Goal: Information Seeking & Learning: Learn about a topic

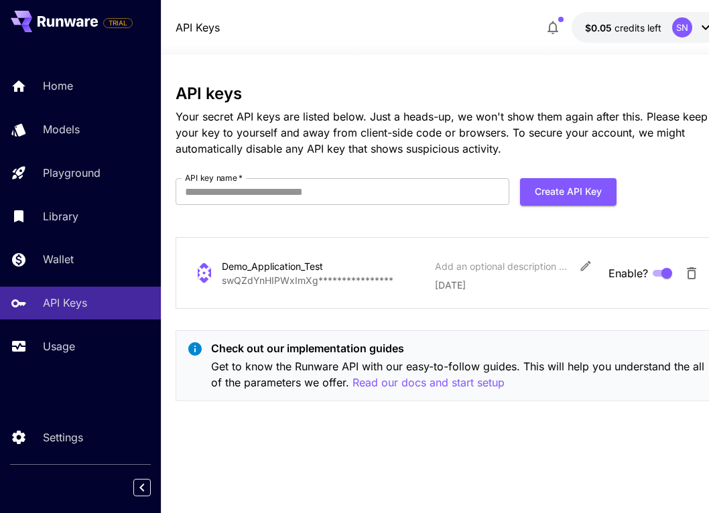
click at [60, 198] on div "Home Models Playground Library Wallet API Keys Usage" at bounding box center [80, 216] width 161 height 293
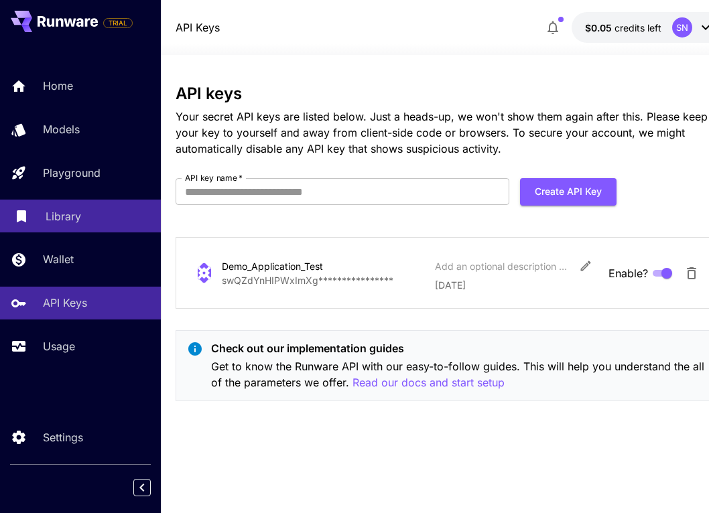
click at [66, 218] on p "Library" at bounding box center [63, 216] width 35 height 16
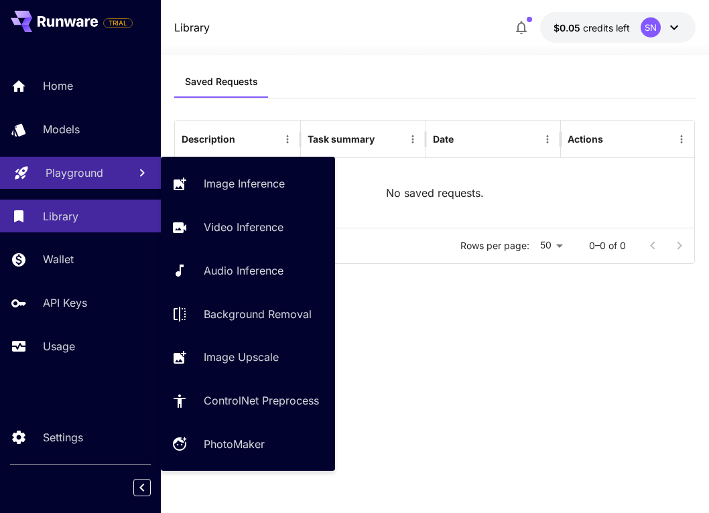
click at [67, 170] on p "Playground" at bounding box center [75, 173] width 58 height 16
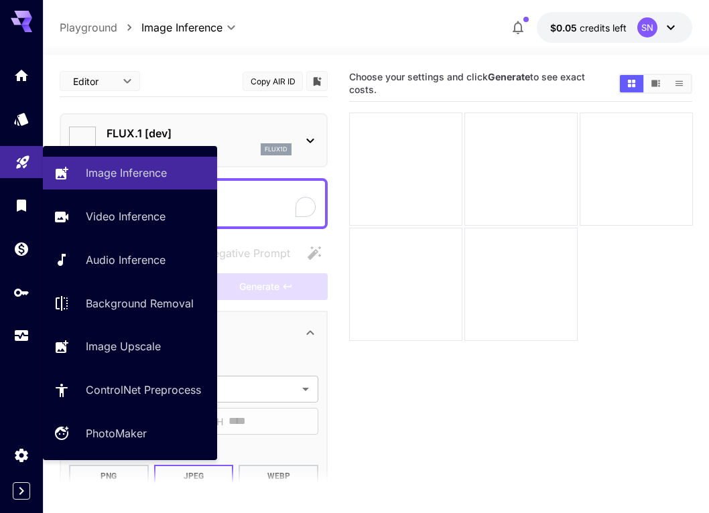
type input "**********"
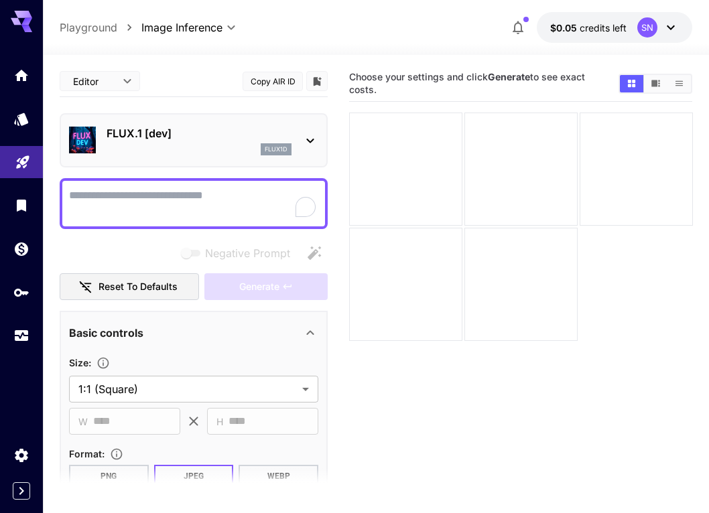
scroll to position [11, 0]
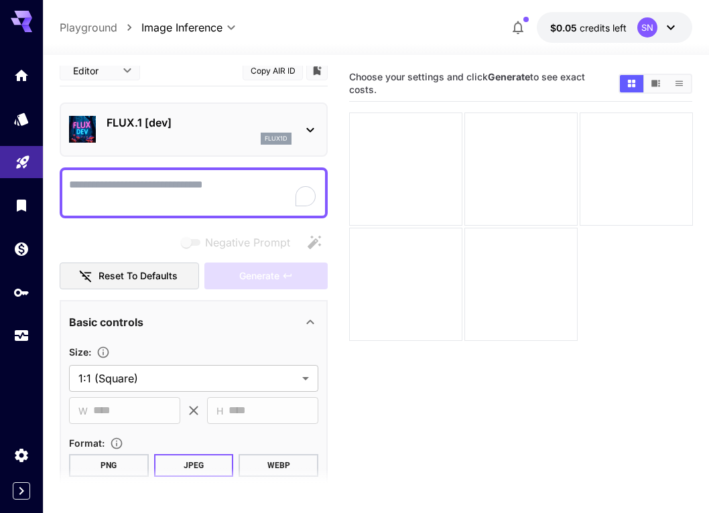
click at [305, 130] on icon at bounding box center [310, 130] width 16 height 16
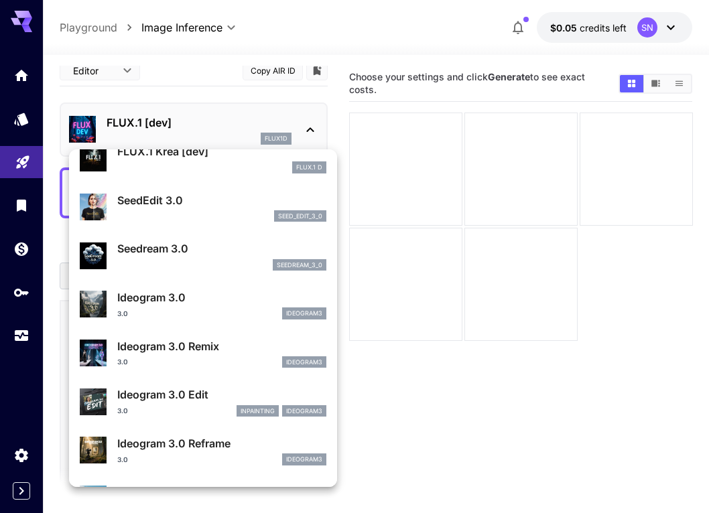
scroll to position [459, 0]
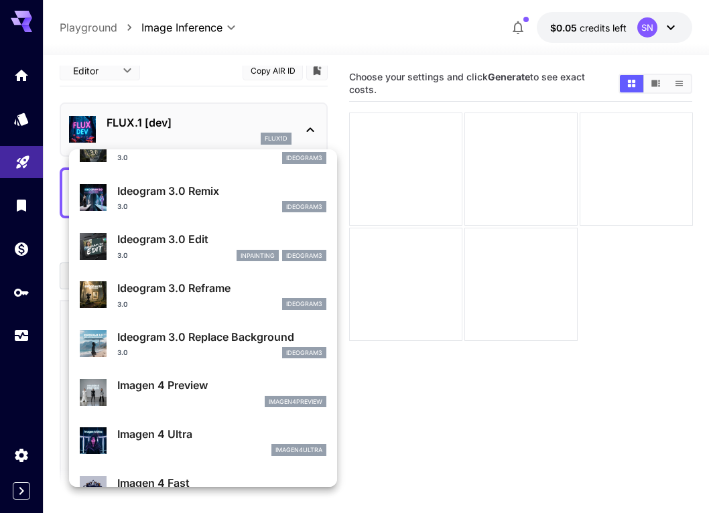
click at [17, 32] on div at bounding box center [354, 256] width 709 height 513
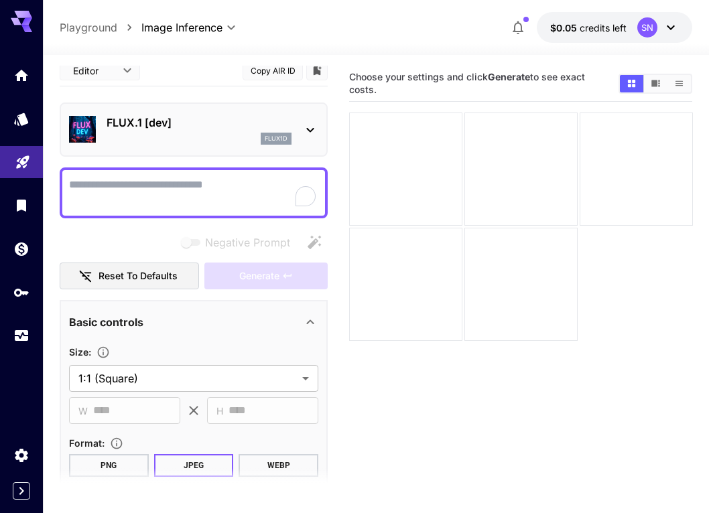
click at [22, 38] on div at bounding box center [21, 195] width 43 height 326
click at [29, 66] on link at bounding box center [21, 75] width 43 height 33
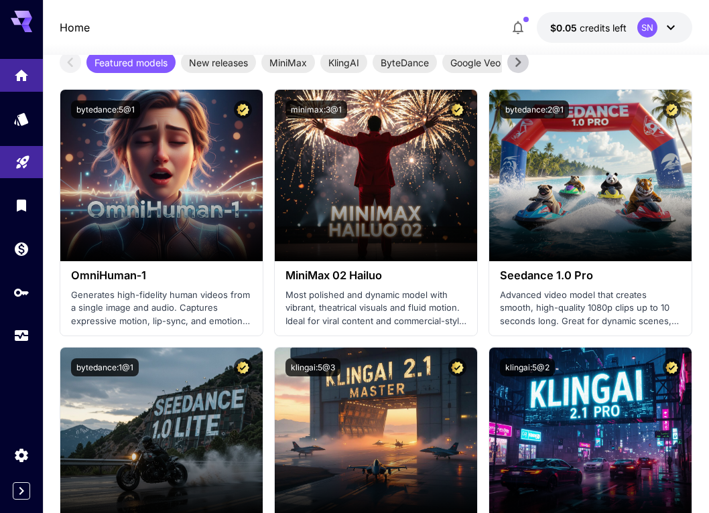
scroll to position [407, 0]
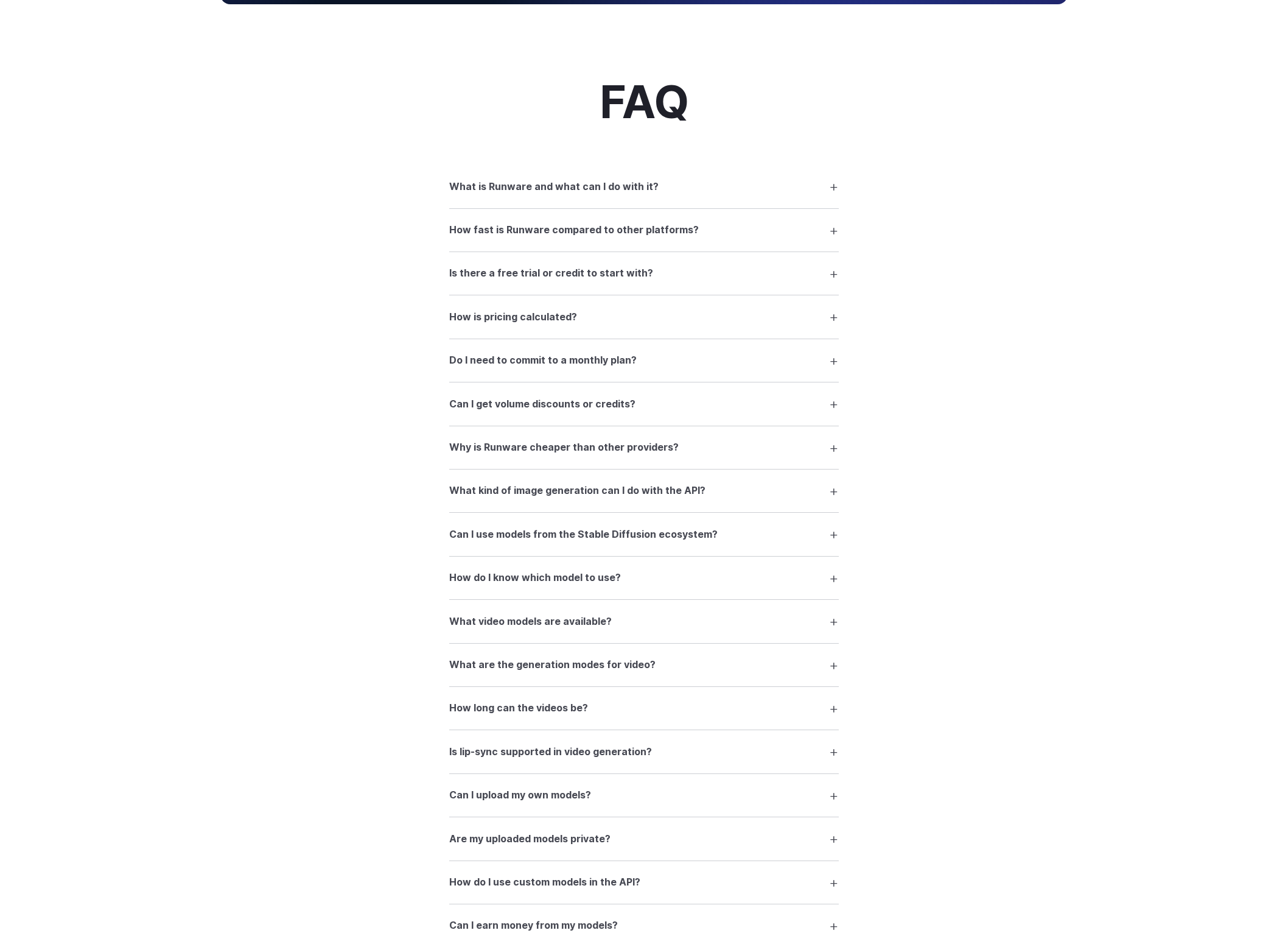
scroll to position [1710, 0]
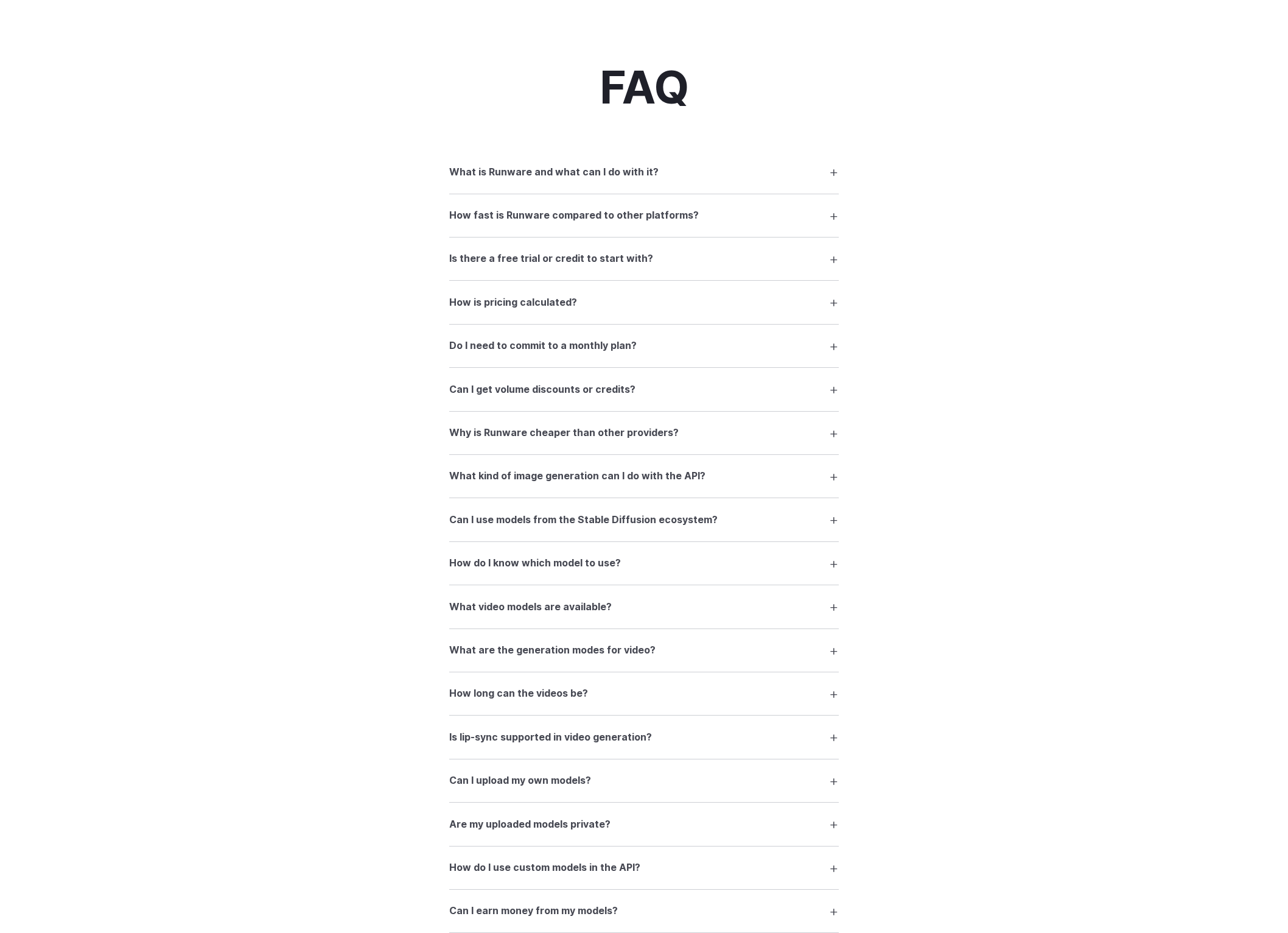
click at [517, 324] on details "How is pricing calculated? Pricing depends on the model, resolution, and durati…" at bounding box center [644, 303] width 390 height 44
click at [509, 311] on h3 "How is pricing calculated?" at bounding box center [513, 302] width 128 height 15
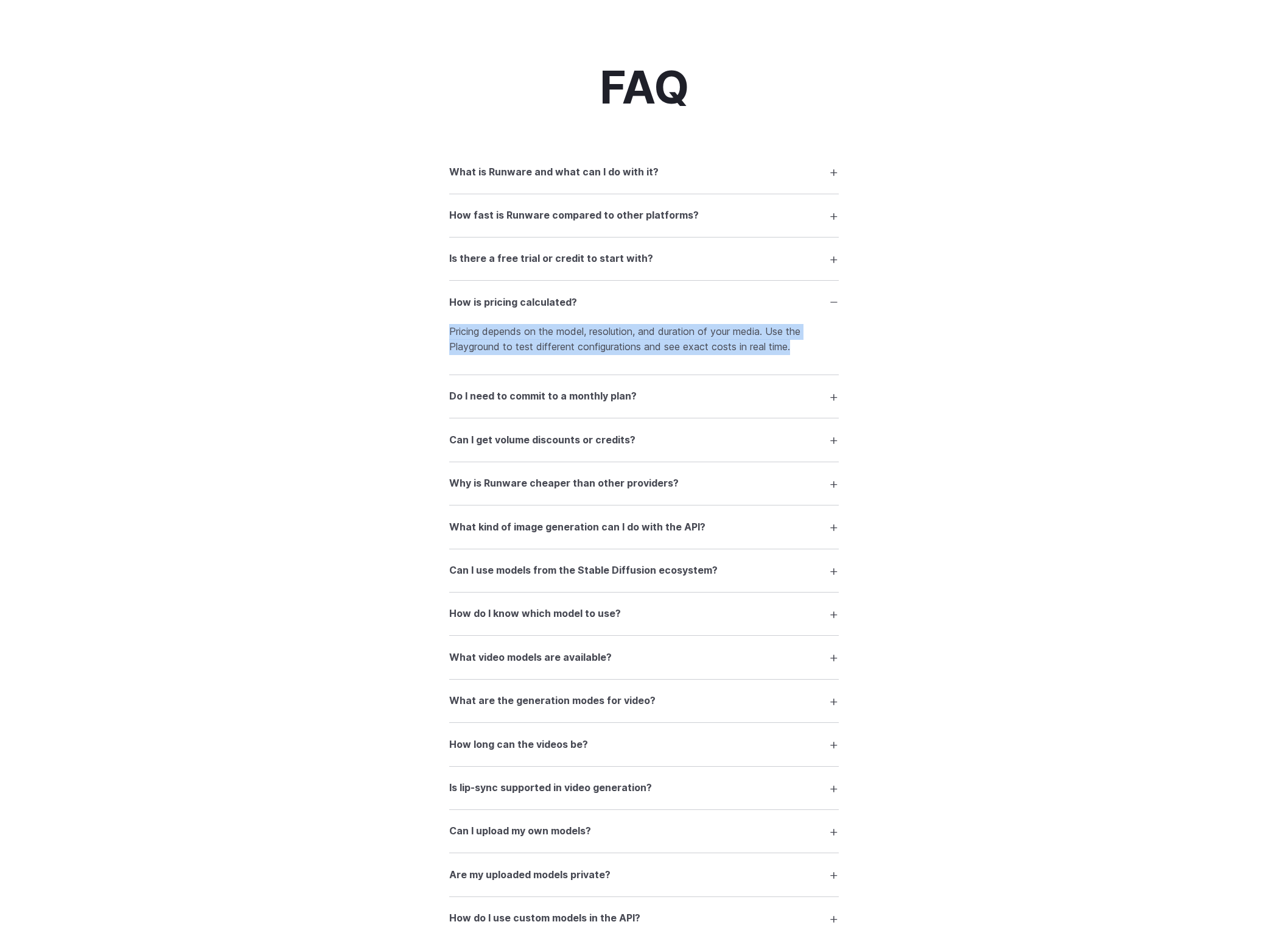
drag, startPoint x: 408, startPoint y: 413, endPoint x: 843, endPoint y: 438, distance: 435.7
click at [843, 438] on div "FAQ What is Runware and what can I do with it? Runware is a high-performance AI…" at bounding box center [644, 588] width 877 height 1052
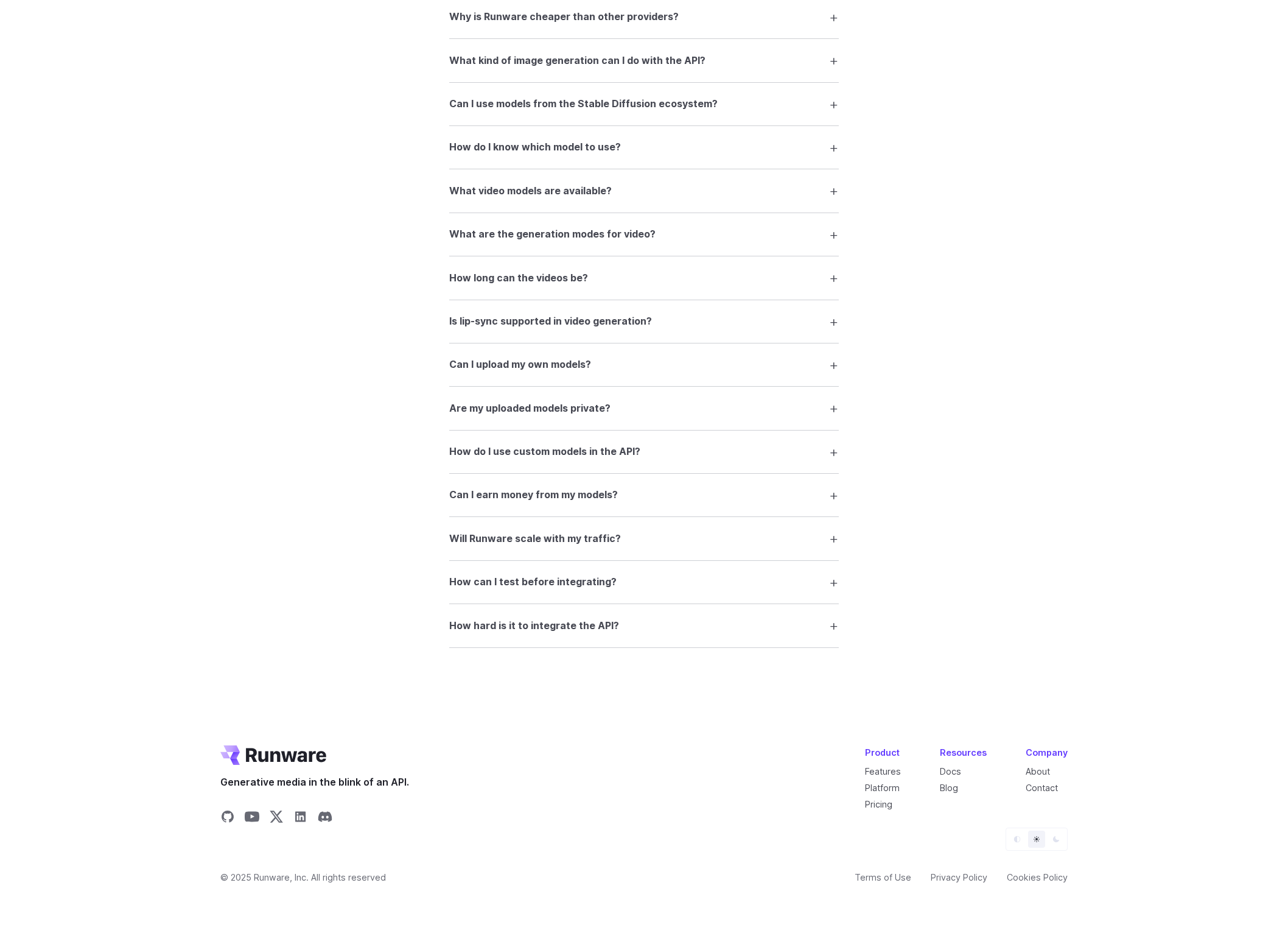
scroll to position [2198, 0]
click at [678, 594] on summary "How can I test before integrating?" at bounding box center [644, 582] width 390 height 23
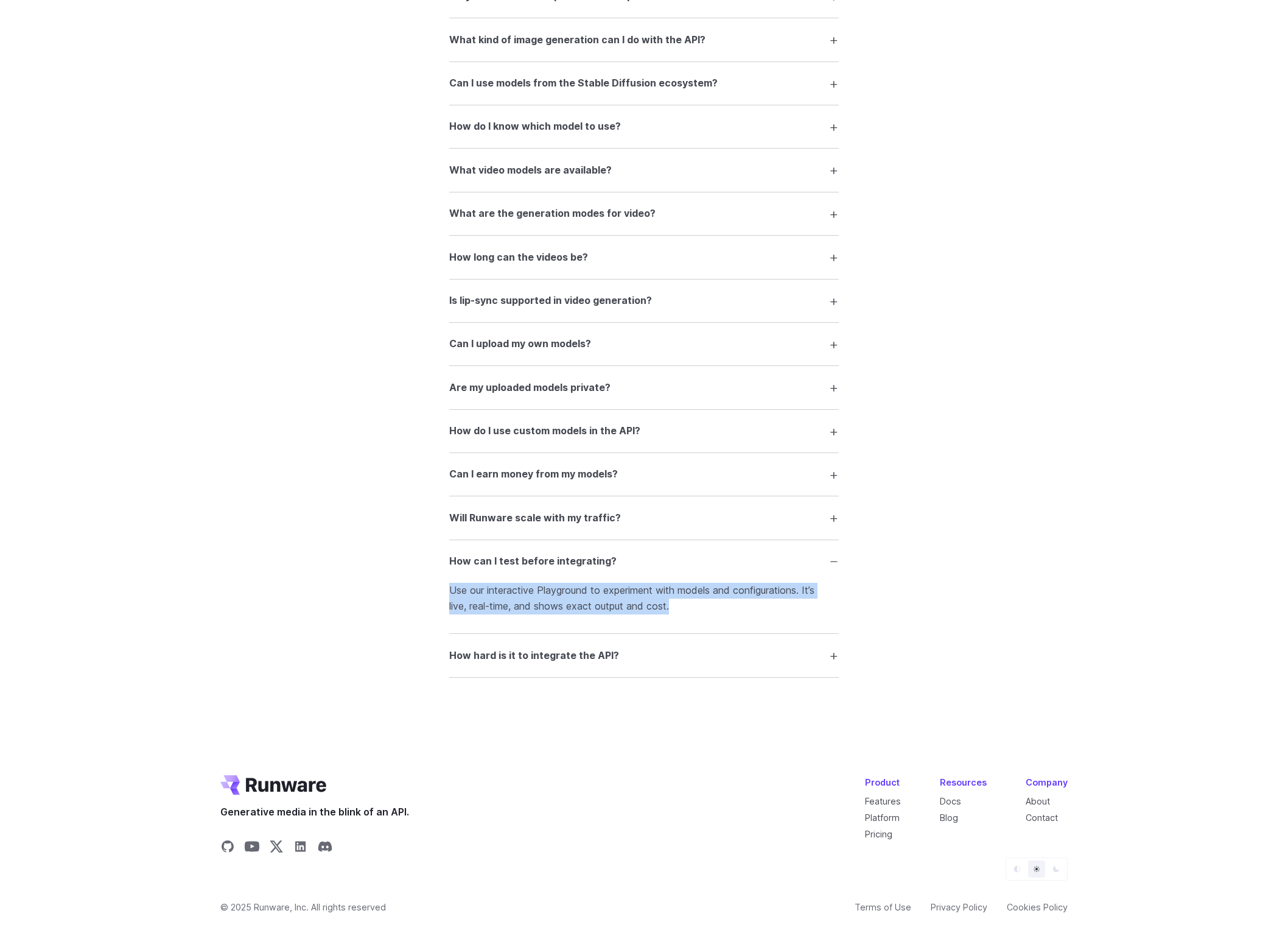
drag, startPoint x: 698, startPoint y: 747, endPoint x: 397, endPoint y: 707, distance: 303.6
click at [395, 677] on div "FAQ What is Runware and what can I do with it? Runware is a high-performance AI…" at bounding box center [644, 126] width 877 height 1102
click at [417, 677] on div "FAQ What is Runware and what can I do with it? Runware is a high-performance AI…" at bounding box center [644, 126] width 877 height 1102
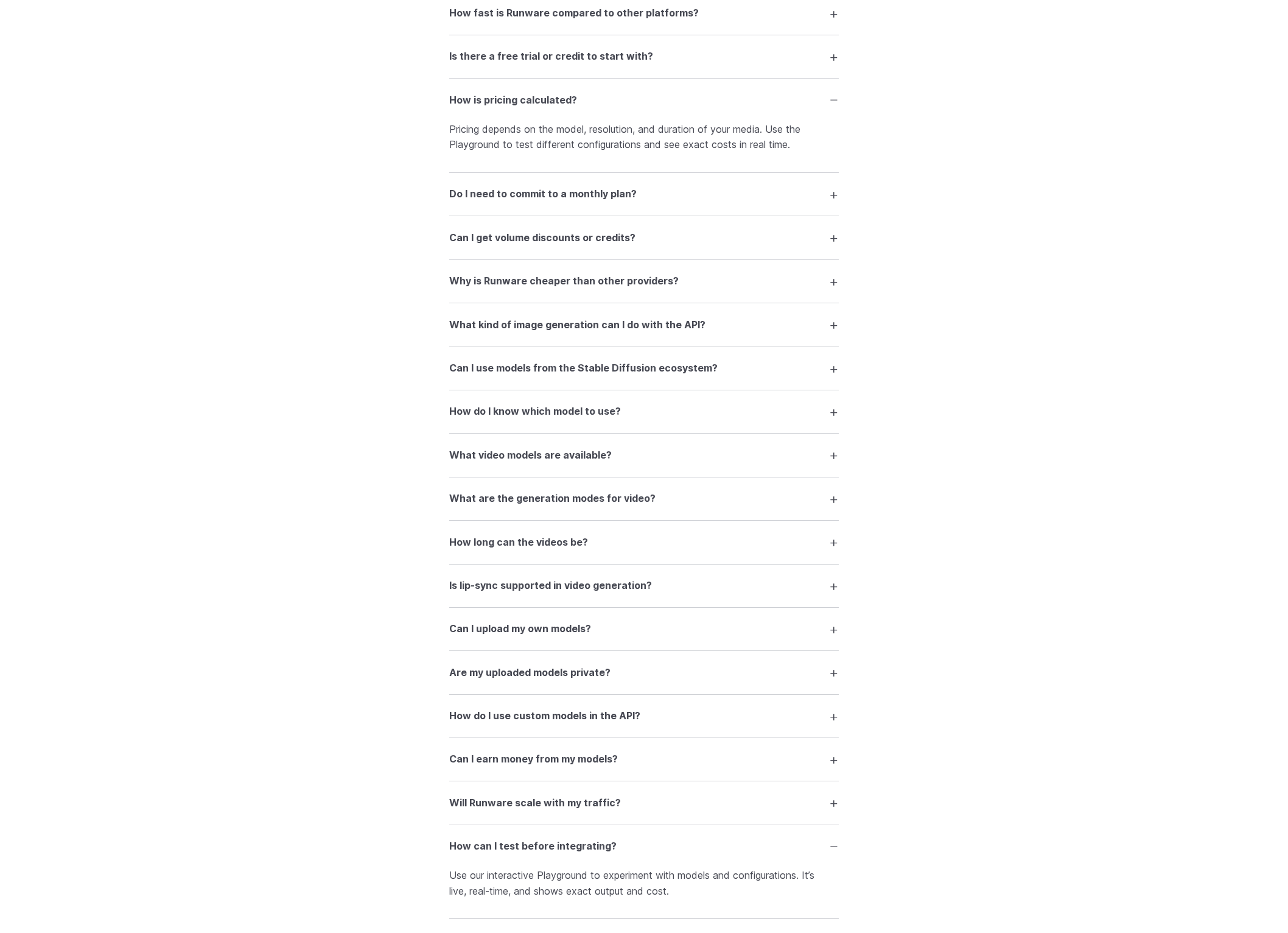
scroll to position [1865, 0]
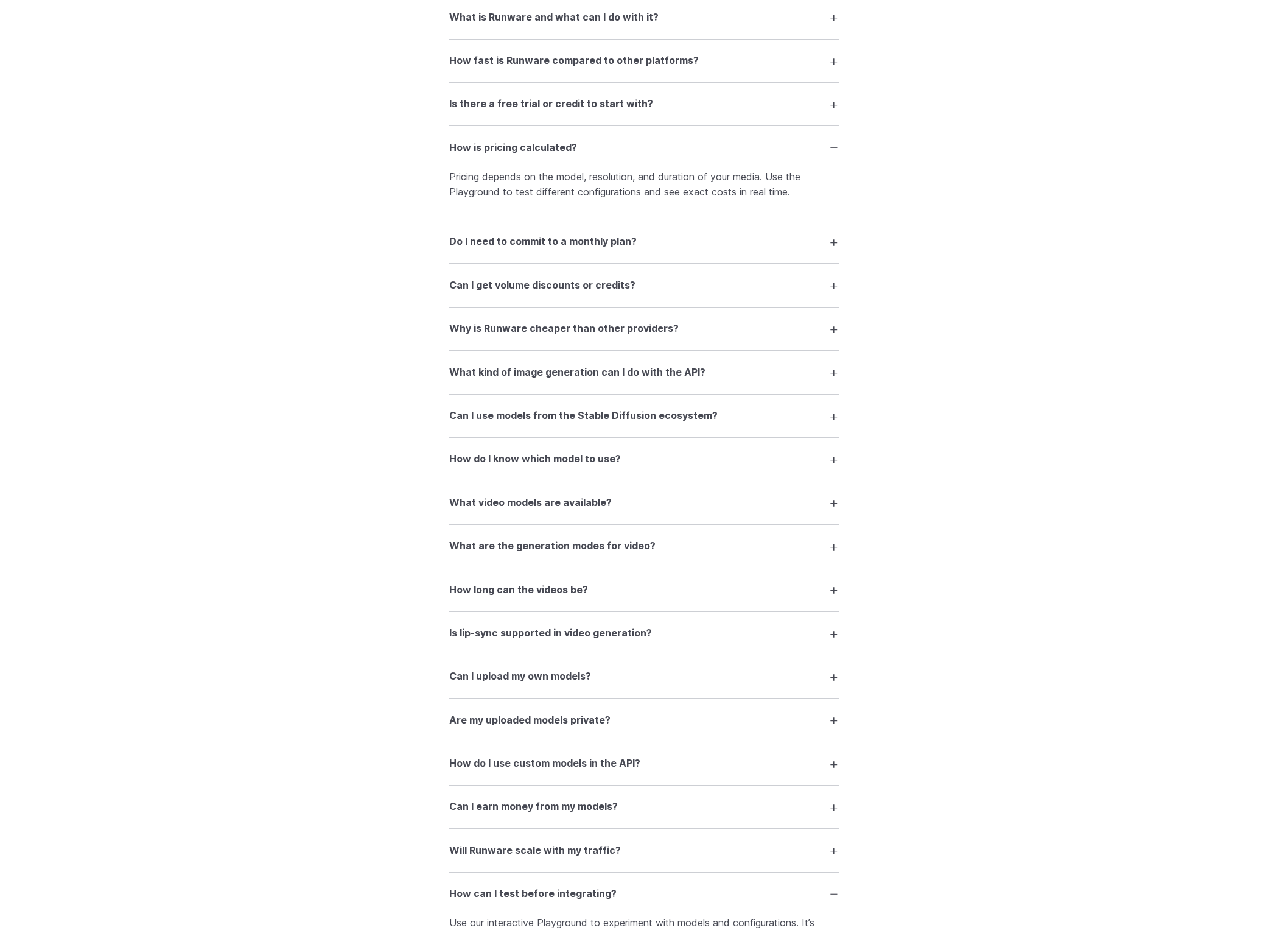
click at [537, 250] on h3 "Do I need to commit to a monthly plan?" at bounding box center [543, 241] width 187 height 15
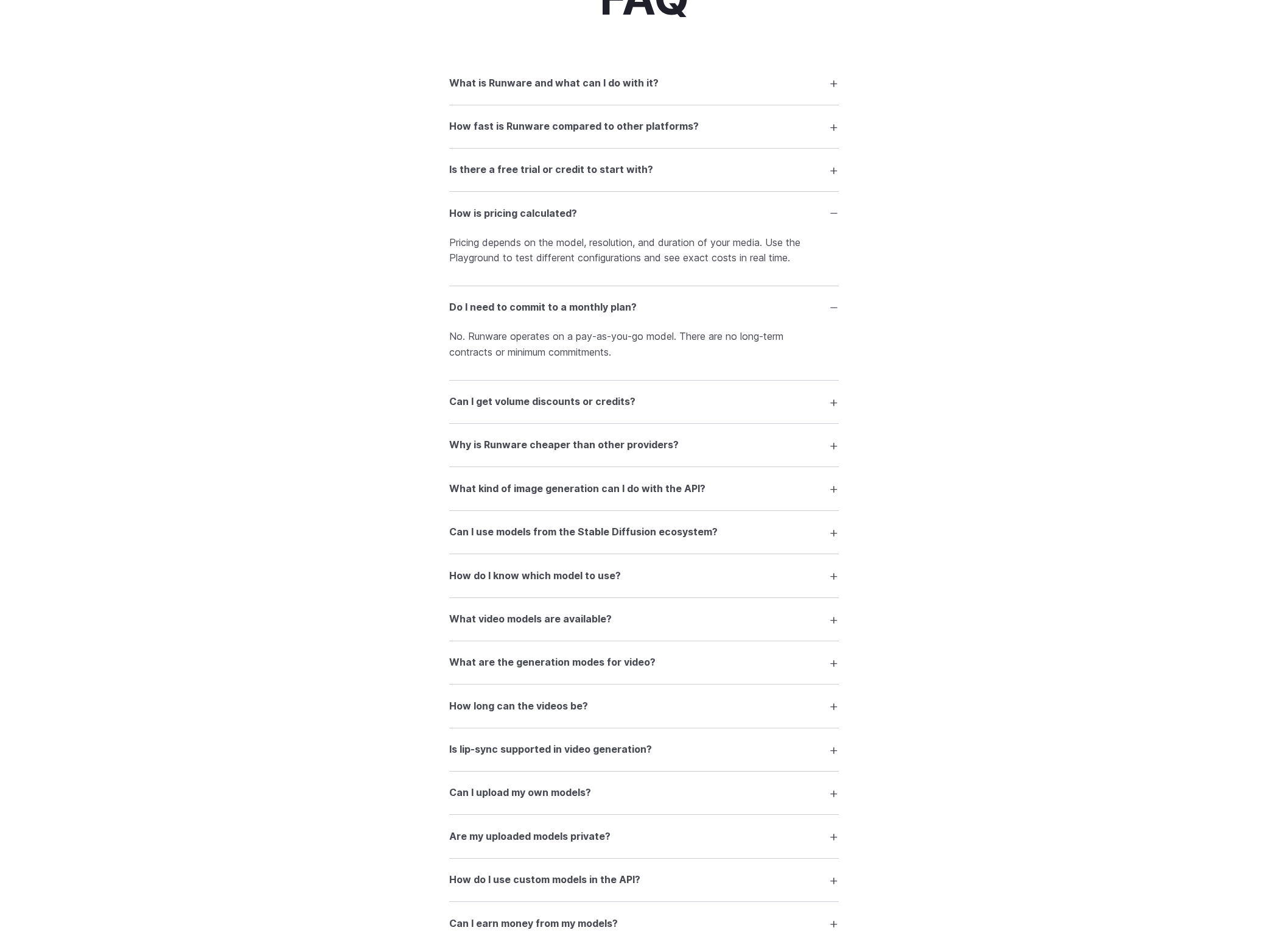
scroll to position [1791, 0]
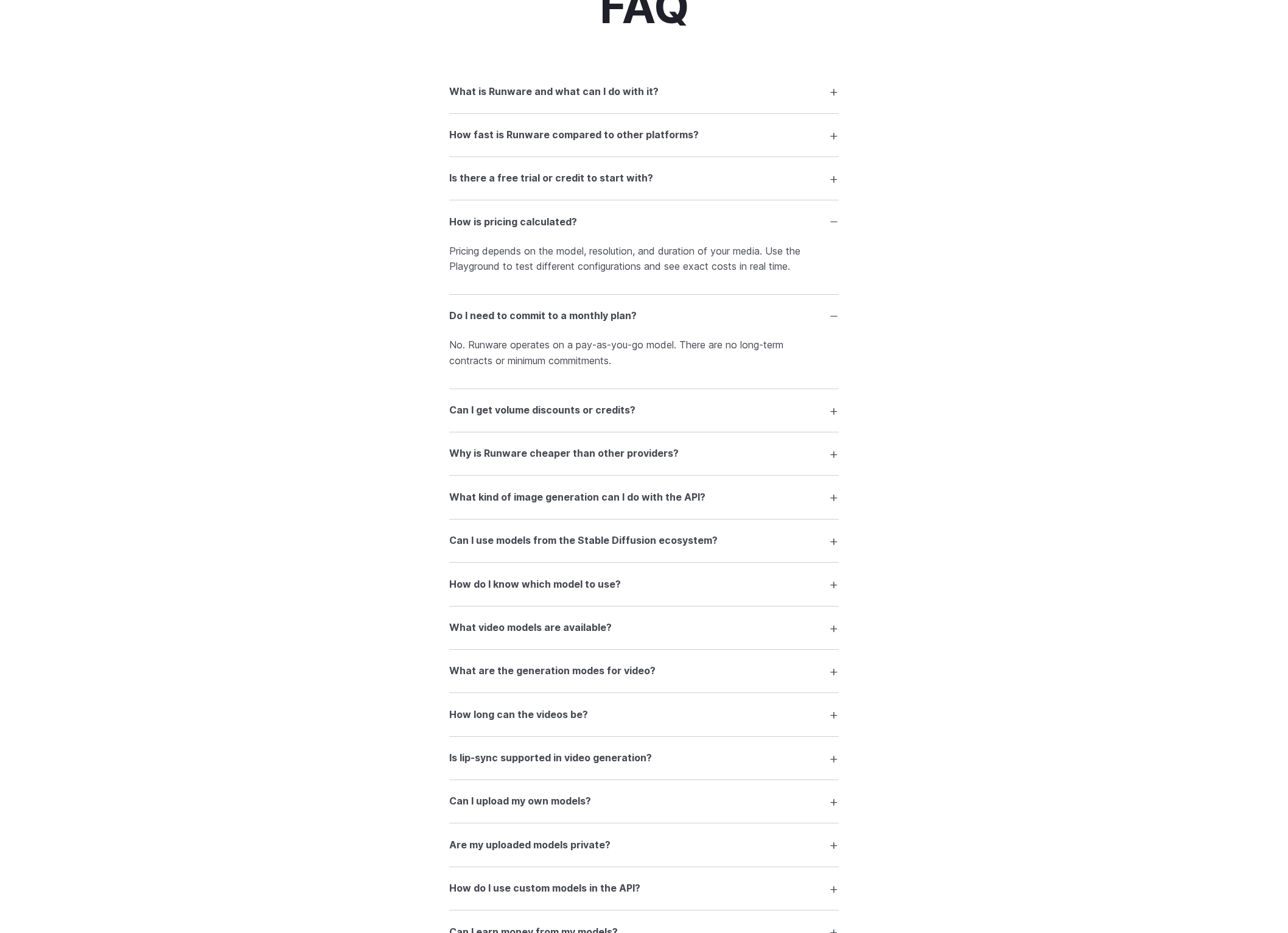
click at [464, 157] on details "How fast is Runware compared to other platforms? Thanks to our Sonic Inference …" at bounding box center [644, 135] width 390 height 44
drag, startPoint x: 409, startPoint y: 445, endPoint x: 664, endPoint y: 449, distance: 255.0
click at [664, 449] on div "FAQ What is Runware and what can I do with it? Runware is a high-performance AI…" at bounding box center [644, 559] width 877 height 1153
click at [664, 368] on p "No. Runware operates on a pay-as-you-go model. There are no long-term contracts…" at bounding box center [644, 353] width 390 height 31
drag, startPoint x: 664, startPoint y: 449, endPoint x: 402, endPoint y: 433, distance: 262.5
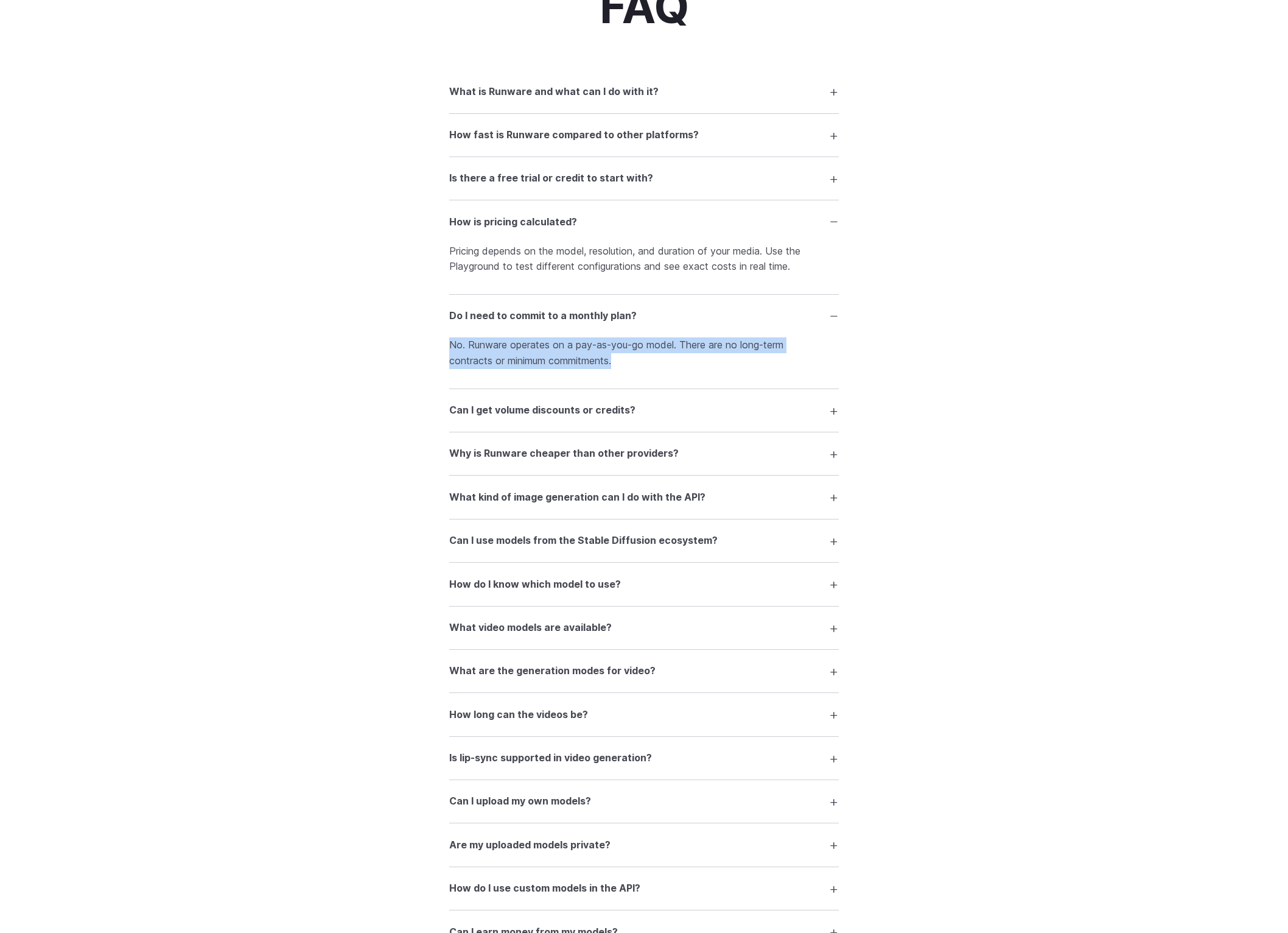
click at [402, 431] on div "FAQ What is Runware and what can I do with it? Runware is a high-performance AI…" at bounding box center [644, 559] width 877 height 1153
click at [449, 157] on details "How fast is Runware compared to other platforms? Thanks to our Sonic Inference …" at bounding box center [644, 135] width 390 height 44
click at [449, 146] on summary "How fast is Runware compared to other platforms?" at bounding box center [644, 135] width 390 height 23
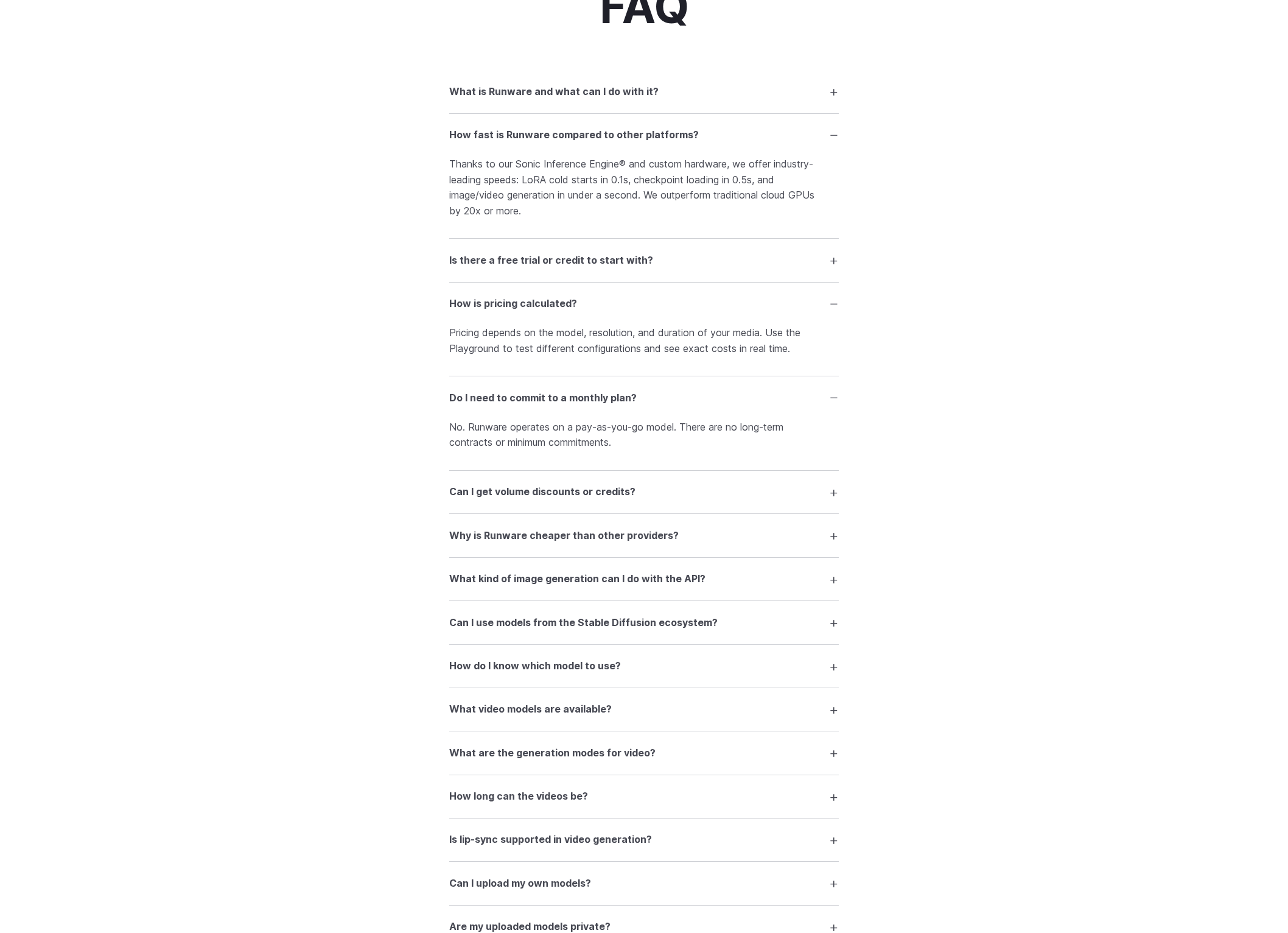
click at [449, 100] on h3 "What is Runware and what can I do with it?" at bounding box center [554, 91] width 209 height 15
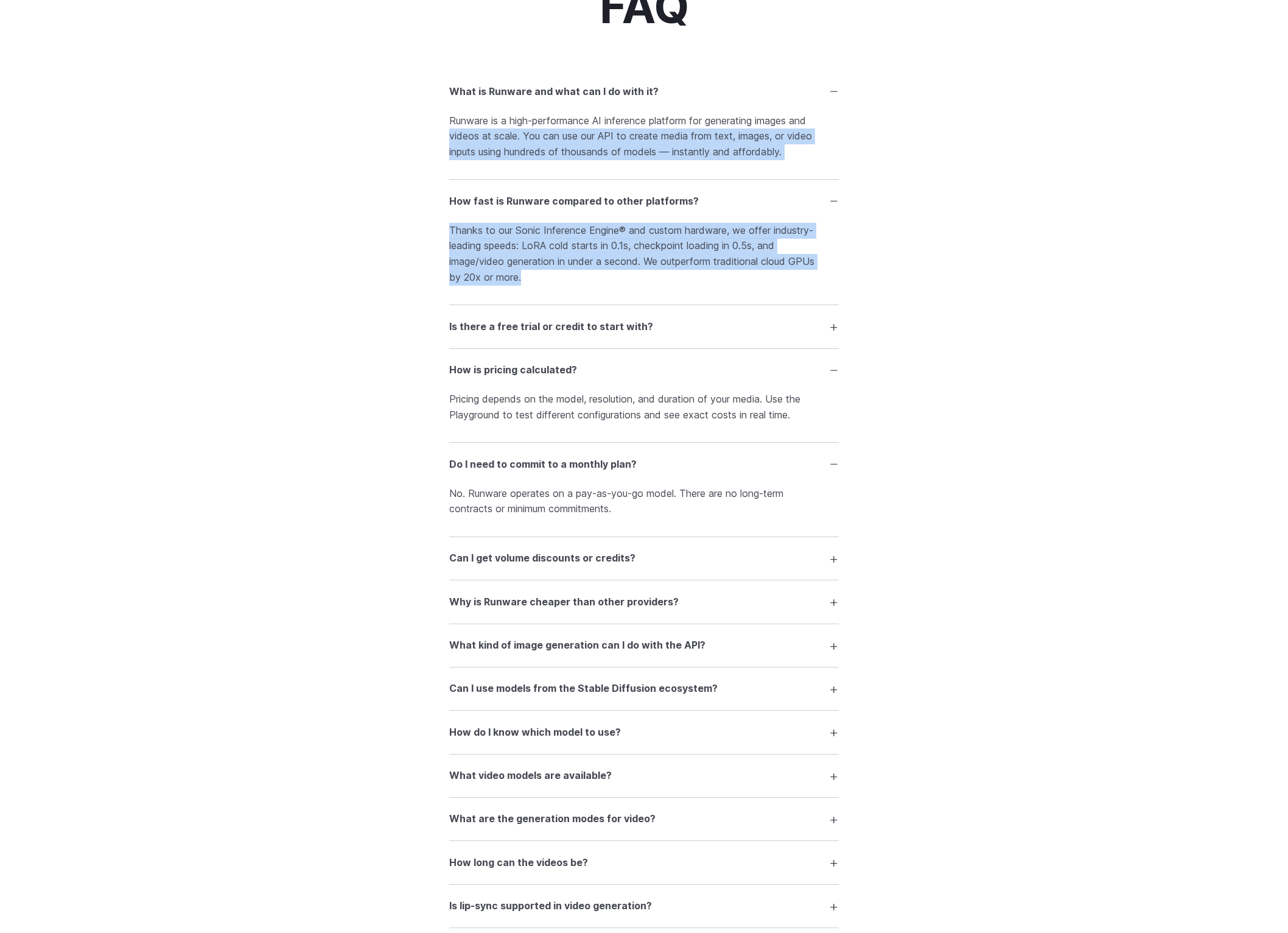
drag, startPoint x: 420, startPoint y: 206, endPoint x: 631, endPoint y: 384, distance: 276.1
click at [632, 384] on div "FAQ What is Runware and what can I do with it? Runware is a high-performance AI…" at bounding box center [644, 633] width 877 height 1301
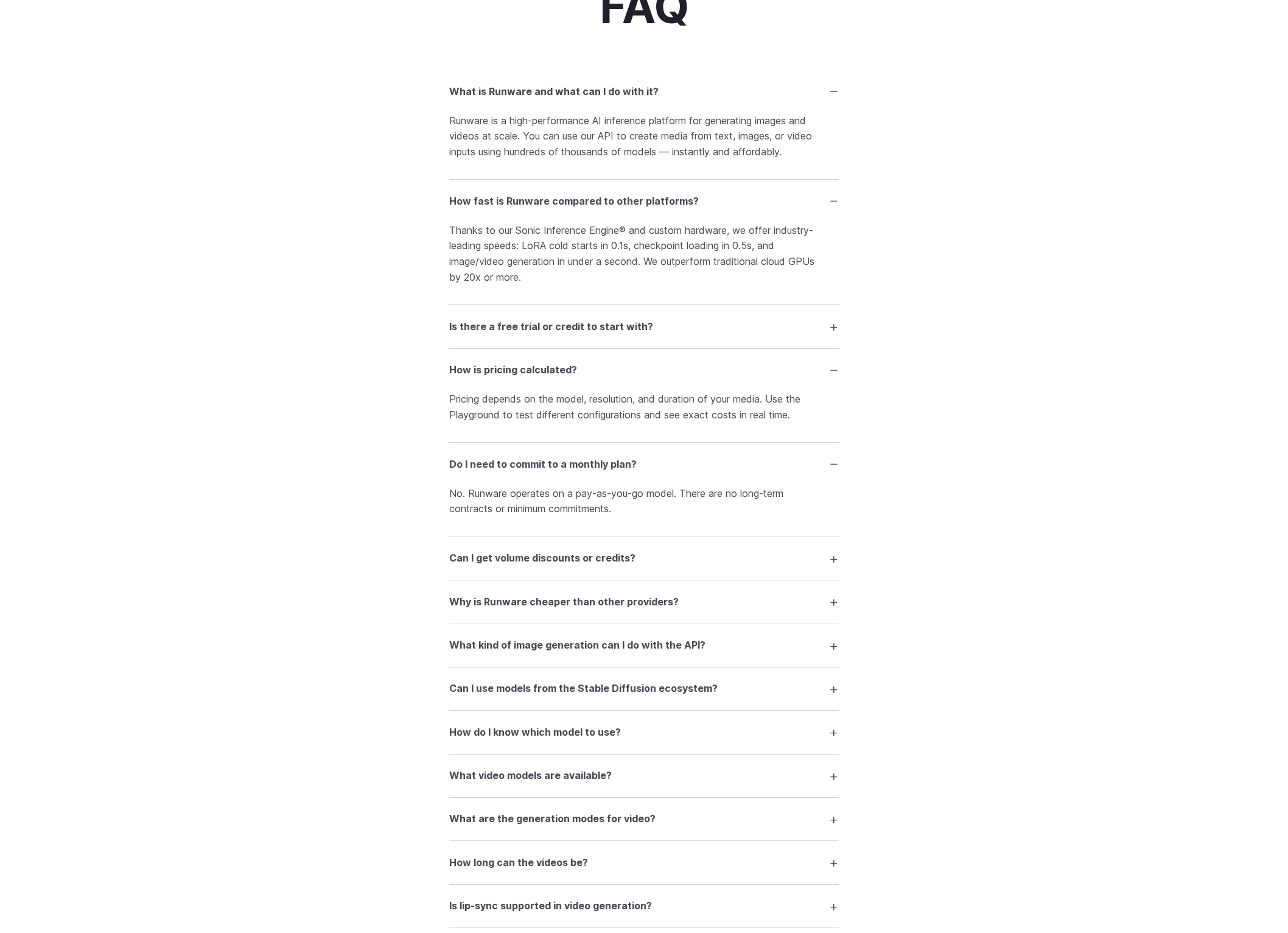
click at [607, 335] on h3 "Is there a free trial or credit to start with?" at bounding box center [551, 326] width 204 height 15
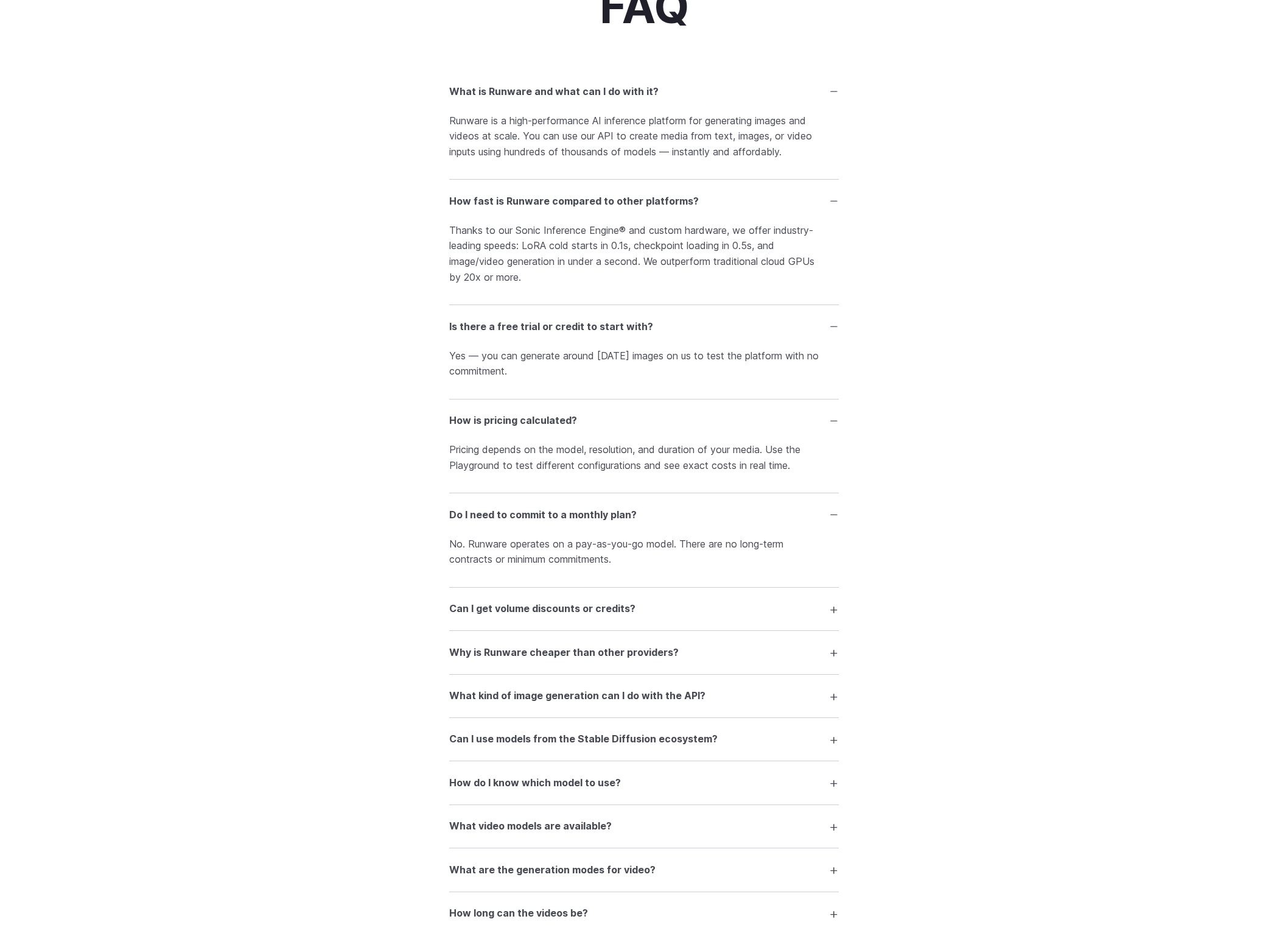
click at [613, 631] on details "Can I get volume discounts or credits? Yes. If you're generating media at scale…" at bounding box center [644, 609] width 390 height 44
click at [613, 617] on h3 "Can I get volume discounts or credits?" at bounding box center [542, 608] width 186 height 15
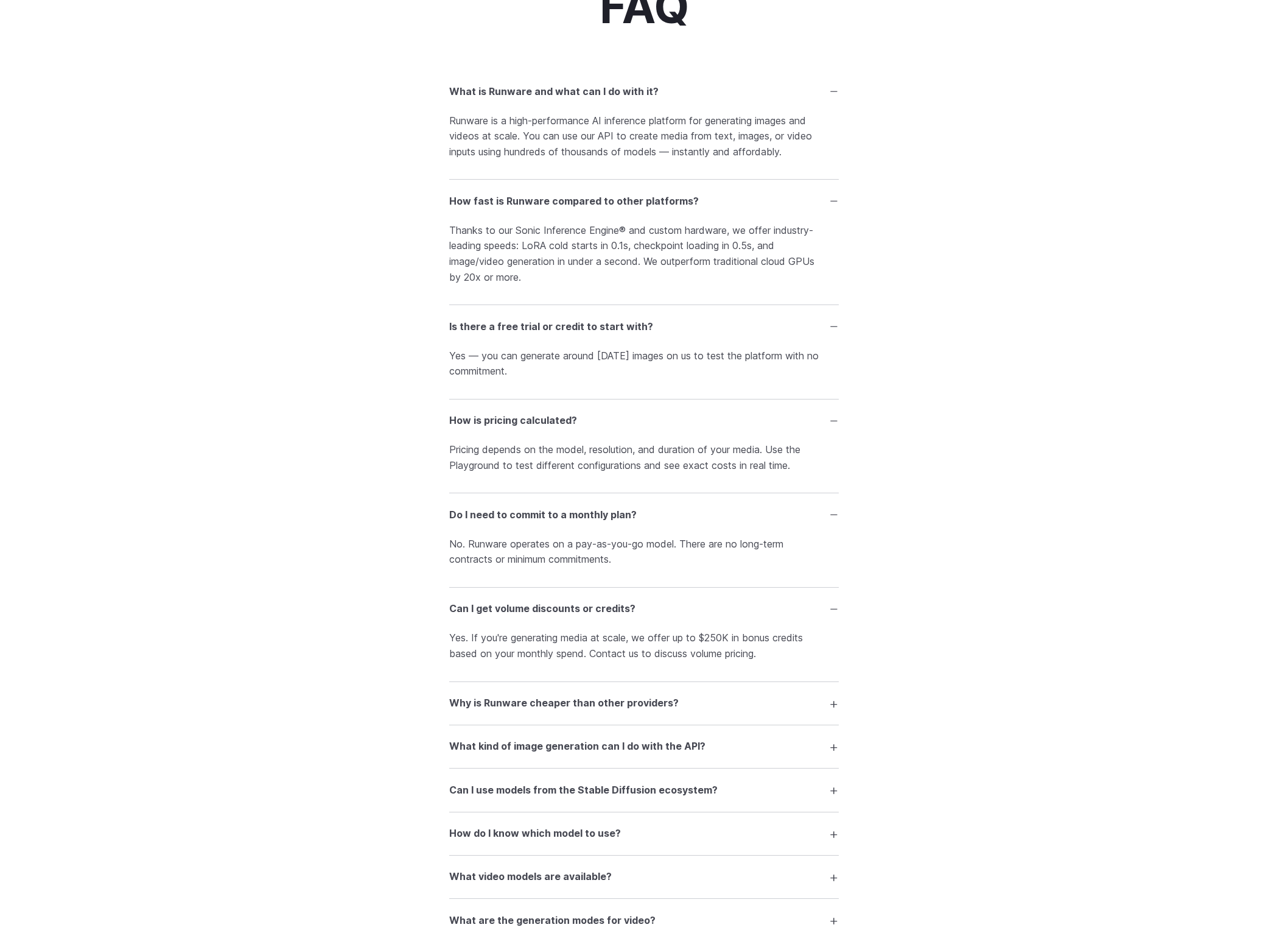
click at [611, 711] on h3 "Why is Runware cheaper than other providers?" at bounding box center [564, 703] width 230 height 15
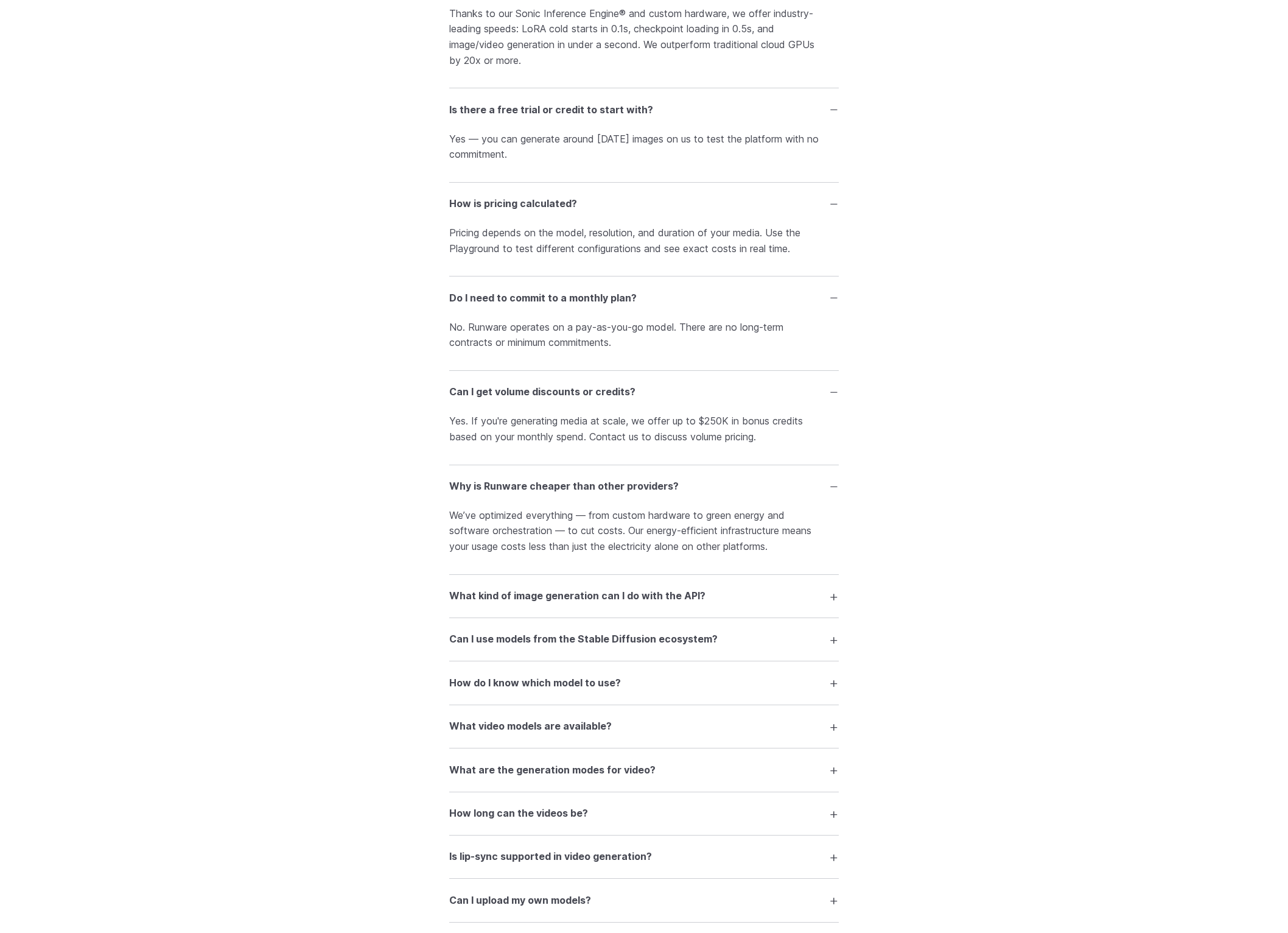
scroll to position [2019, 0]
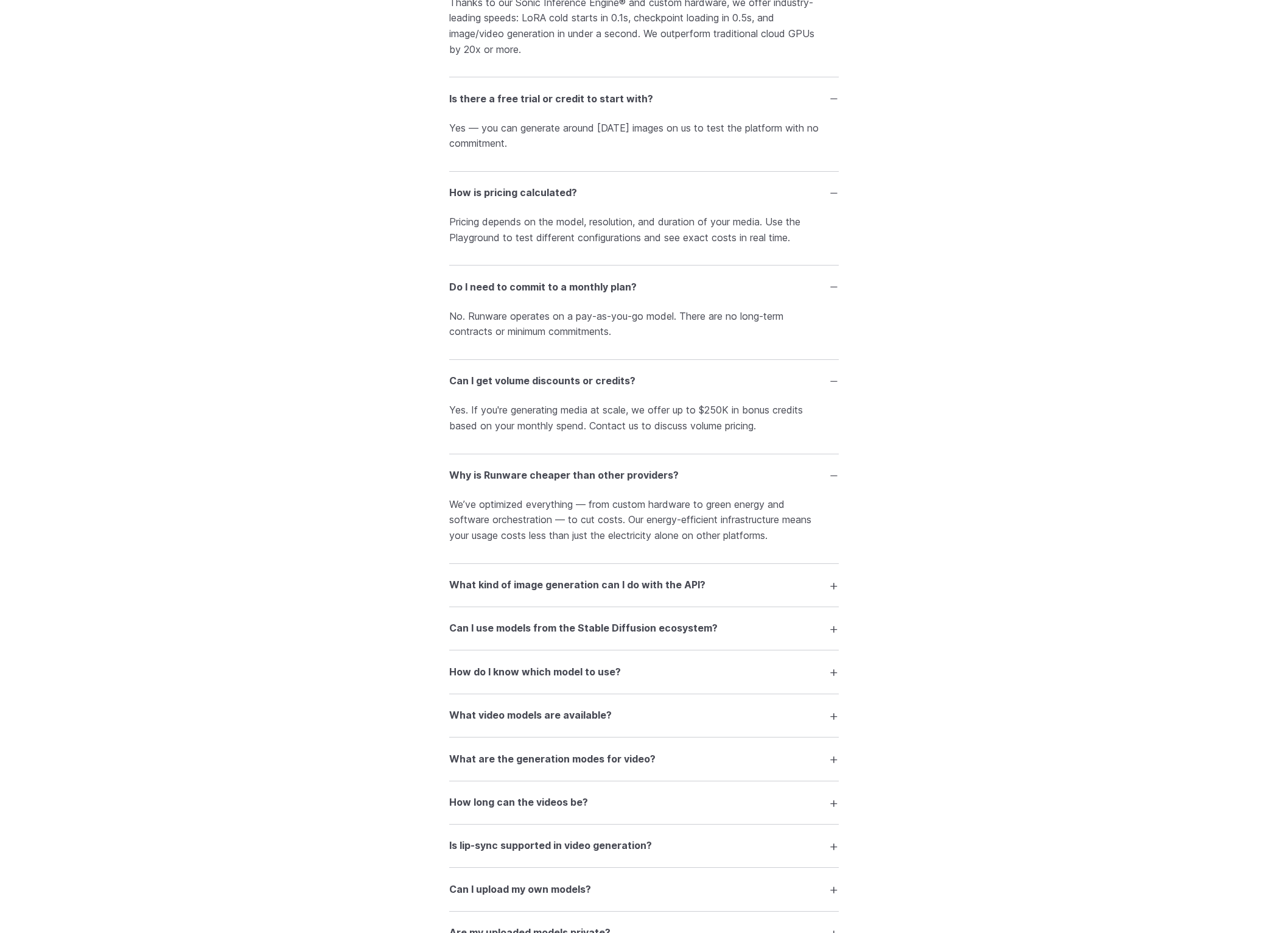
click at [598, 593] on h3 "What kind of image generation can I do with the API?" at bounding box center [577, 585] width 256 height 15
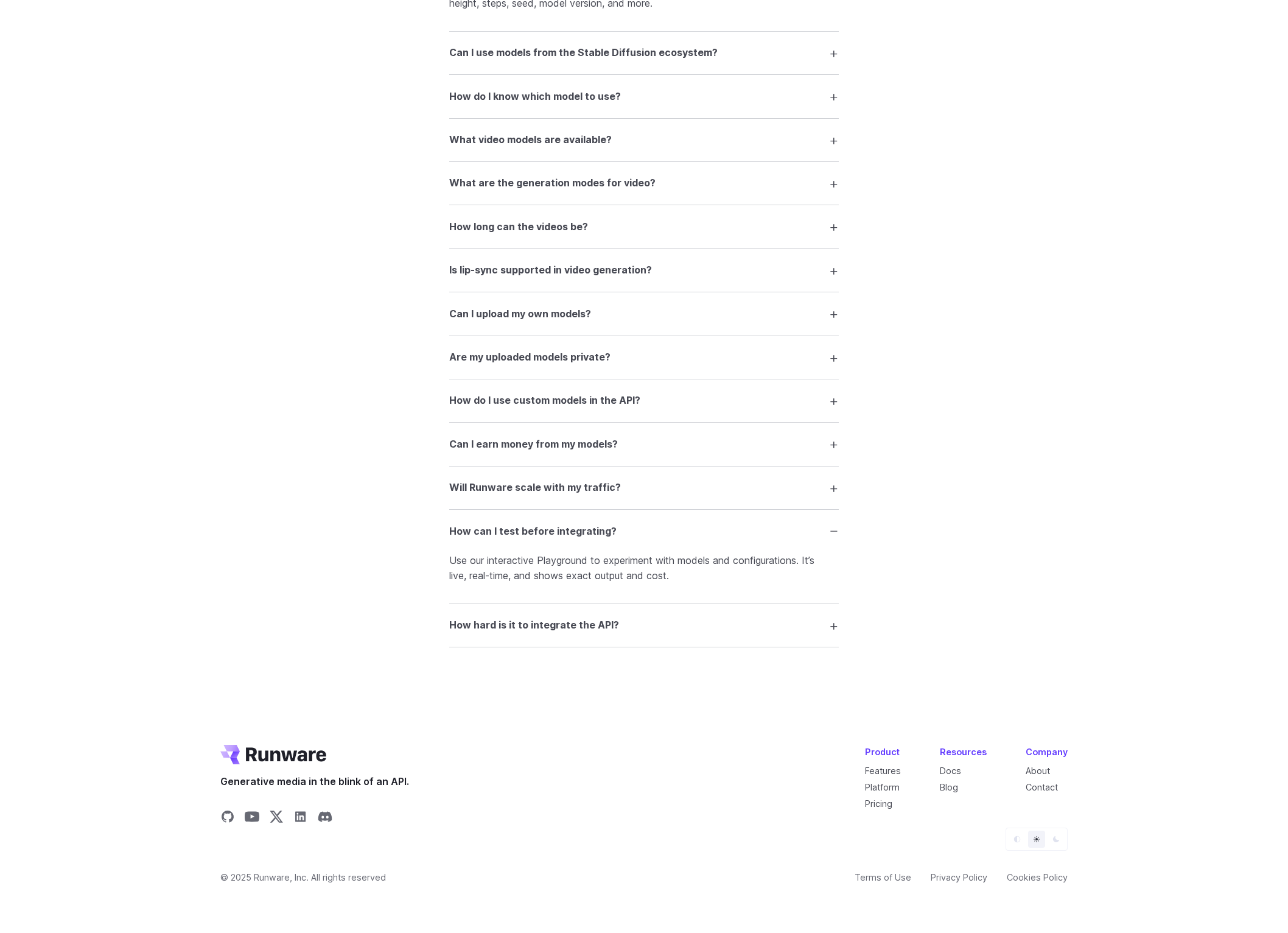
scroll to position [2554, 0]
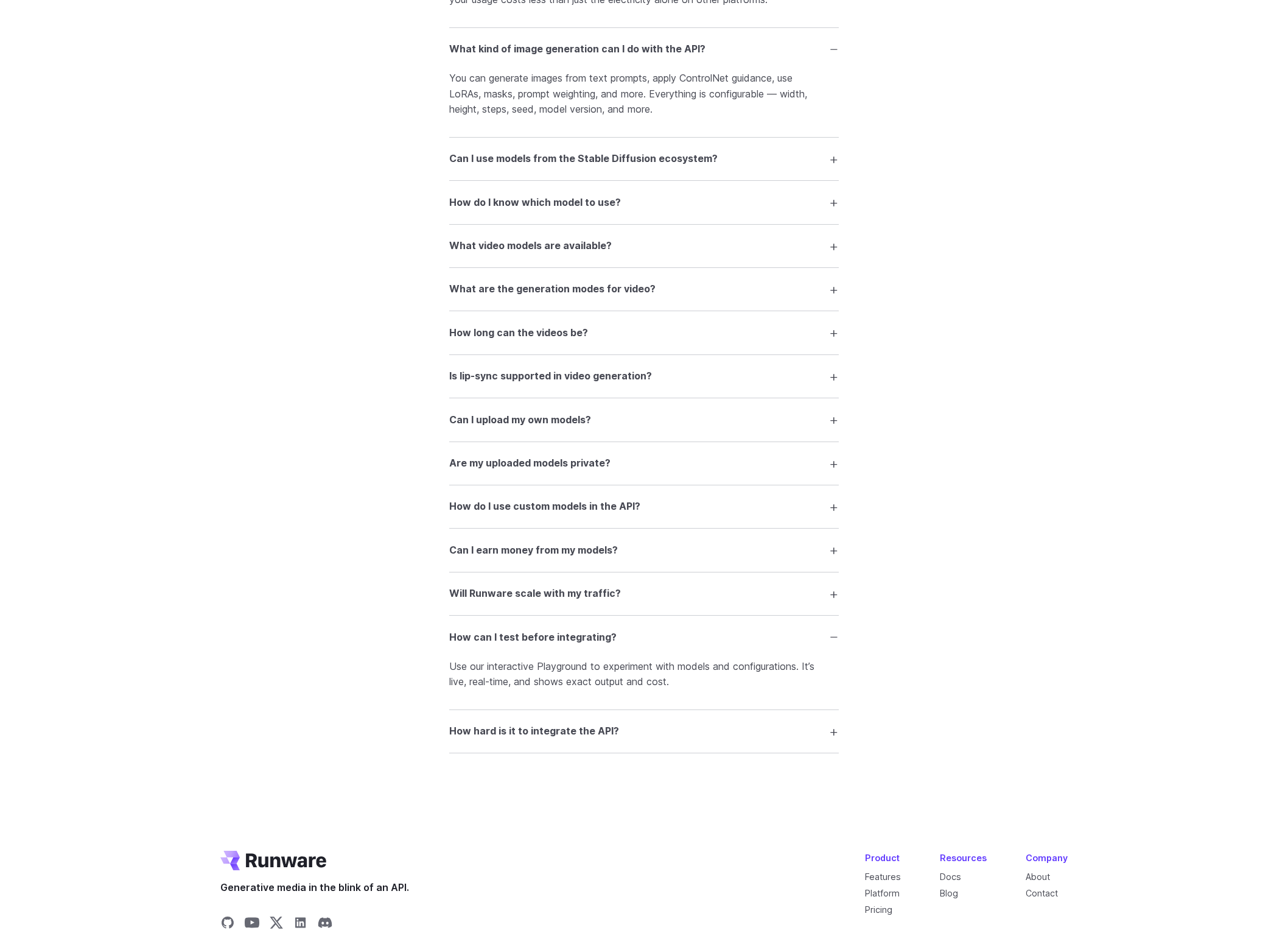
click at [582, 167] on h3 "Can I use models from the Stable Diffusion ecosystem?" at bounding box center [583, 158] width 268 height 15
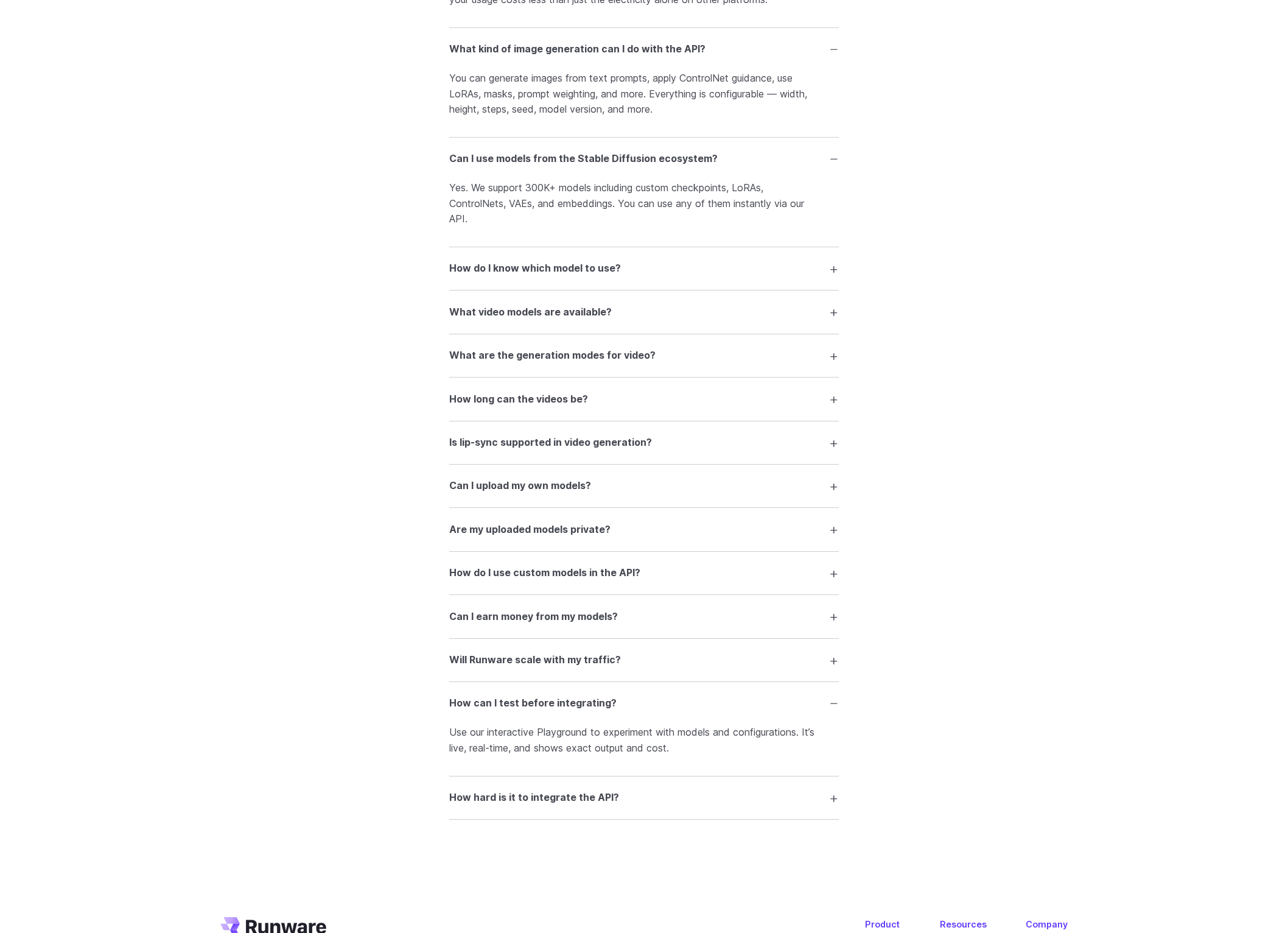
click at [569, 290] on details "How do I know which model to use? Our Playground lets you test any model before…" at bounding box center [644, 269] width 390 height 44
click at [566, 276] on h3 "How do I know which model to use?" at bounding box center [534, 268] width 172 height 15
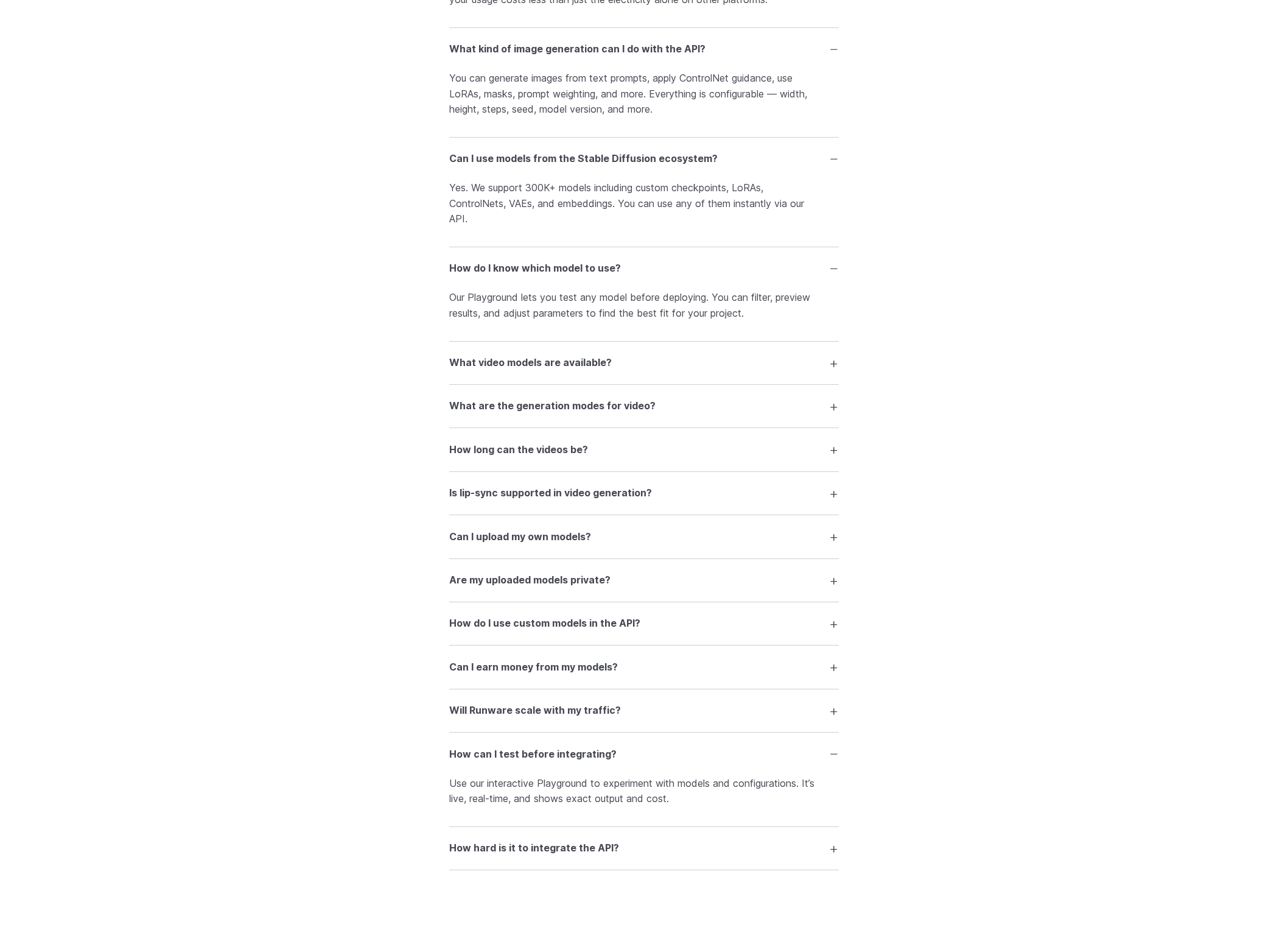
click at [563, 371] on h3 "What video models are available?" at bounding box center [530, 362] width 163 height 15
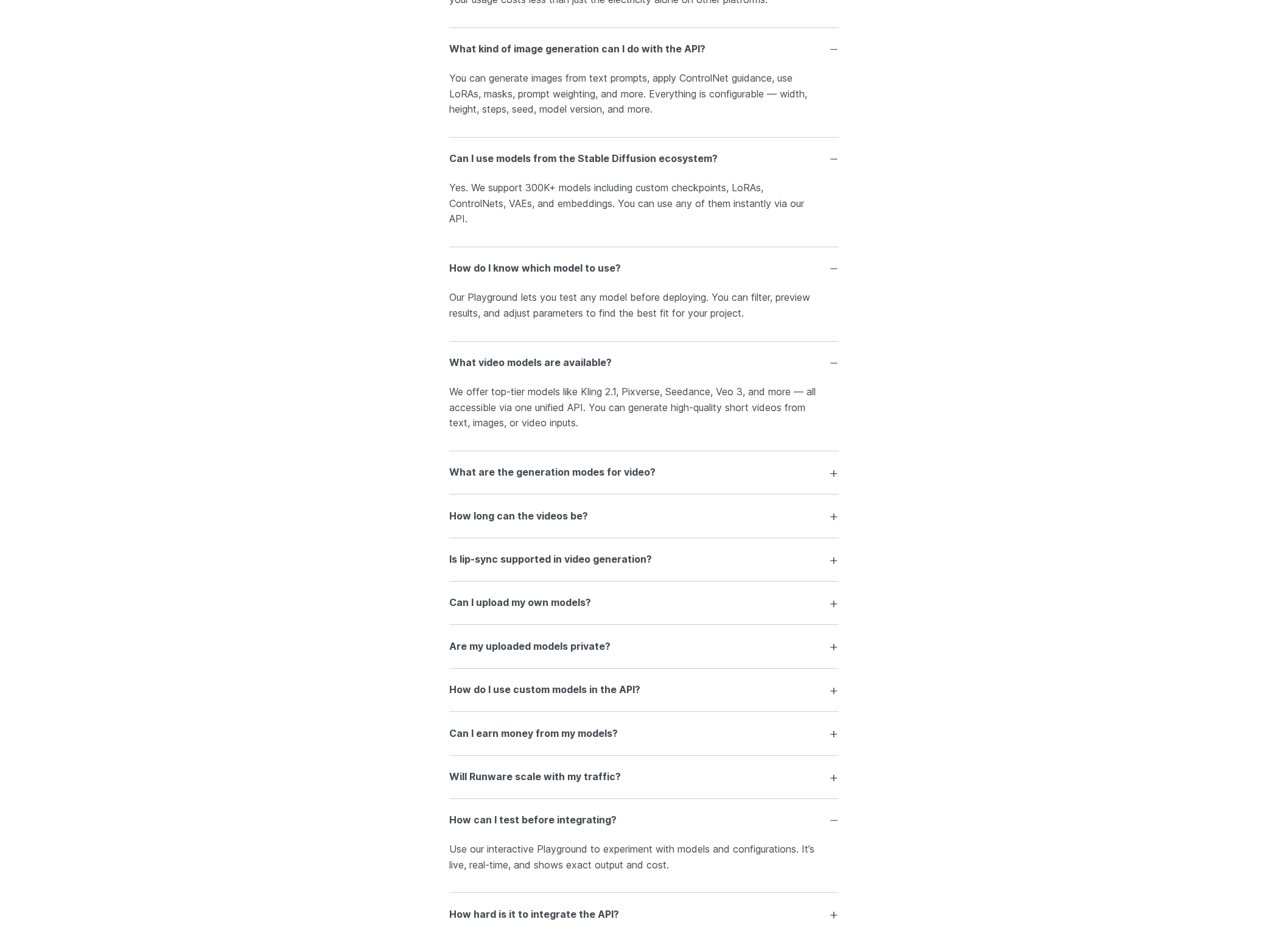
click at [554, 480] on h3 "What are the generation modes for video?" at bounding box center [552, 472] width 206 height 15
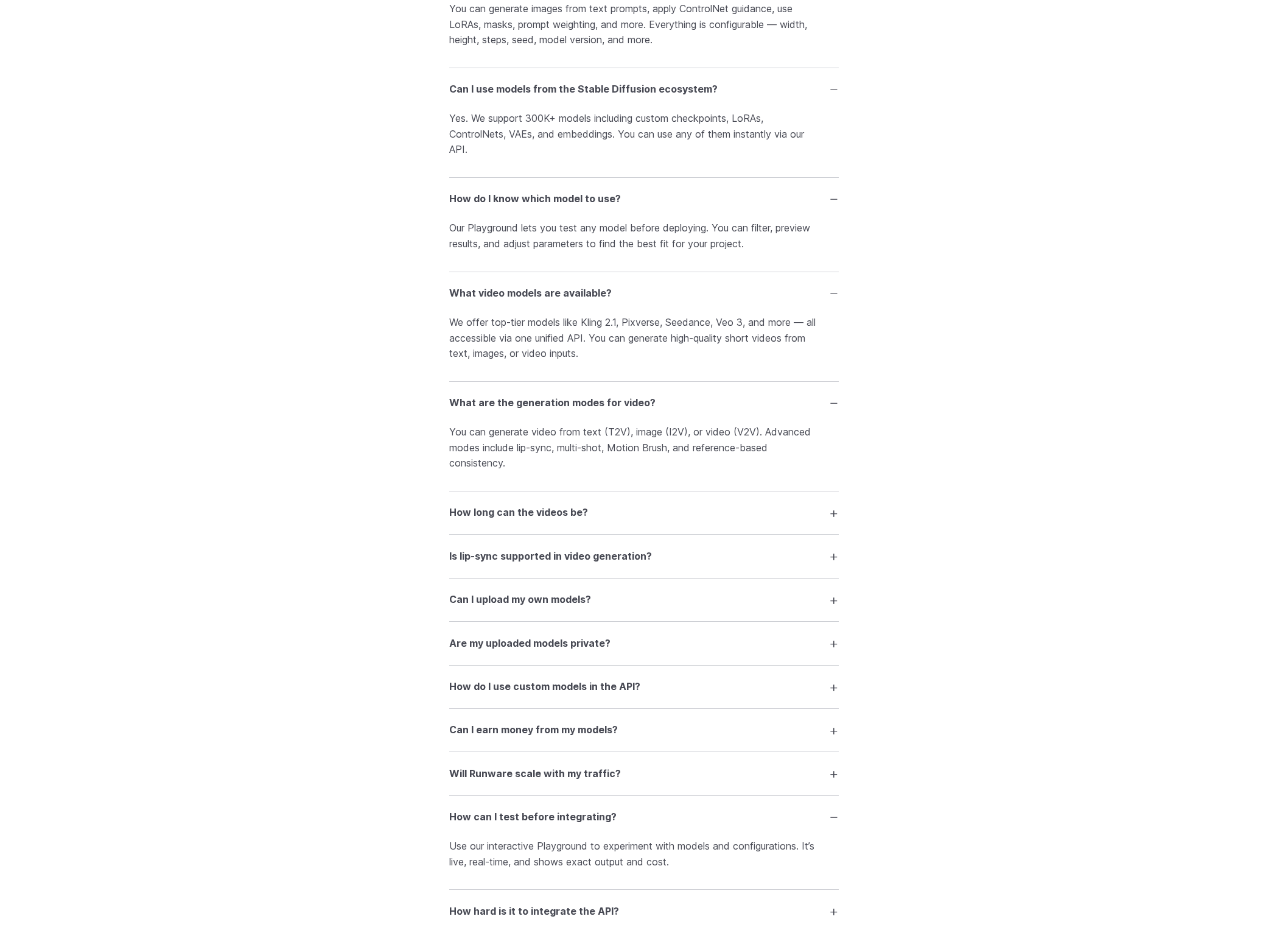
click at [551, 521] on h3 "How long can the videos be?" at bounding box center [518, 512] width 139 height 15
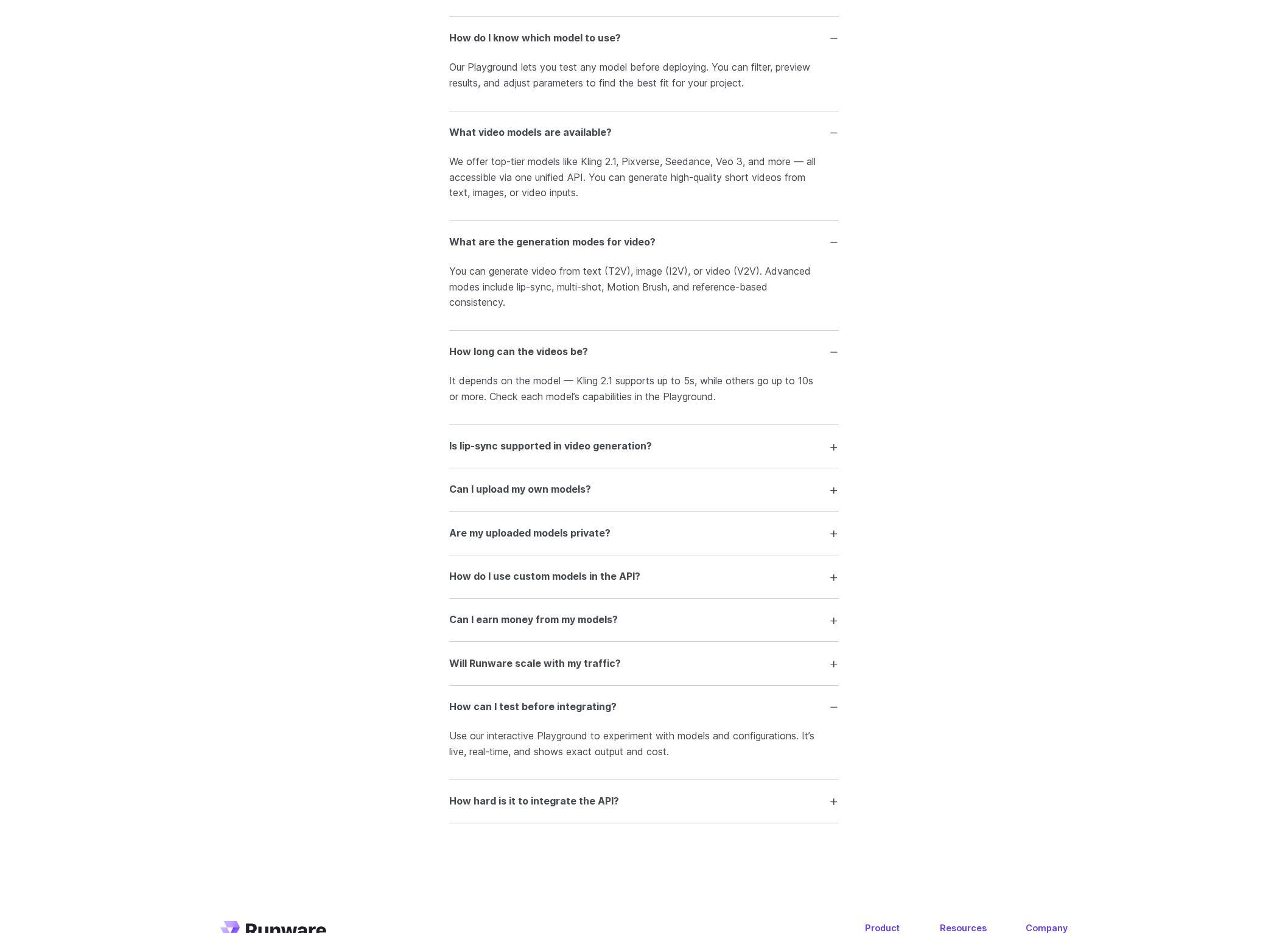
scroll to position [2790, 0]
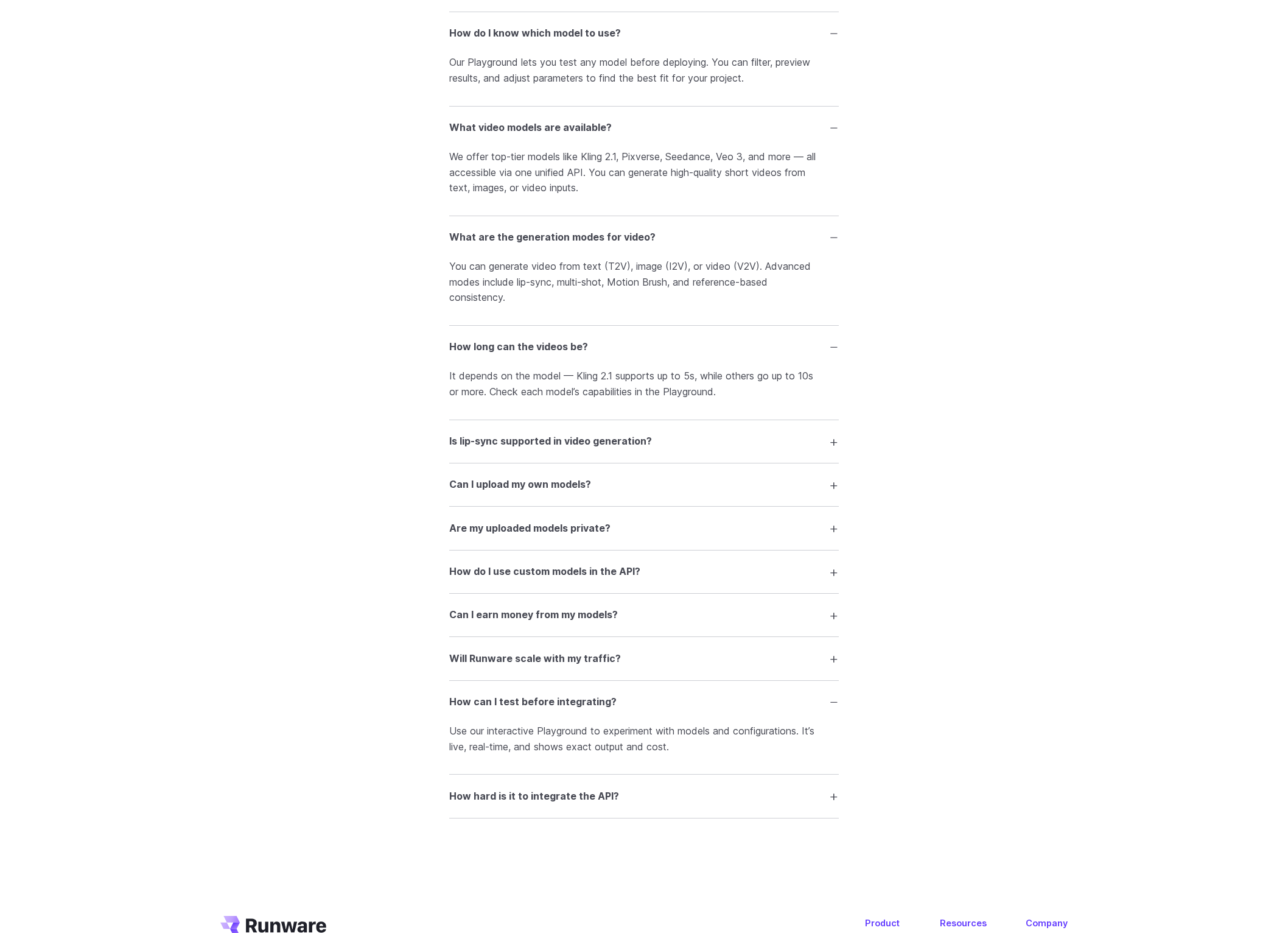
click at [527, 449] on h3 "Is lip-sync supported in video generation?" at bounding box center [550, 441] width 203 height 15
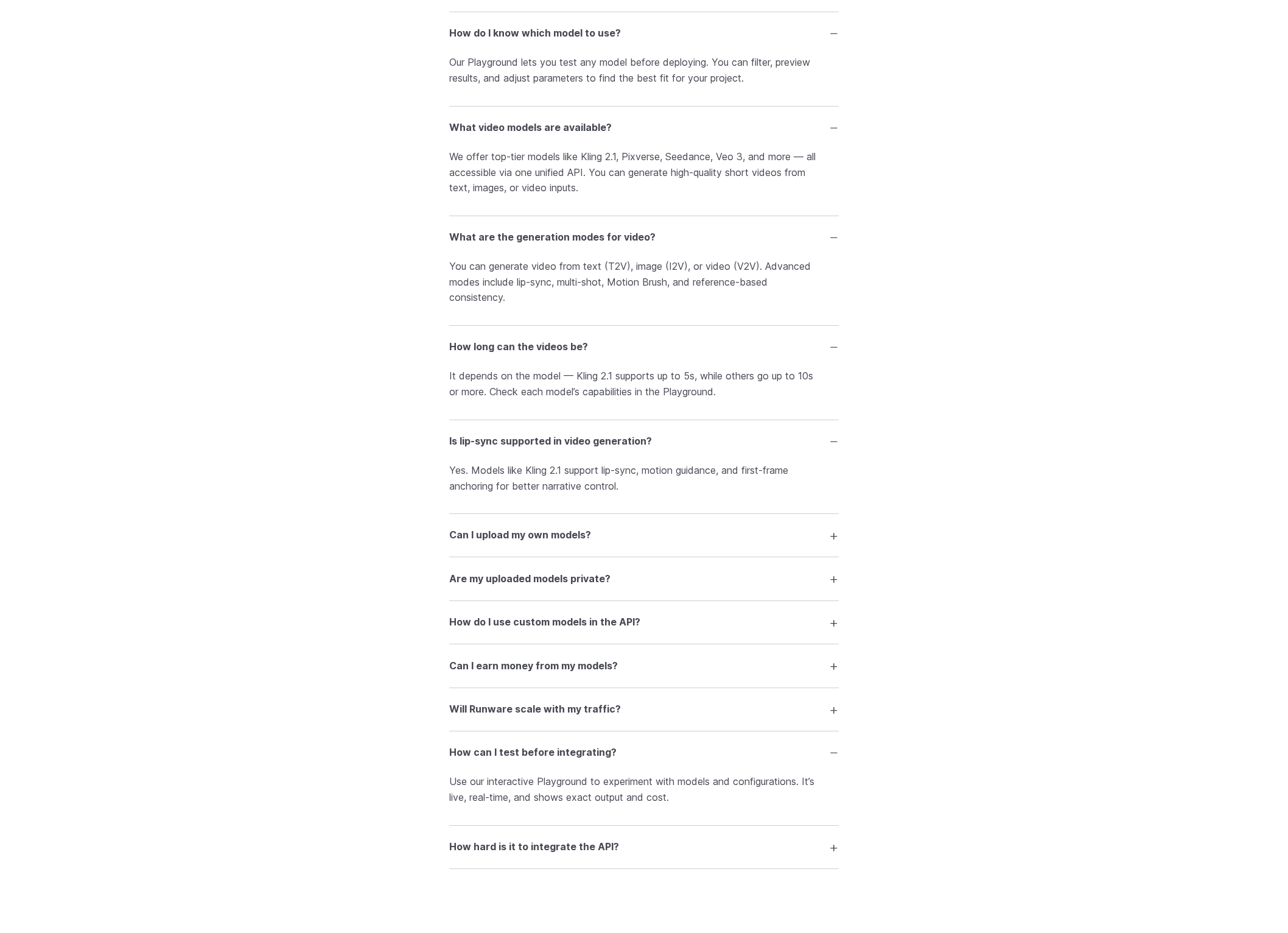
click at [524, 543] on h3 "Can I upload my own models?" at bounding box center [520, 535] width 142 height 15
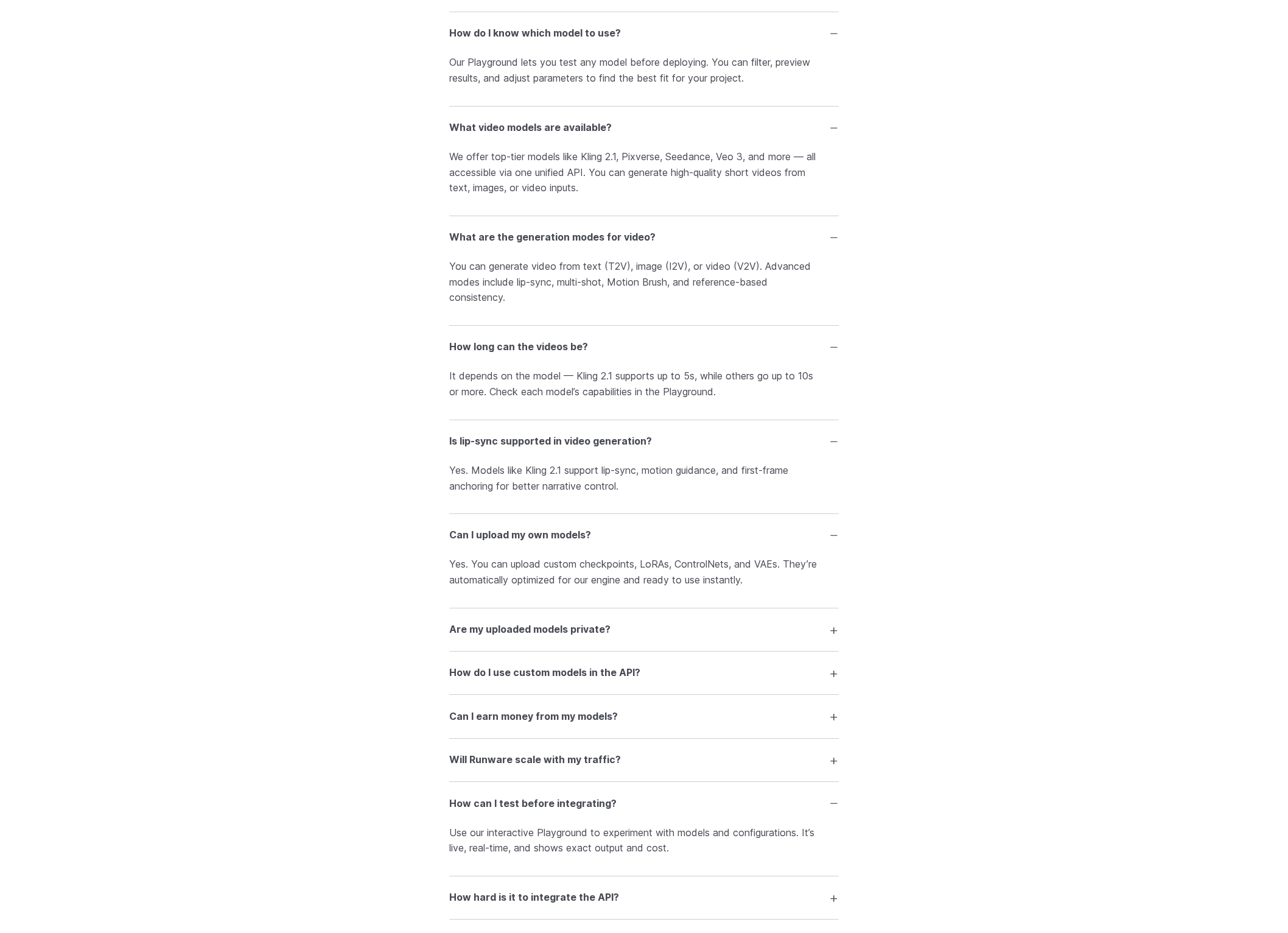
click at [524, 637] on h3 "Are my uploaded models private?" at bounding box center [529, 629] width 161 height 15
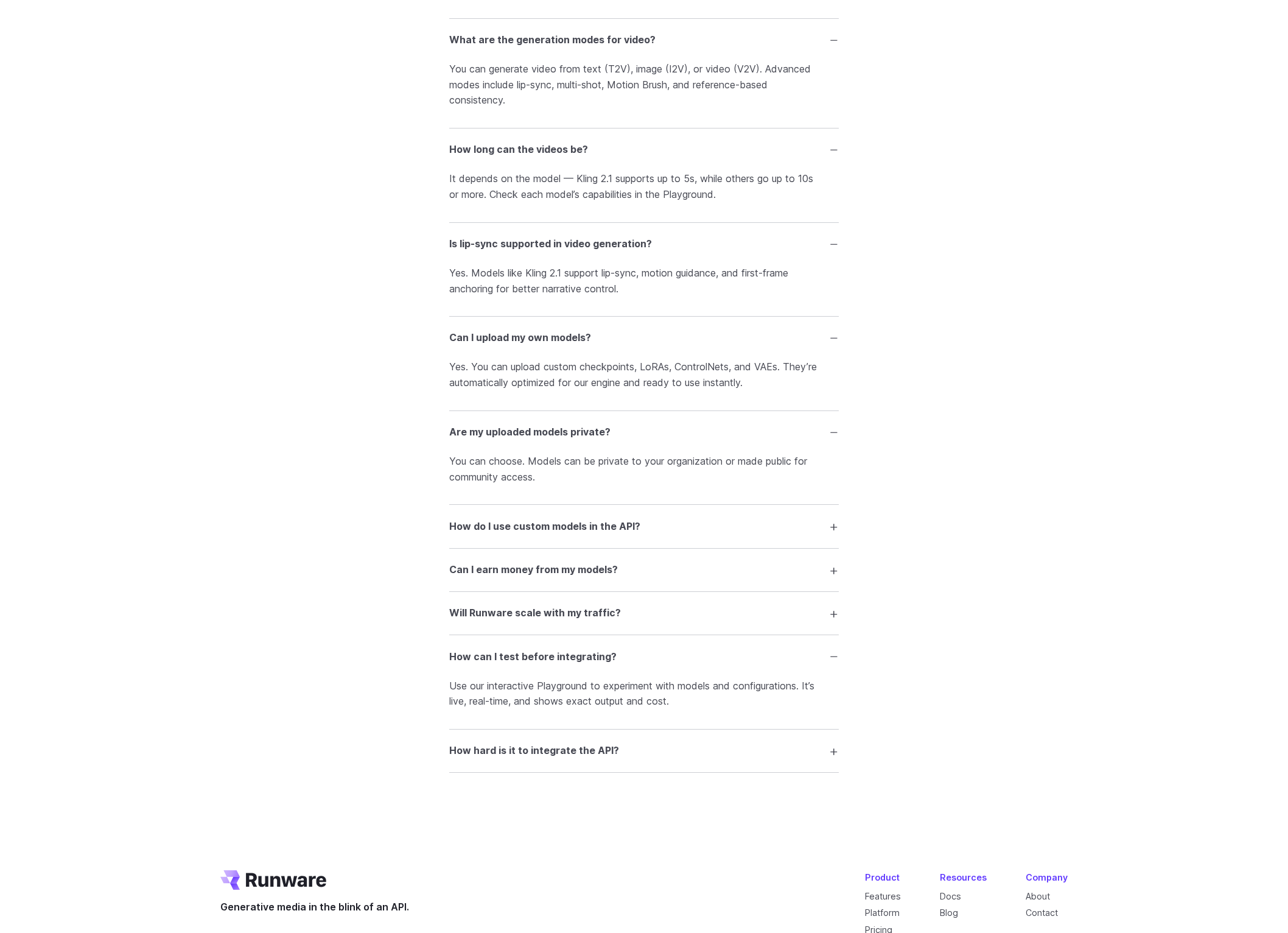
scroll to position [3026, 0]
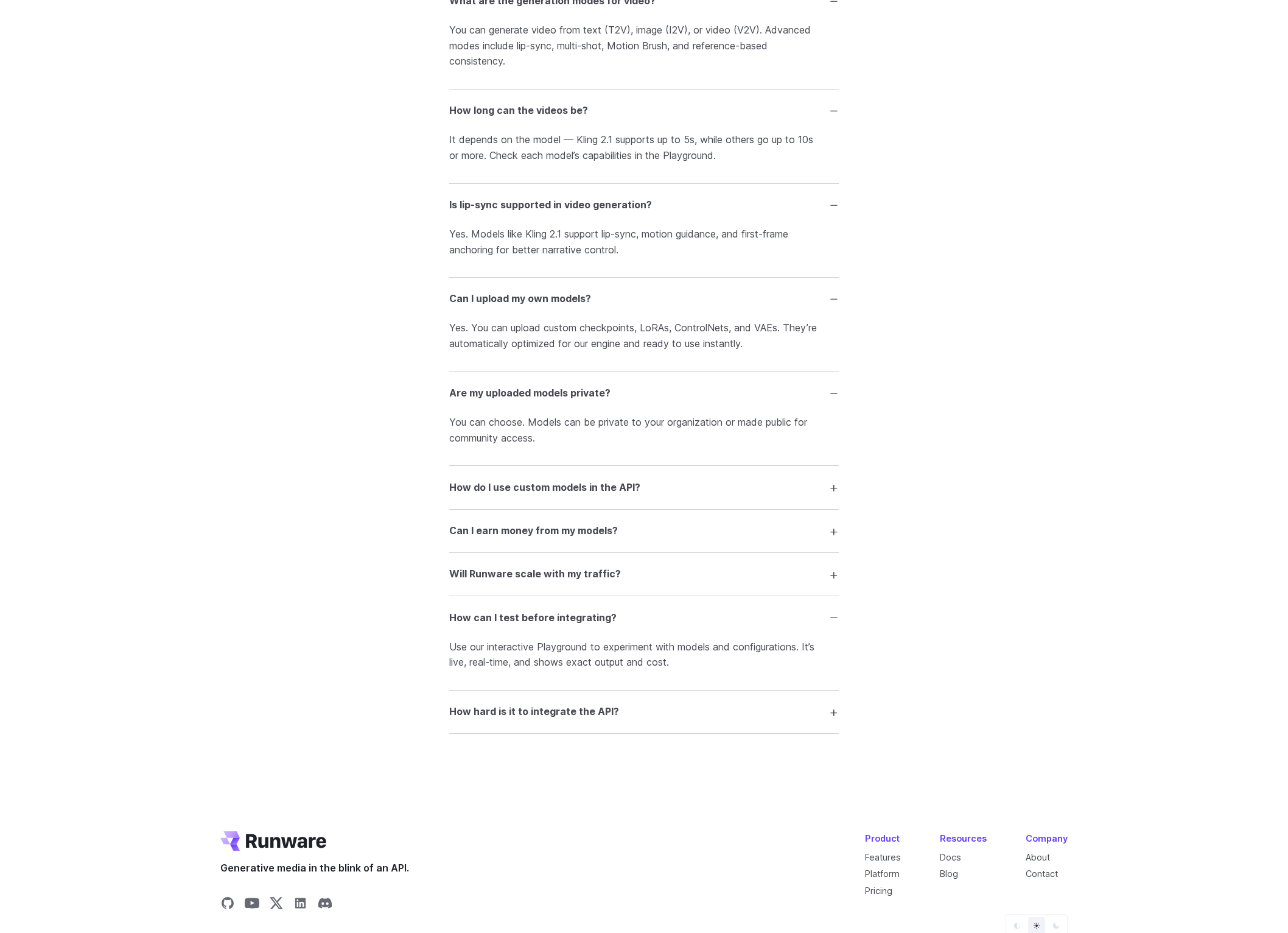
click at [543, 496] on h3 "How do I use custom models in the API?" at bounding box center [544, 487] width 191 height 15
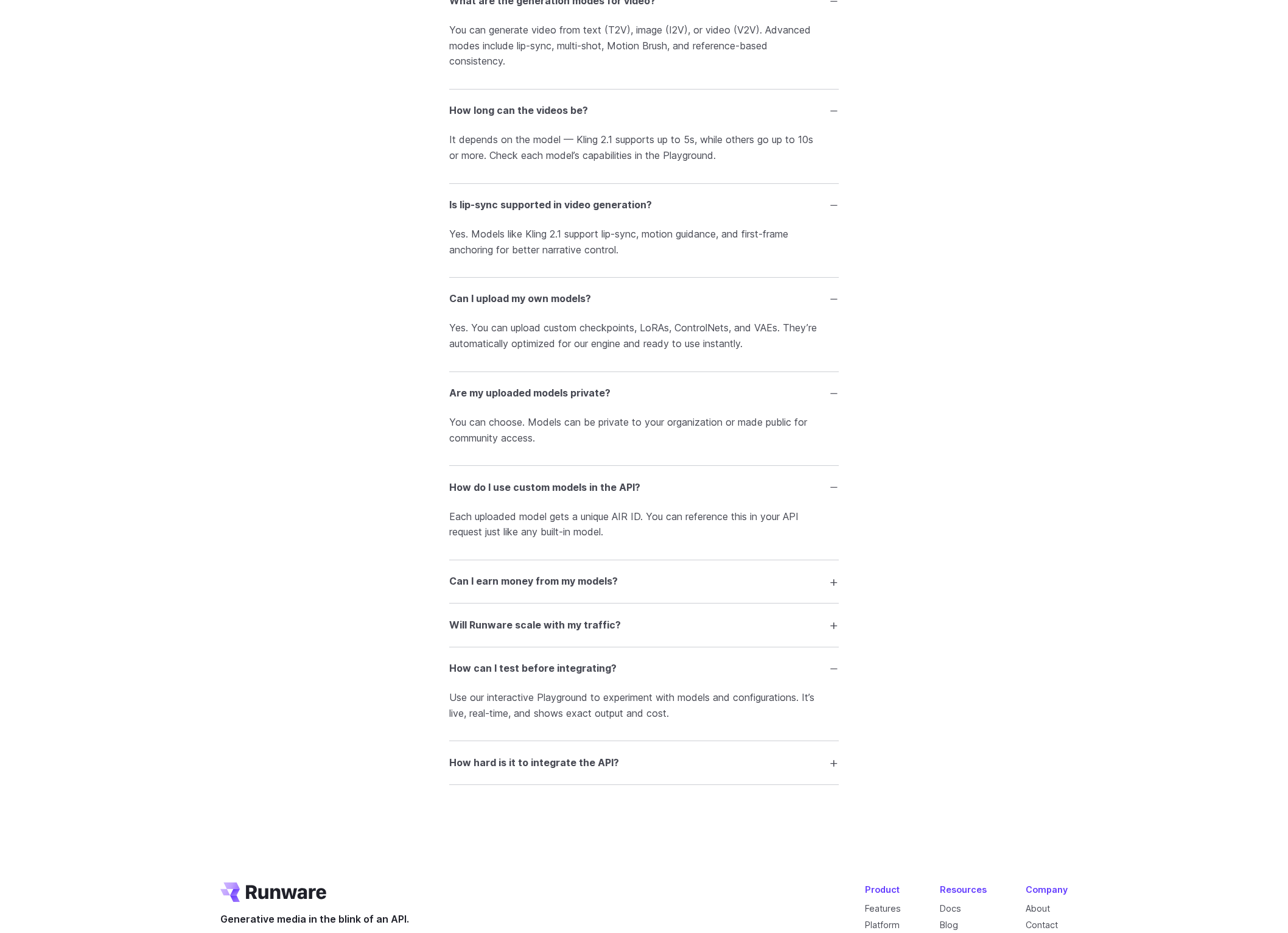
click at [526, 589] on h3 "Can I earn money from my models?" at bounding box center [534, 581] width 169 height 15
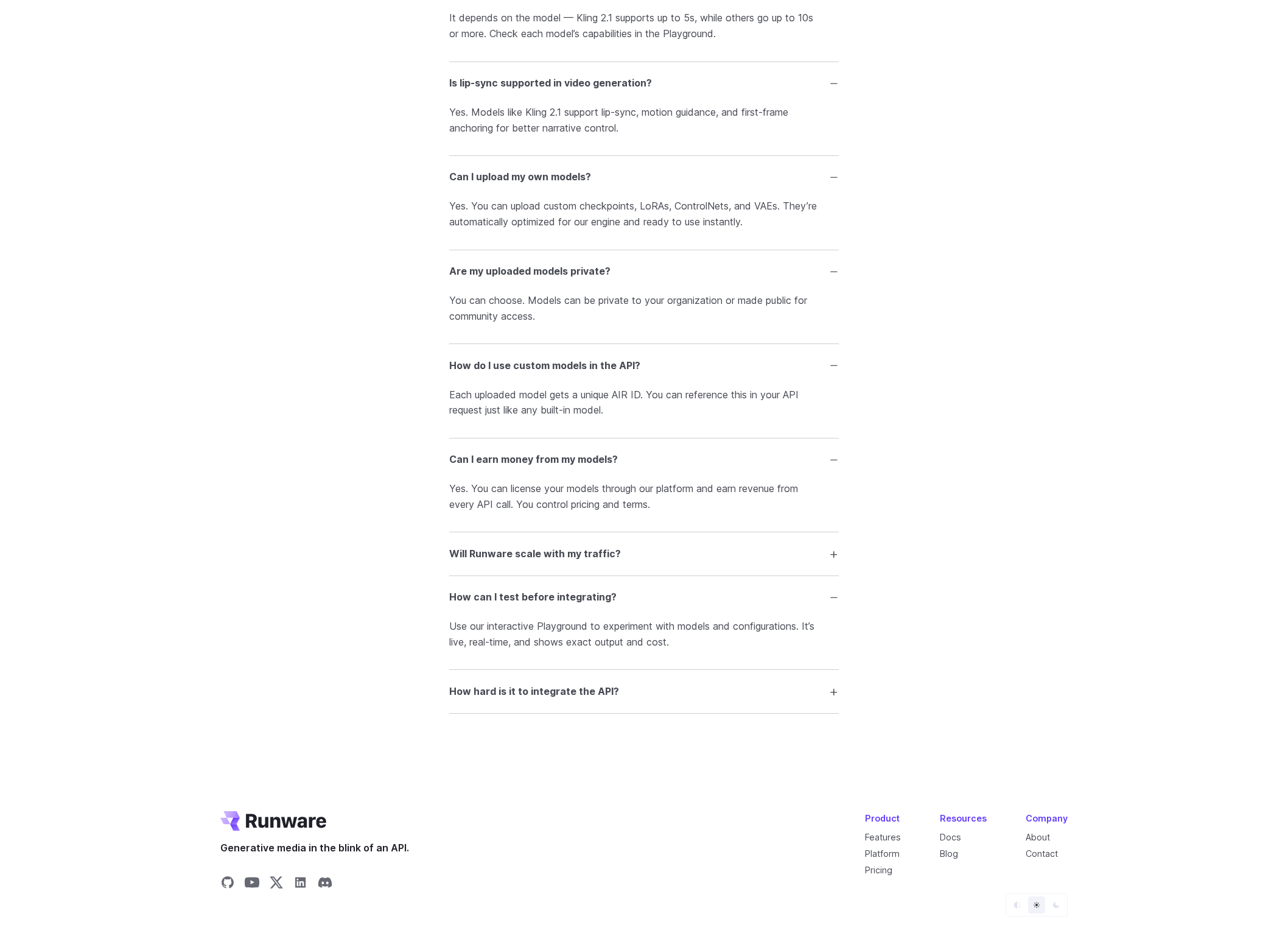
click at [516, 576] on details "Will Runware scale with my traffic? Absolutely. Our architecture auto-scales in…" at bounding box center [644, 554] width 390 height 44
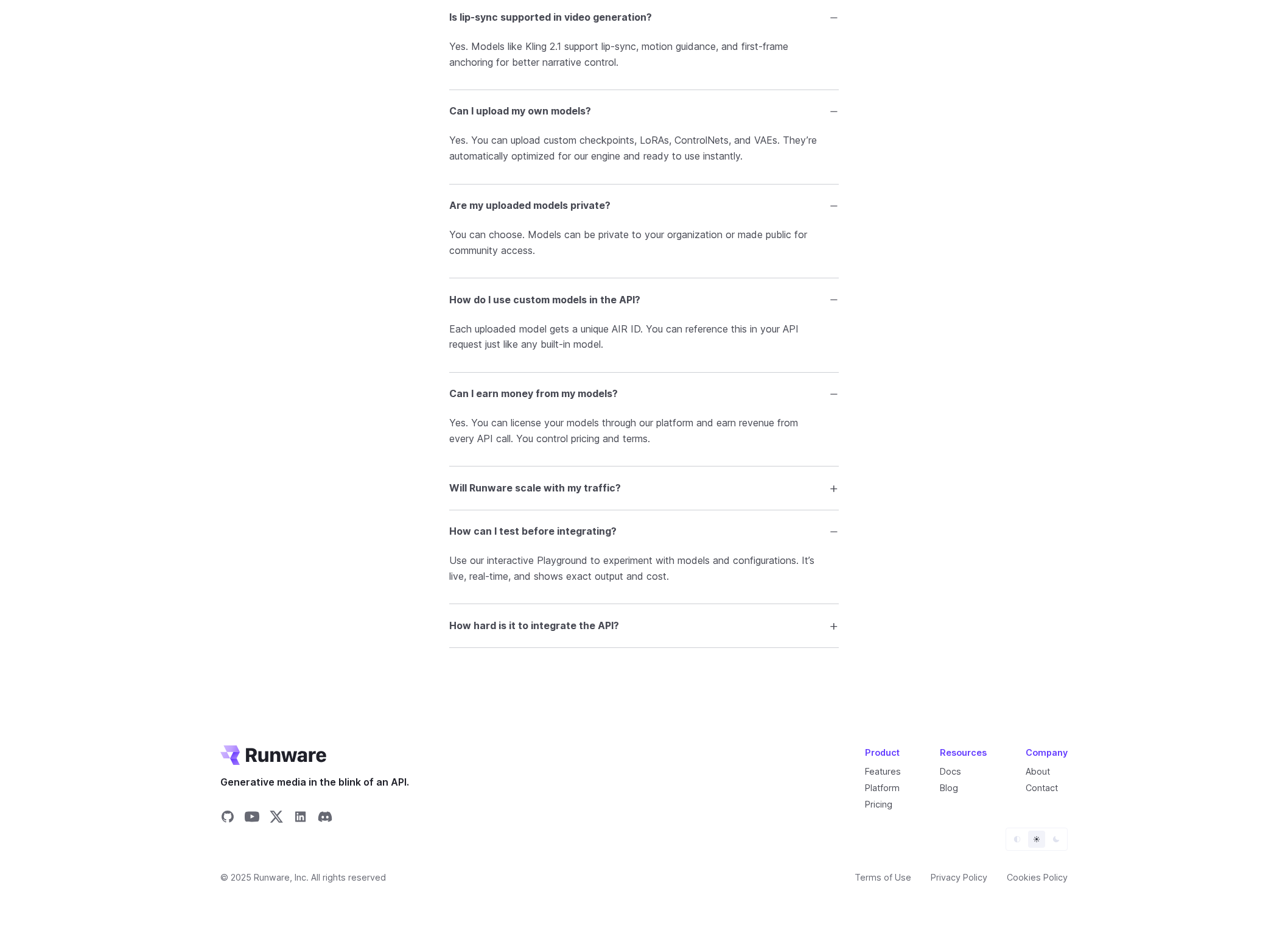
scroll to position [3243, 0]
click at [506, 497] on h3 "Will Runware scale with my traffic?" at bounding box center [534, 487] width 172 height 15
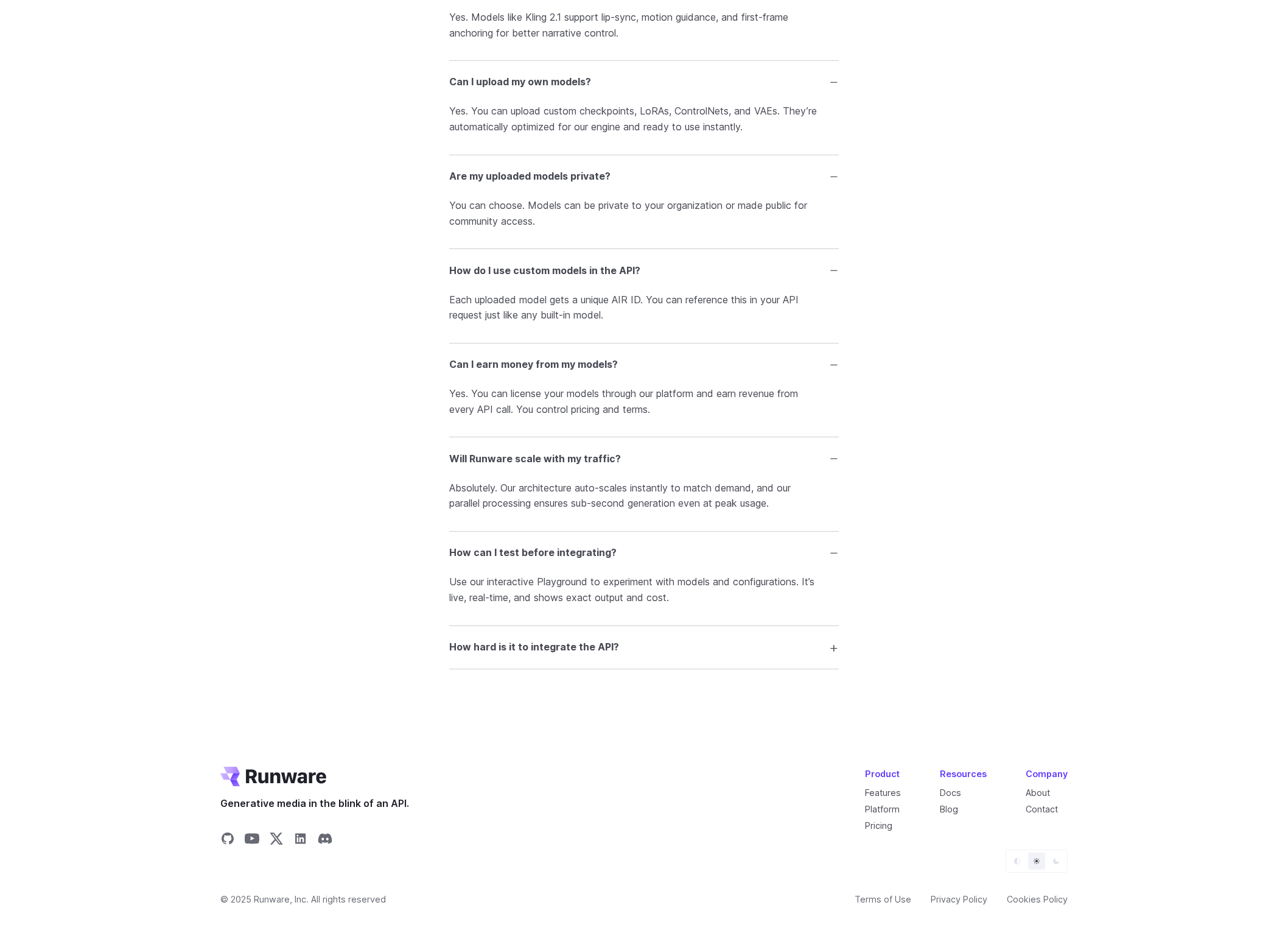
scroll to position [3305, 0]
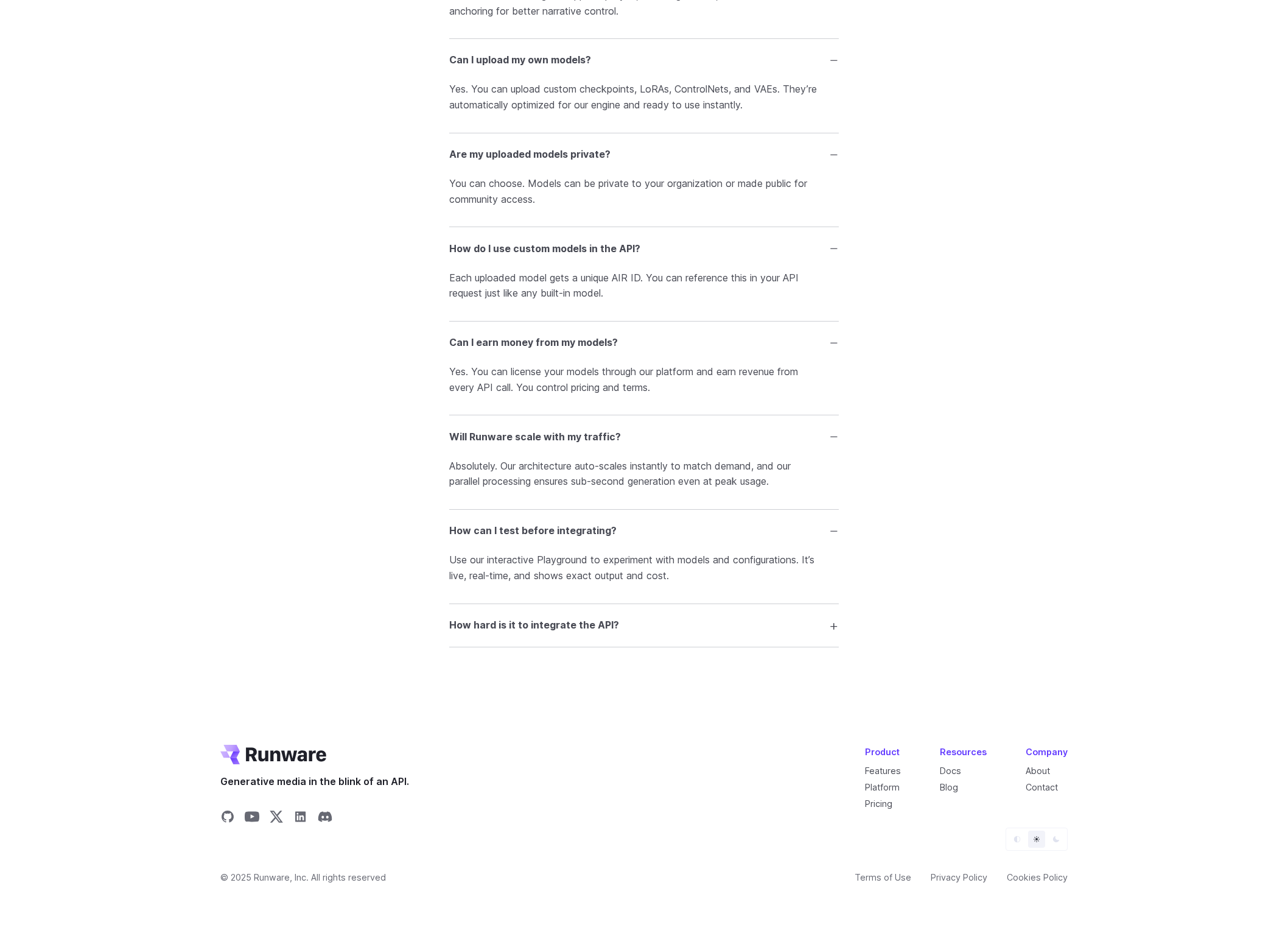
click at [530, 634] on h3 "How hard is it to integrate the API?" at bounding box center [534, 625] width 170 height 15
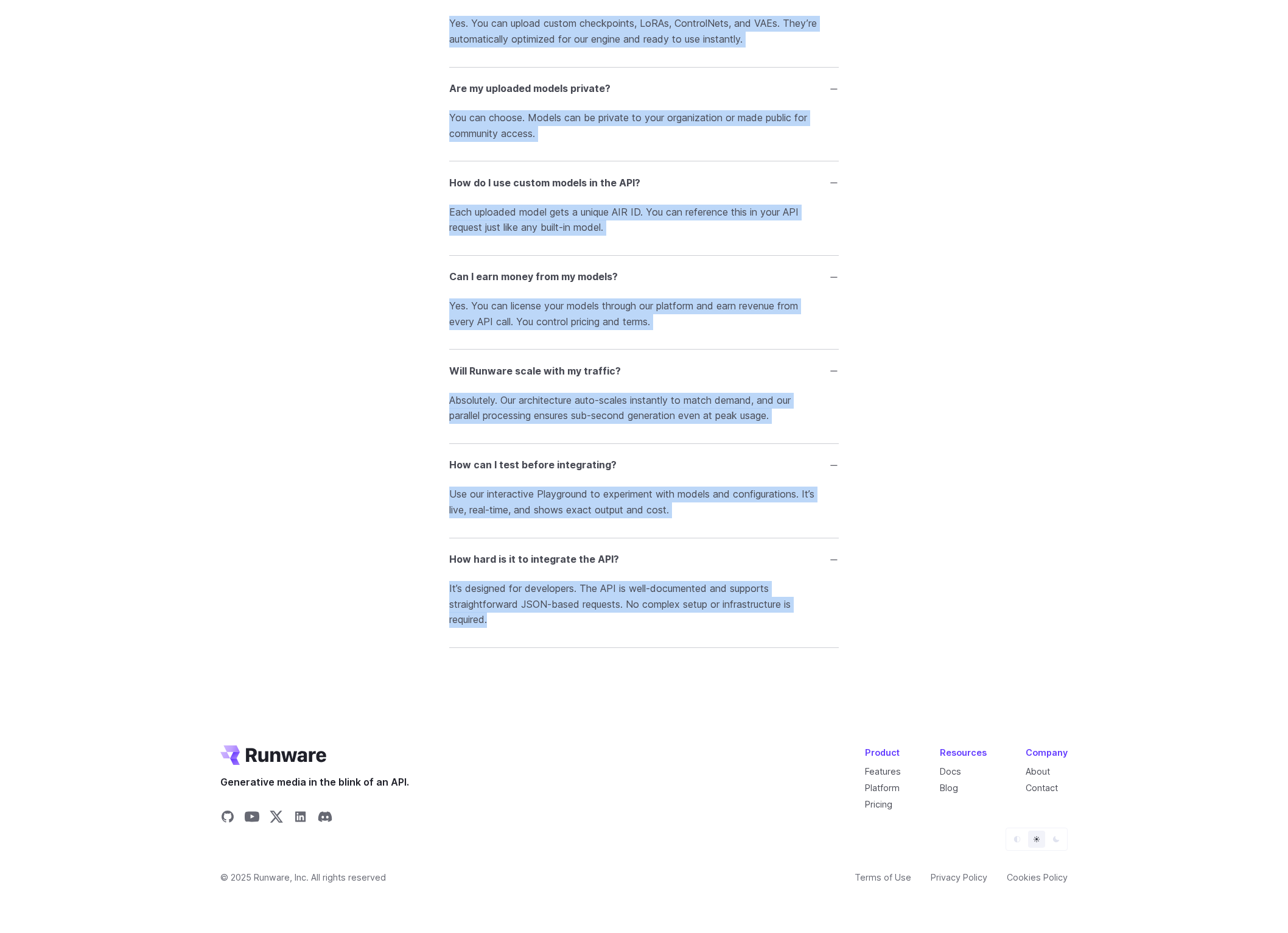
scroll to position [3332, 0]
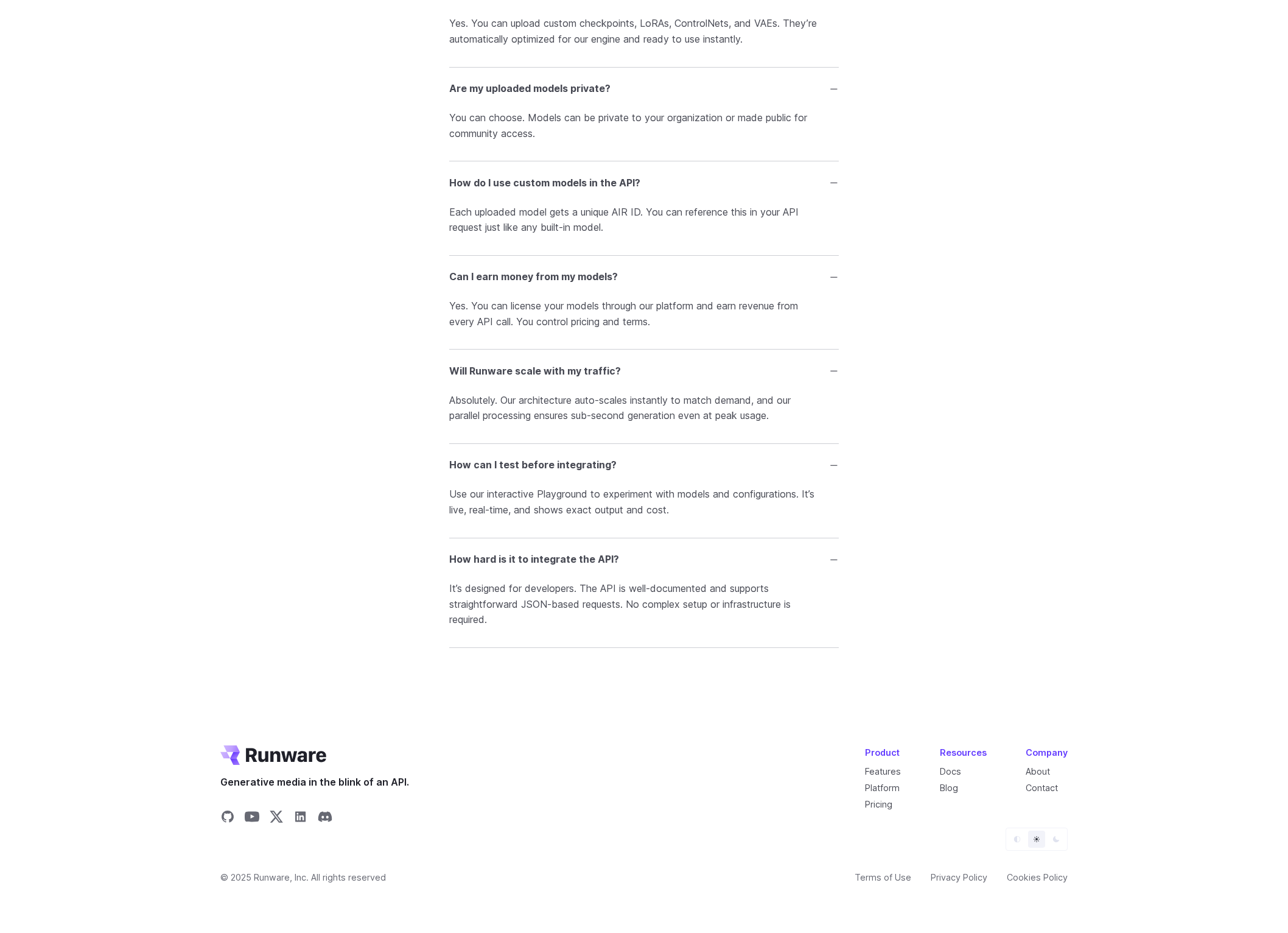
drag, startPoint x: 541, startPoint y: 815, endPoint x: 541, endPoint y: 868, distance: 53.0
click at [532, 628] on p "It’s designed for developers. The API is well-documented and supports straightf…" at bounding box center [644, 605] width 390 height 47
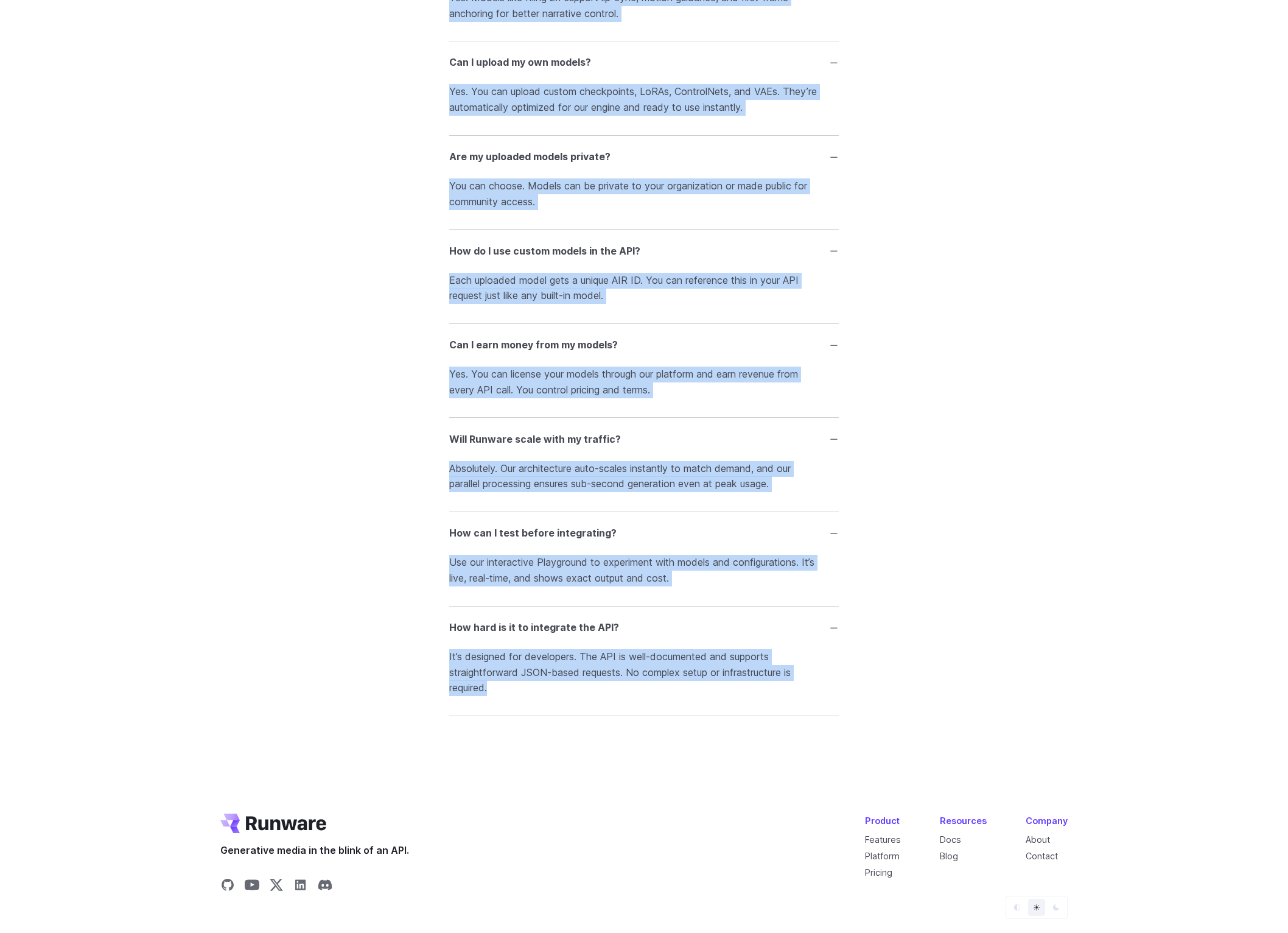
drag, startPoint x: 505, startPoint y: 855, endPoint x: 484, endPoint y: 35, distance: 820.3
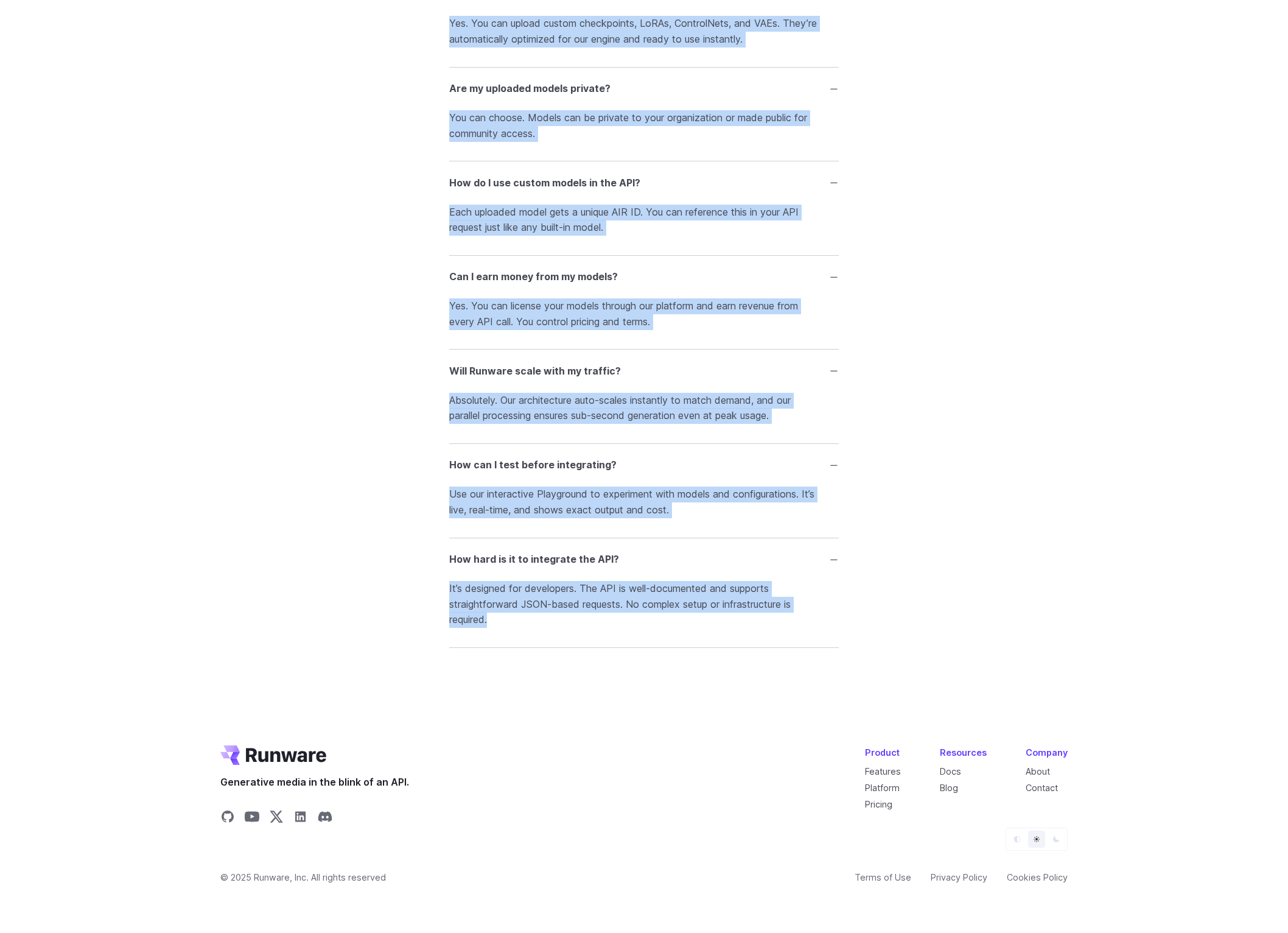
scroll to position [3384, 0]
click at [482, 628] on p "It’s designed for developers. The API is well-documented and supports straightf…" at bounding box center [644, 605] width 390 height 47
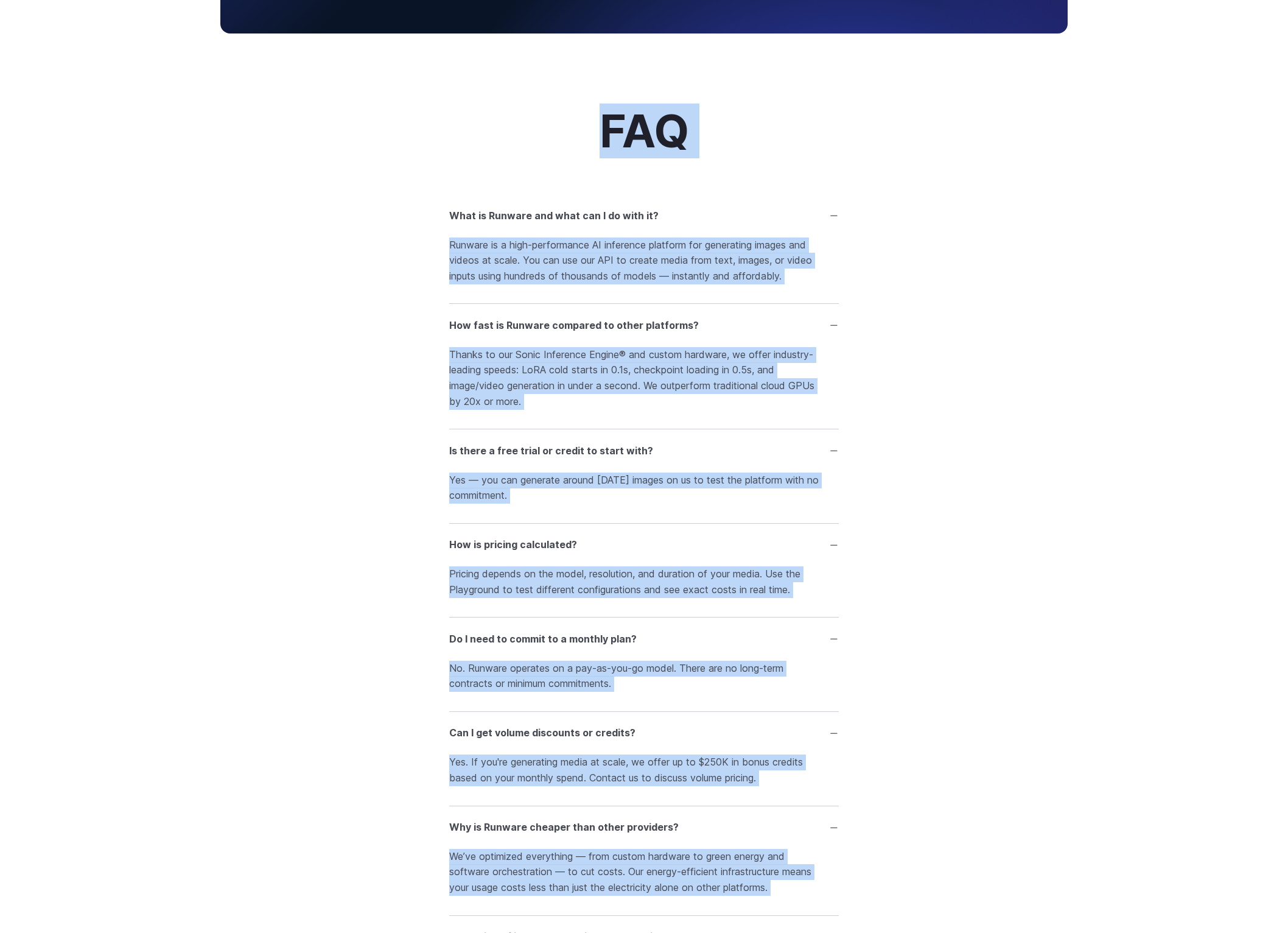
scroll to position [1599, 0]
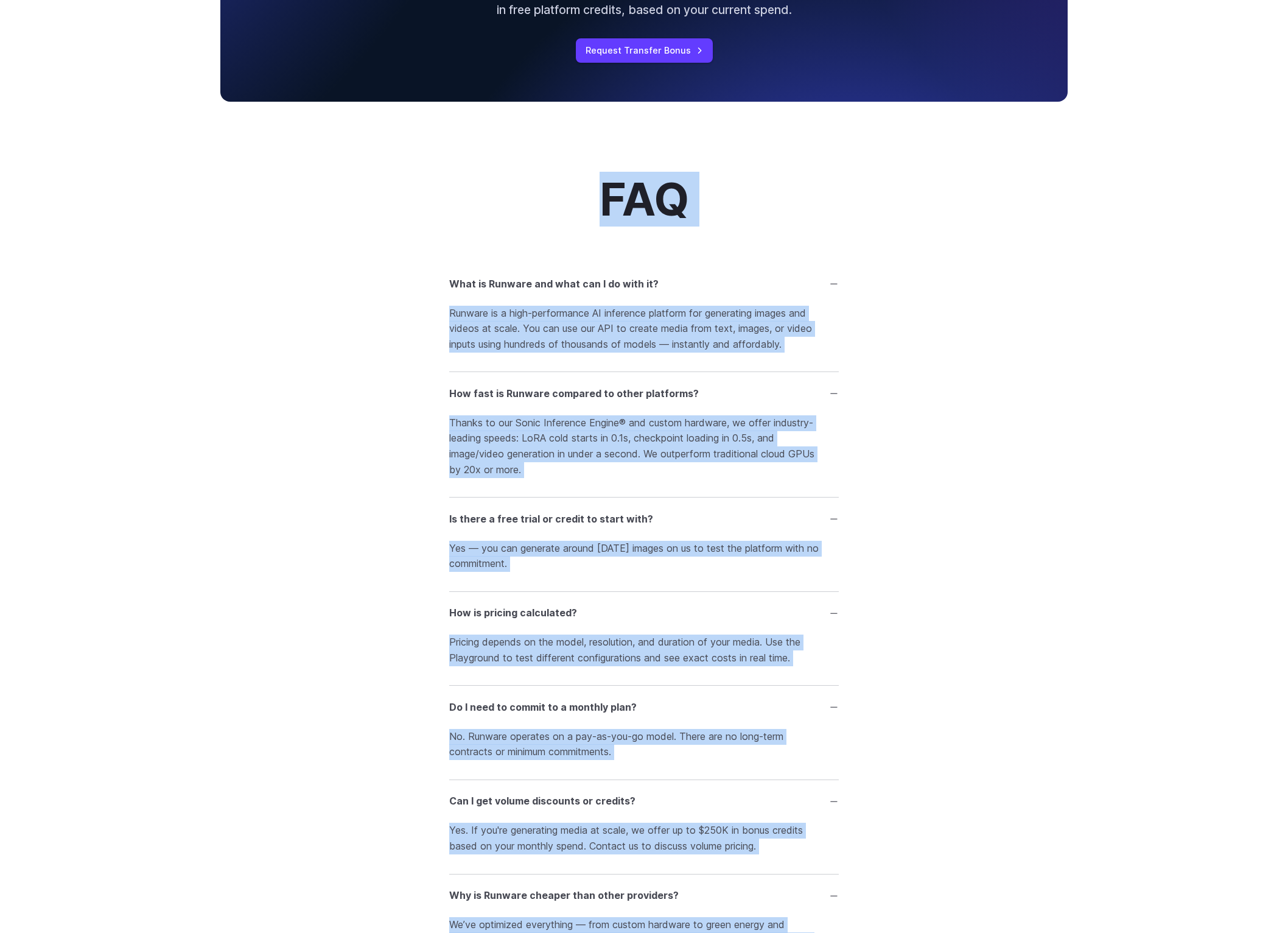
drag, startPoint x: 482, startPoint y: 810, endPoint x: 600, endPoint y: 257, distance: 565.4
copy div "FAQ What is Runware and what can I do with it? Runware is a high-performance AI…"
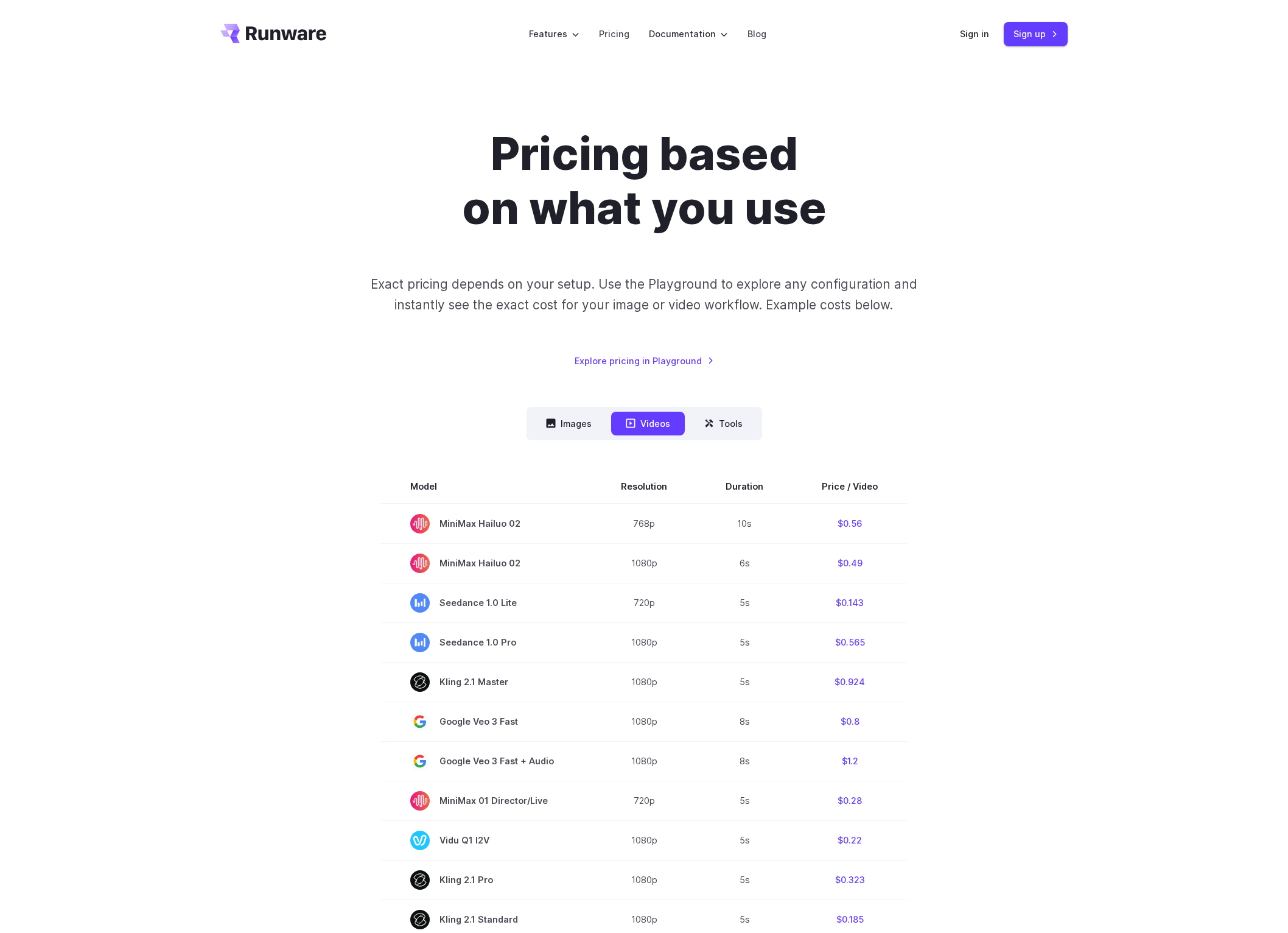
scroll to position [0, 0]
click at [589, 412] on button "Images" at bounding box center [569, 424] width 75 height 24
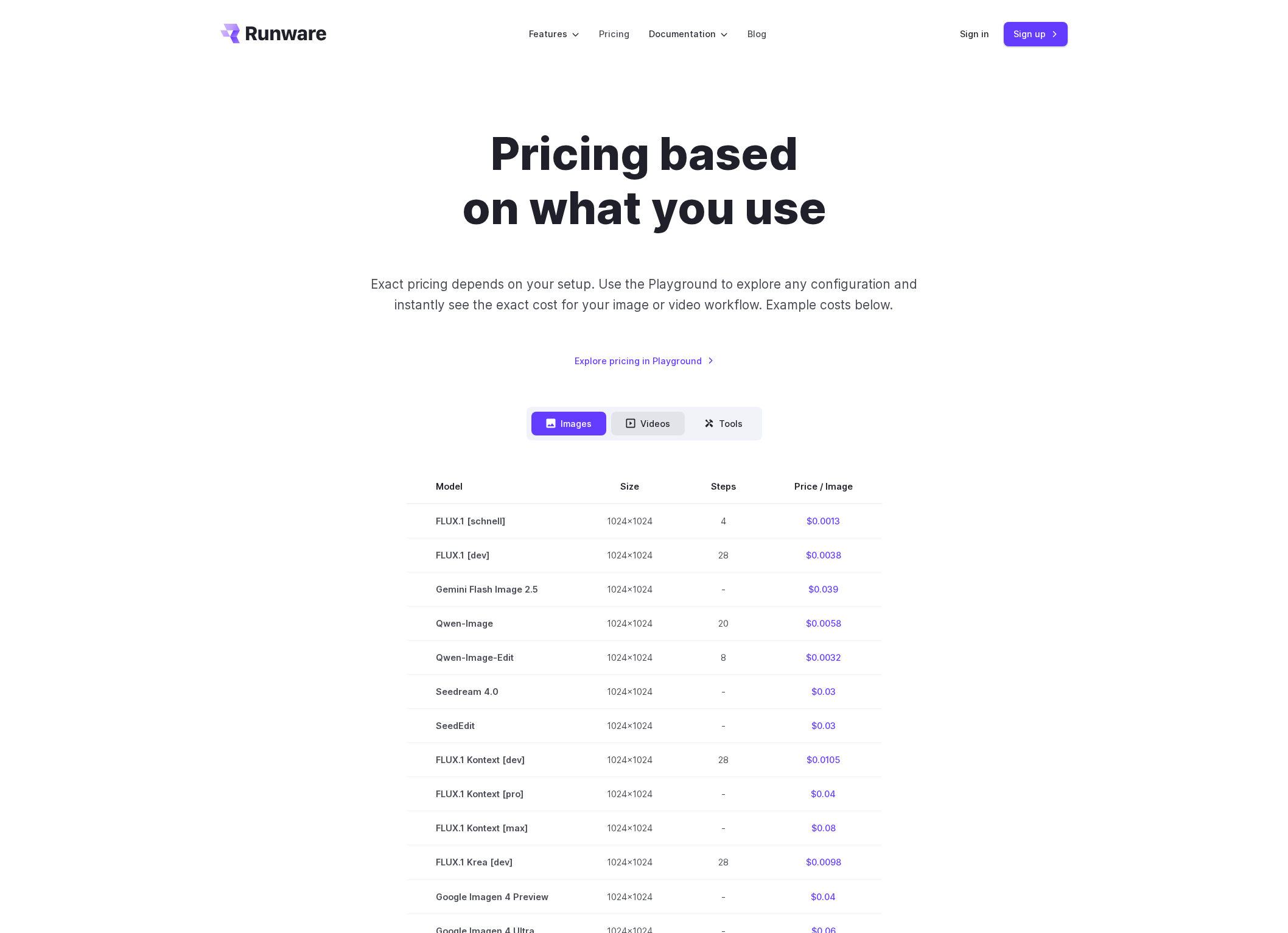
click at [646, 412] on button "Videos" at bounding box center [647, 424] width 74 height 24
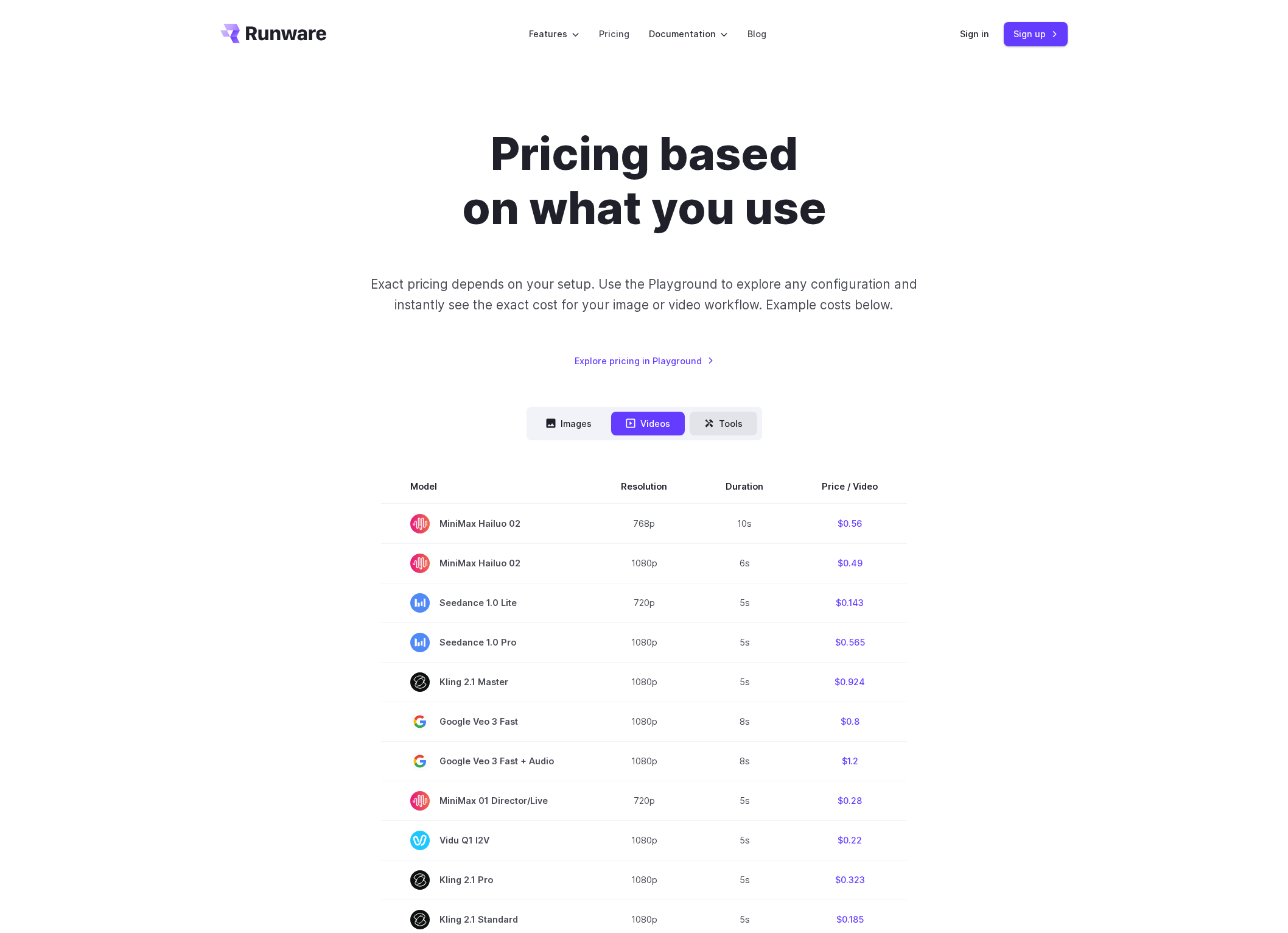
click at [714, 418] on icon at bounding box center [709, 423] width 10 height 10
click at [757, 412] on button "Tools" at bounding box center [724, 424] width 67 height 24
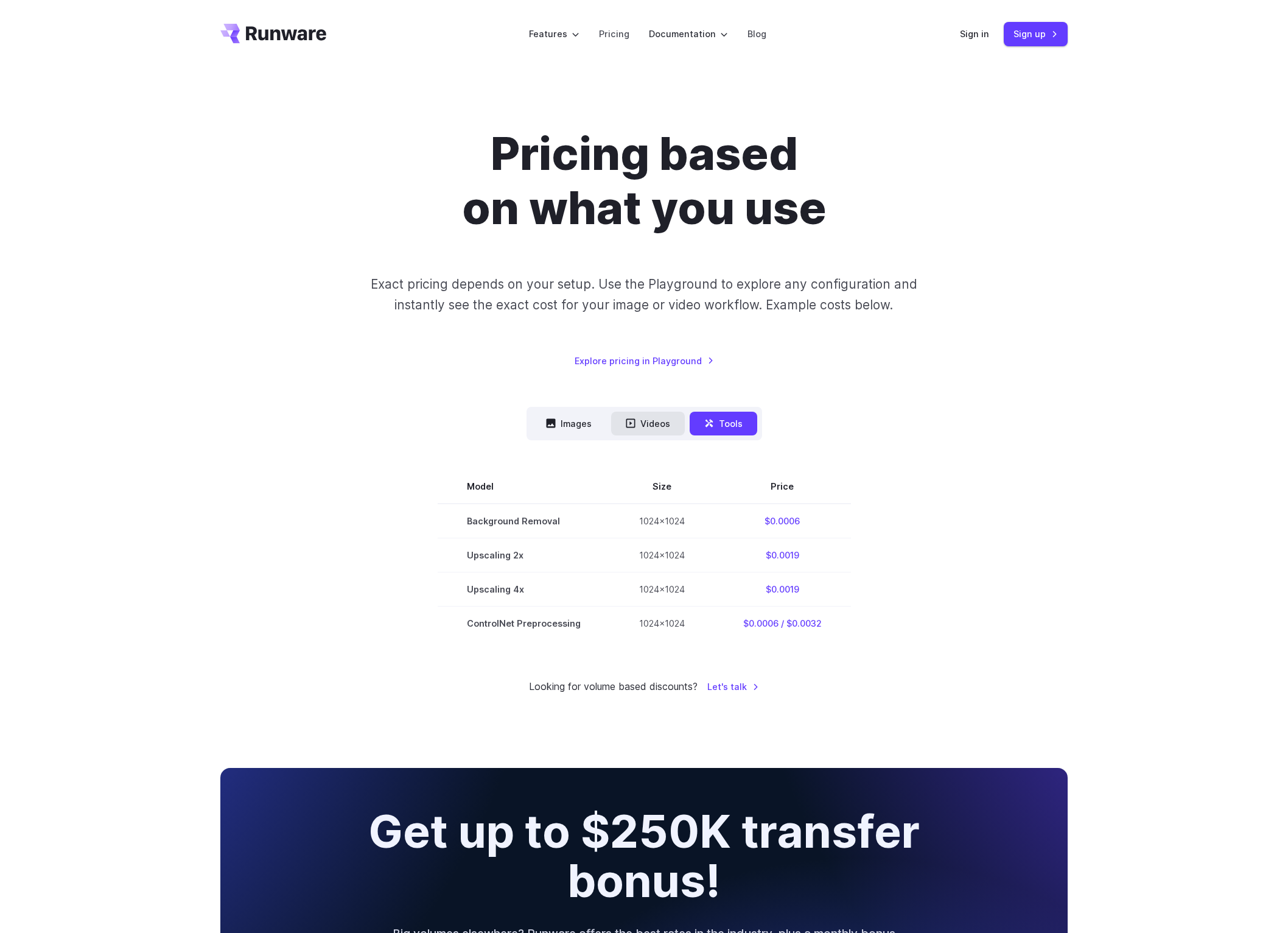
click at [644, 412] on button "Videos" at bounding box center [647, 424] width 74 height 24
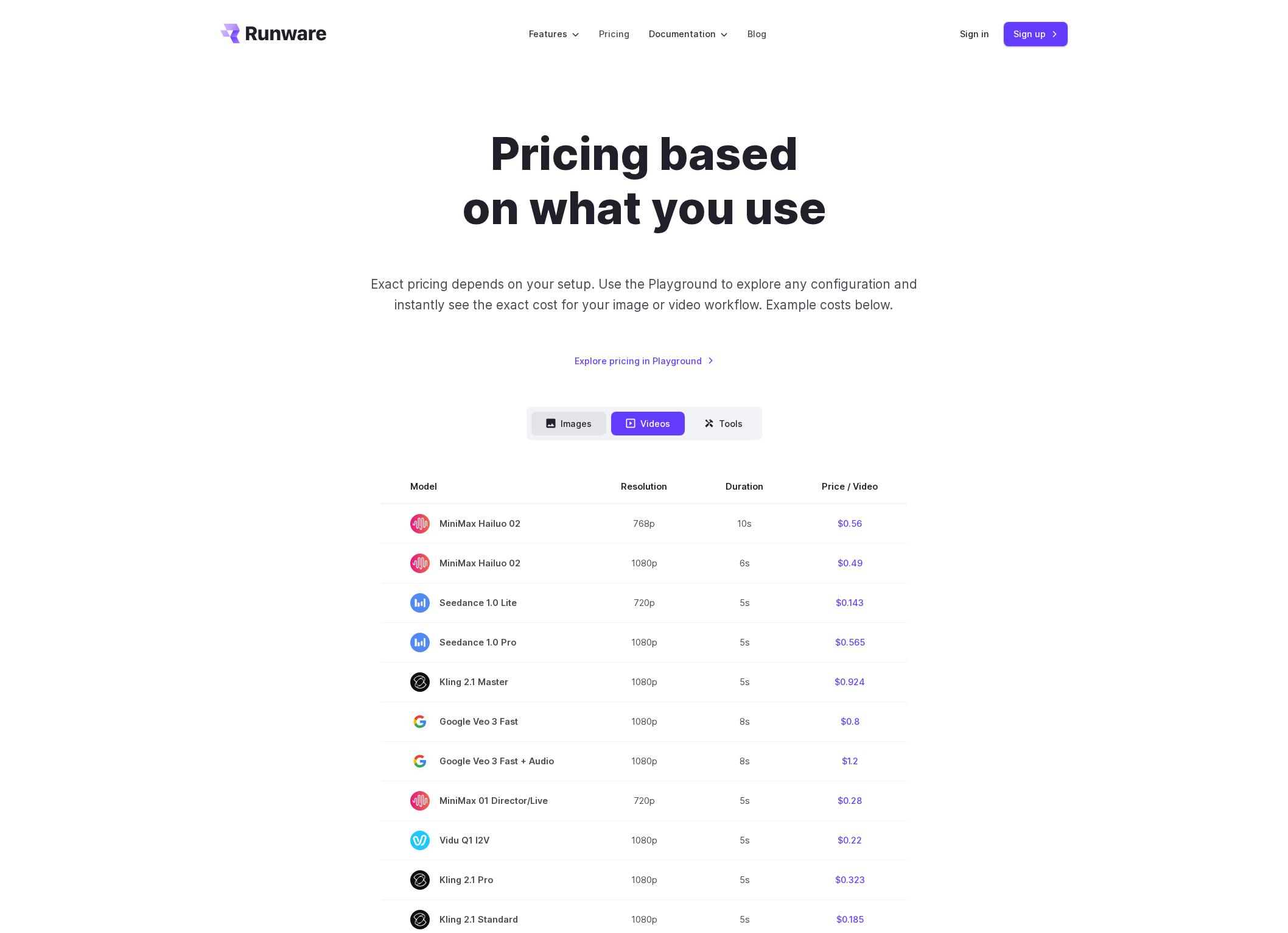
click at [578, 412] on button "Images" at bounding box center [569, 424] width 75 height 24
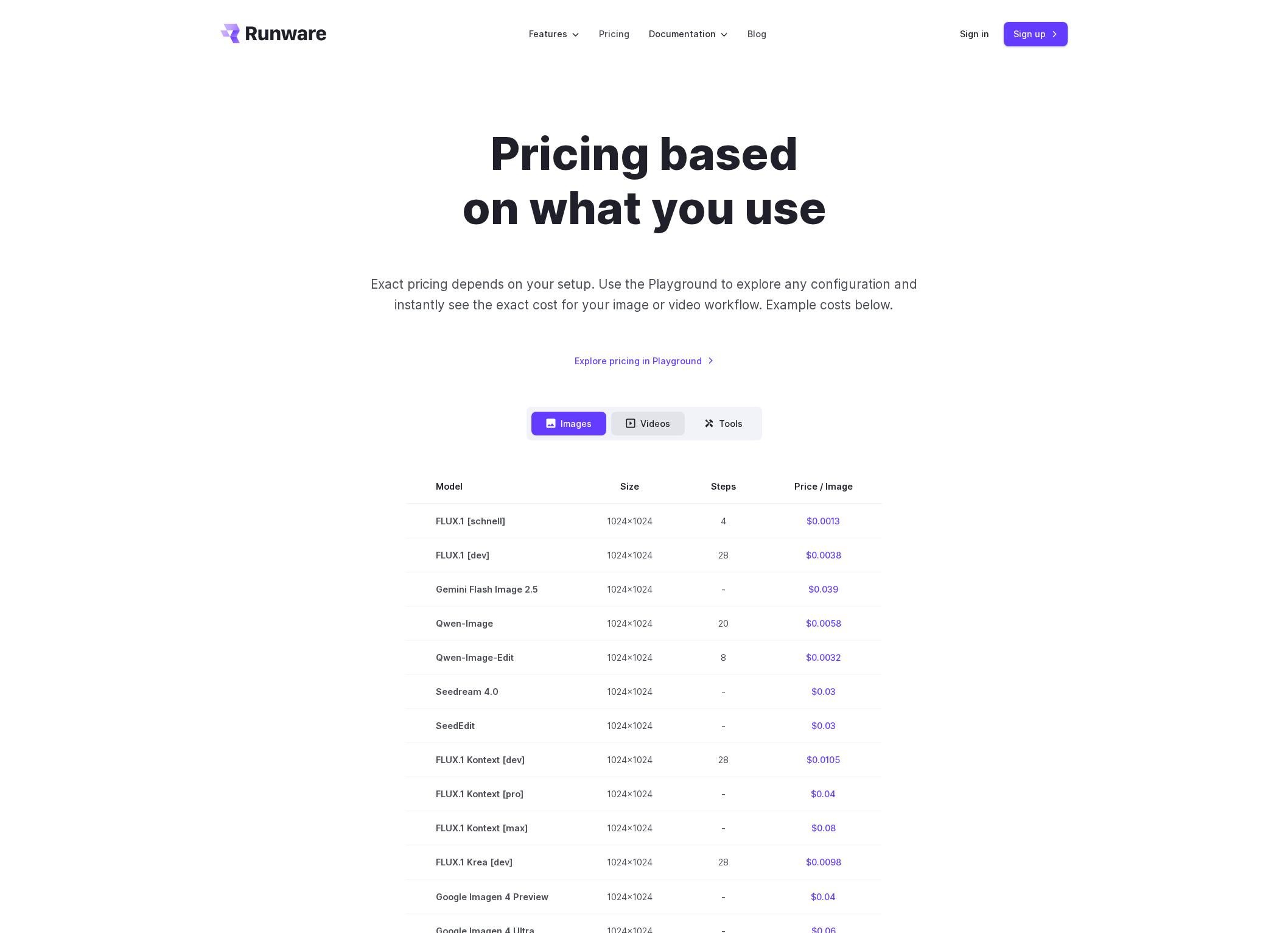
click at [632, 418] on icon at bounding box center [631, 423] width 10 height 10
click at [684, 412] on button "Videos" at bounding box center [647, 424] width 74 height 24
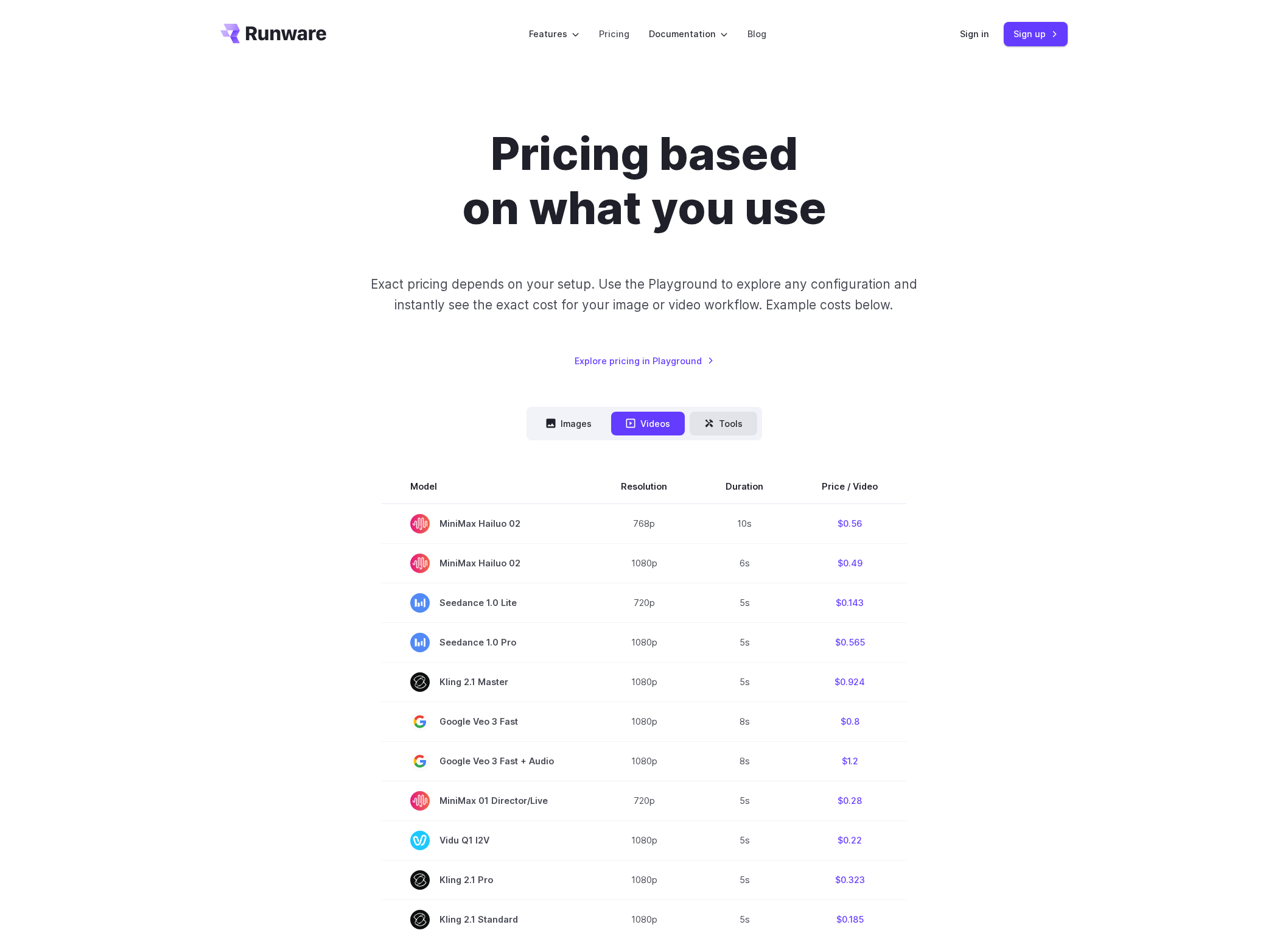
click at [713, 419] on icon at bounding box center [709, 423] width 8 height 8
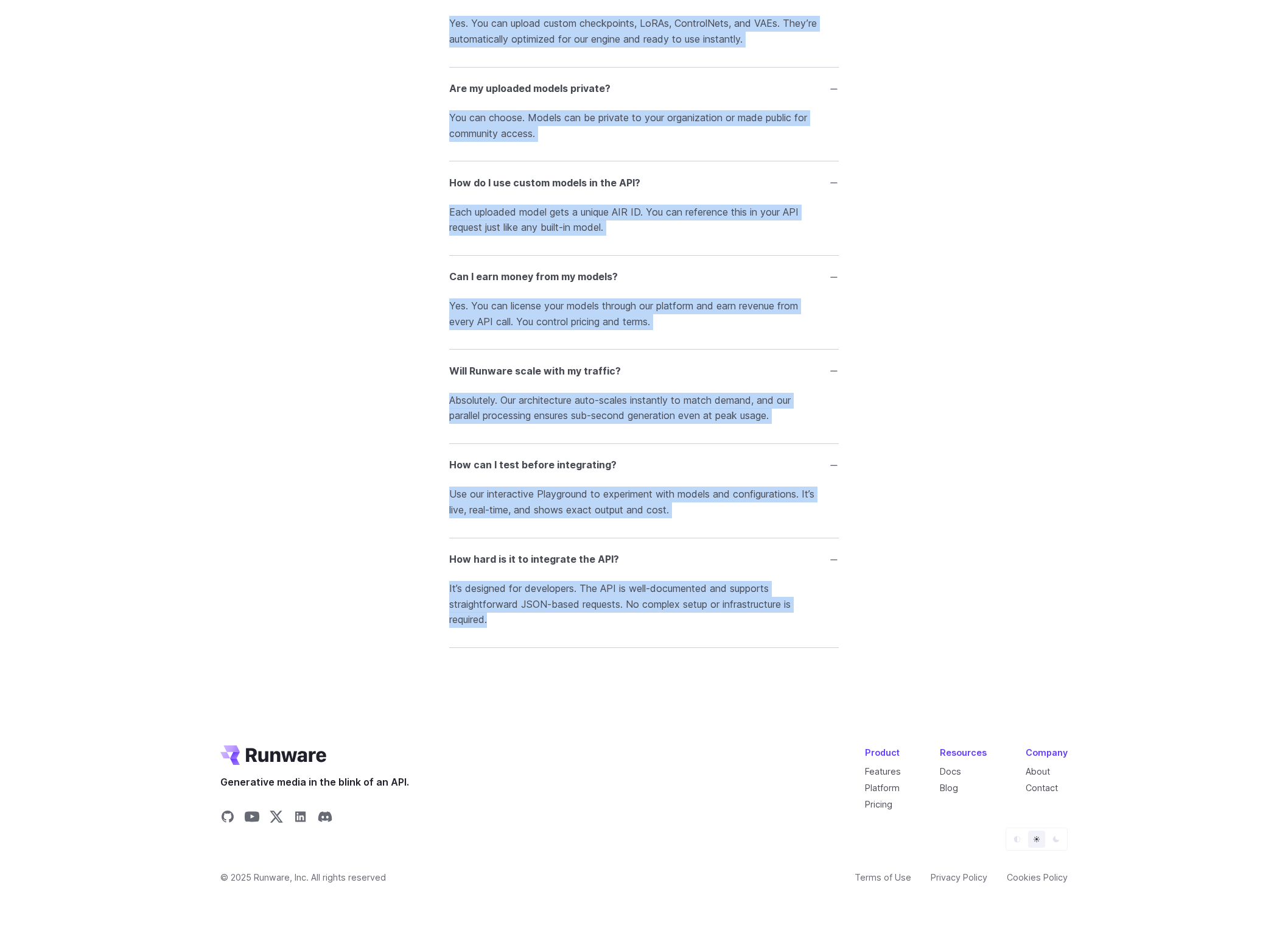
copy div "FAQ What is Runware and what can I do with it? Runware is a high-performance AI…"
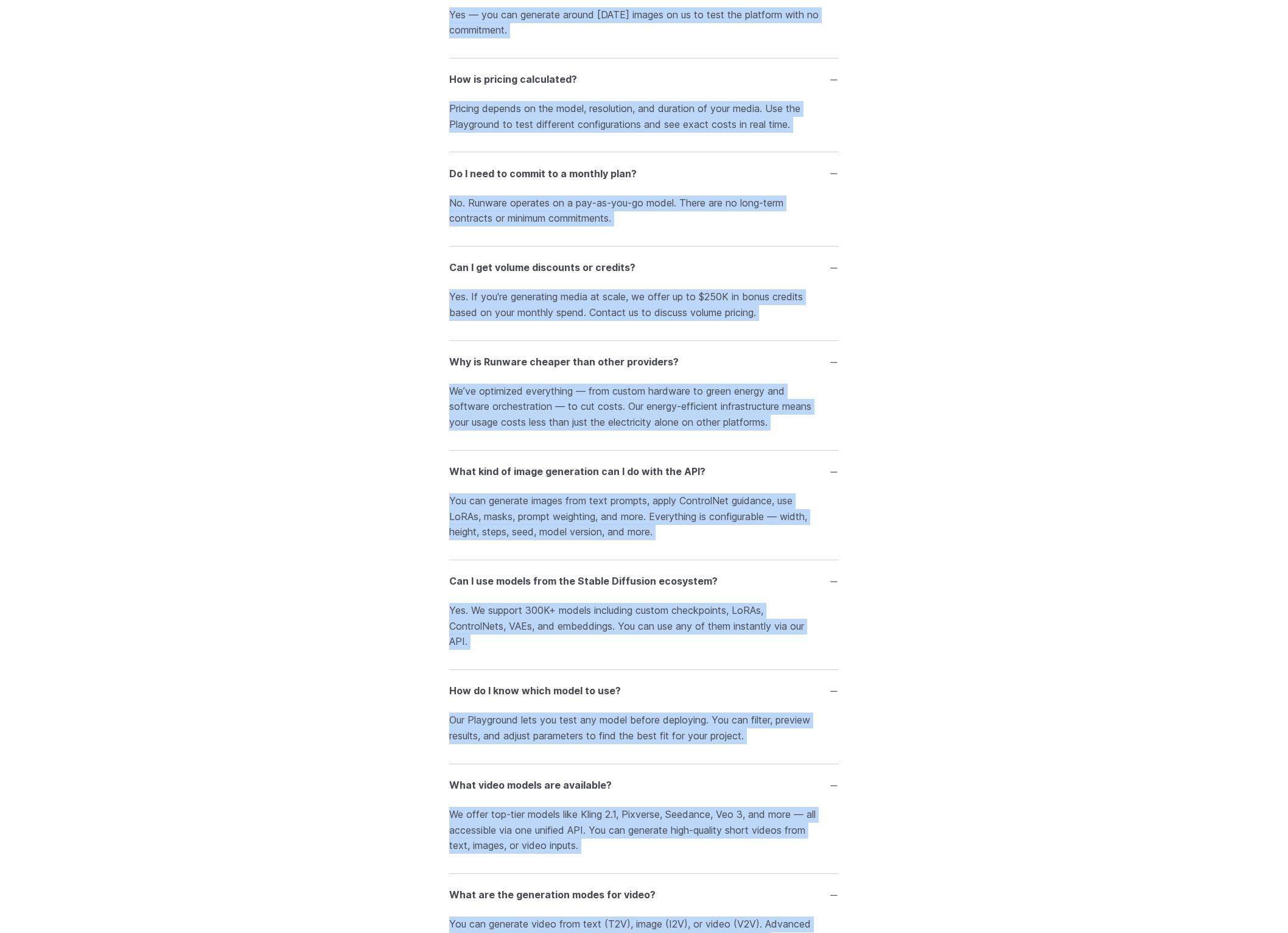
scroll to position [1503, 0]
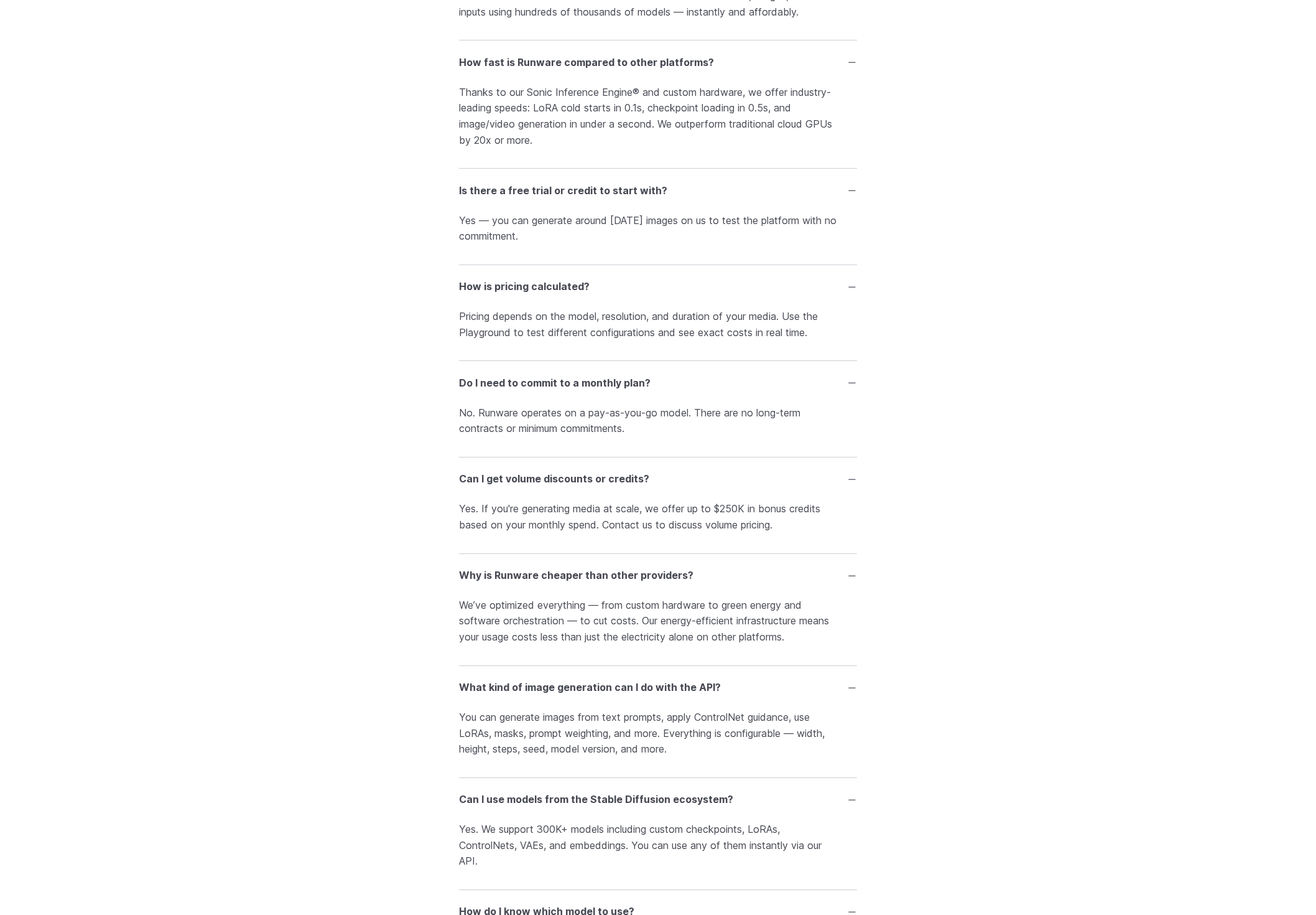
scroll to position [0, 0]
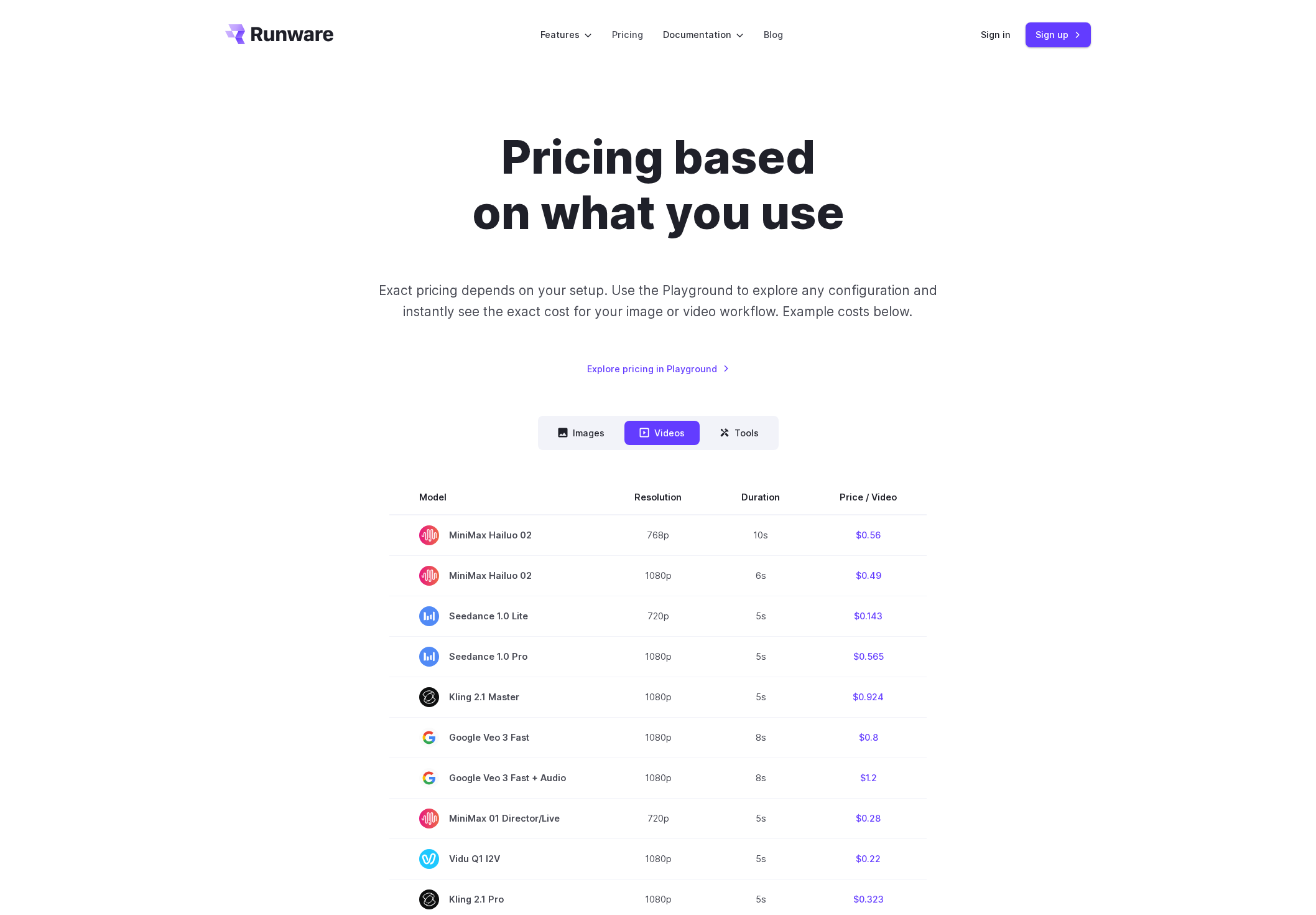
click at [607, 14] on header "Features Tasks Image generation Video generation Sonic Inference Engine™ Models…" at bounding box center [658, 34] width 896 height 70
click at [612, 39] on link "Pricing" at bounding box center [627, 33] width 31 height 14
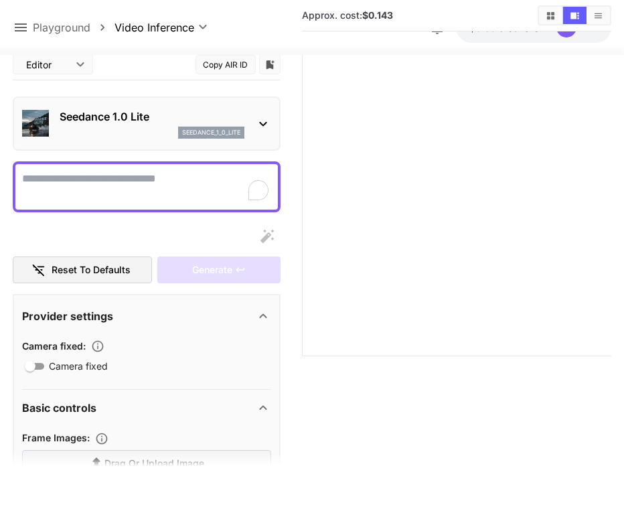
click at [20, 28] on icon at bounding box center [21, 27] width 12 height 8
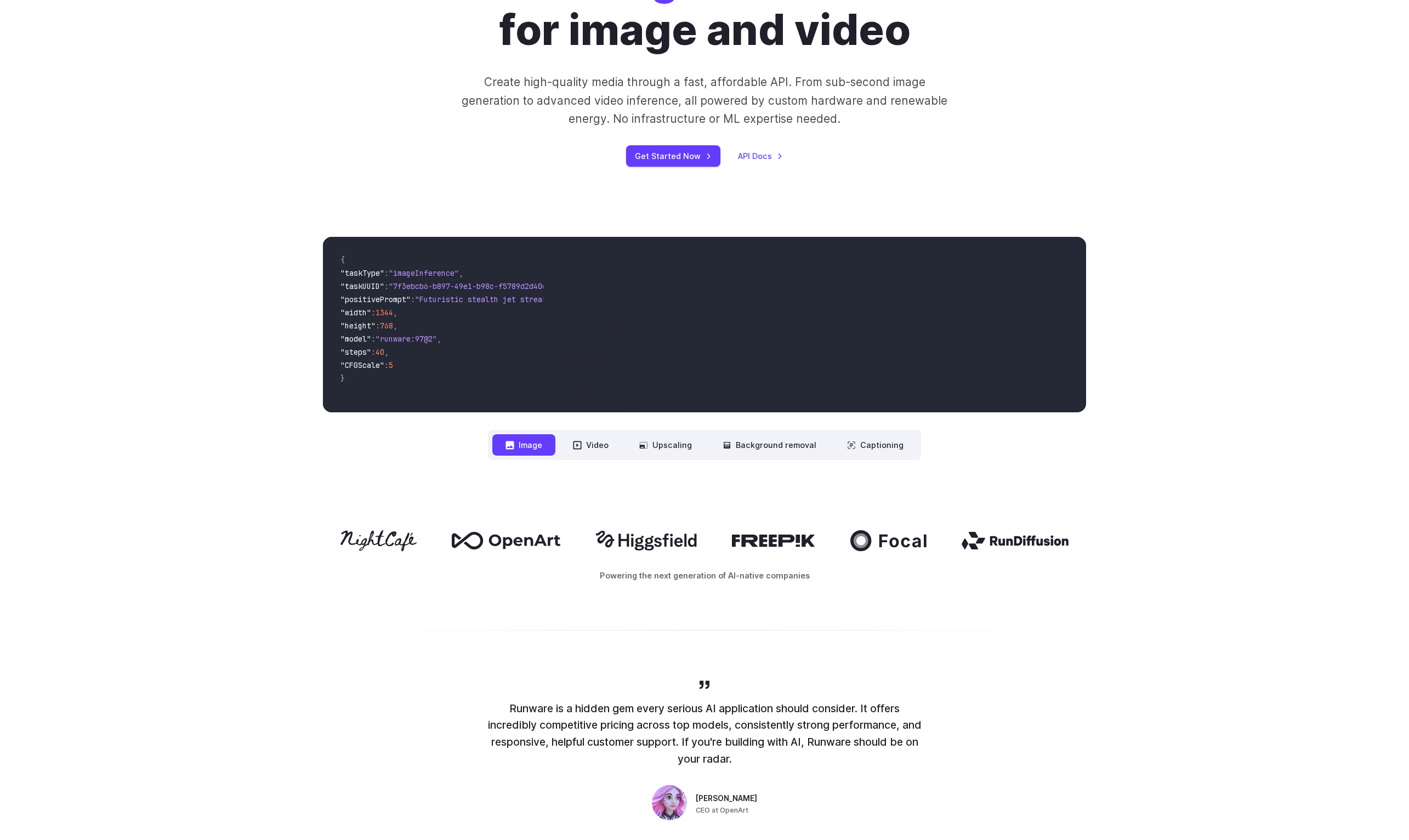
scroll to position [209, 0]
drag, startPoint x: 288, startPoint y: 534, endPoint x: 836, endPoint y: 666, distance: 563.7
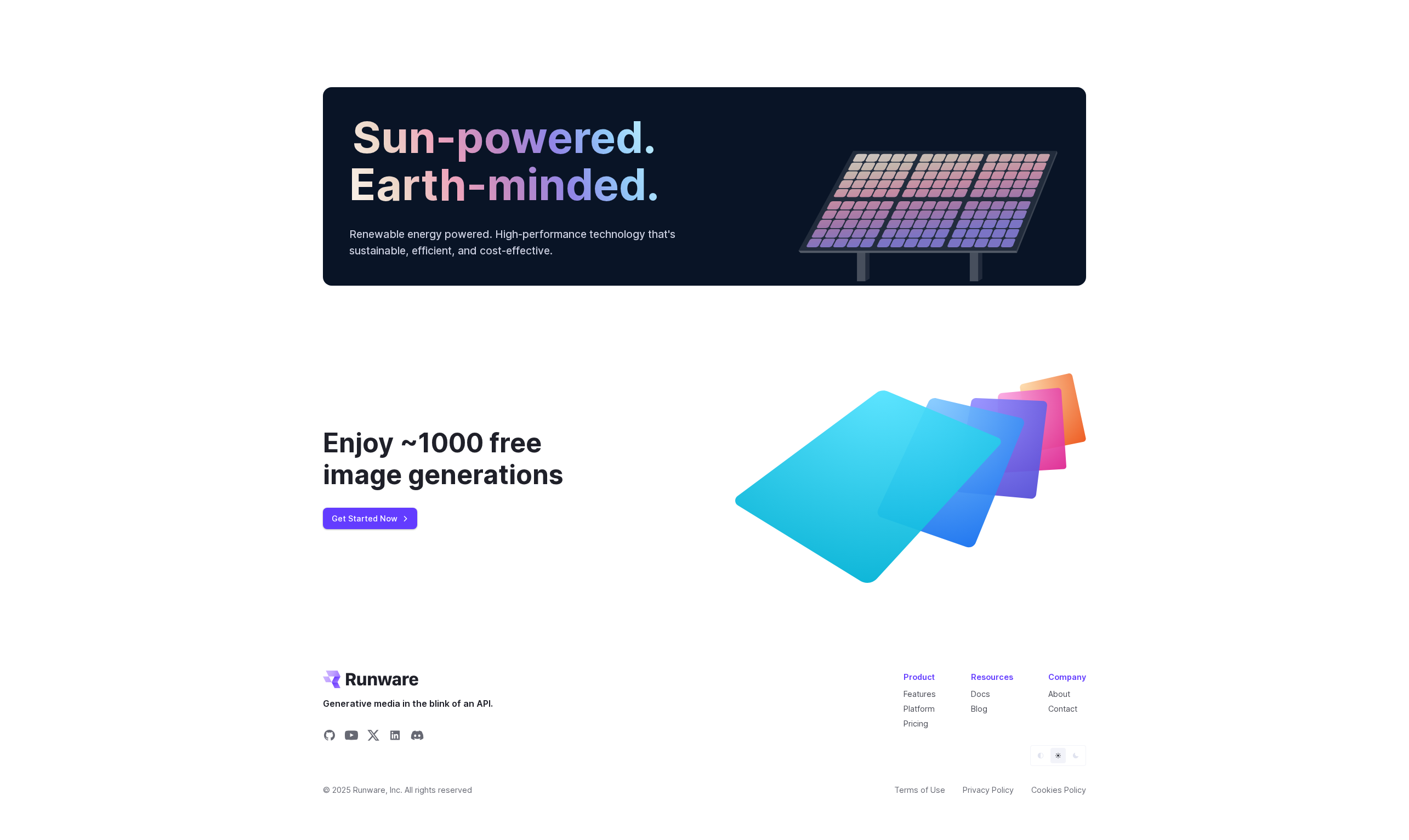
scroll to position [4379, 0]
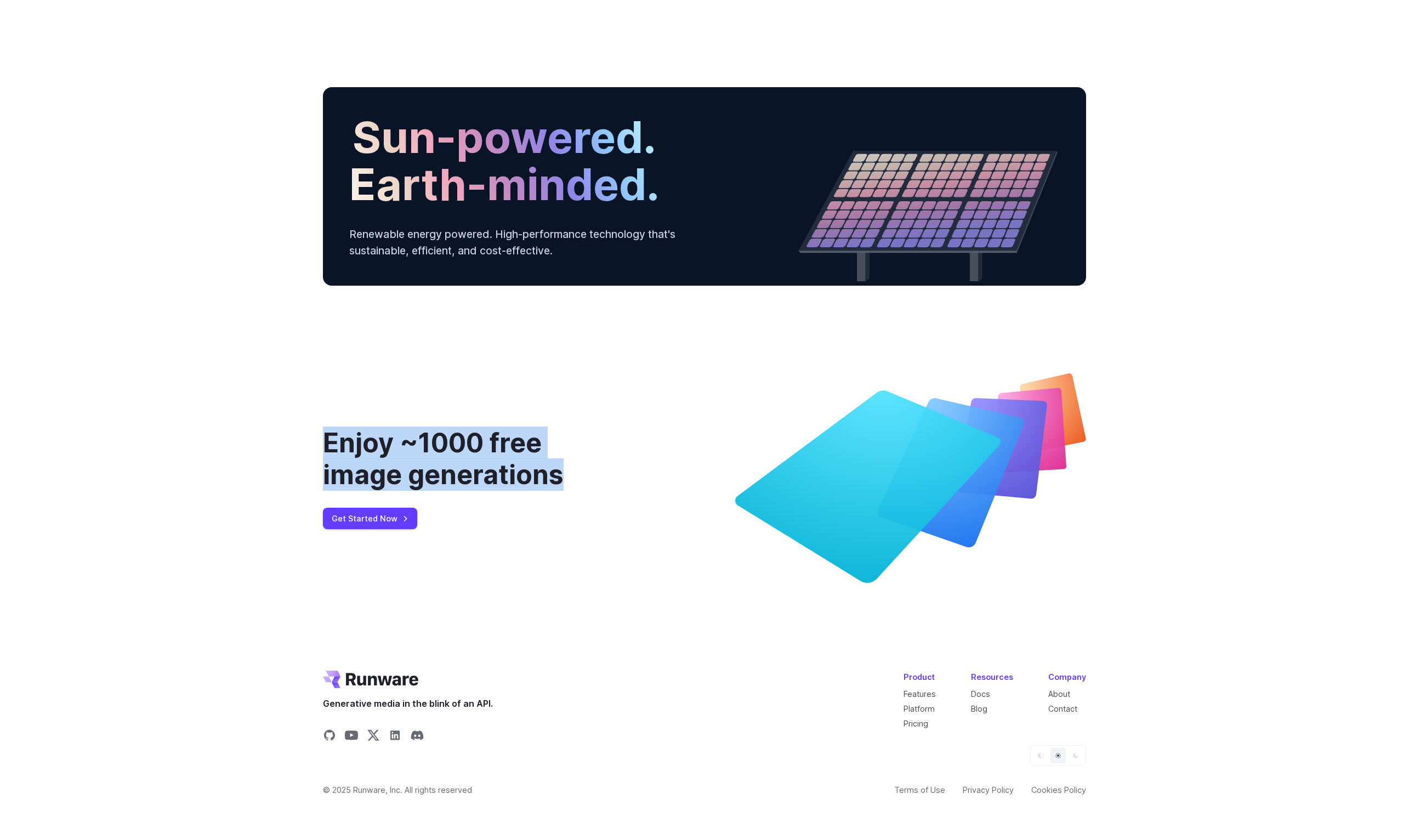
drag, startPoint x: 564, startPoint y: 565, endPoint x: 264, endPoint y: 308, distance: 395.0
click at [264, 321] on div "Enjoy ~1000 free image generations Get Started Now" at bounding box center [704, 478] width 1409 height 314
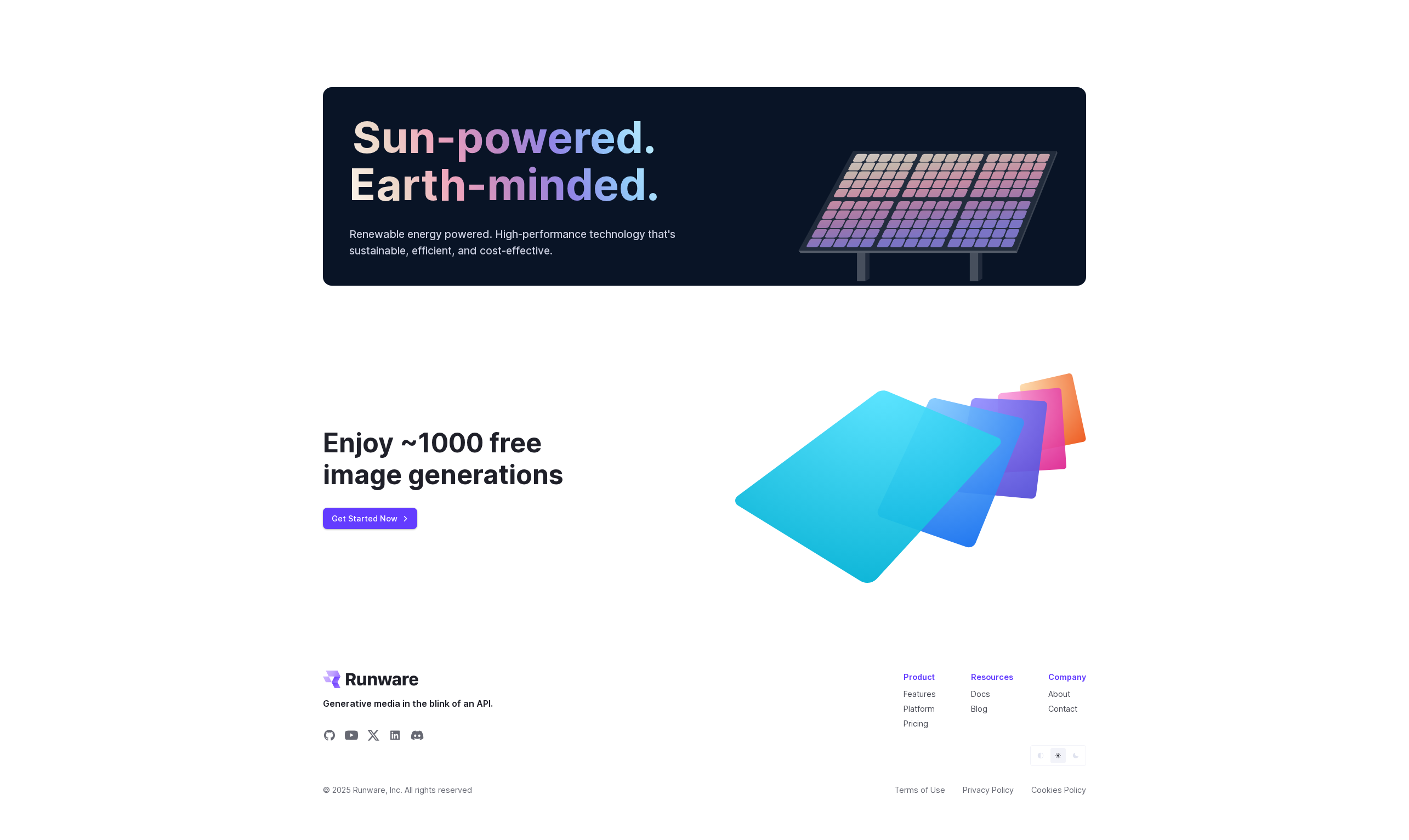
click at [233, 321] on div "Enjoy ~1000 free image generations Get Started Now" at bounding box center [704, 478] width 1409 height 314
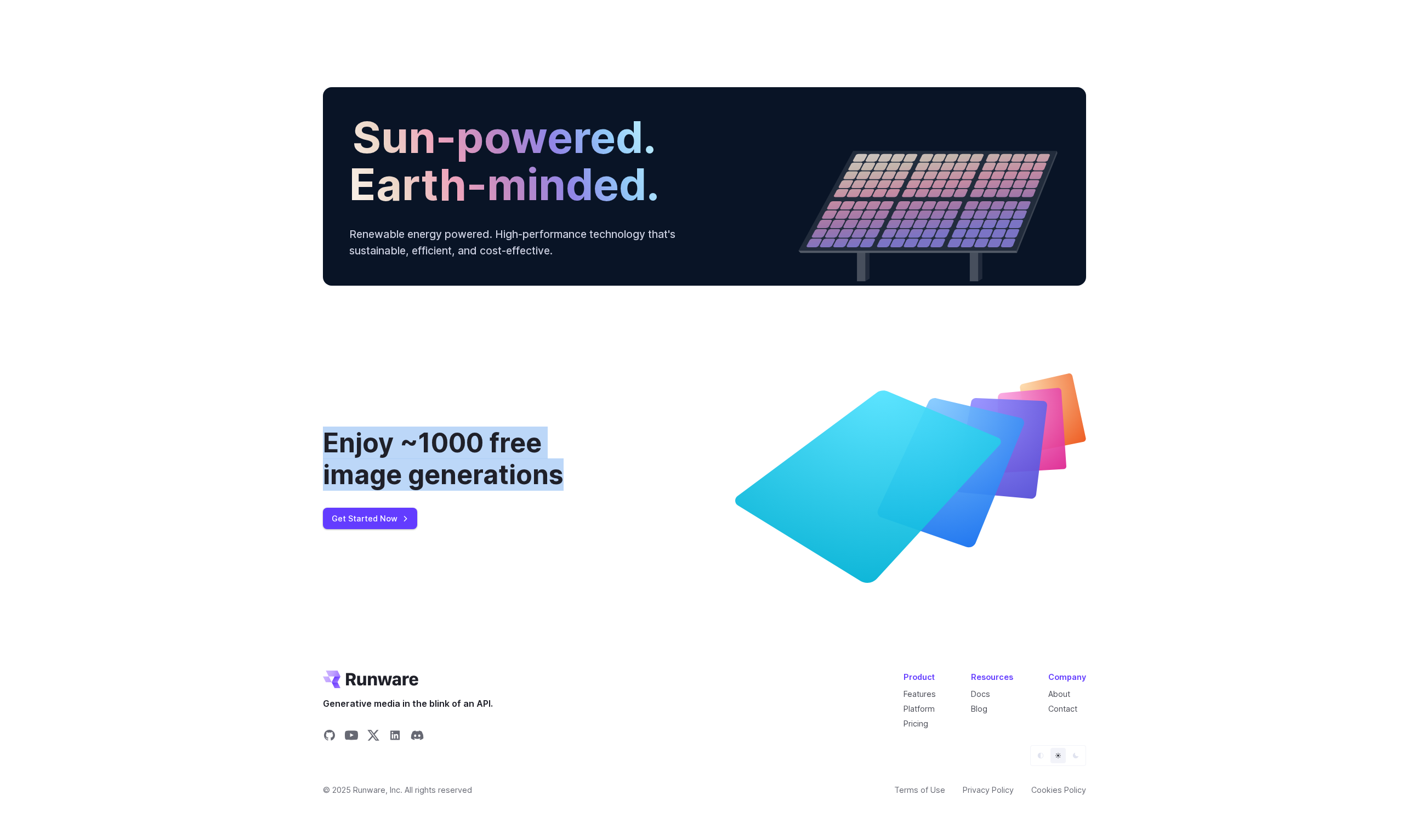
drag, startPoint x: 233, startPoint y: 308, endPoint x: 1072, endPoint y: 591, distance: 885.4
click at [1075, 591] on div "Enjoy ~1000 free image generations Get Started Now" at bounding box center [704, 478] width 1409 height 314
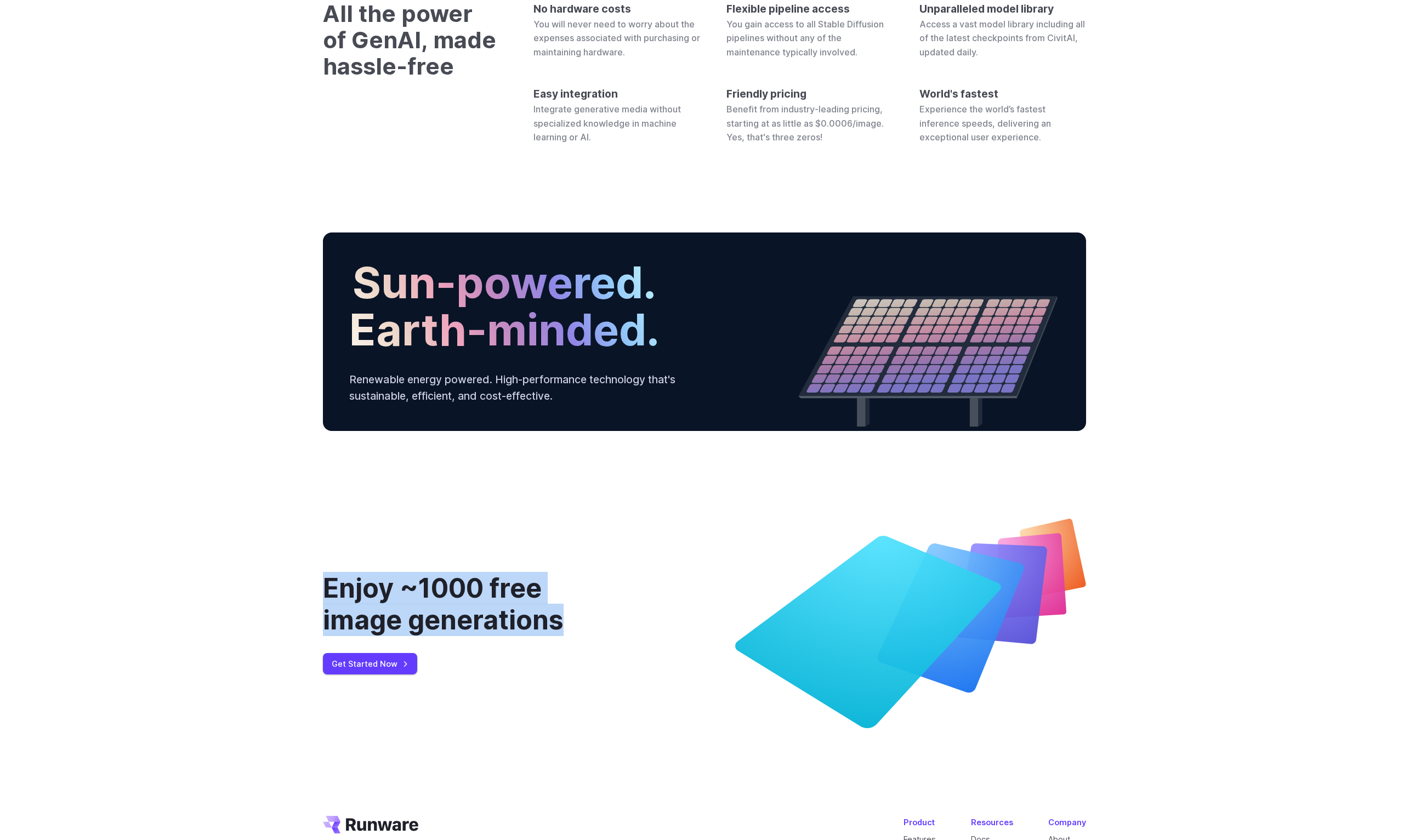
scroll to position [3588, 0]
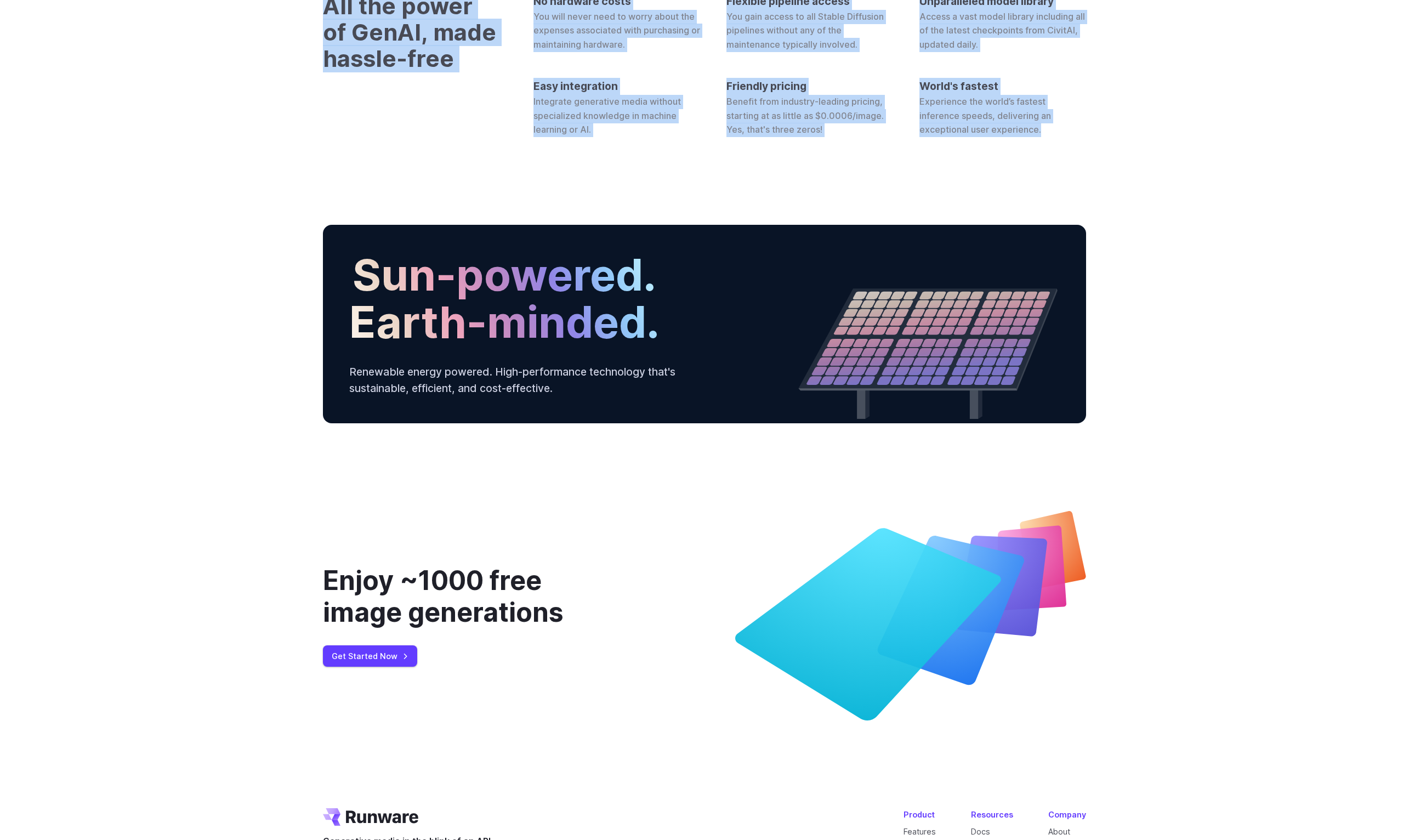
drag, startPoint x: 1026, startPoint y: 726, endPoint x: 285, endPoint y: 552, distance: 761.2
click at [285, 190] on div "All the power of GenAI, made hassle-free No hardware costs You will never need …" at bounding box center [704, 65] width 1409 height 250
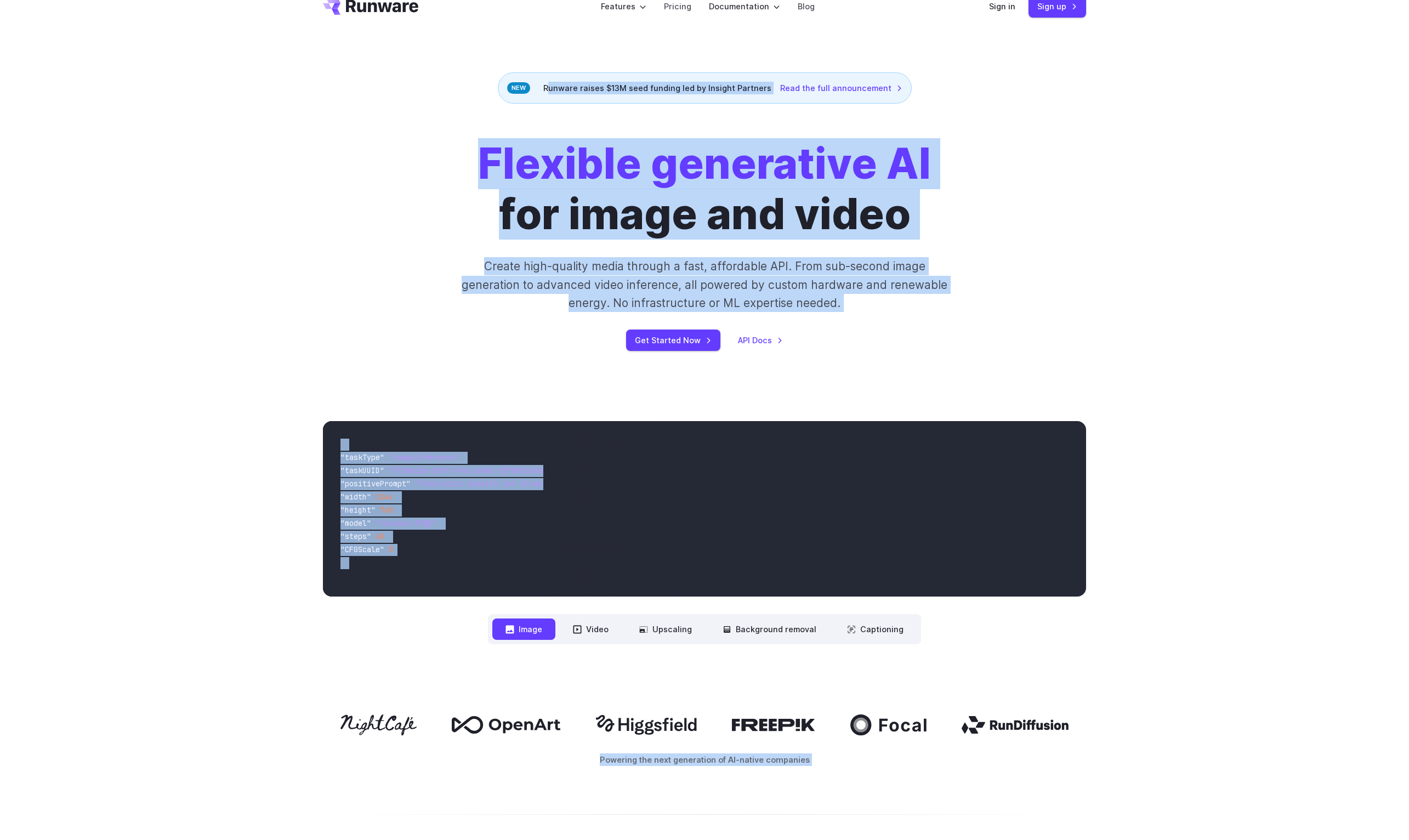
scroll to position [0, 0]
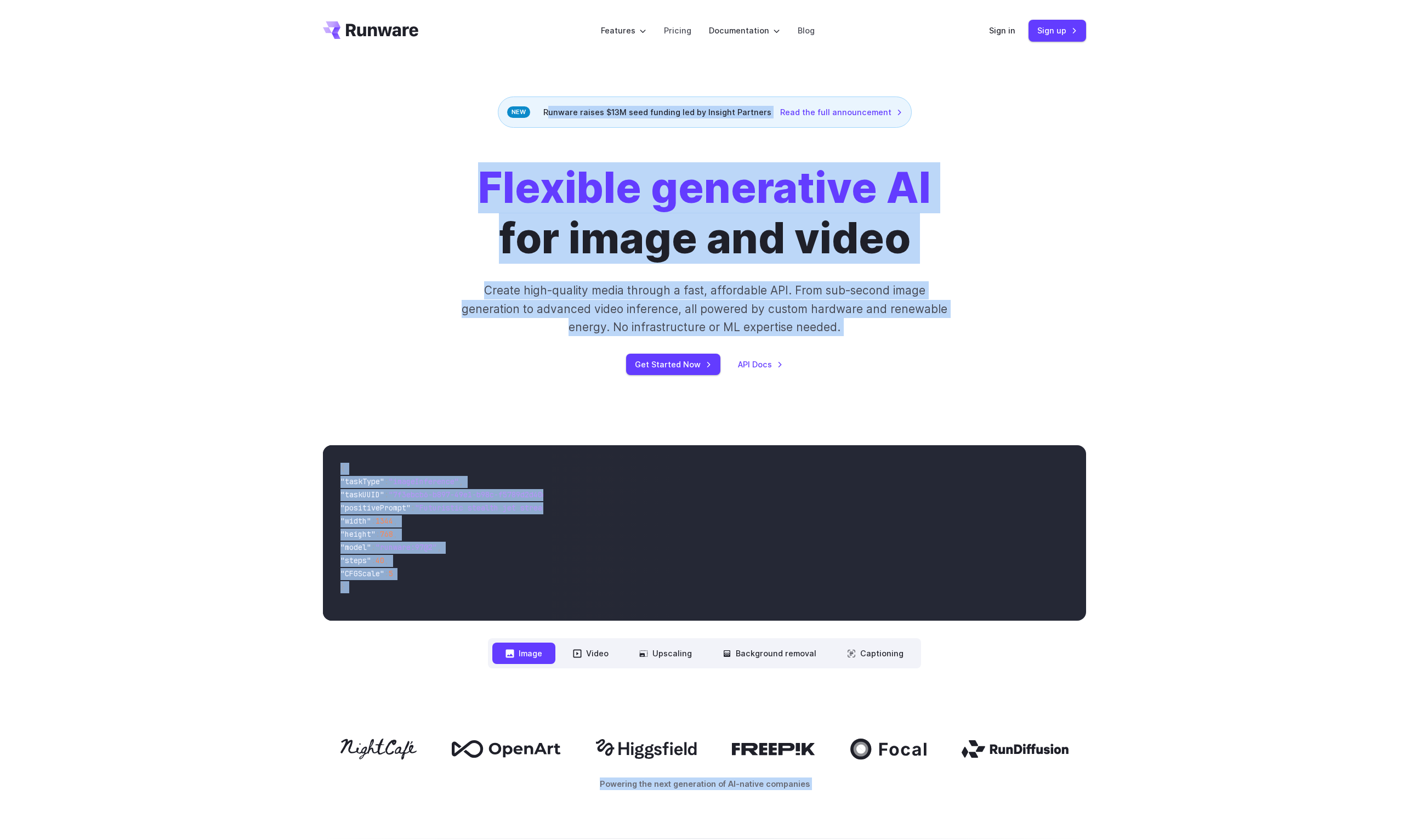
drag, startPoint x: 1259, startPoint y: 762, endPoint x: 264, endPoint y: 52, distance: 1222.3
copy div "**********"
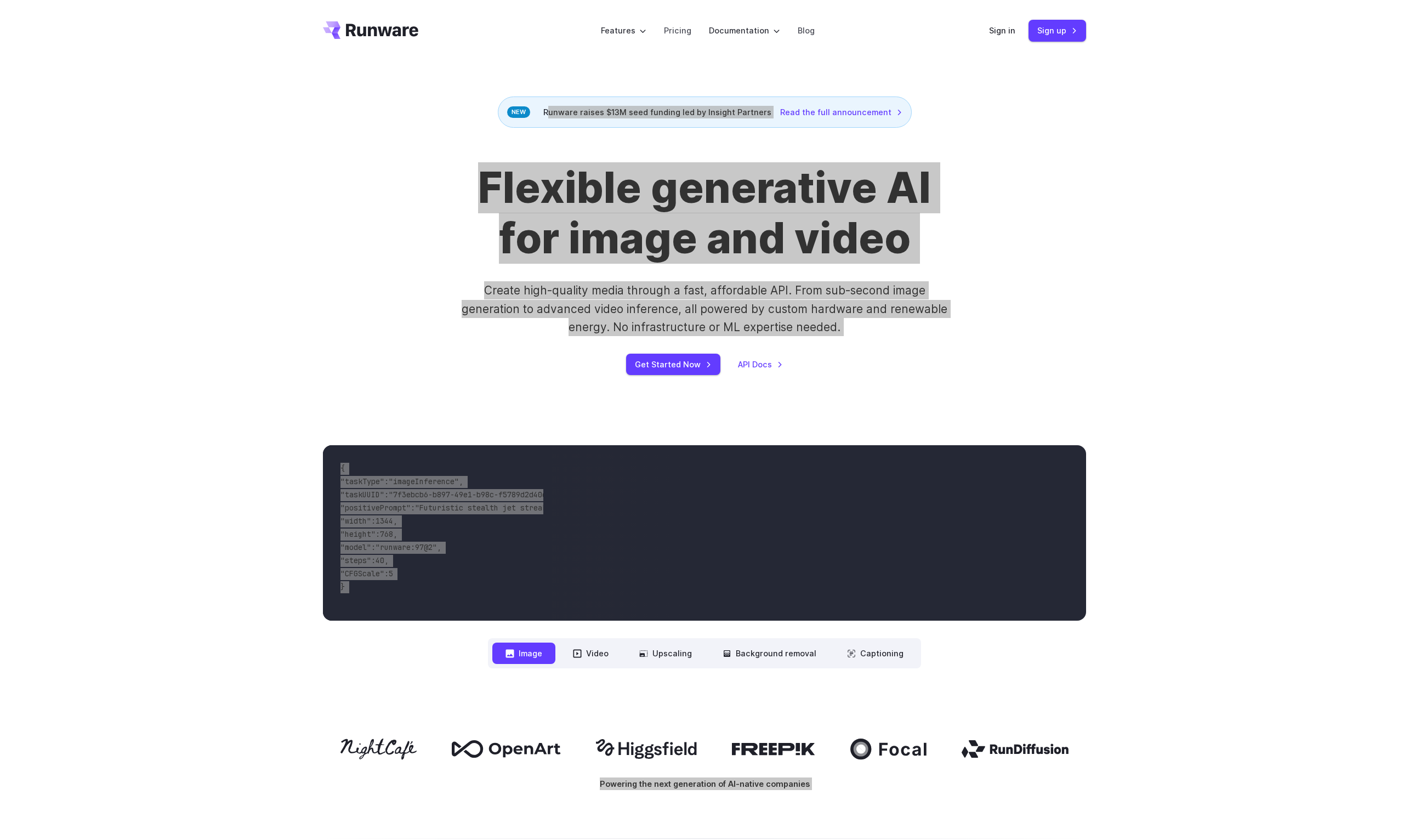
drag, startPoint x: 12, startPoint y: 716, endPoint x: 1384, endPoint y: 445, distance: 1398.5
click at [1384, 445] on div "**********" at bounding box center [704, 557] width 1409 height 293
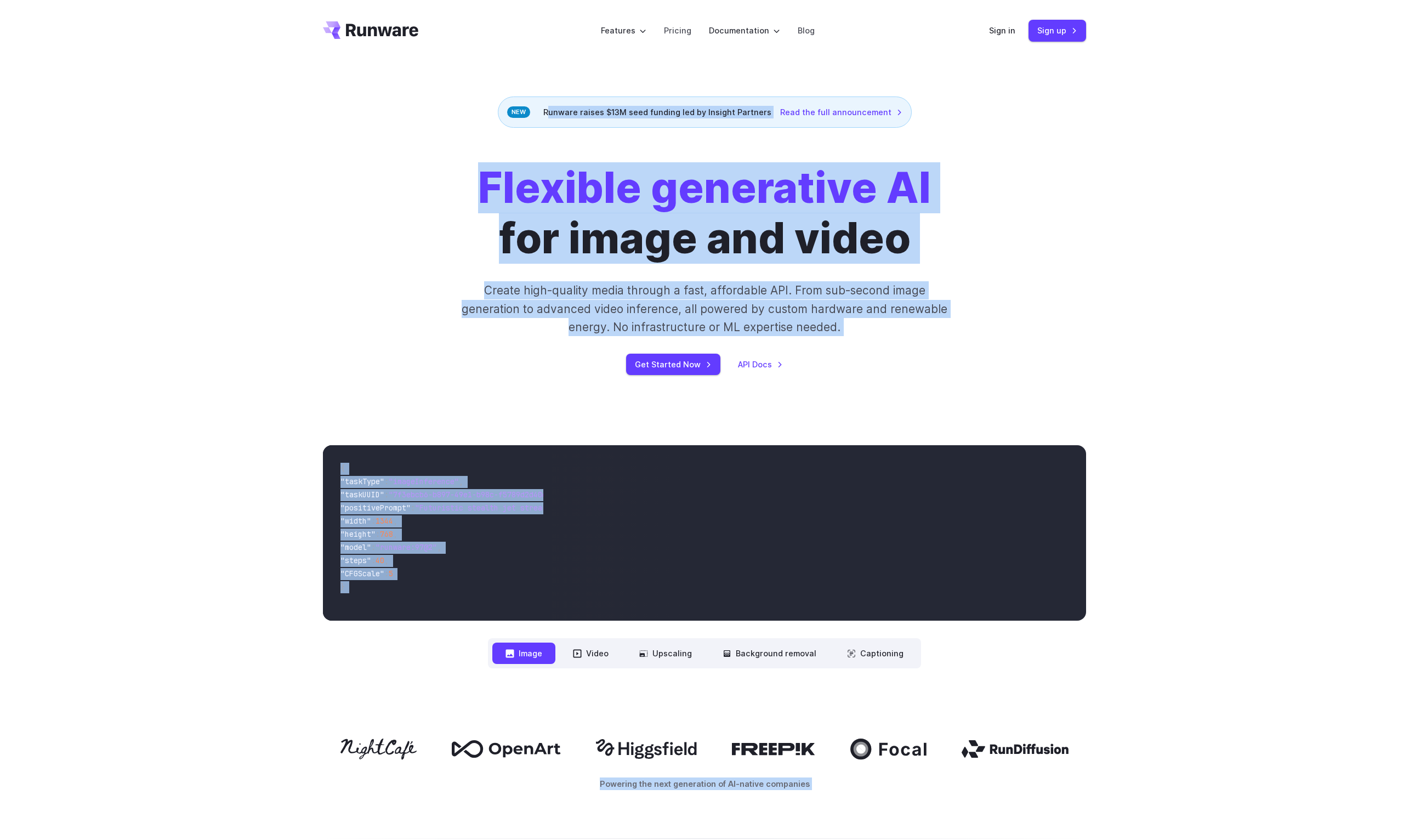
scroll to position [20, 0]
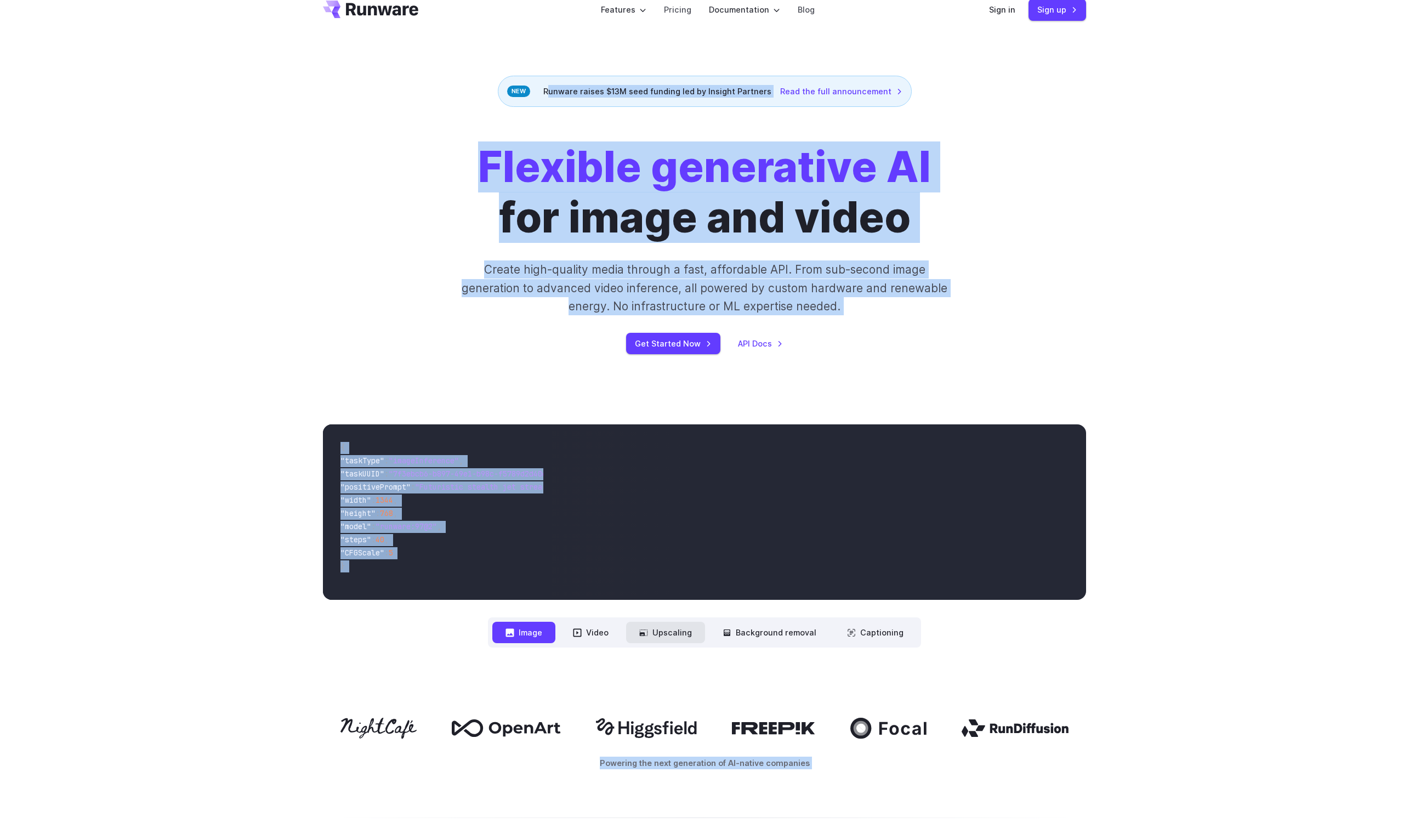
click at [702, 644] on button "Upscaling" at bounding box center [666, 633] width 79 height 21
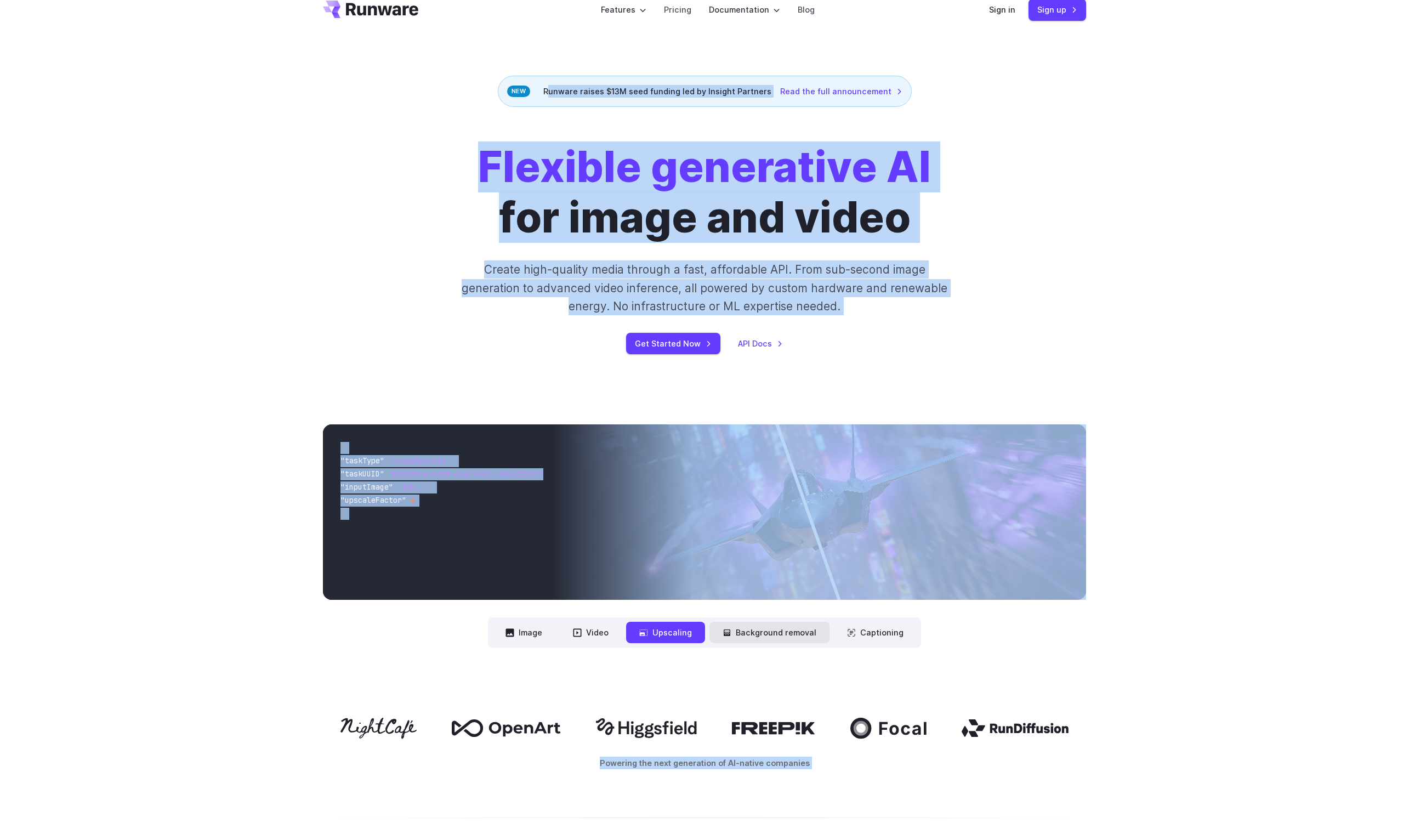
click at [756, 644] on button "Background removal" at bounding box center [770, 633] width 120 height 21
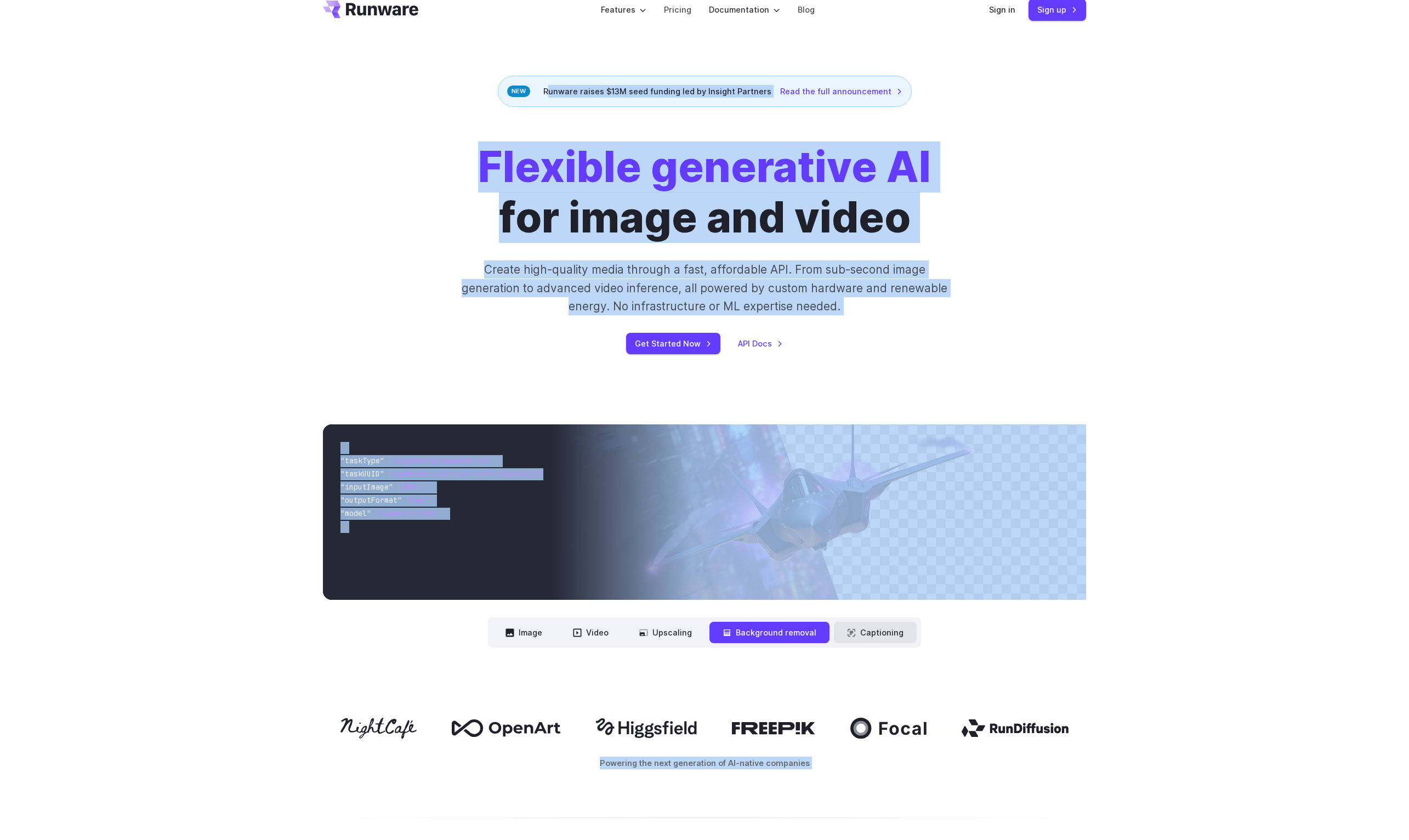
click at [887, 644] on button "Captioning" at bounding box center [875, 633] width 83 height 21
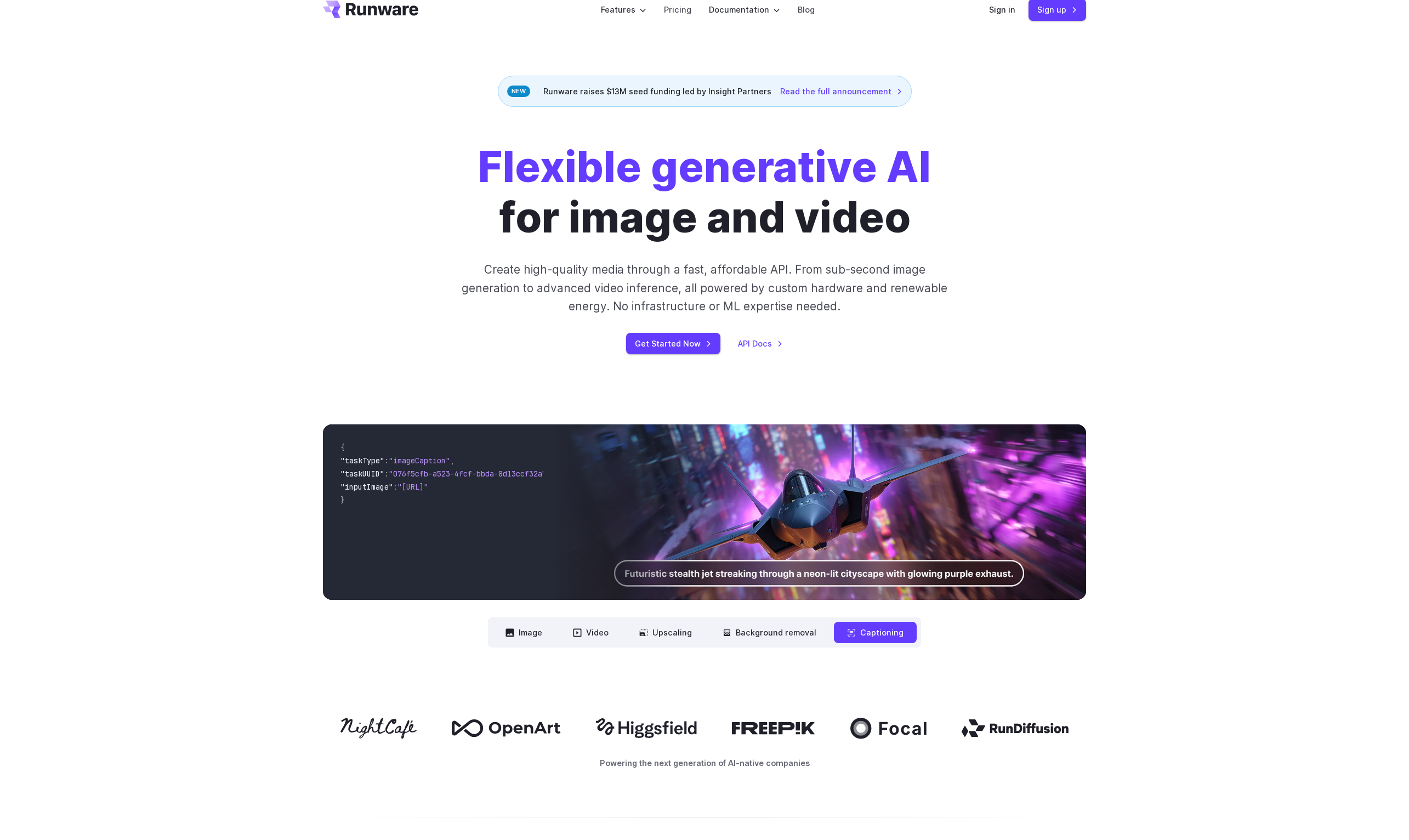
click at [659, 683] on div "**********" at bounding box center [704, 536] width 1409 height 293
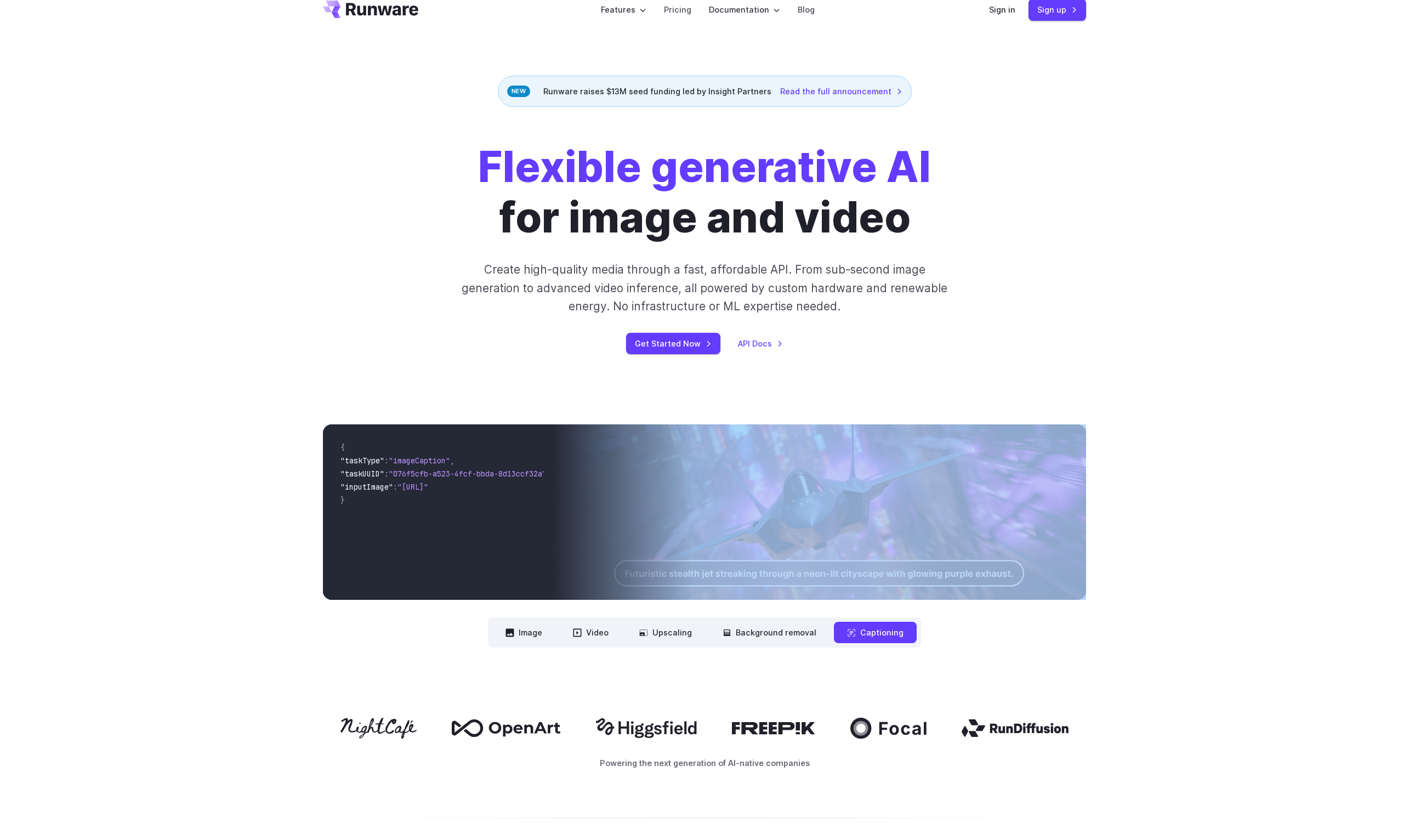
drag, startPoint x: 411, startPoint y: 672, endPoint x: 1000, endPoint y: 682, distance: 589.1
click at [1004, 648] on div "**********" at bounding box center [705, 535] width 763 height 224
click at [1000, 648] on div "**********" at bounding box center [705, 535] width 763 height 224
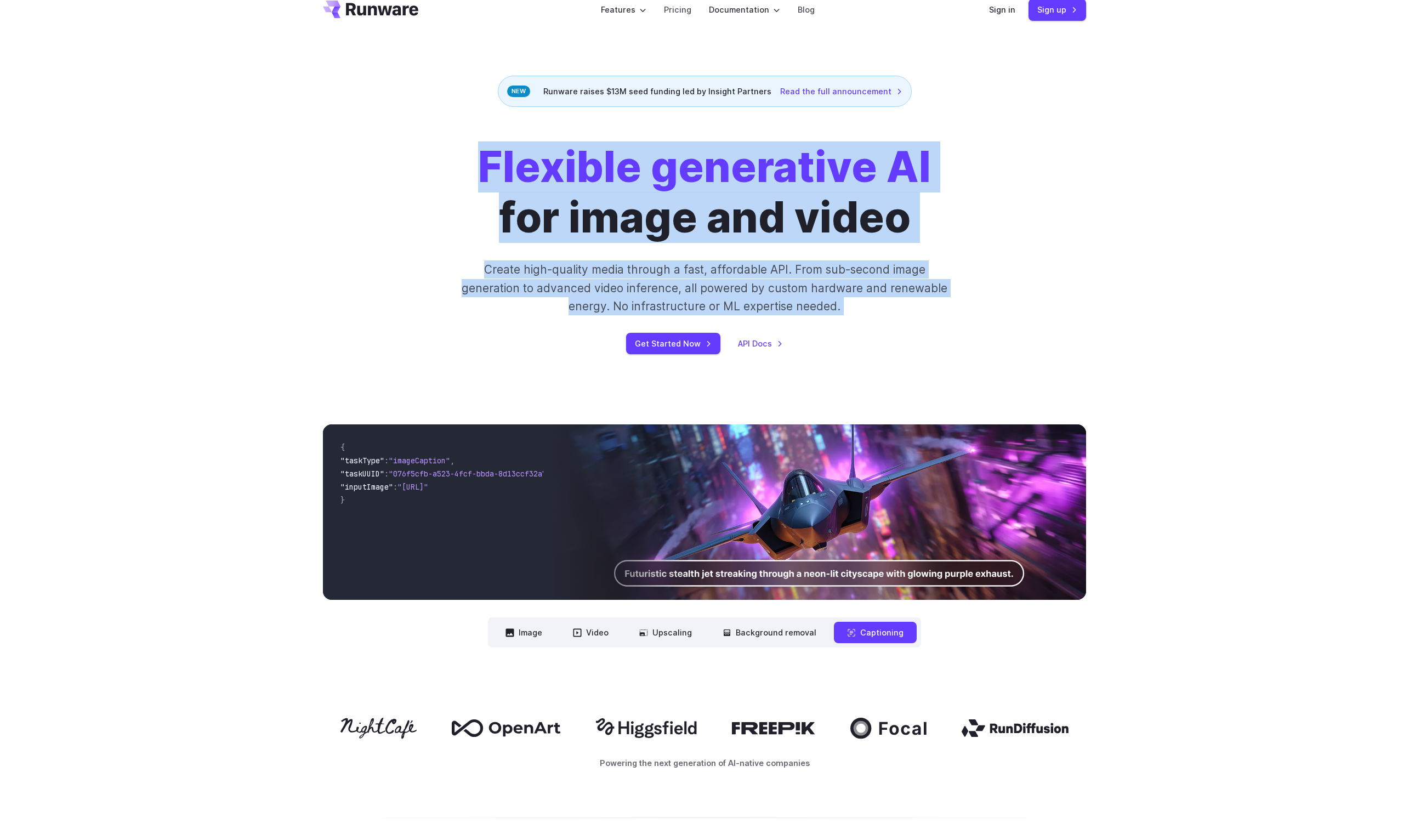
drag, startPoint x: 522, startPoint y: 185, endPoint x: 892, endPoint y: 701, distance: 634.9
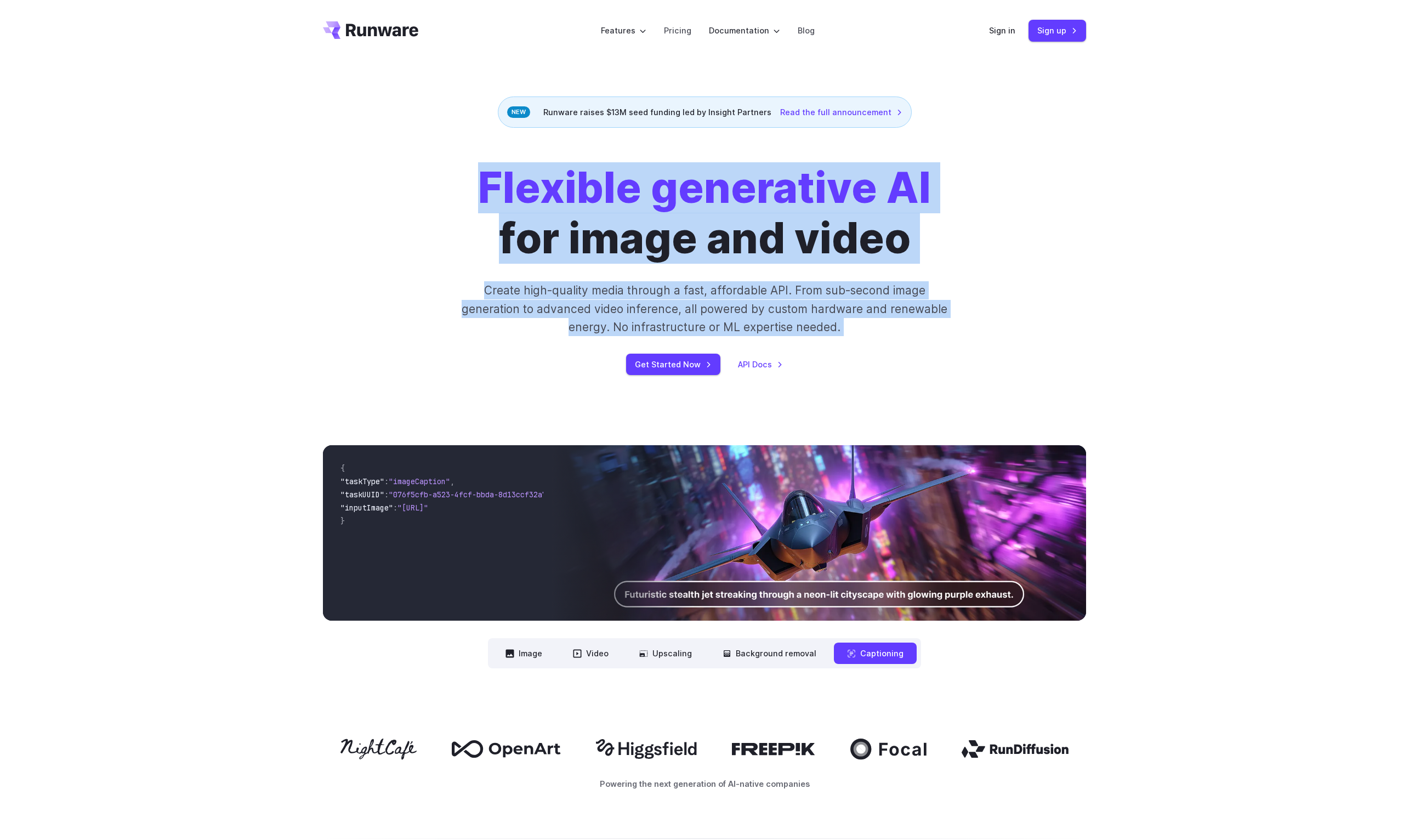
scroll to position [0, 0]
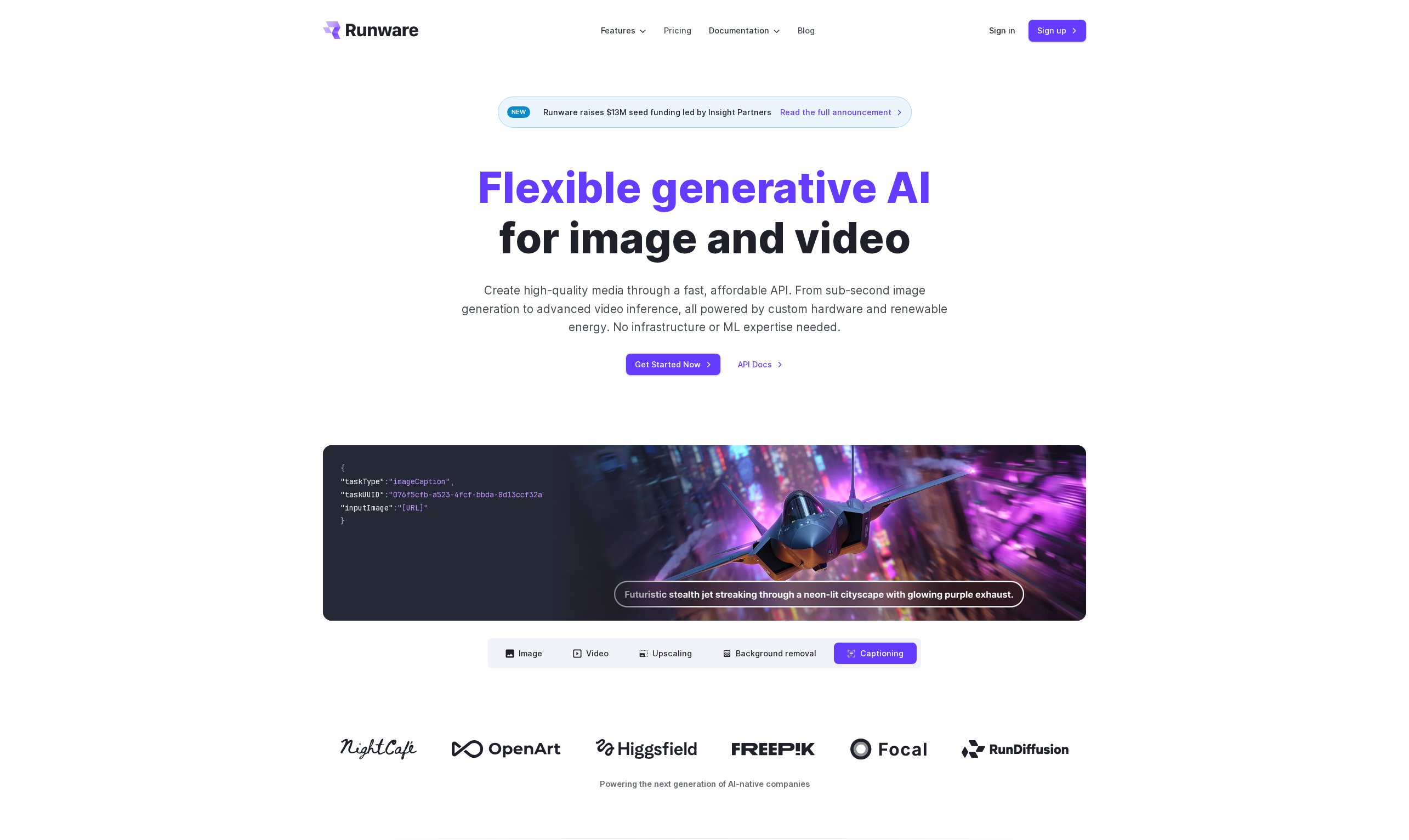
click at [504, 219] on div "Flexible generative AI for image and video Create high-quality media through a …" at bounding box center [705, 269] width 611 height 212
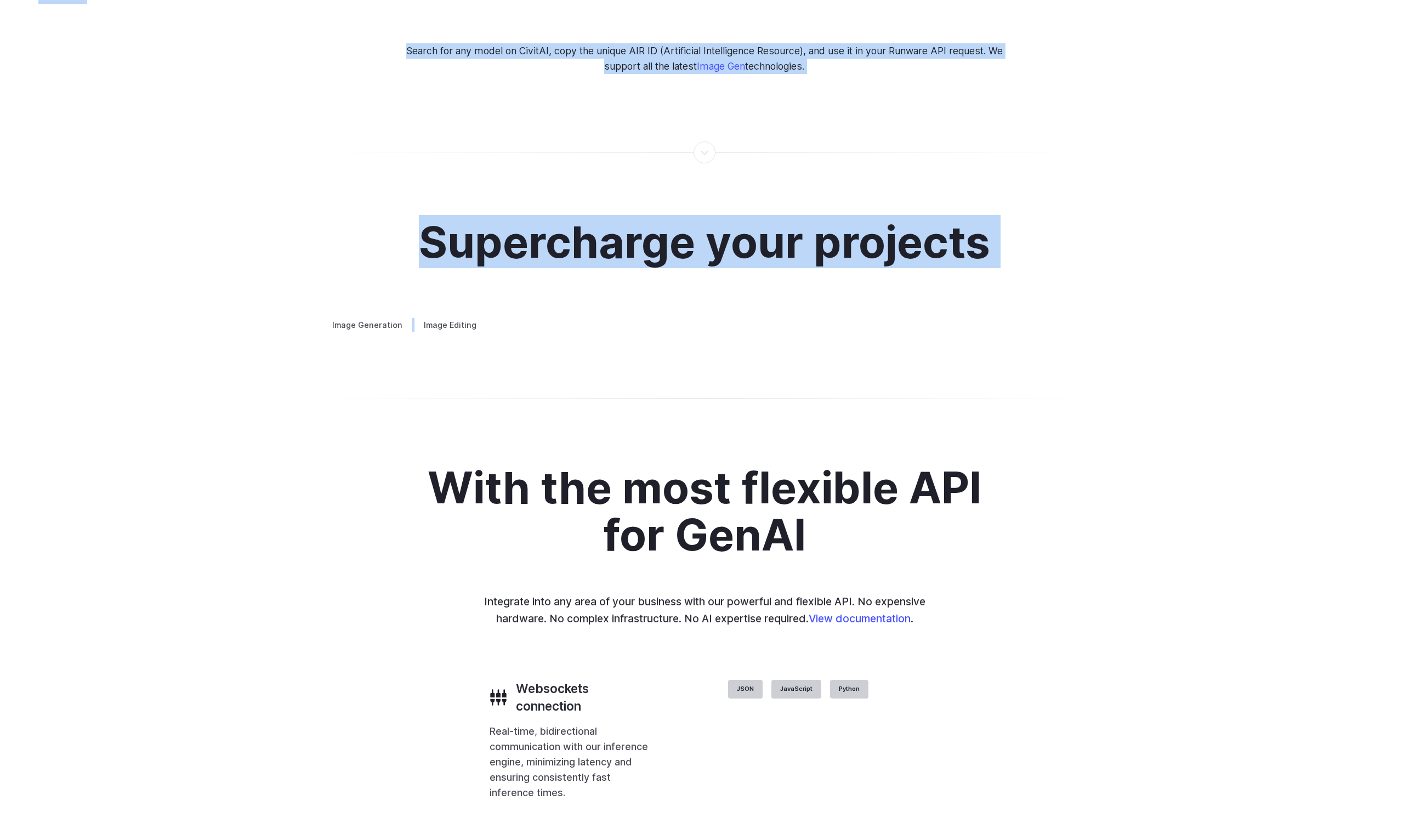
scroll to position [2163, 0]
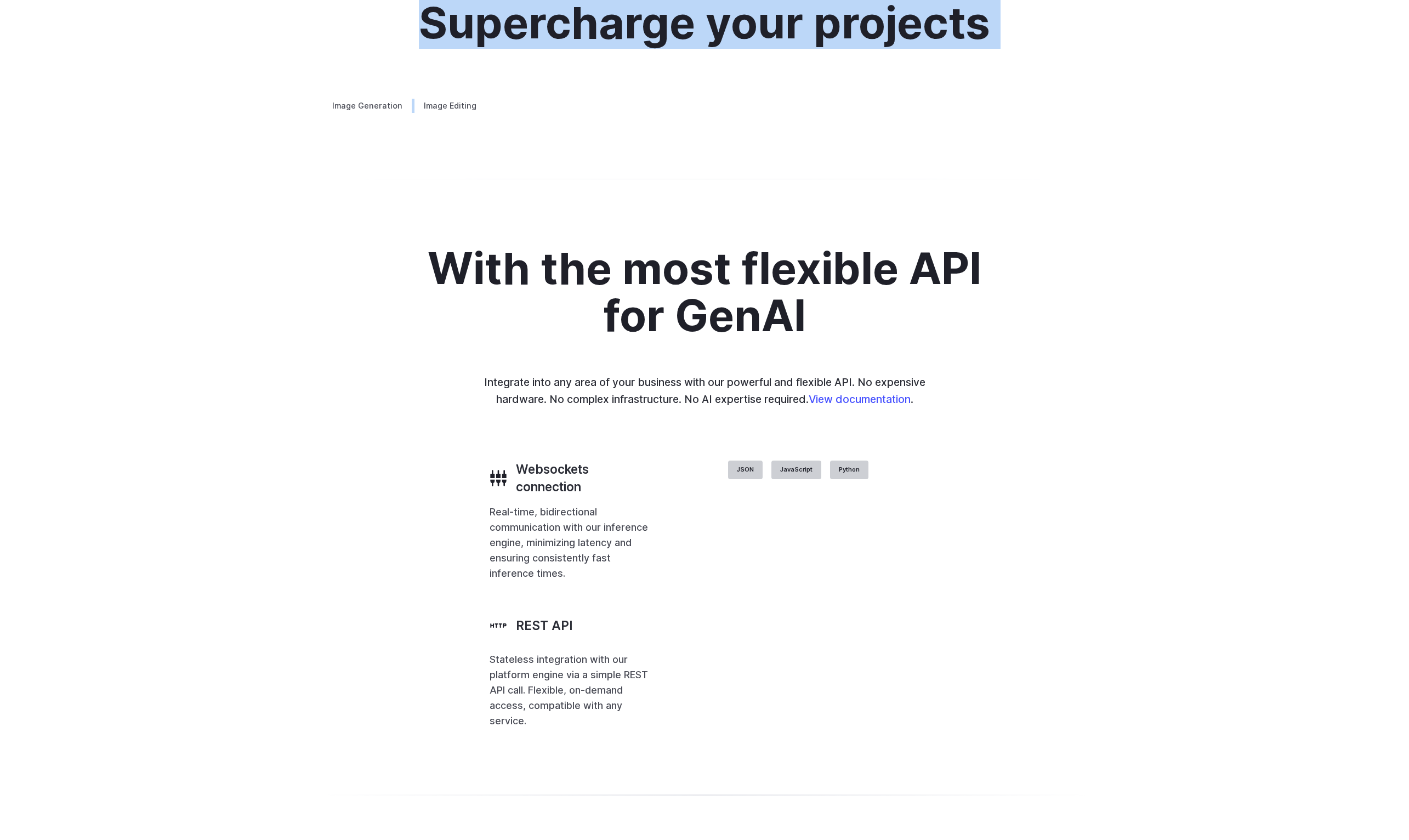
drag, startPoint x: 220, startPoint y: 20, endPoint x: 752, endPoint y: 630, distance: 809.4
click at [752, 630] on div "Features Tasks Image generation Video generation Sonic Inference Engine™ Models…" at bounding box center [704, 120] width 1409 height 4565
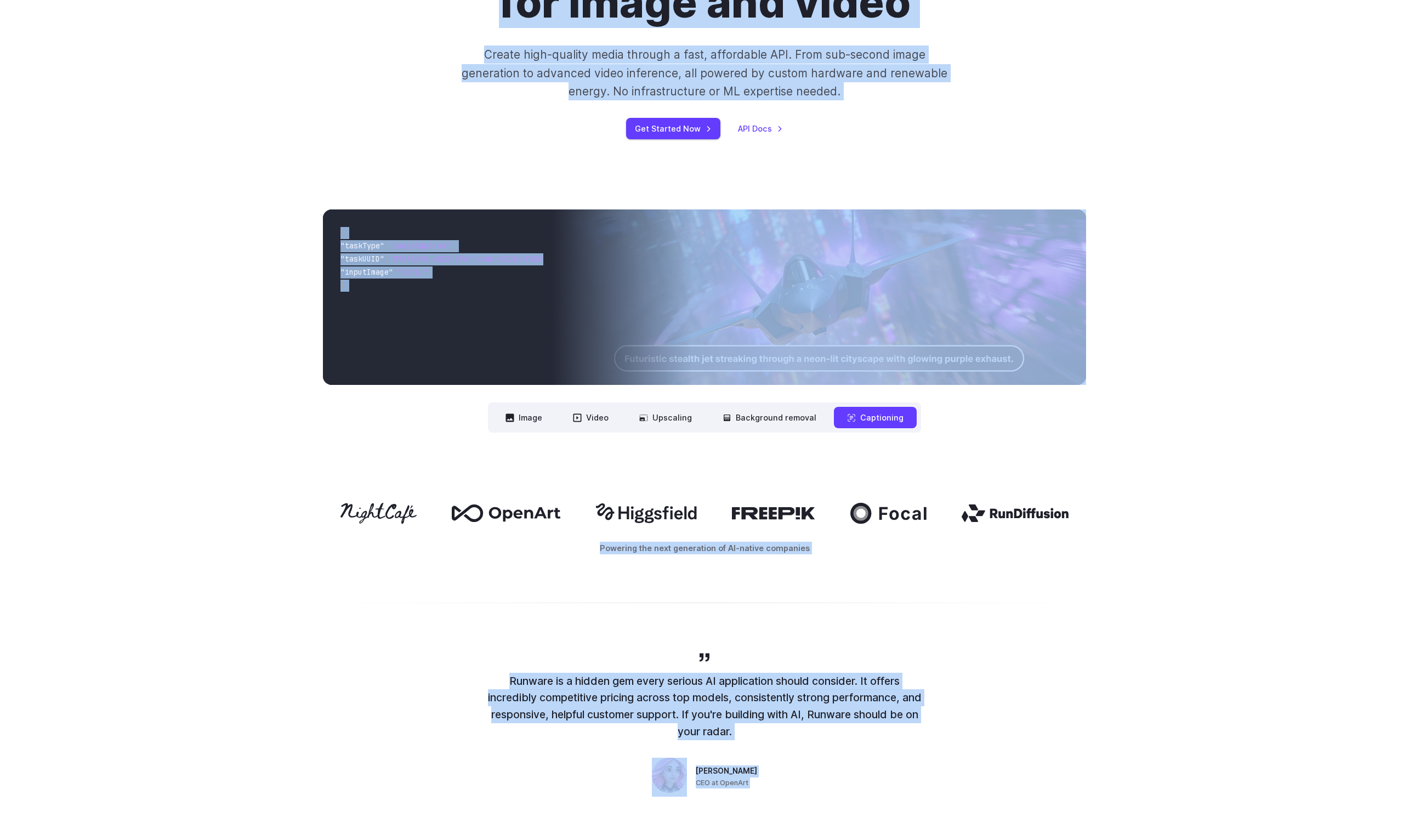
scroll to position [0, 0]
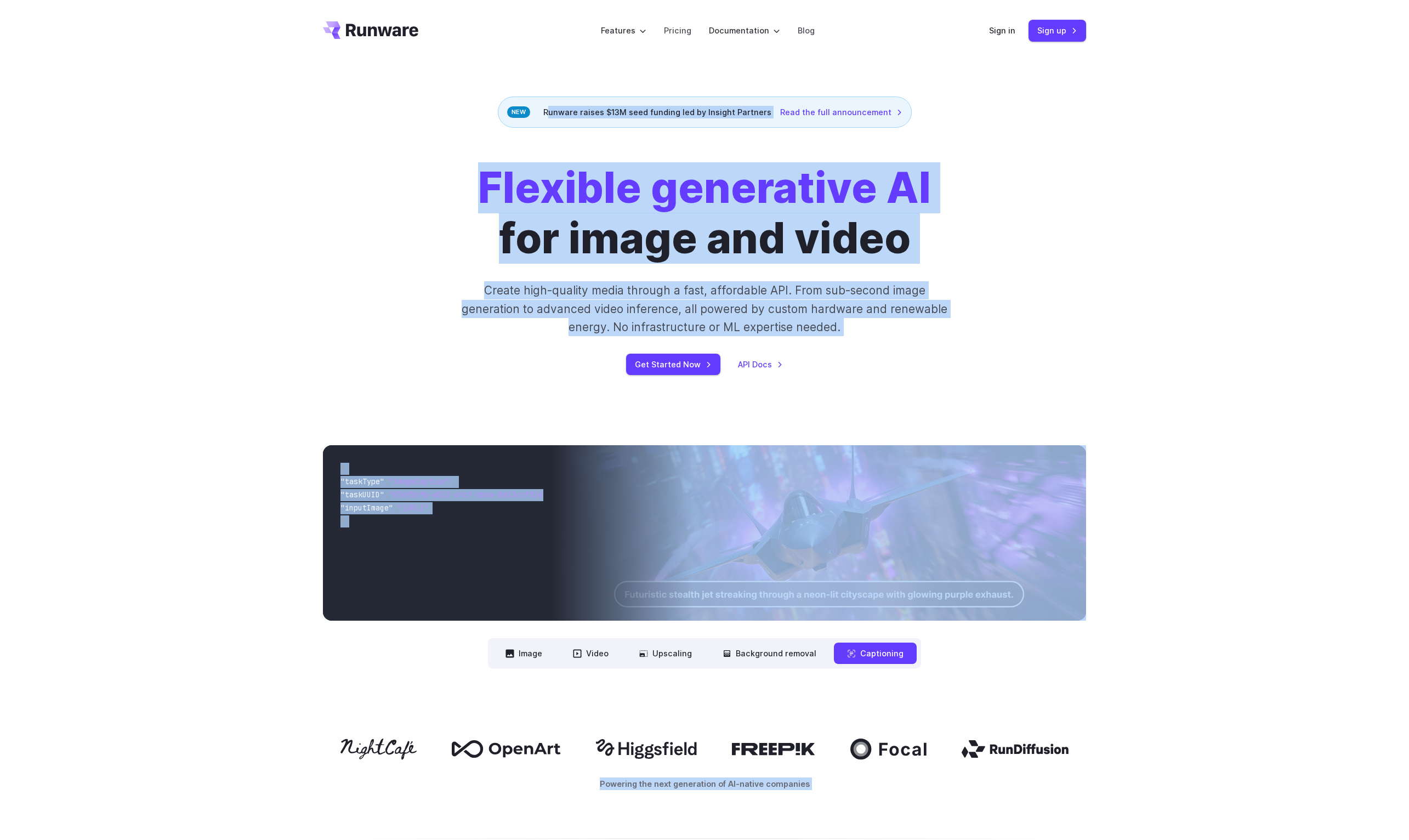
drag, startPoint x: 708, startPoint y: 637, endPoint x: 314, endPoint y: 61, distance: 697.9
copy div "**********"
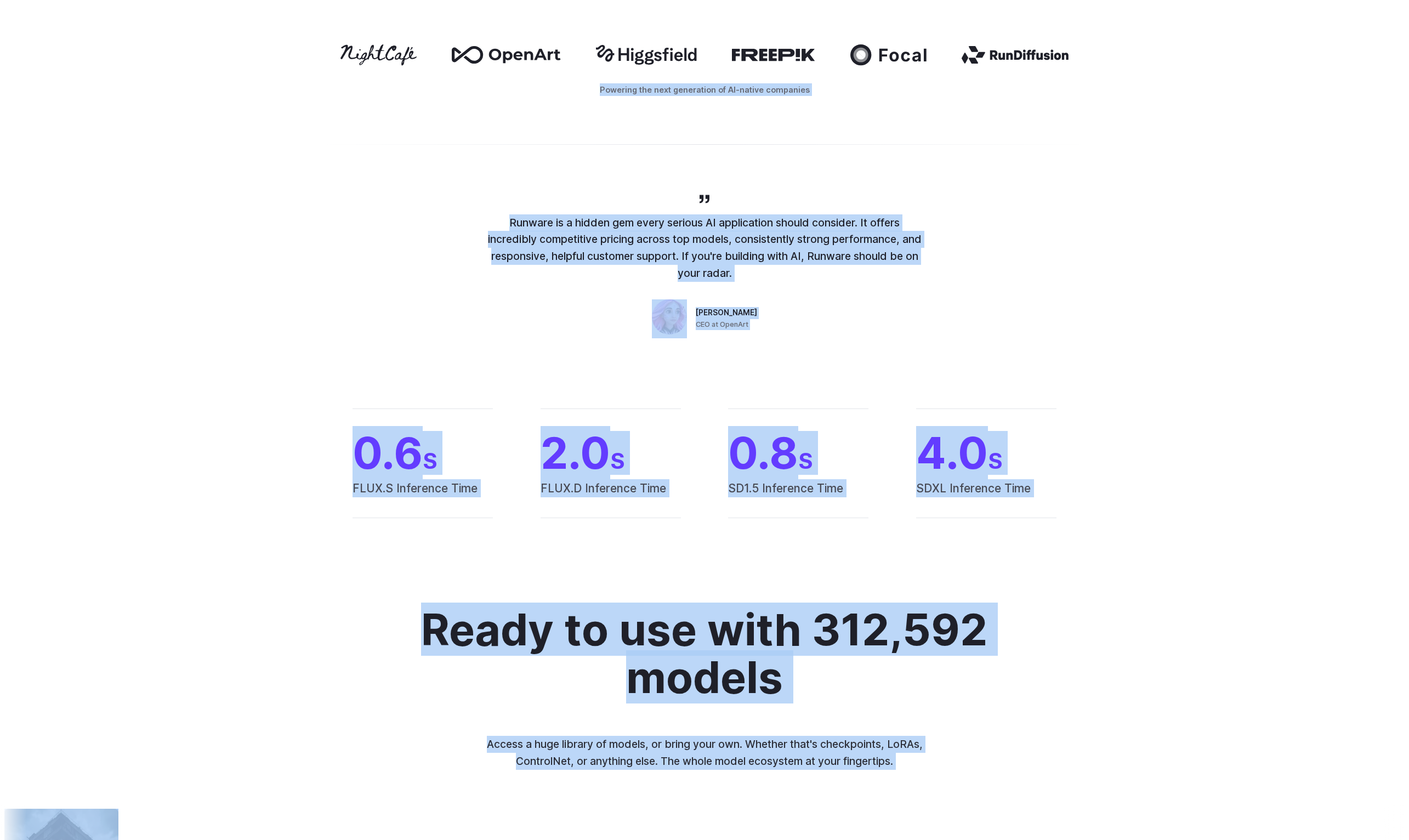
scroll to position [693, 0]
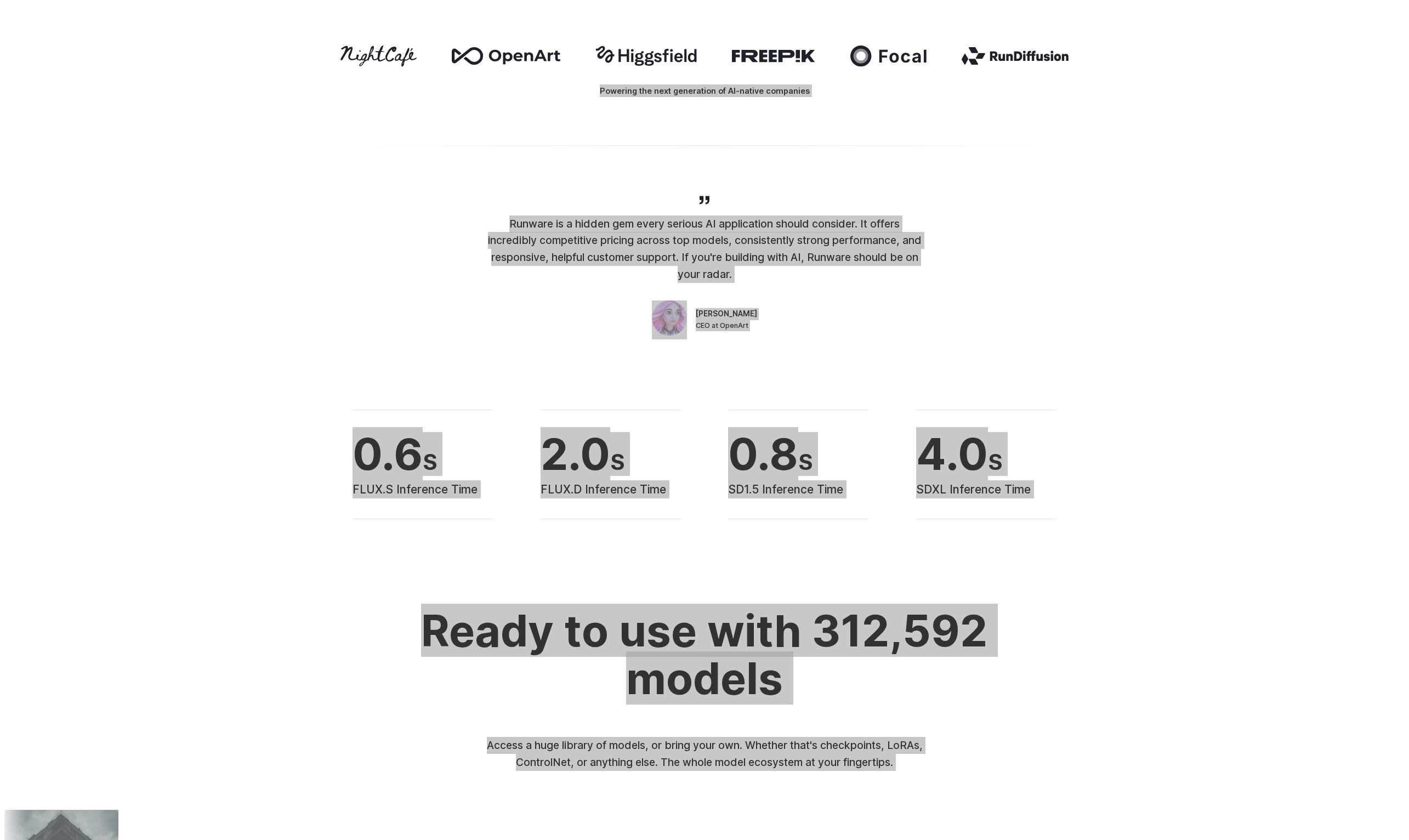
drag, startPoint x: 0, startPoint y: 575, endPoint x: 1382, endPoint y: 358, distance: 1398.9
click at [1382, 358] on div "Runware is a hidden gem every serious AI application should consider. It offers…" at bounding box center [704, 267] width 1409 height 216
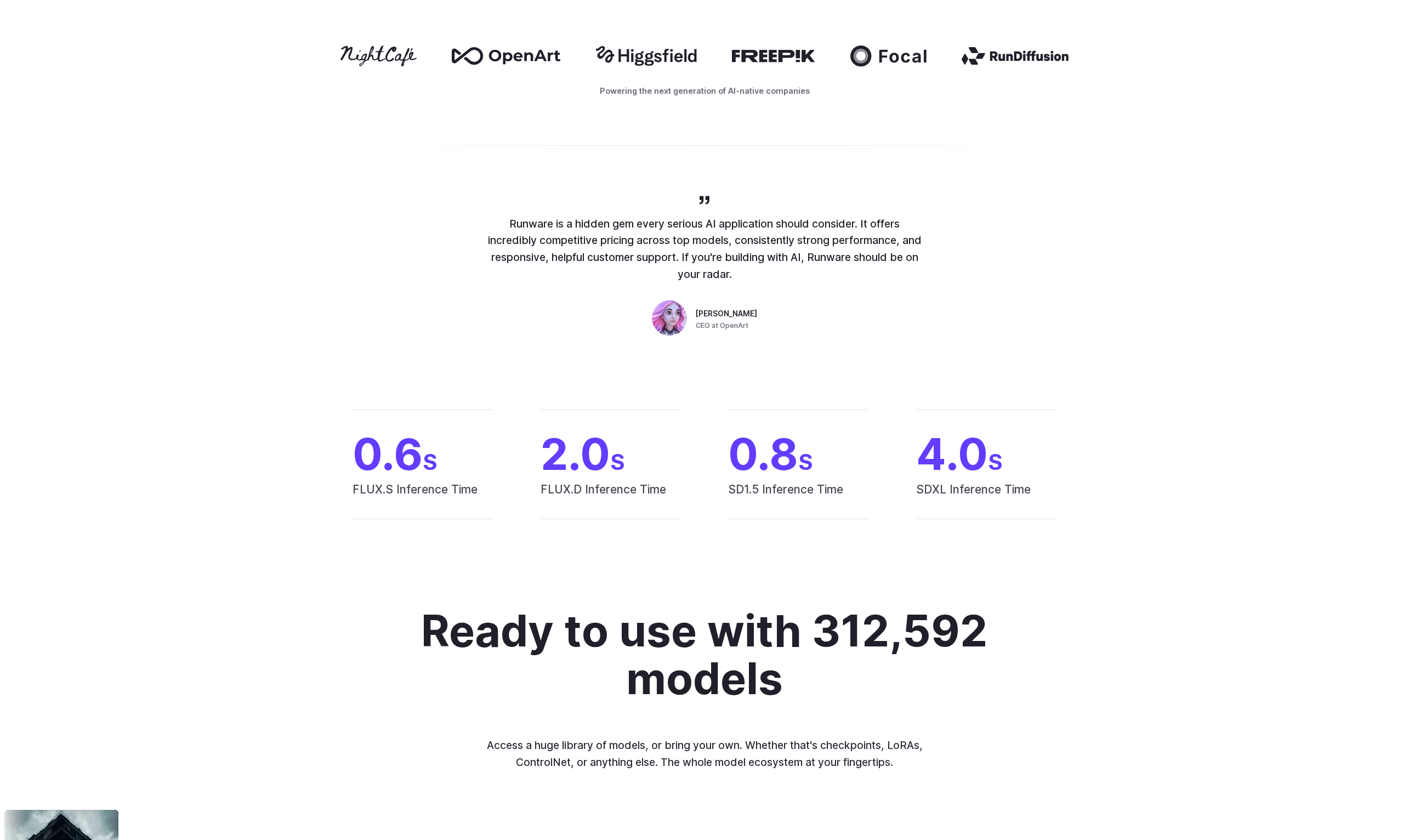
click at [1371, 362] on div "Runware is a hidden gem every serious AI application should consider. It offers…" at bounding box center [704, 267] width 1409 height 216
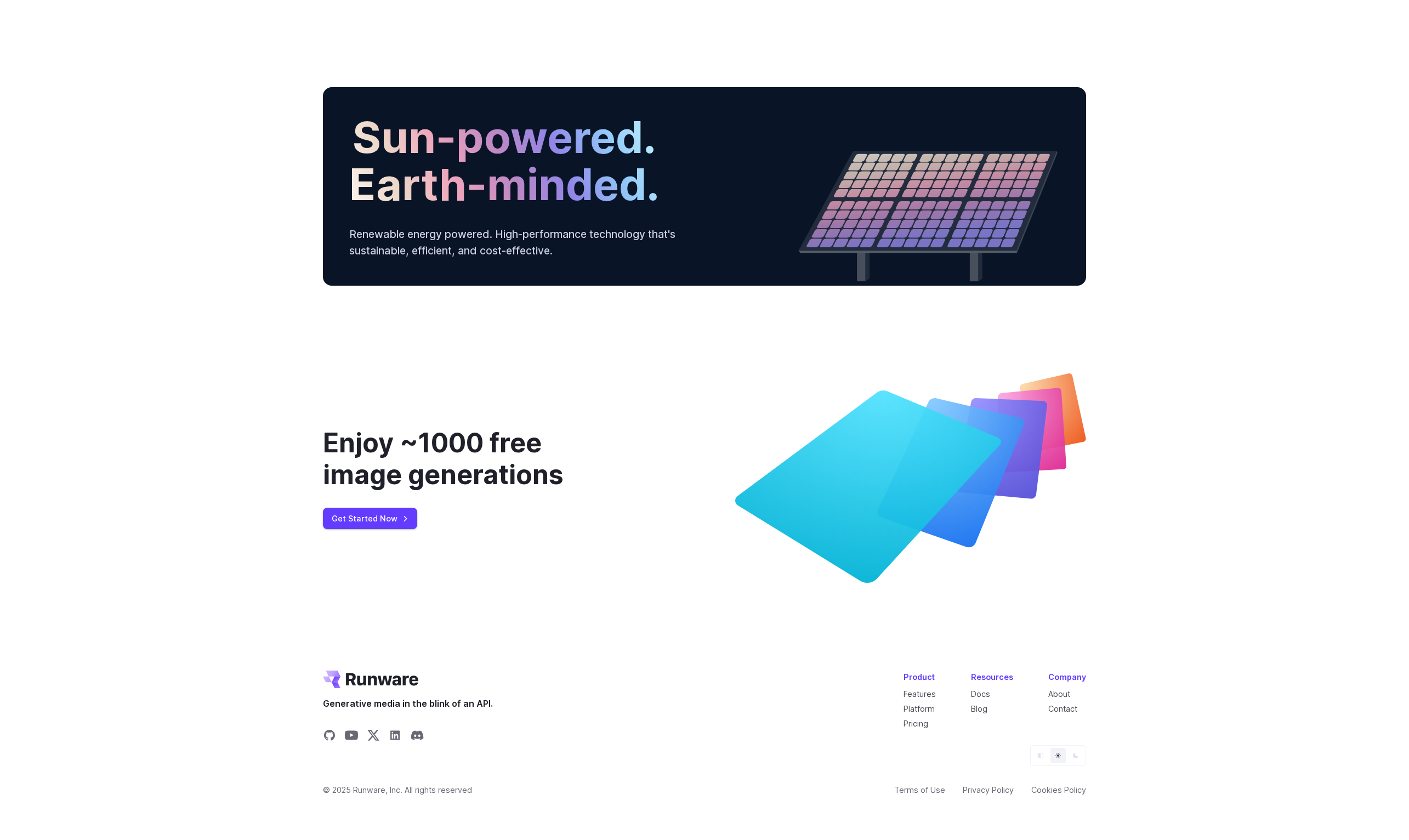
scroll to position [4136, 0]
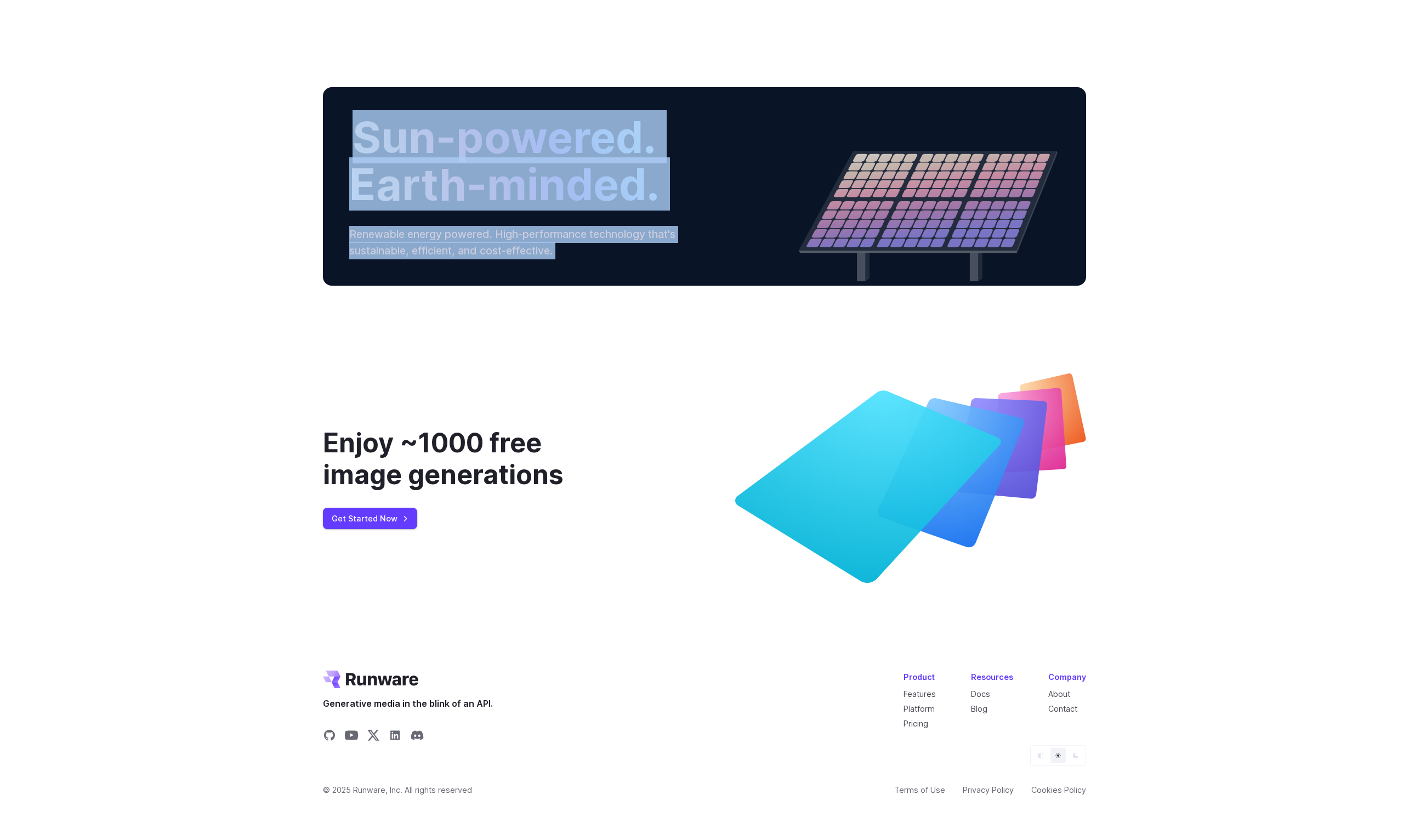
drag, startPoint x: 270, startPoint y: 262, endPoint x: 598, endPoint y: 524, distance: 419.8
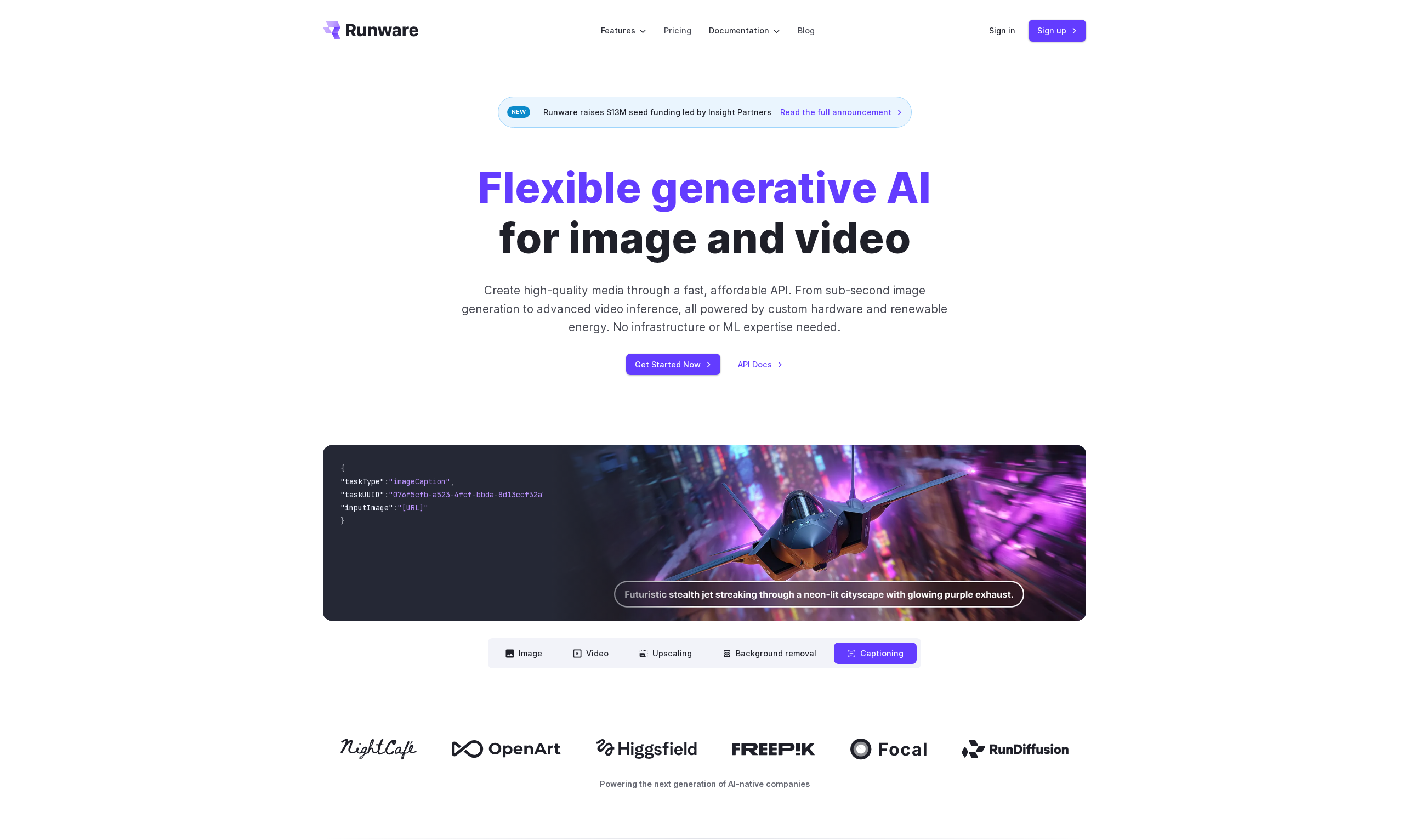
scroll to position [0, 0]
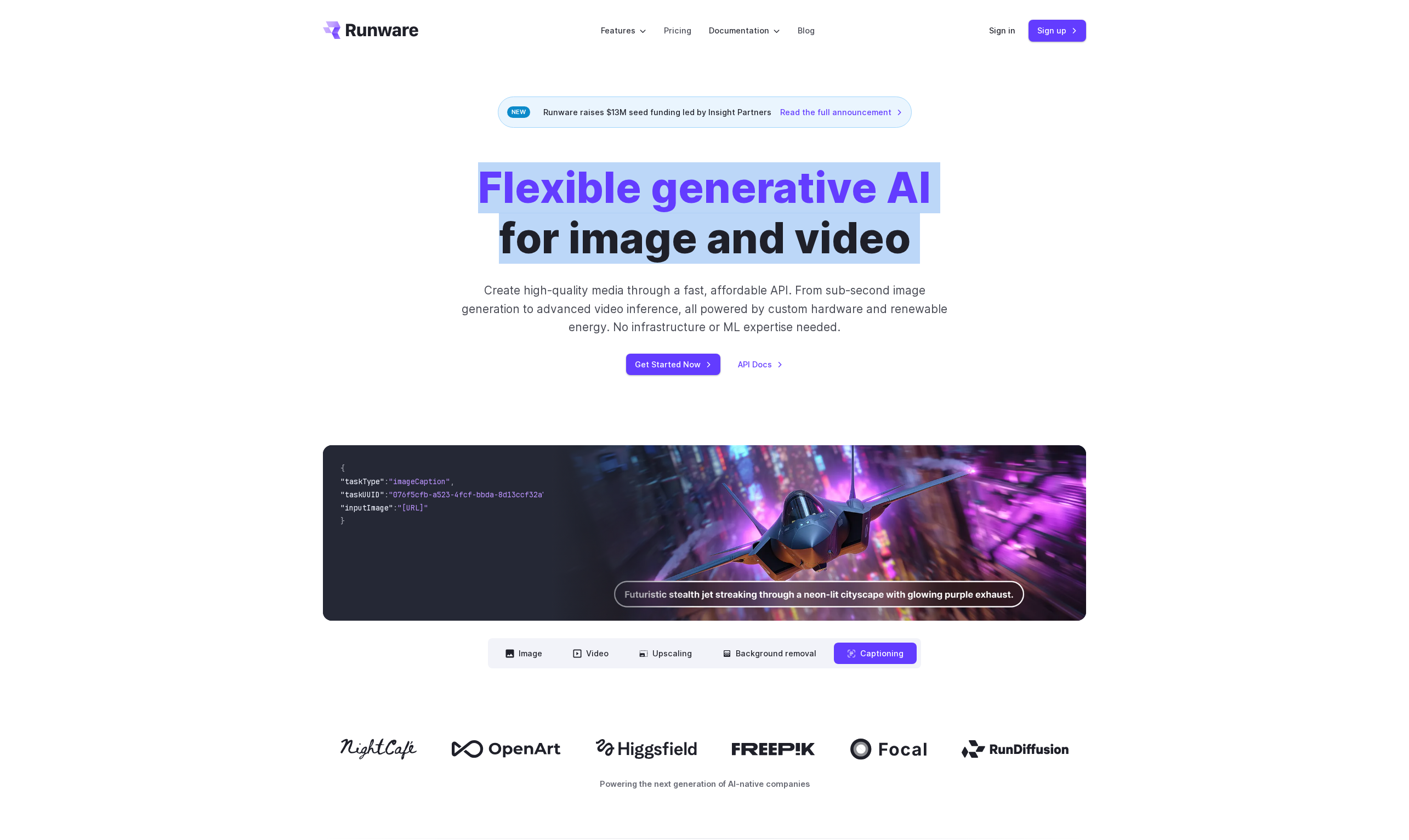
drag, startPoint x: 522, startPoint y: 195, endPoint x: 941, endPoint y: 233, distance: 420.7
click at [942, 233] on div "Flexible generative AI for image and video Create high-quality media through a …" at bounding box center [705, 269] width 611 height 212
copy div "Flexible generative AI for image and video"
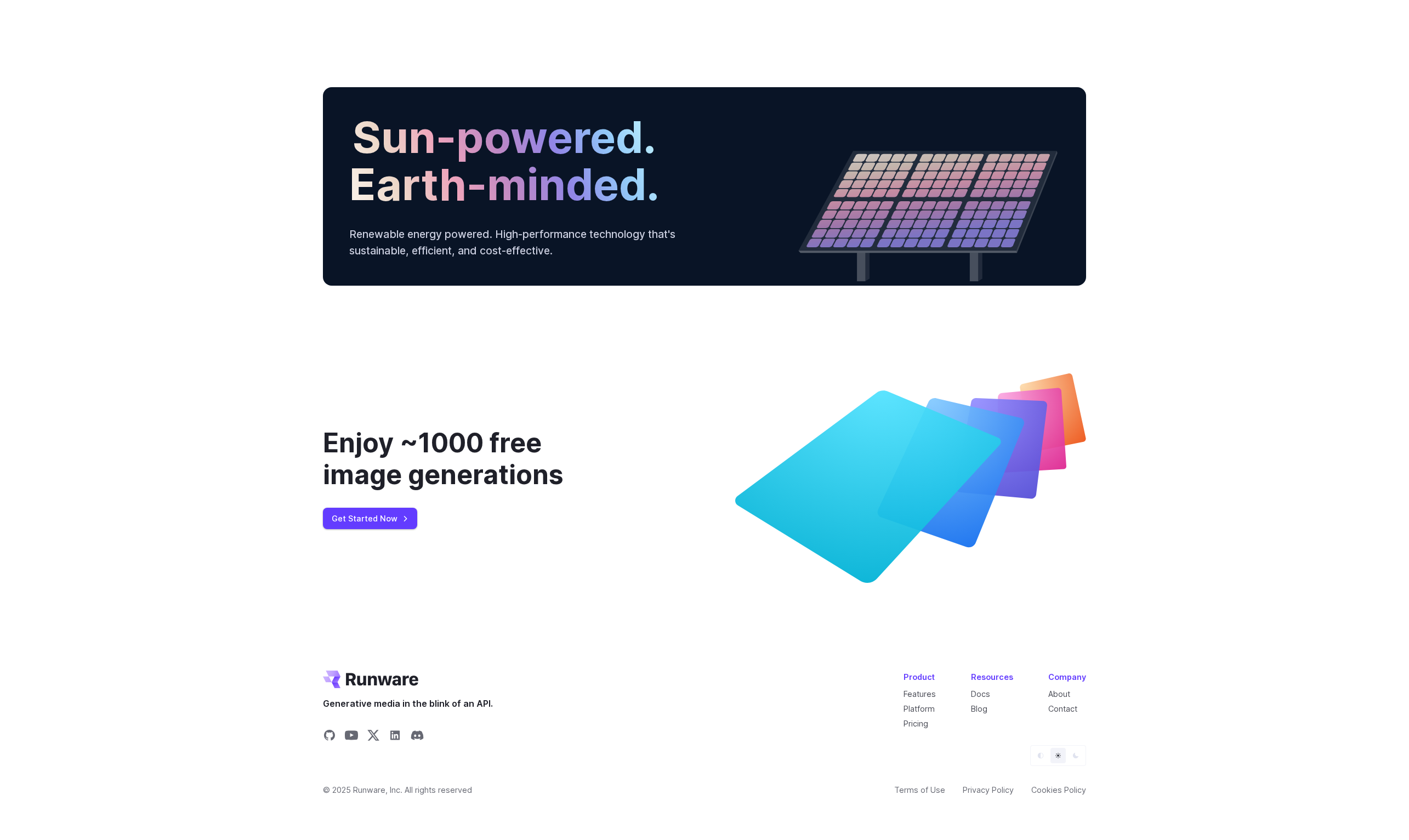
scroll to position [3849, 0]
drag, startPoint x: 282, startPoint y: 256, endPoint x: 1104, endPoint y: 436, distance: 841.5
copy div "All the power of GenAI, made hassle-free No hardware costs You will never need …"
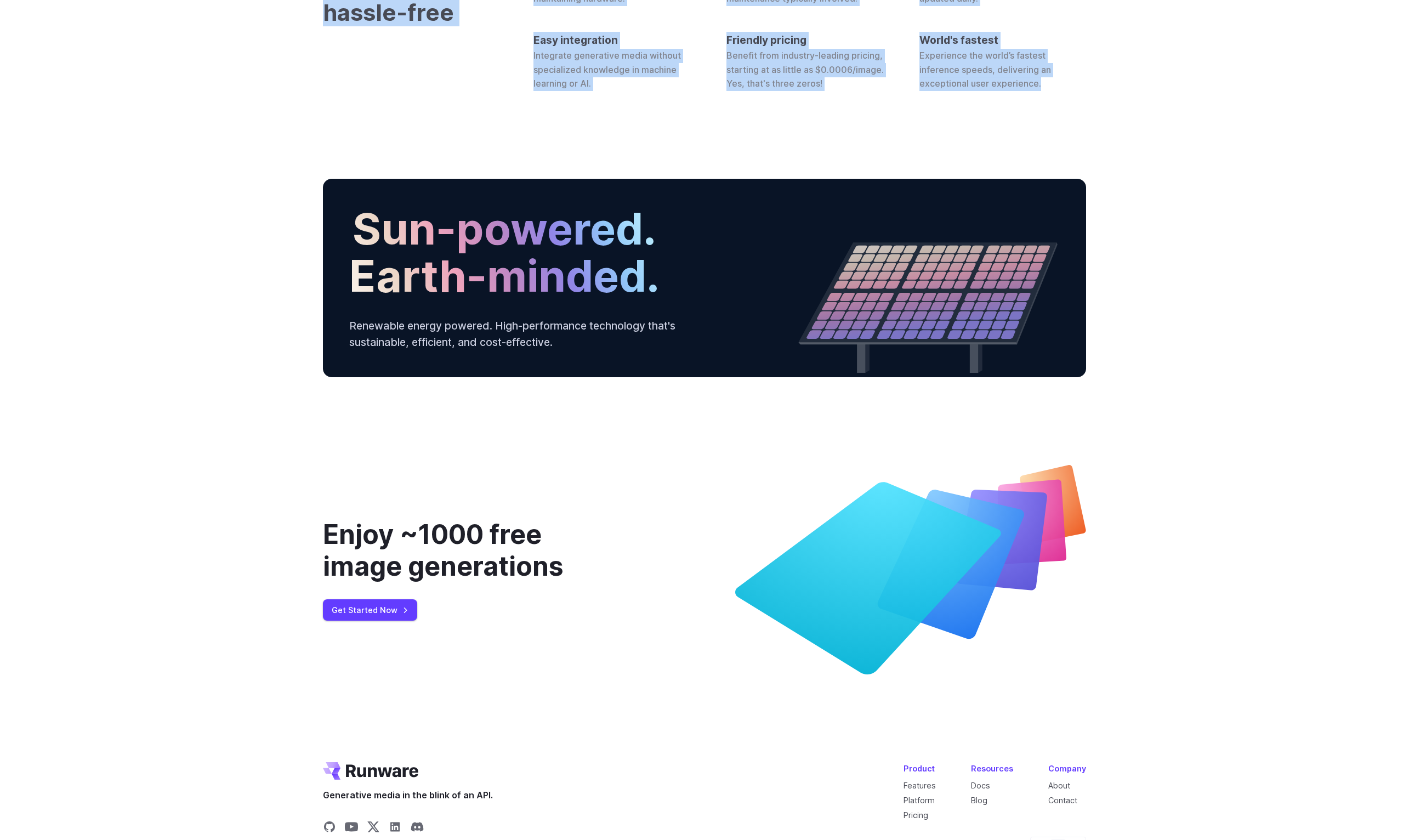
scroll to position [3630, 0]
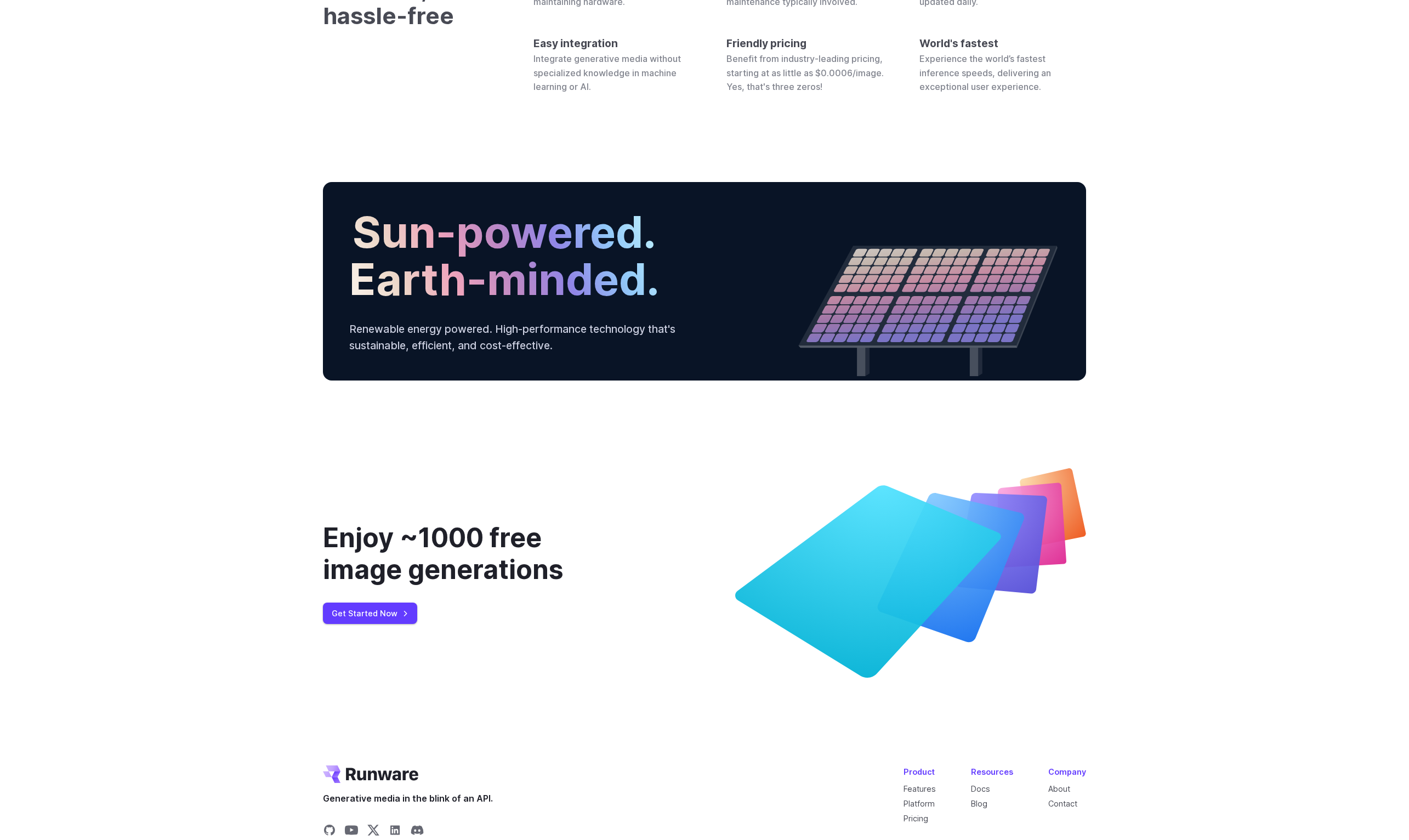
drag, startPoint x: 233, startPoint y: 242, endPoint x: 1060, endPoint y: 345, distance: 833.4
copy div "Custom hardware Completely unique server architecture, developed specifically f…"
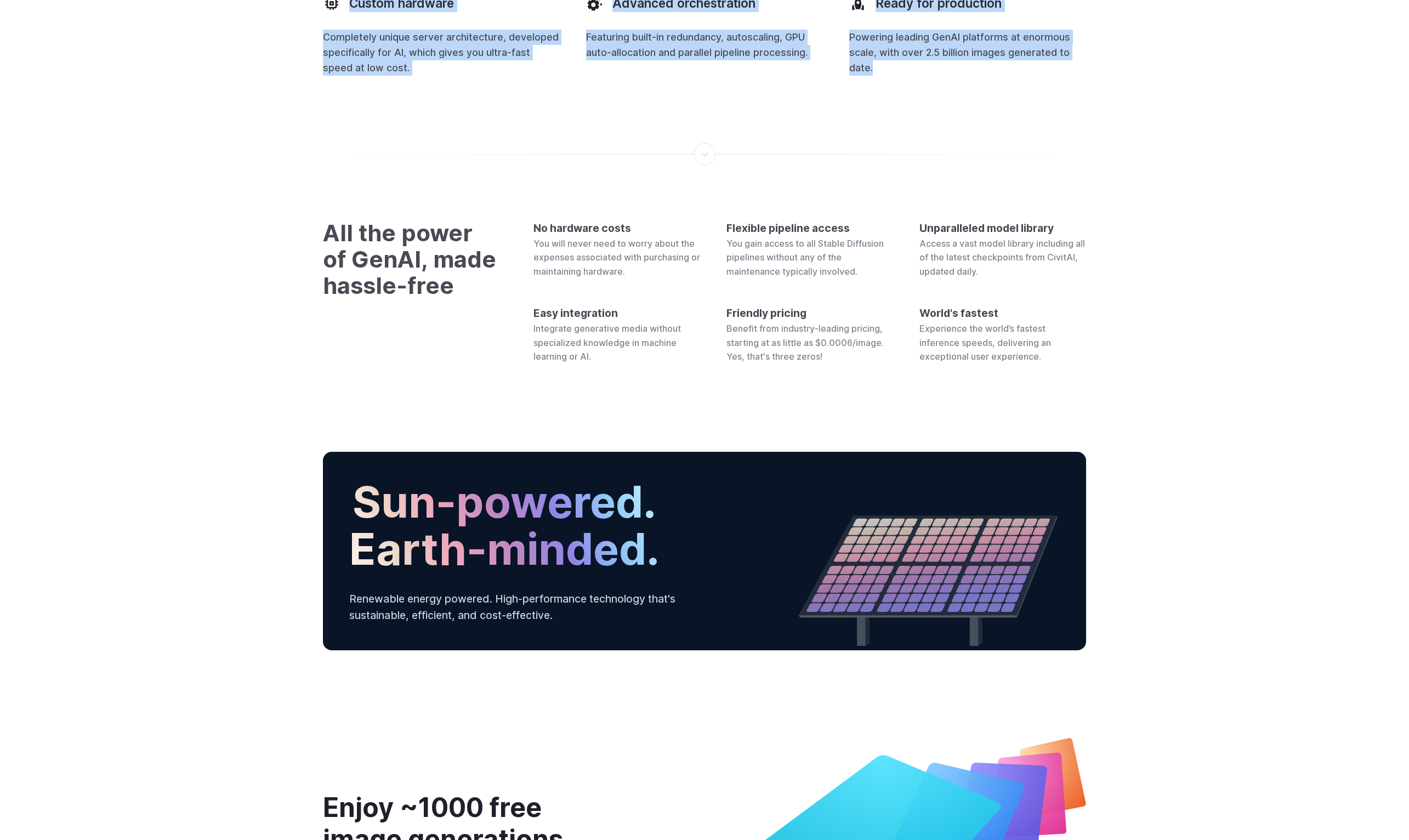
scroll to position [3358, 1]
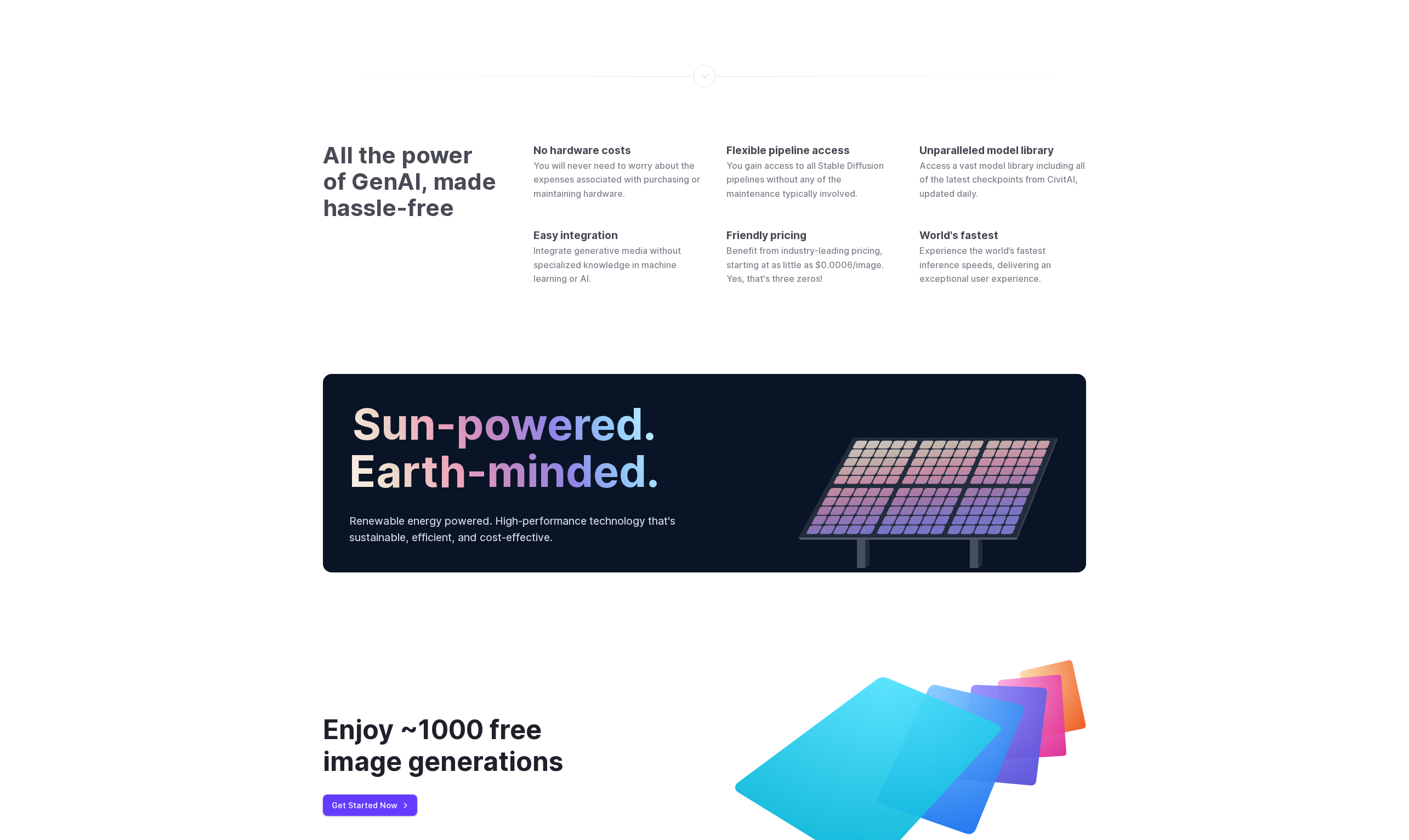
scroll to position [3429, 0]
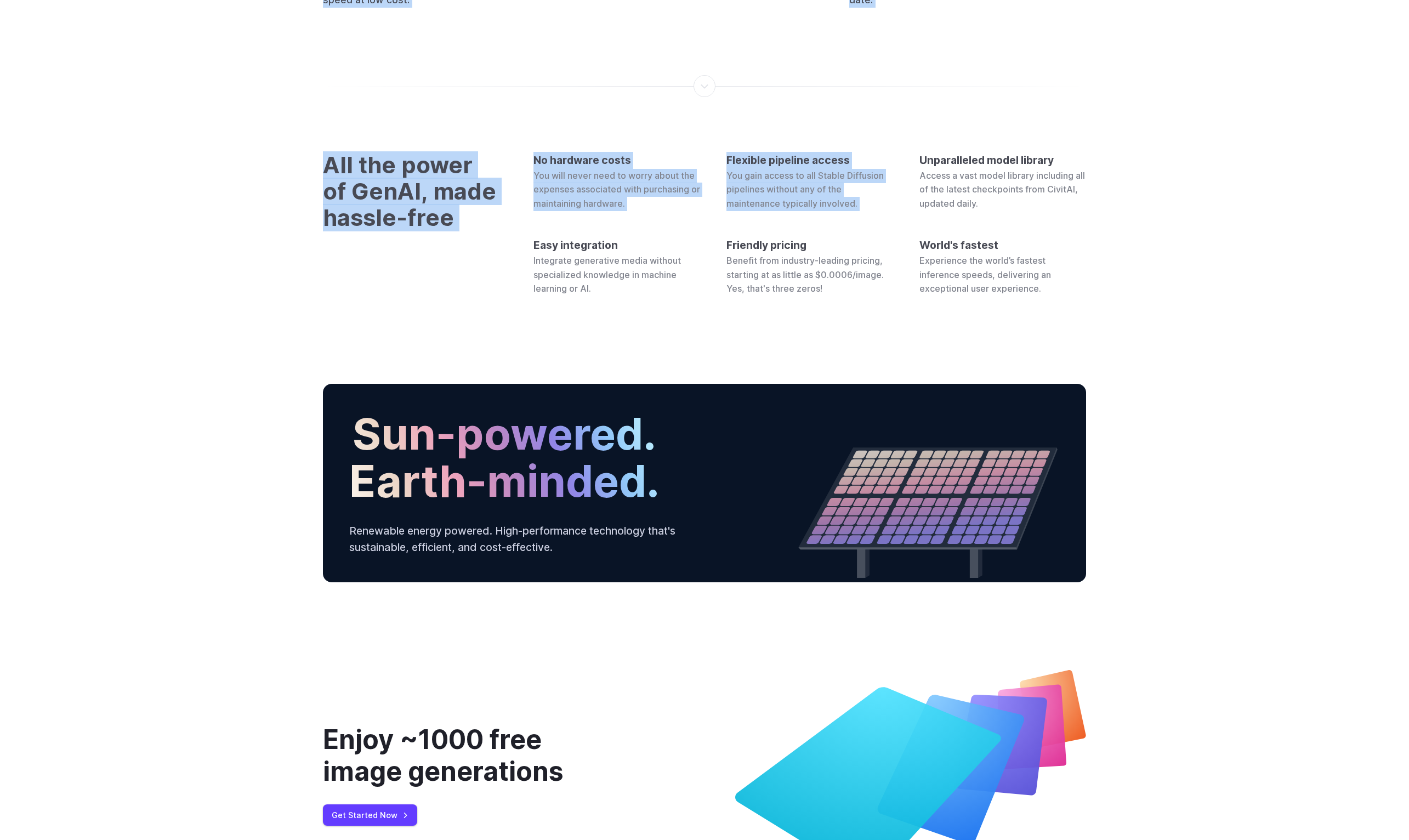
drag, startPoint x: 422, startPoint y: 75, endPoint x: 1150, endPoint y: 642, distance: 922.8
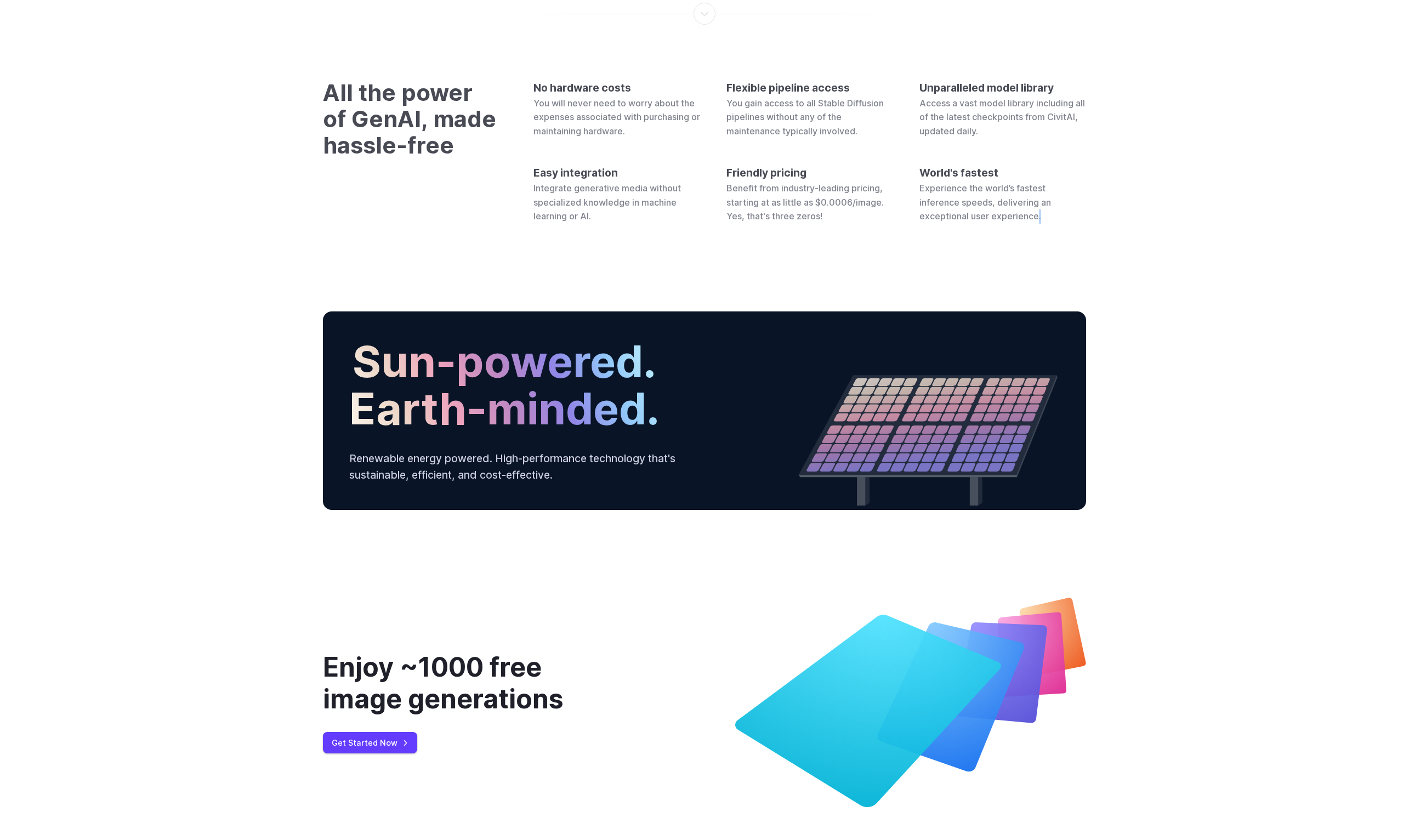
click at [1078, 224] on div "World's fastest Experience the world’s fastest inference speeds, delivering an …" at bounding box center [1003, 194] width 167 height 59
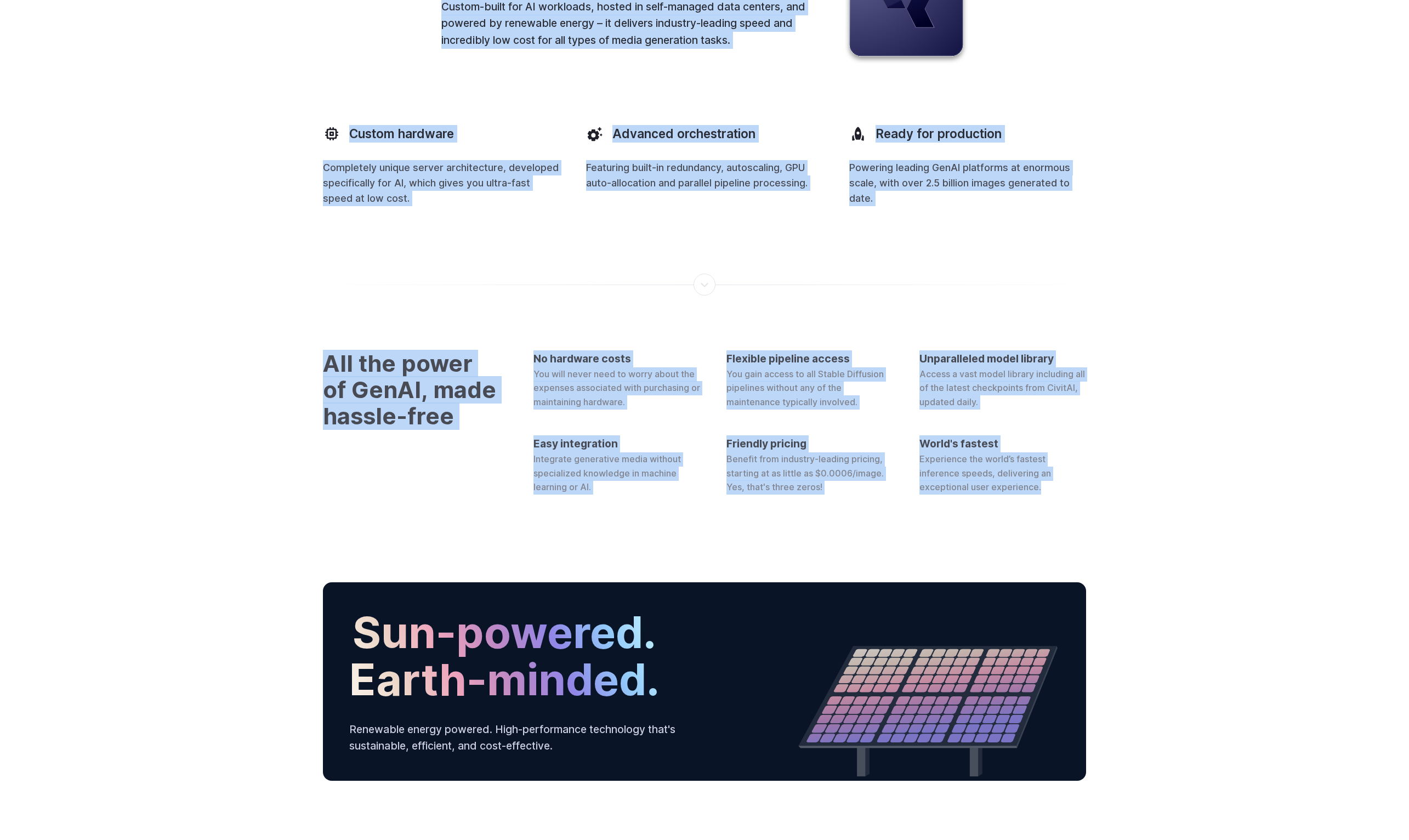
scroll to position [2956, 0]
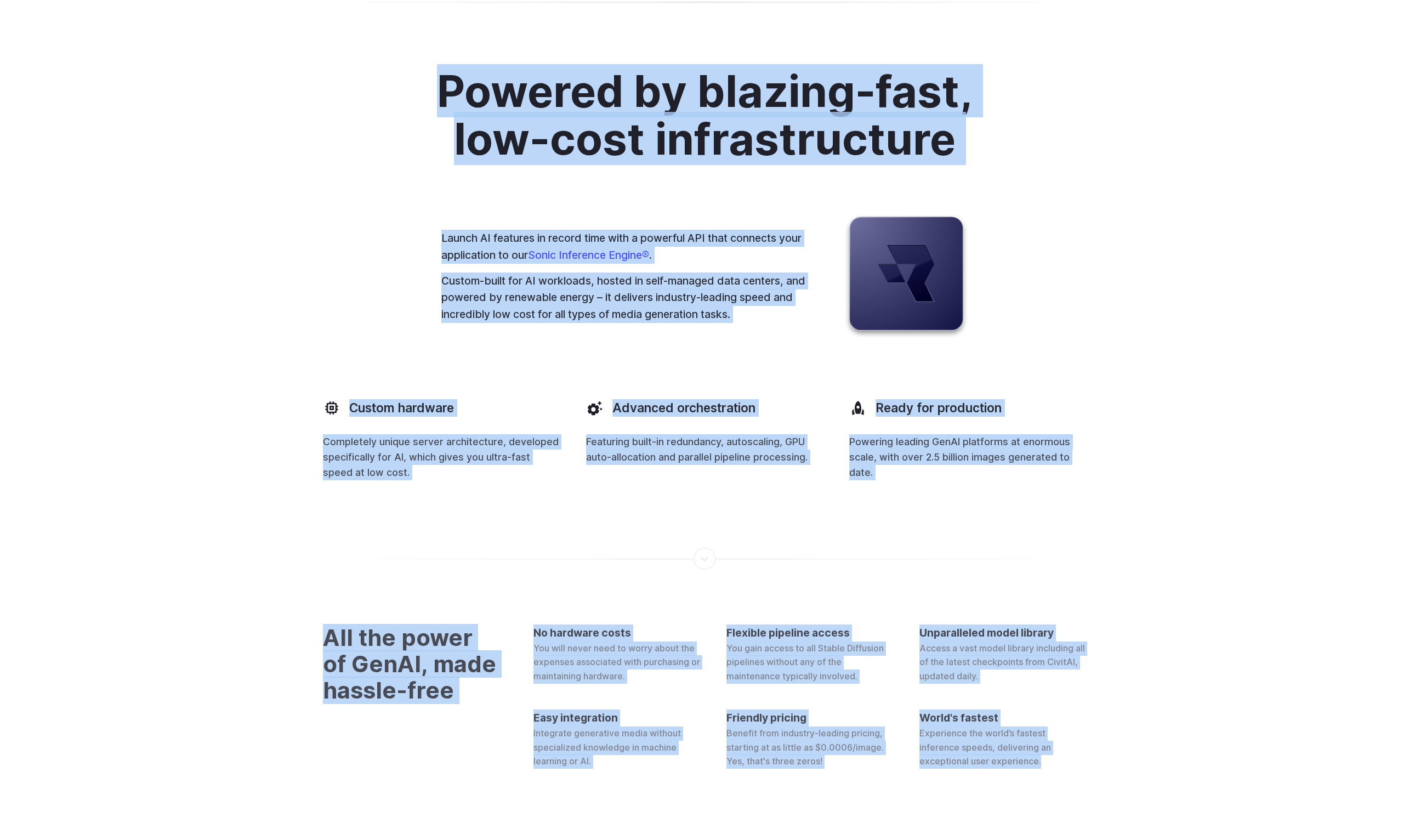
drag, startPoint x: 1112, startPoint y: 788, endPoint x: 421, endPoint y: 532, distance: 736.9
copy div "Loremip do sitamet-cons, adi-elit seddoeiusmodte Incidi UT laboreet do magnaa e…"
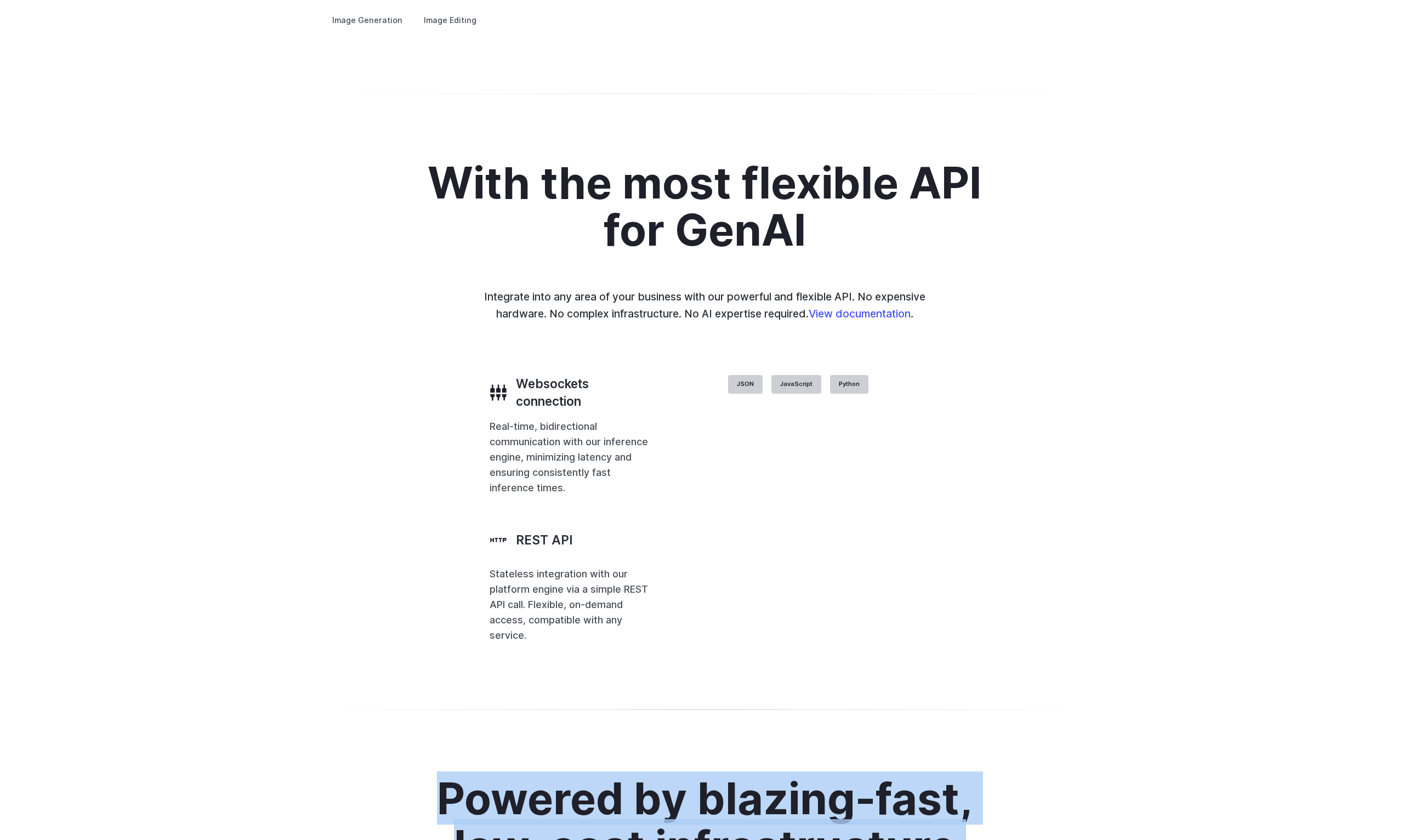
scroll to position [2181, 0]
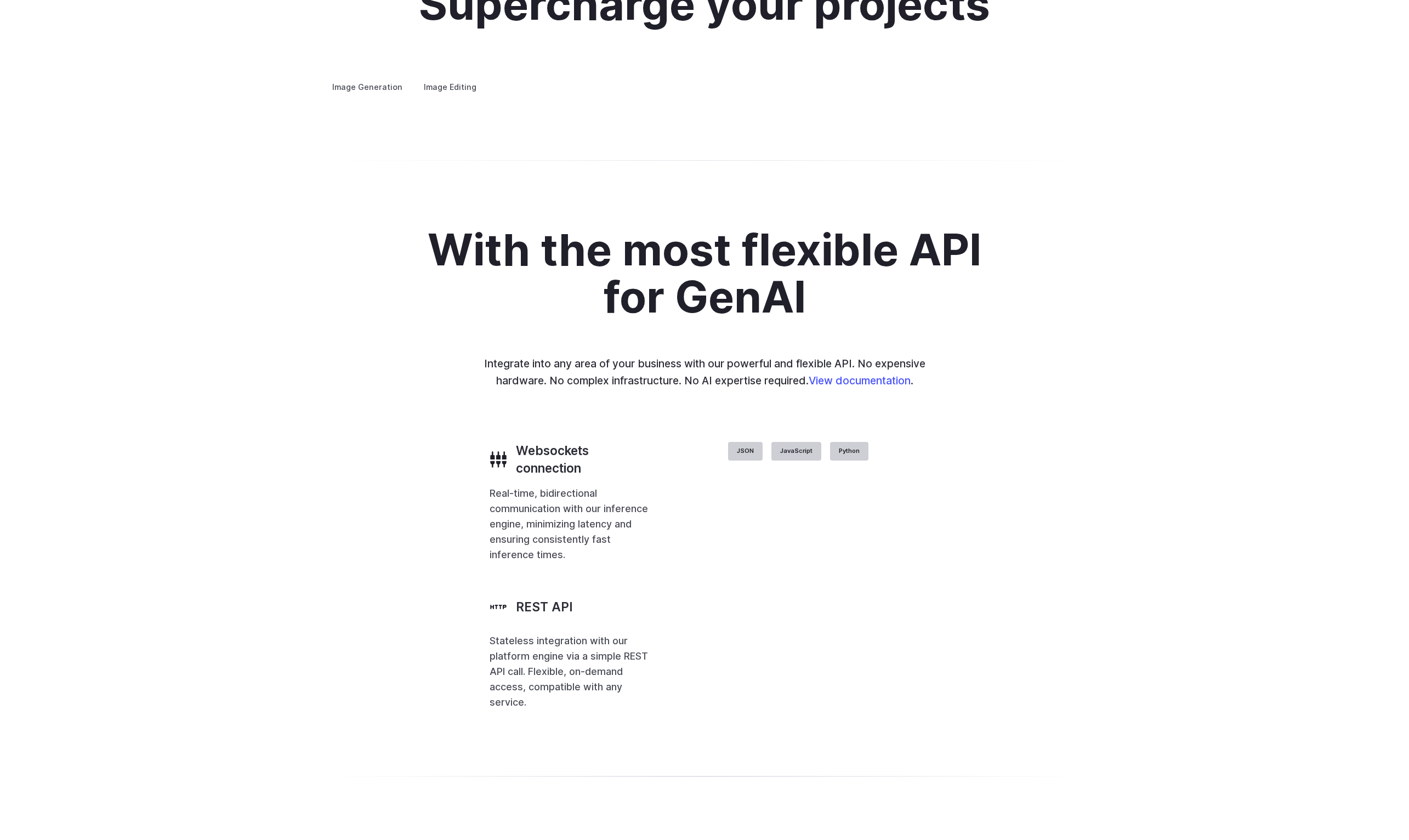
click at [0, 0] on summary "Concept design" at bounding box center [0, 0] width 0 height 0
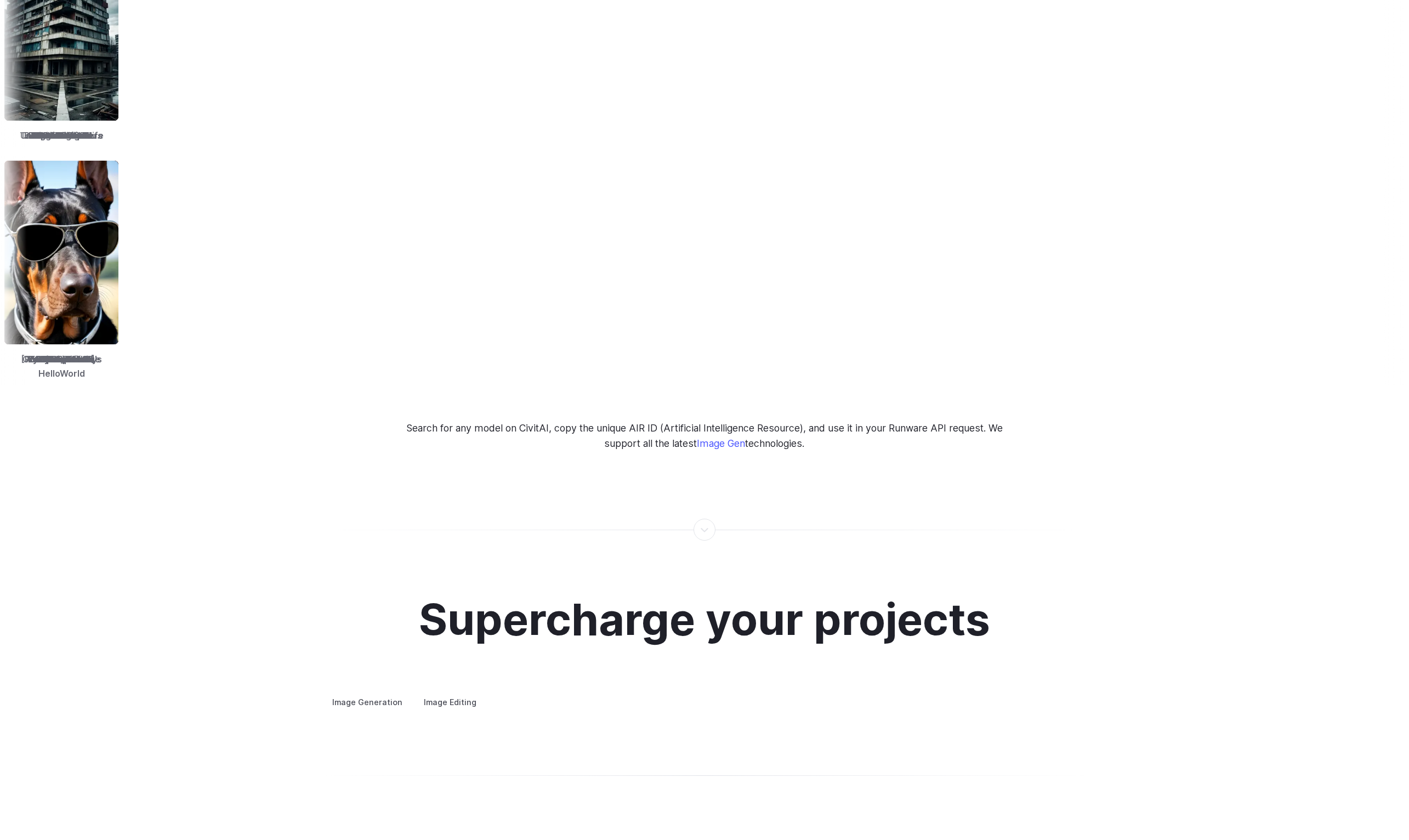
scroll to position [424, 0]
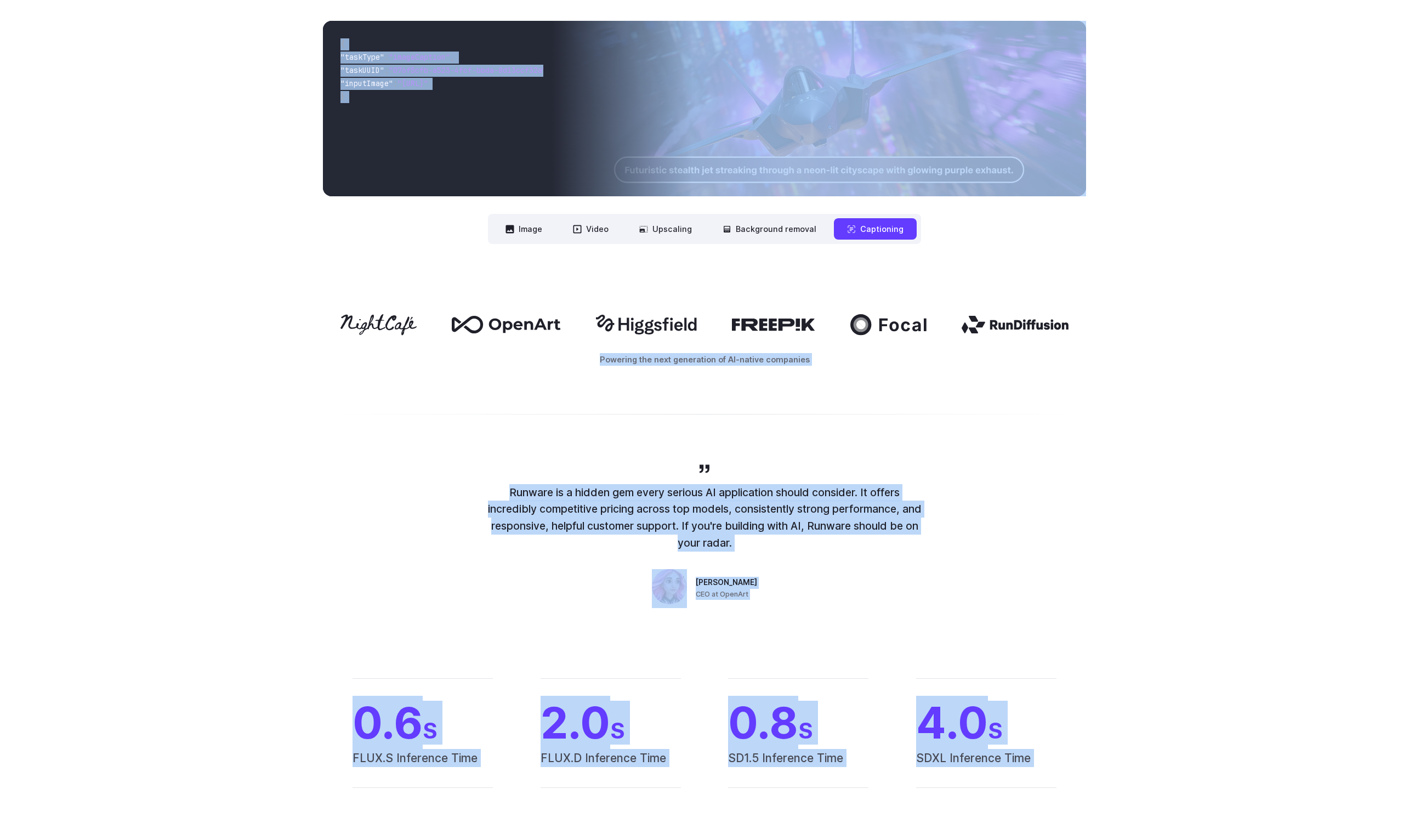
copy body "**********"
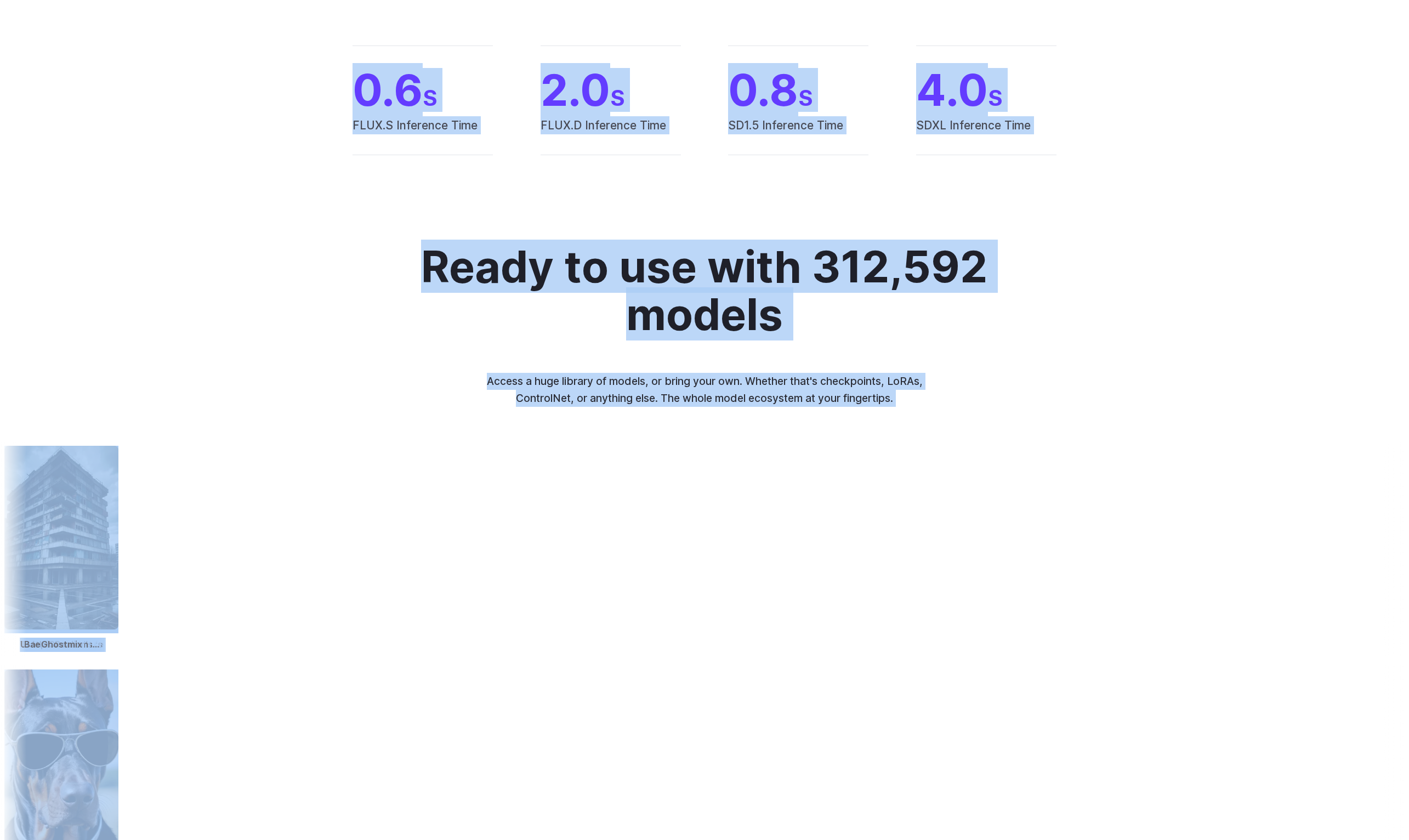
scroll to position [1033, 0]
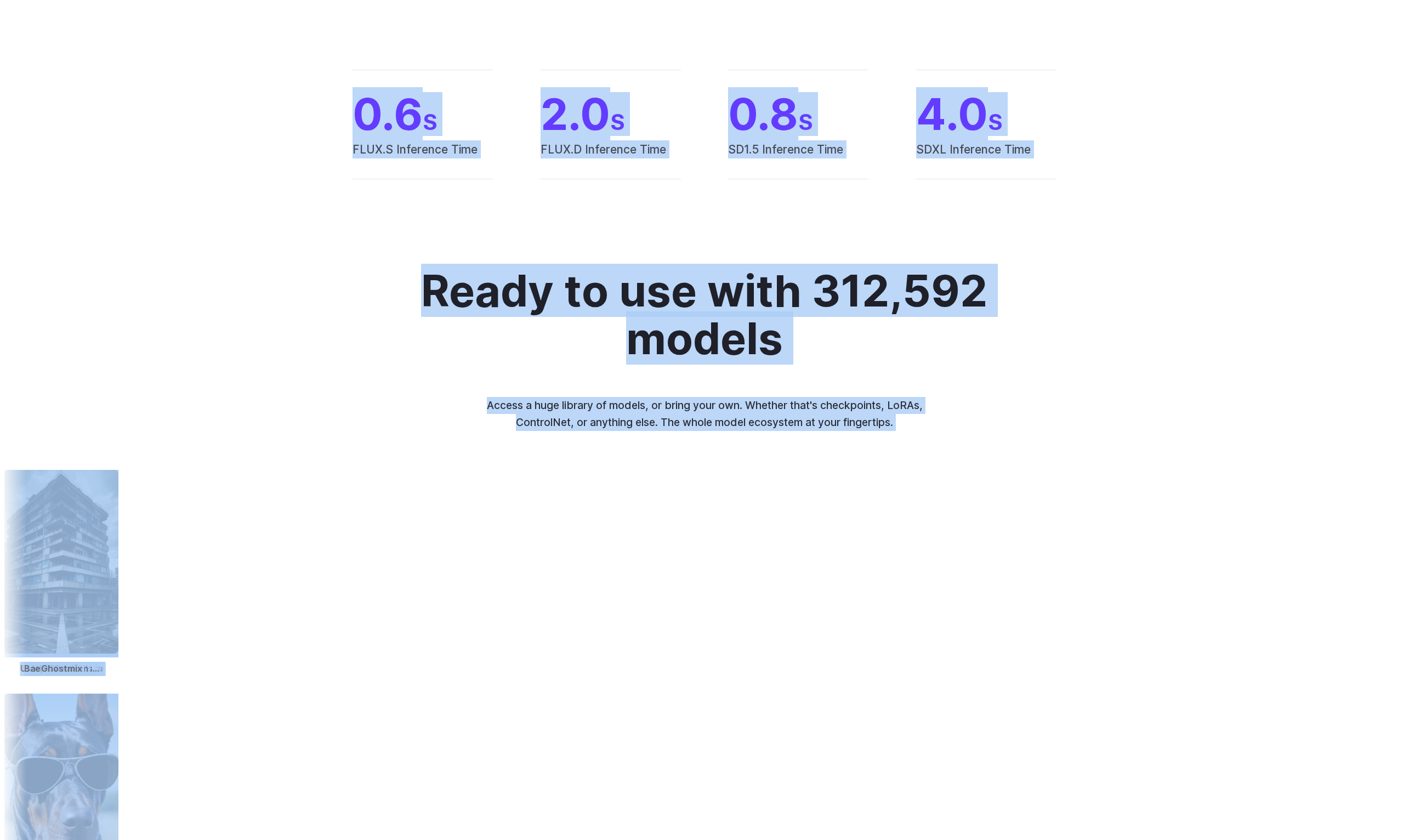
copy body "**********"
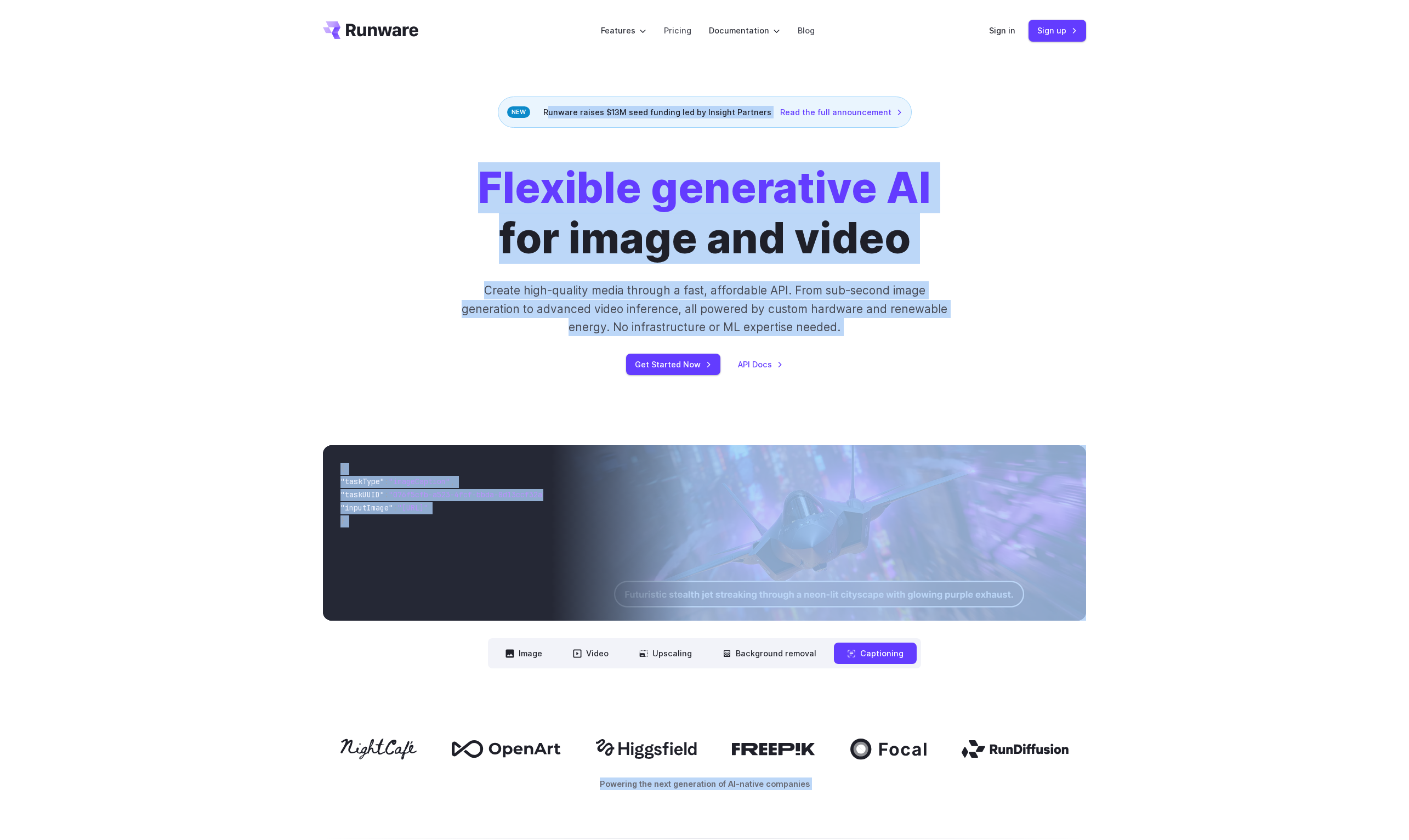
scroll to position [0, 0]
click at [783, 369] on link "API Docs" at bounding box center [761, 364] width 45 height 12
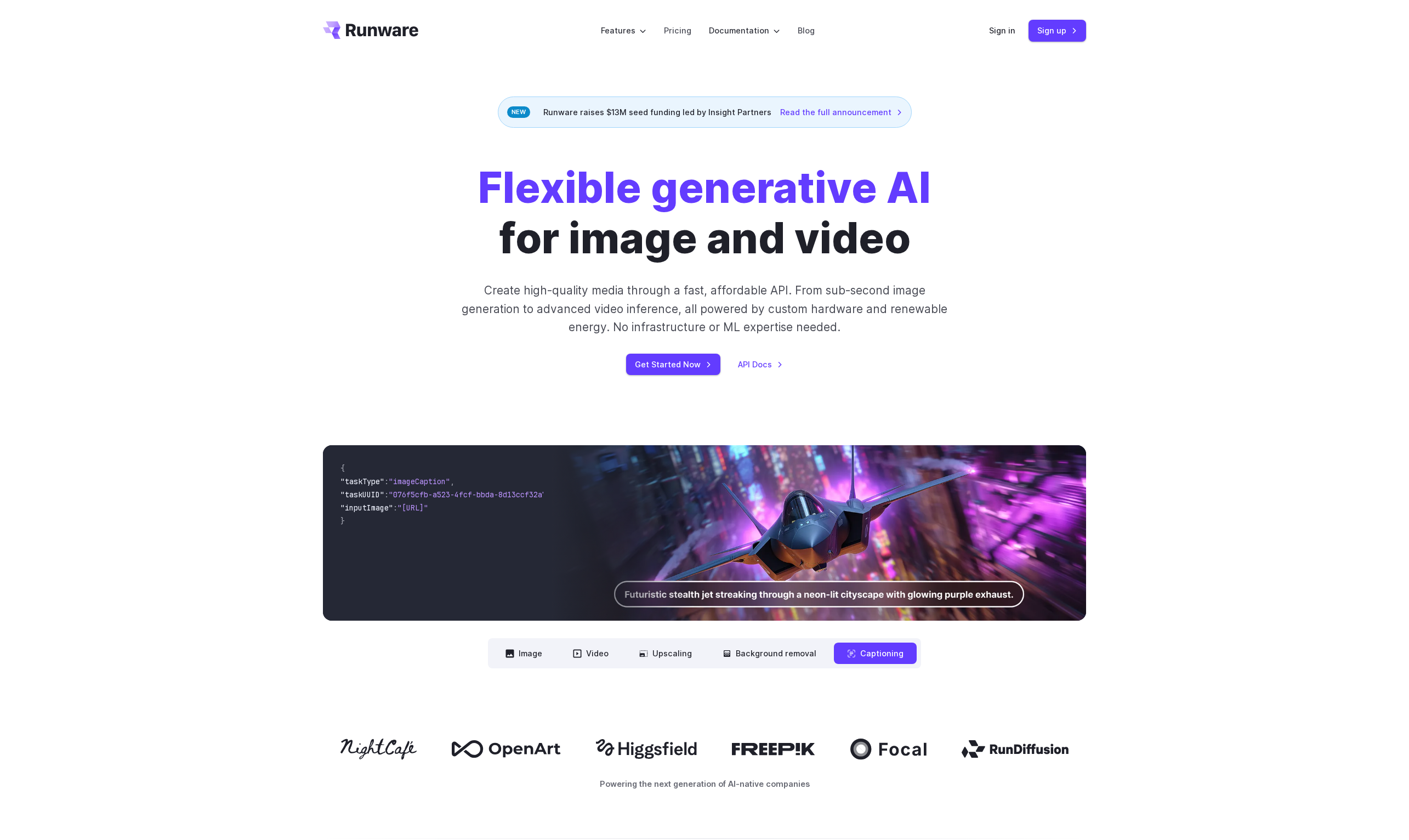
click at [479, 378] on div "Flexible generative AI for image and video Create high-quality media through a …" at bounding box center [704, 269] width 1409 height 282
click at [566, 664] on button "Video" at bounding box center [591, 653] width 62 height 21
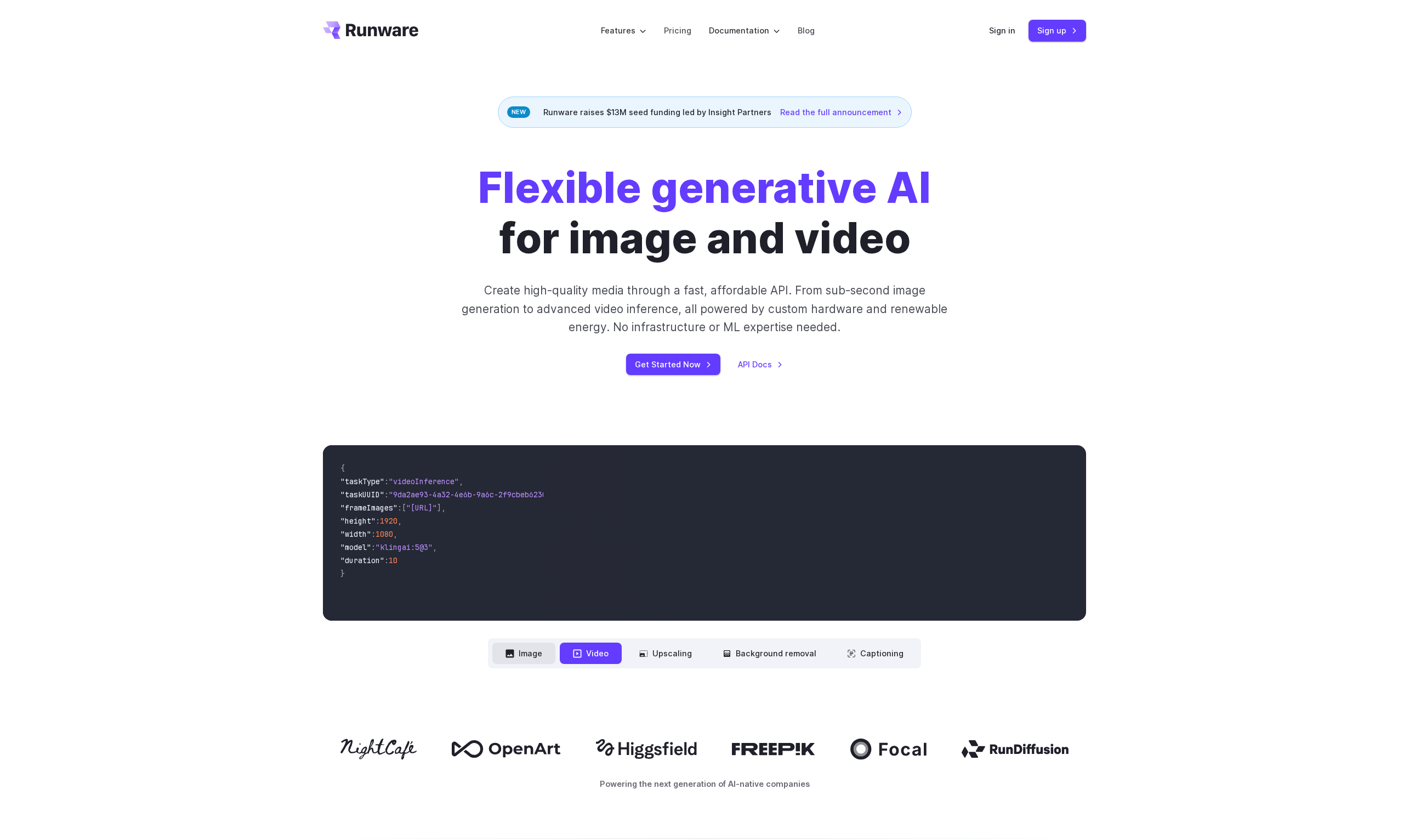
click at [506, 664] on button "Image" at bounding box center [523, 653] width 63 height 21
click at [576, 664] on button "Video" at bounding box center [591, 653] width 62 height 21
click at [492, 664] on button "Image" at bounding box center [523, 653] width 63 height 21
click at [573, 658] on icon at bounding box center [577, 653] width 9 height 9
click at [565, 664] on button "Video" at bounding box center [591, 653] width 62 height 21
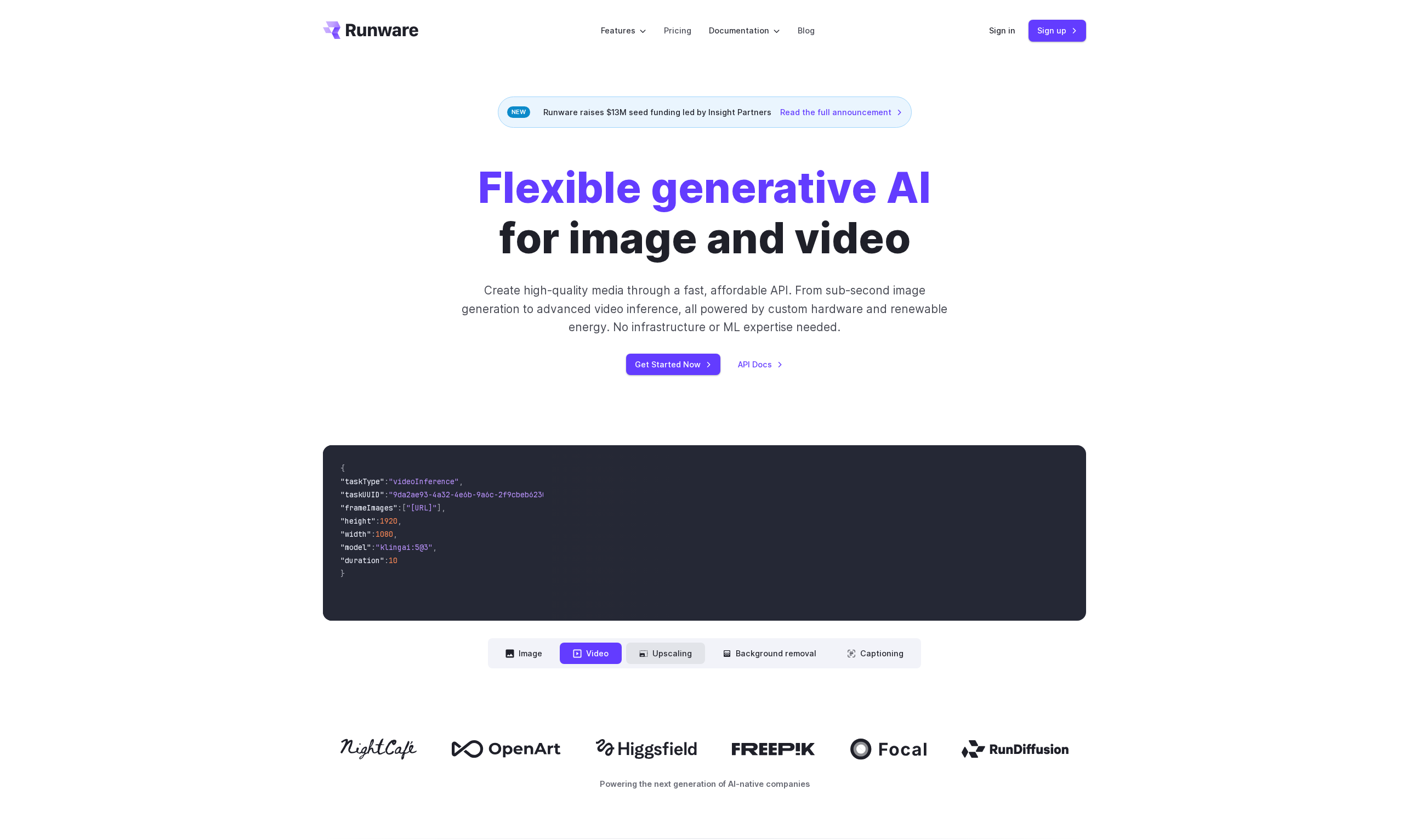
click at [675, 664] on button "Upscaling" at bounding box center [666, 653] width 79 height 21
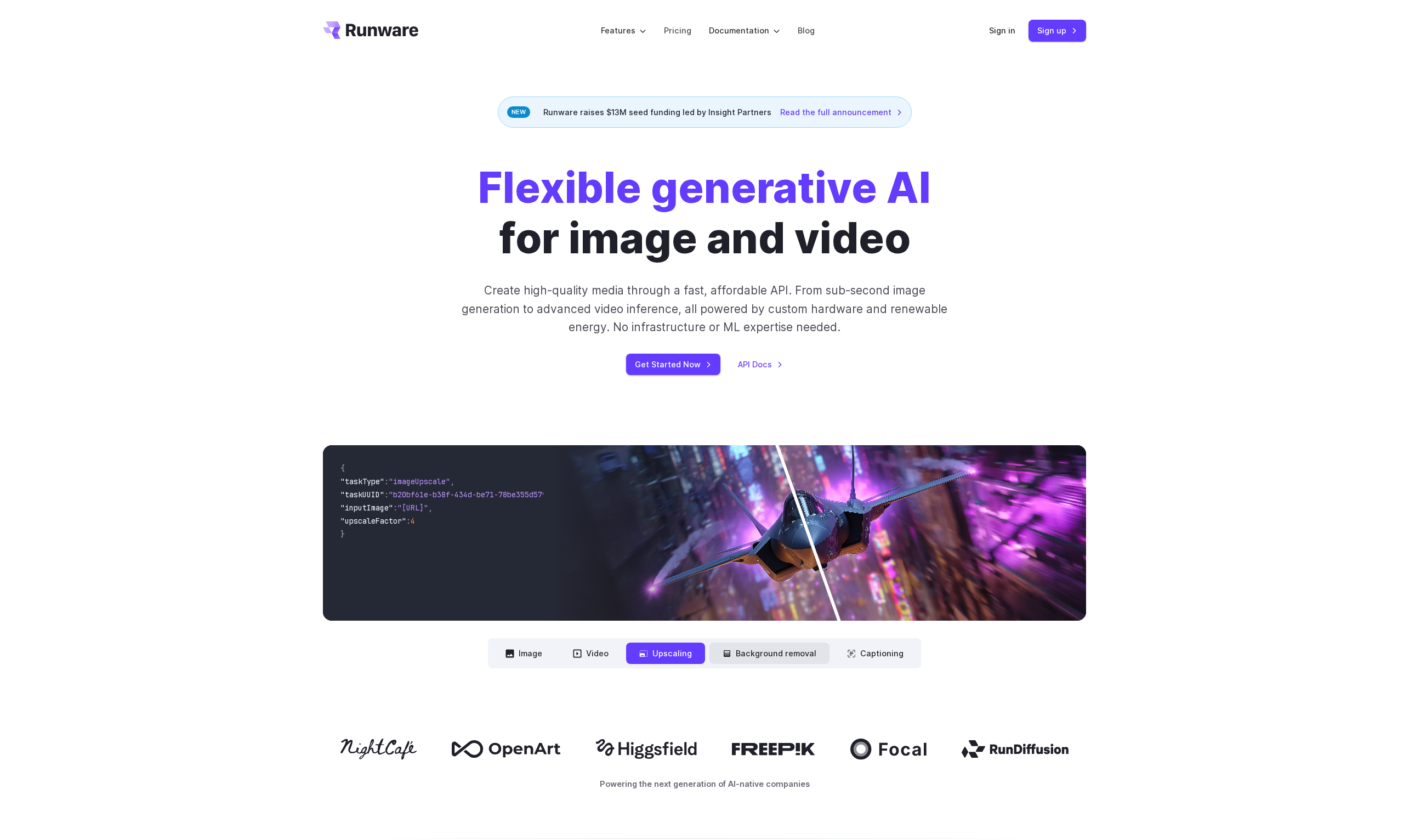
click at [739, 664] on button "Background removal" at bounding box center [770, 653] width 120 height 21
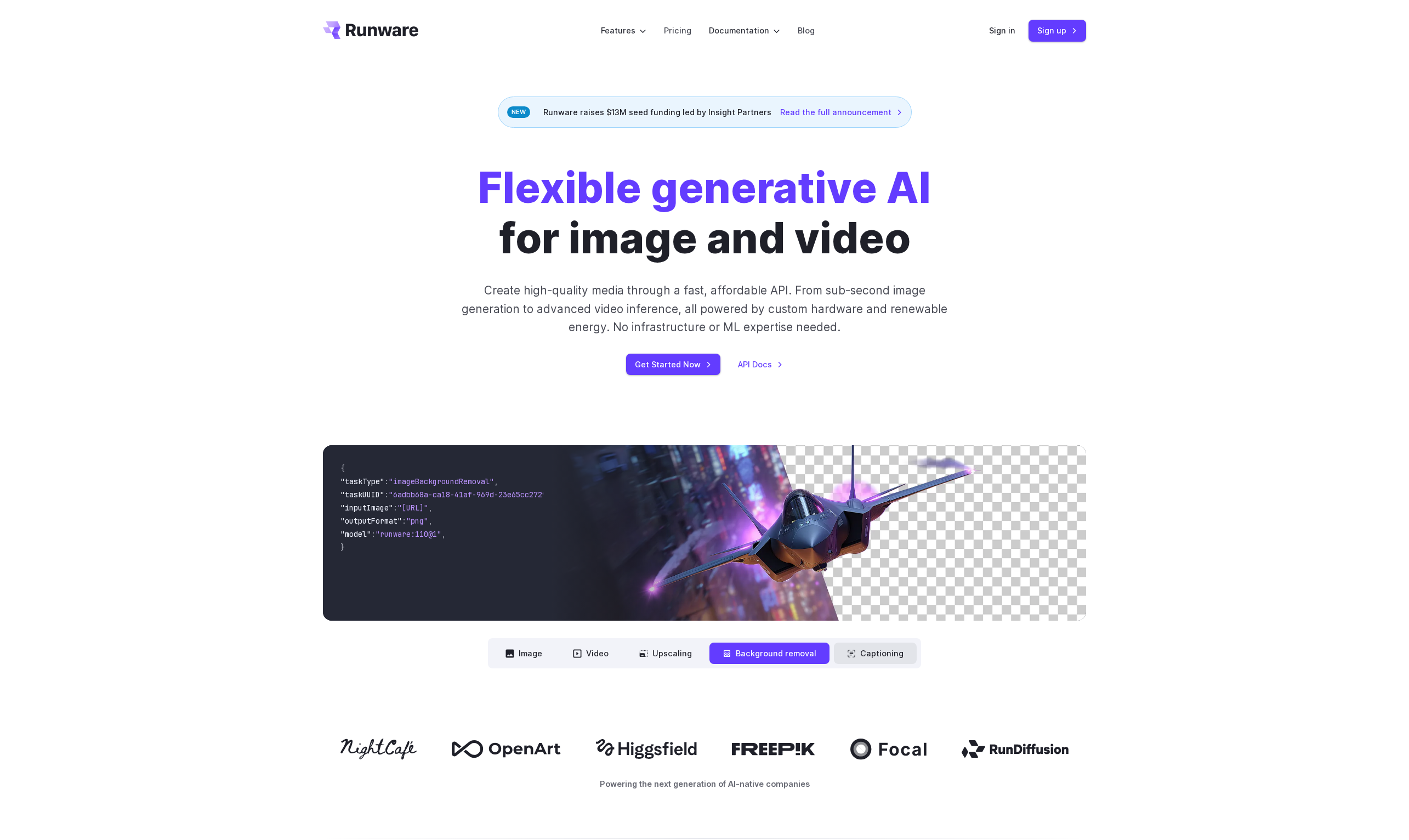
click at [869, 664] on button "Captioning" at bounding box center [875, 653] width 83 height 21
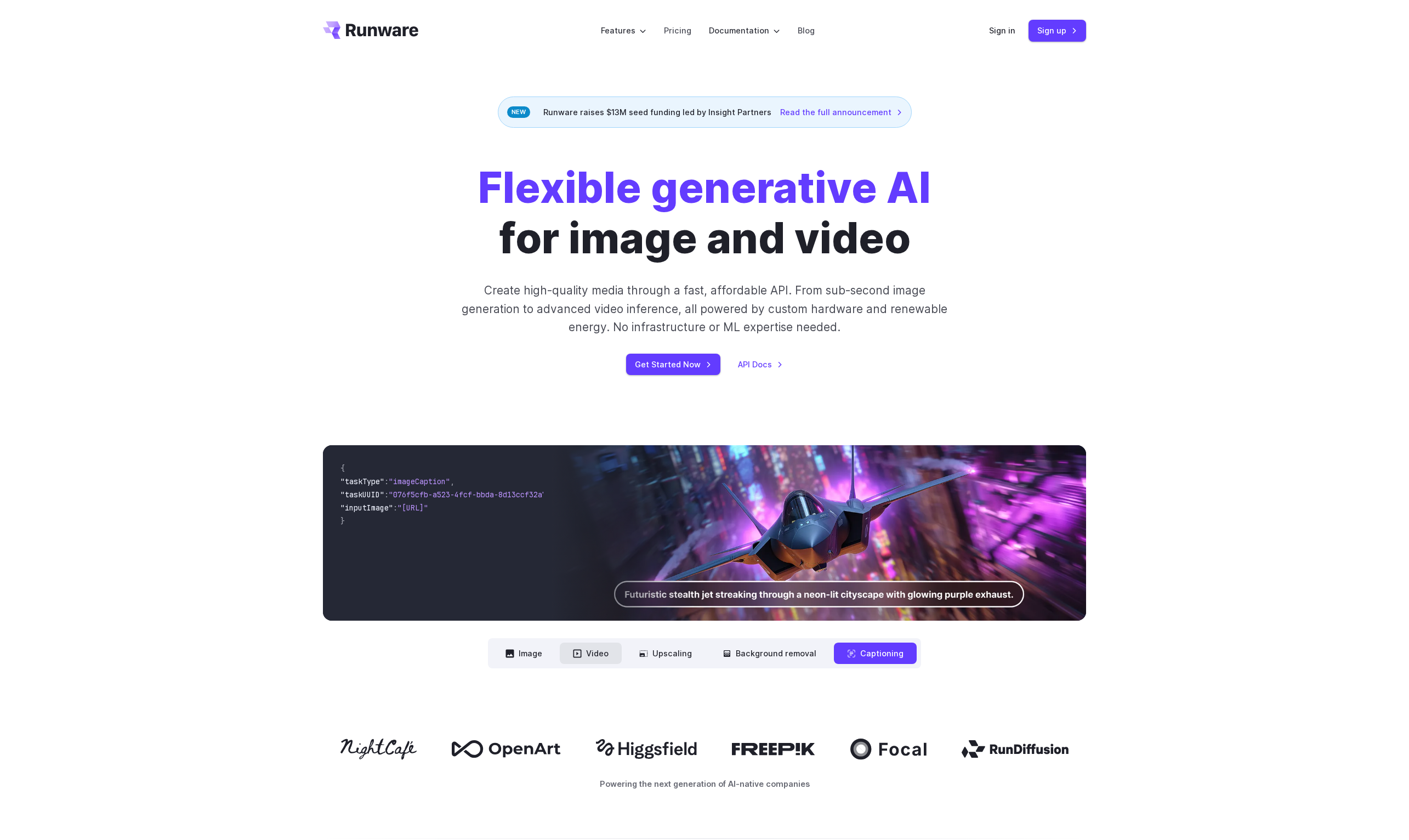
click at [604, 664] on button "Video" at bounding box center [591, 653] width 62 height 21
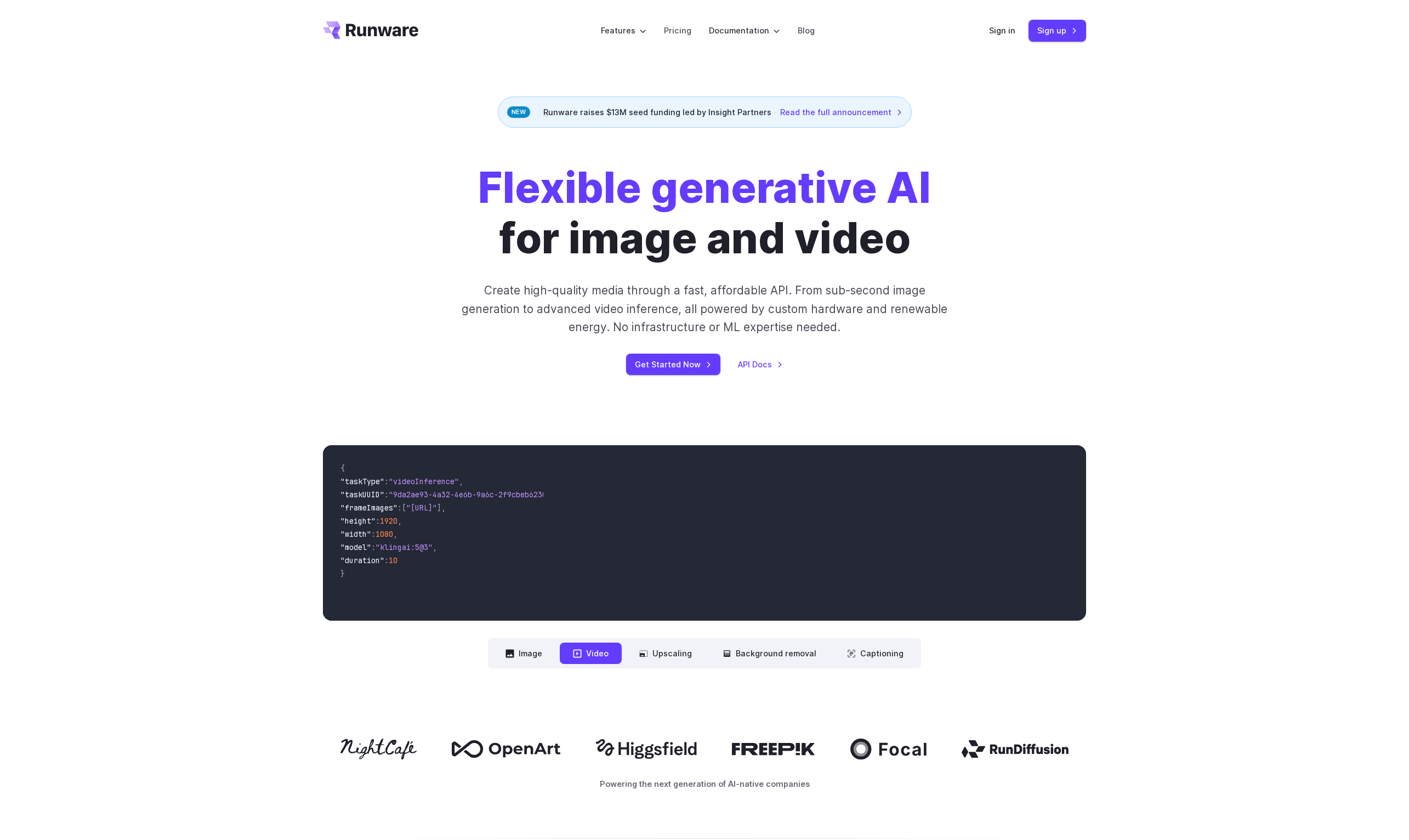
click at [532, 668] on nav "**********" at bounding box center [704, 653] width 433 height 30
click at [501, 664] on button "Image" at bounding box center [523, 653] width 63 height 21
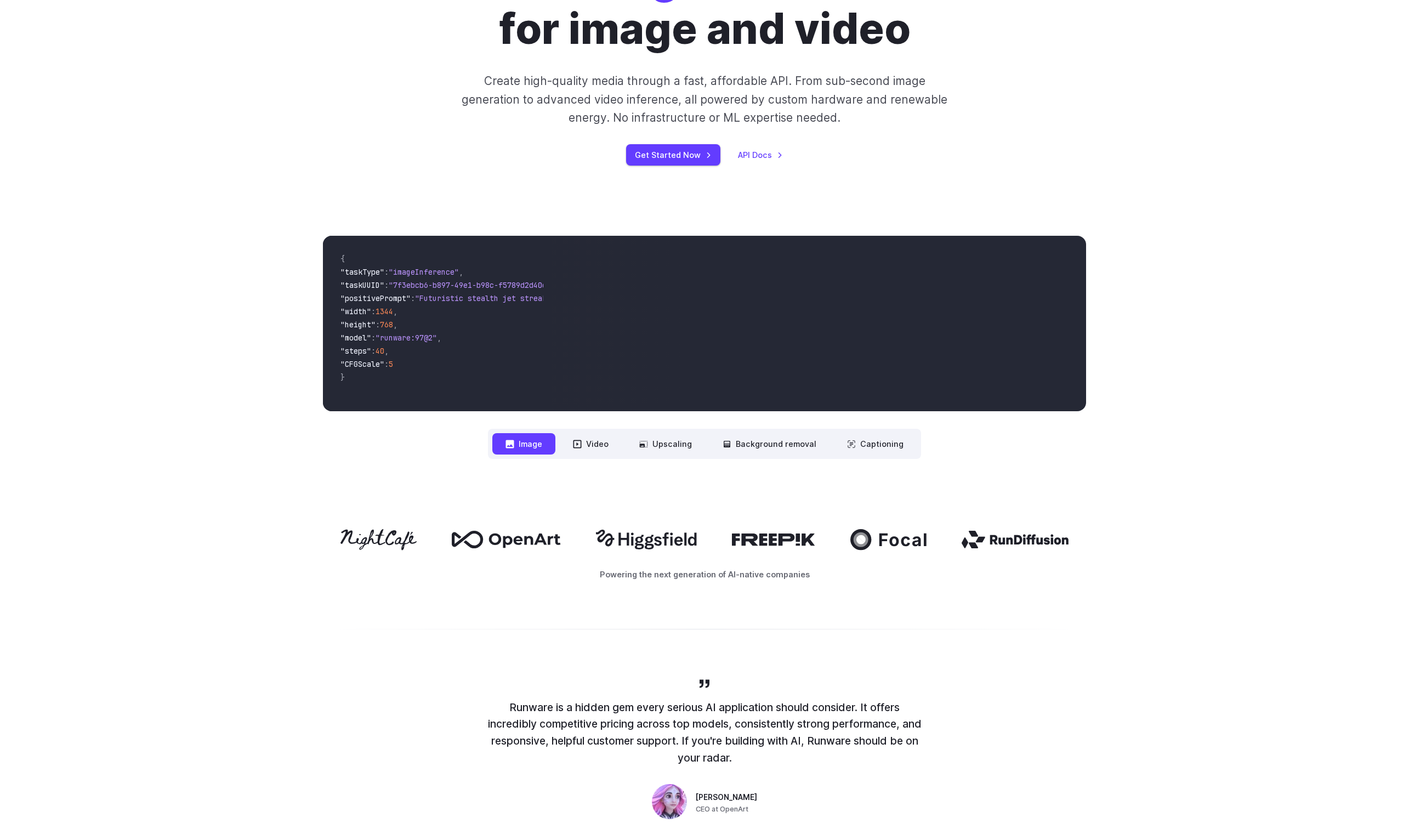
scroll to position [336, 0]
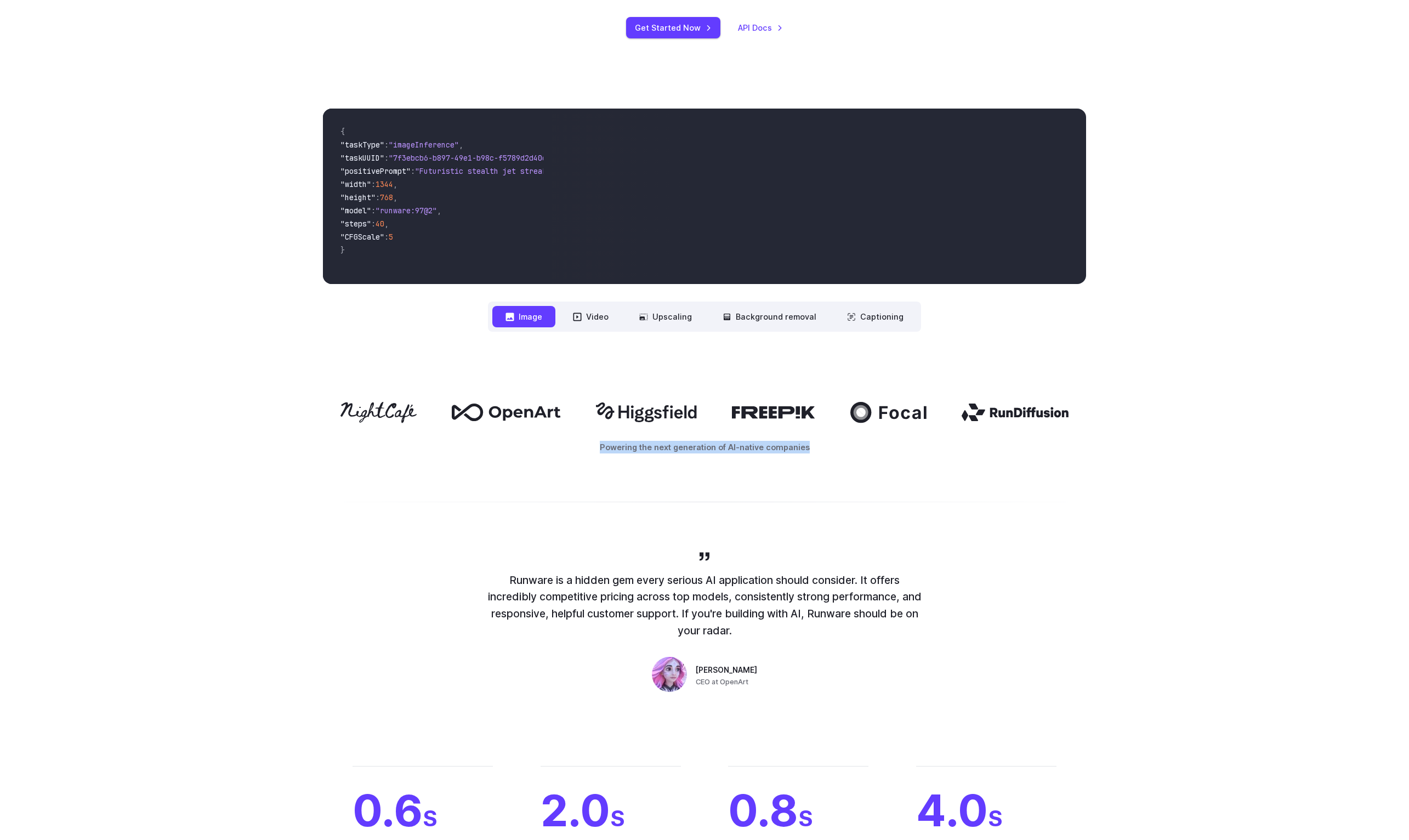
drag, startPoint x: 267, startPoint y: 426, endPoint x: 968, endPoint y: 562, distance: 714.1
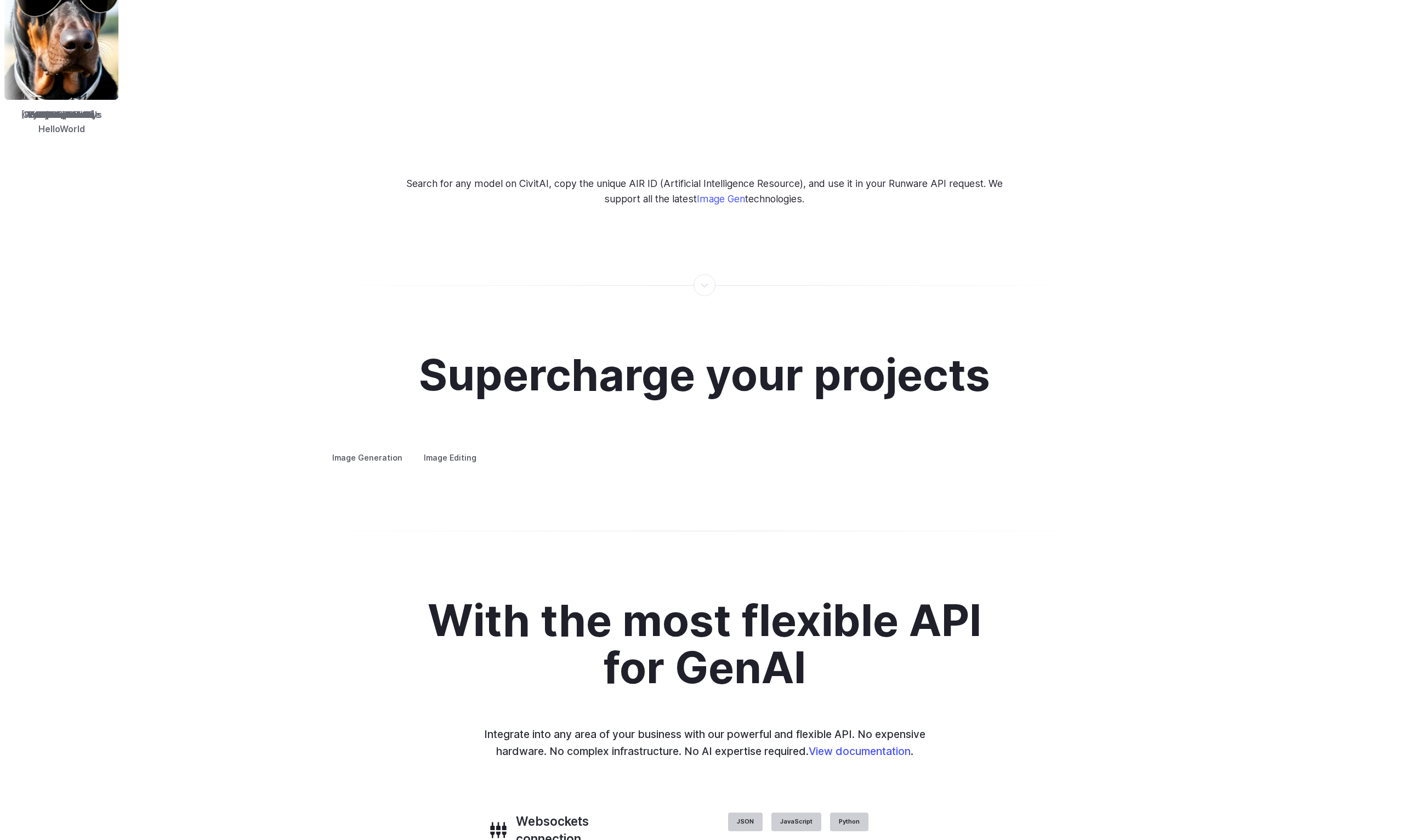
scroll to position [3682, 0]
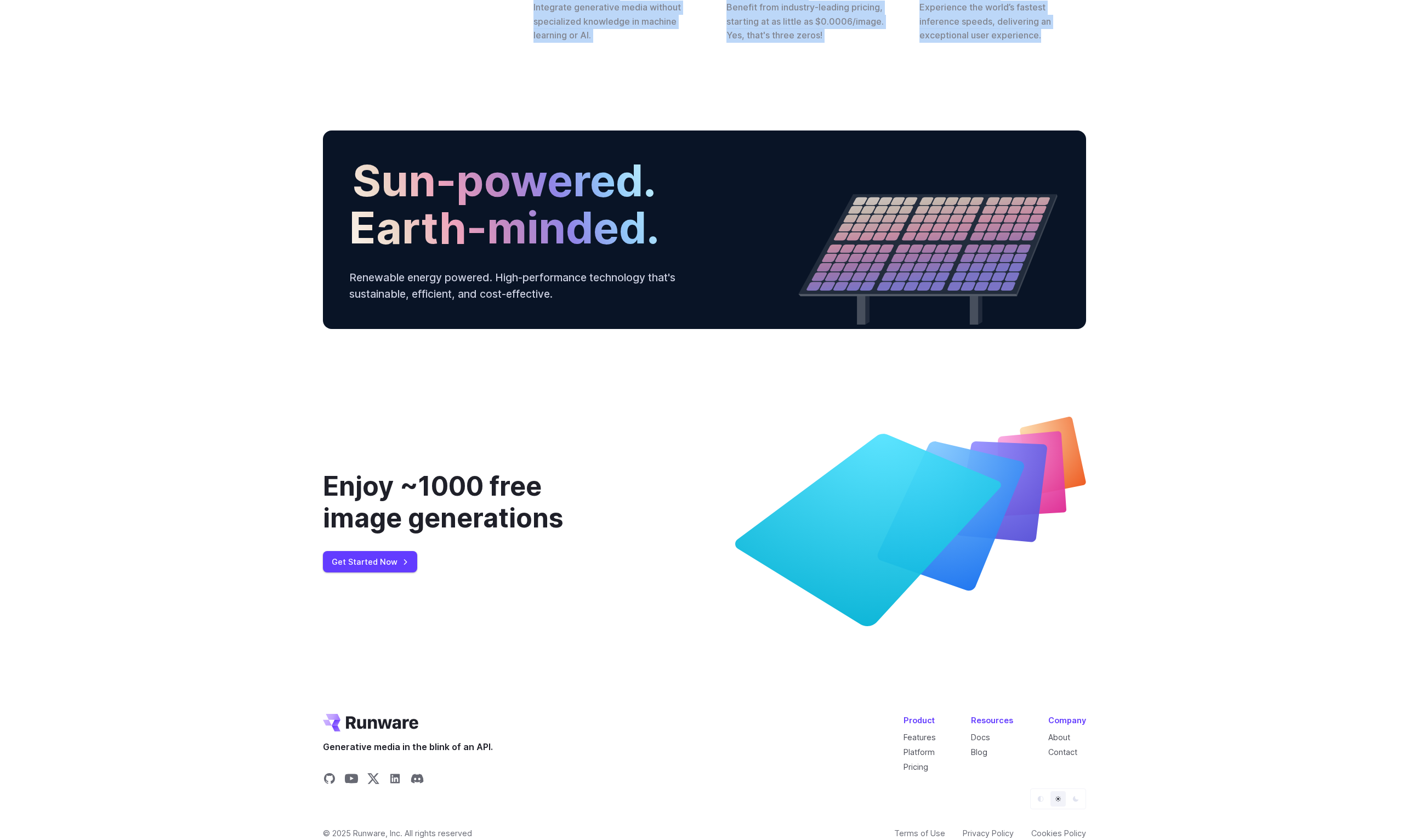
drag, startPoint x: 251, startPoint y: 177, endPoint x: 1099, endPoint y: 624, distance: 958.6
copy div "Custom hardware Completely unique server architecture, developed specifically f…"
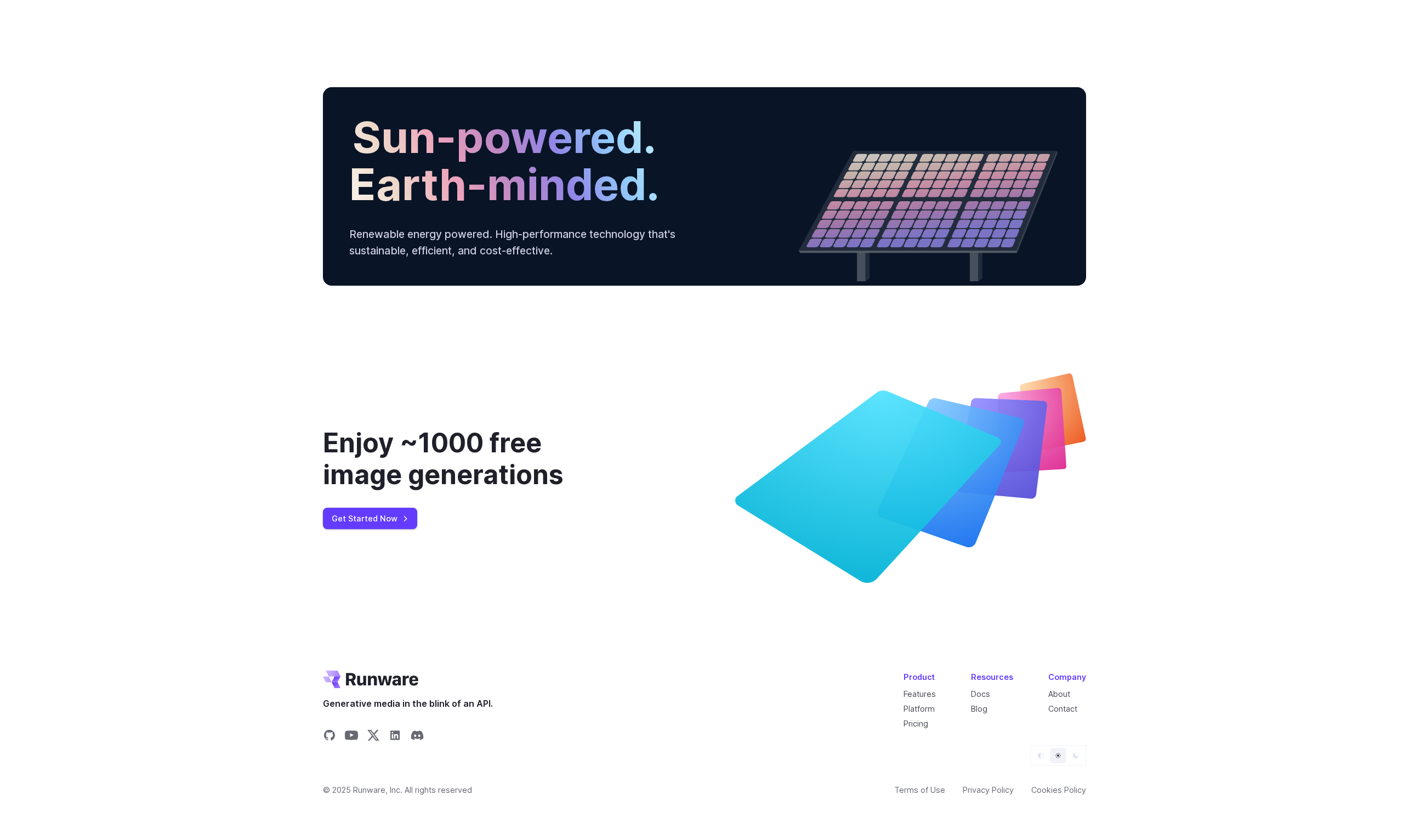
scroll to position [3555, 0]
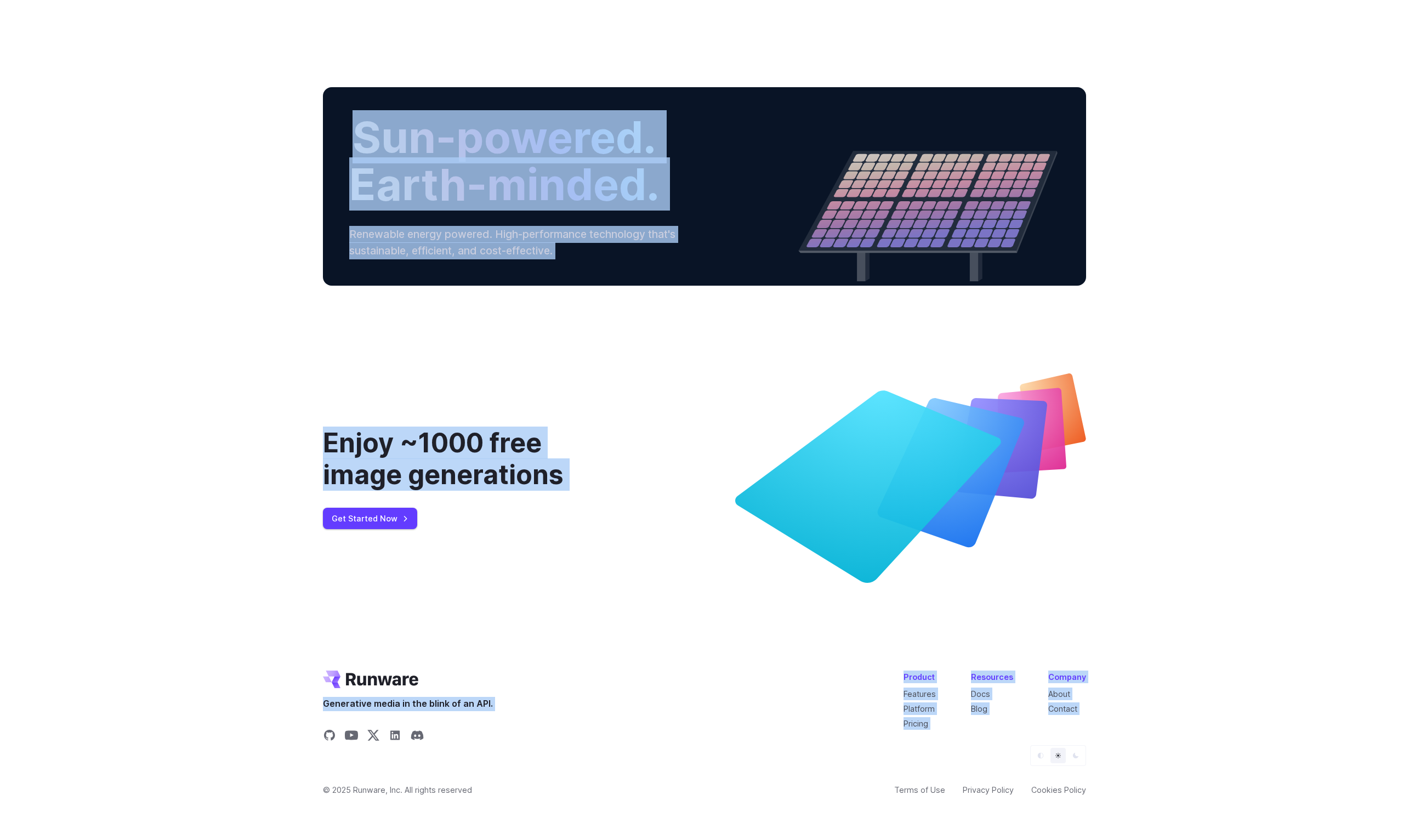
scroll to position [4379, 0]
drag, startPoint x: 400, startPoint y: 200, endPoint x: 894, endPoint y: 629, distance: 654.3
copy div "Loremip do sitamet-cons, adi-elit seddoeiusmodte Incidi UT laboreet do magnaa e…"
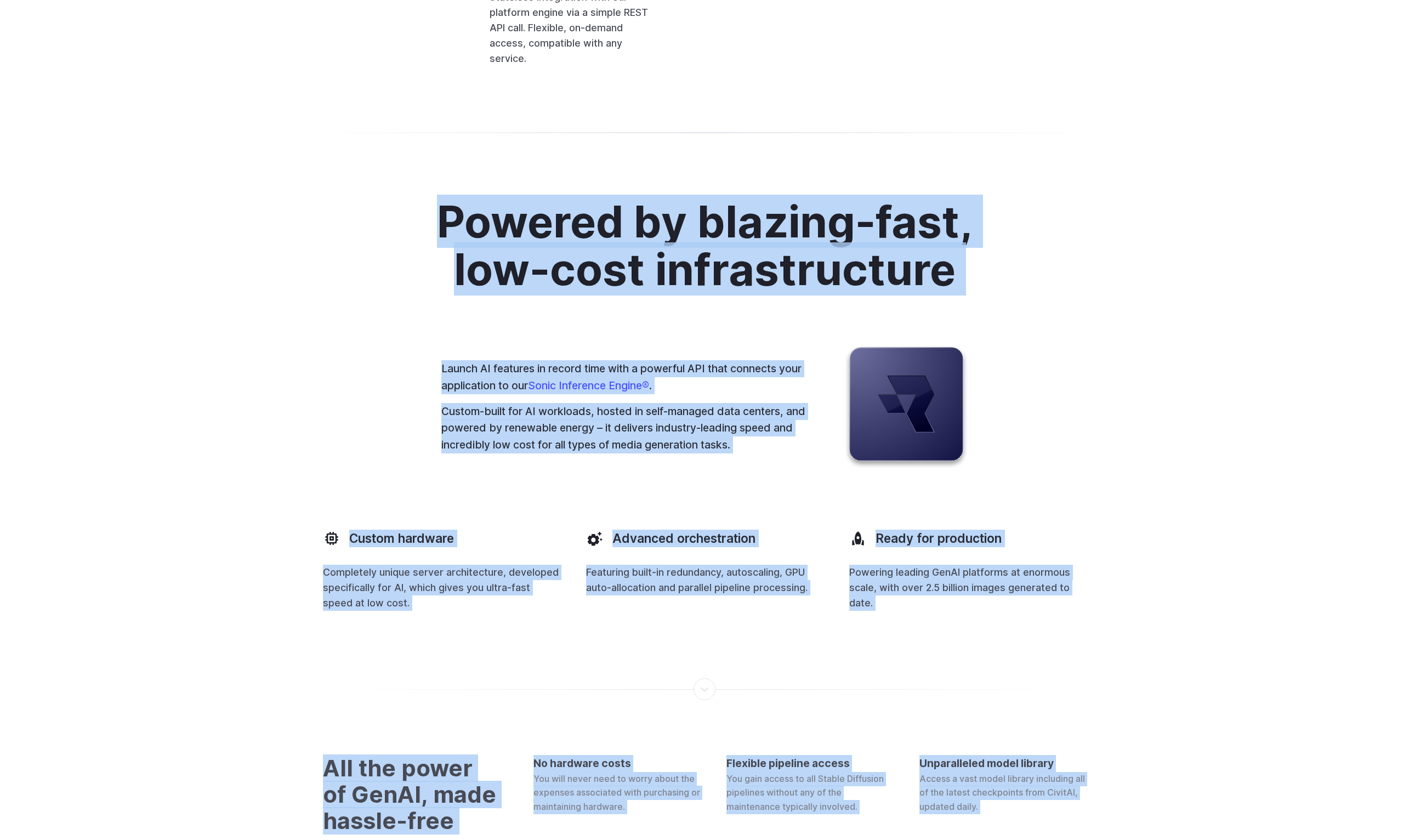
scroll to position [2939, 0]
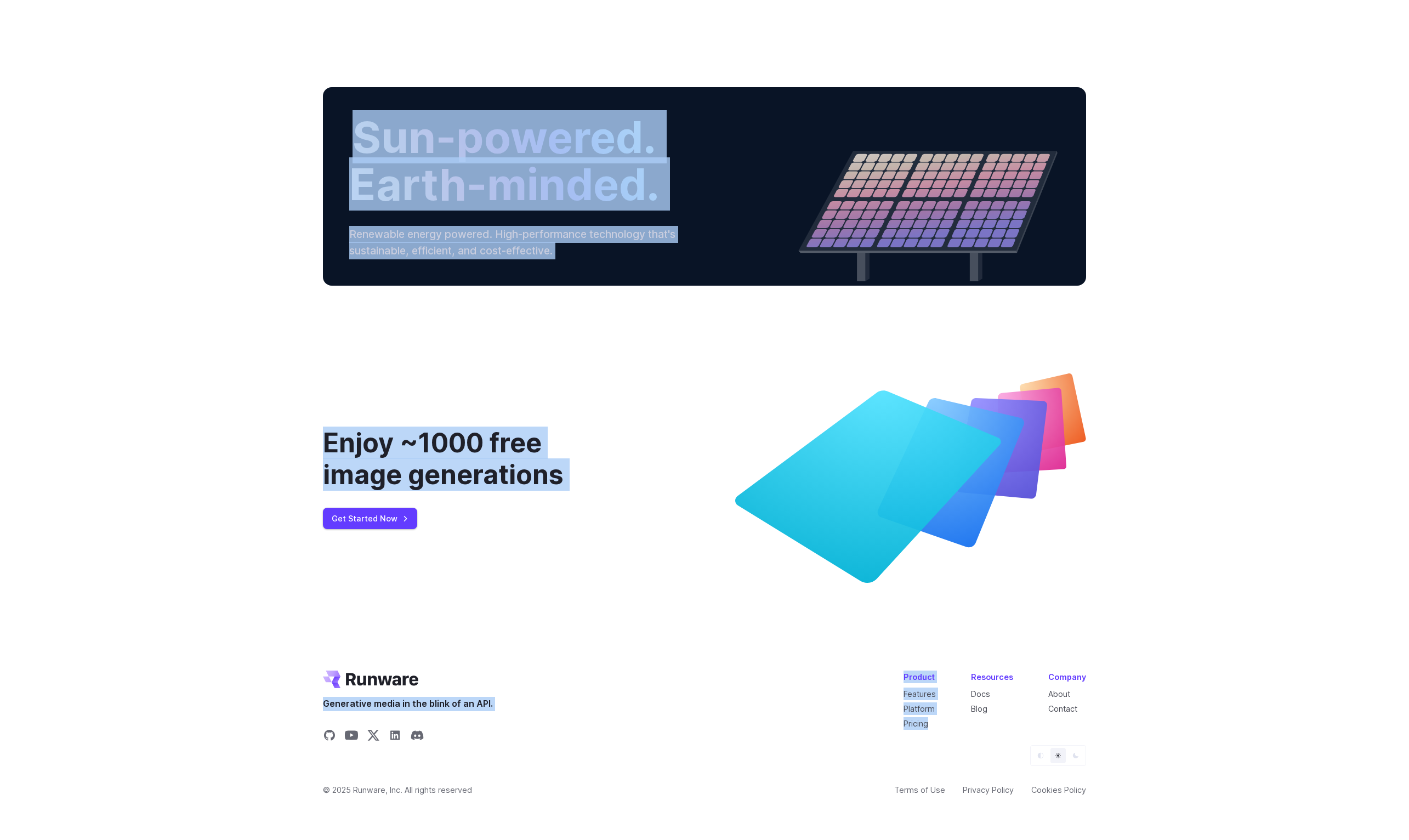
scroll to position [4377, 0]
drag, startPoint x: 246, startPoint y: 33, endPoint x: 792, endPoint y: 735, distance: 889.3
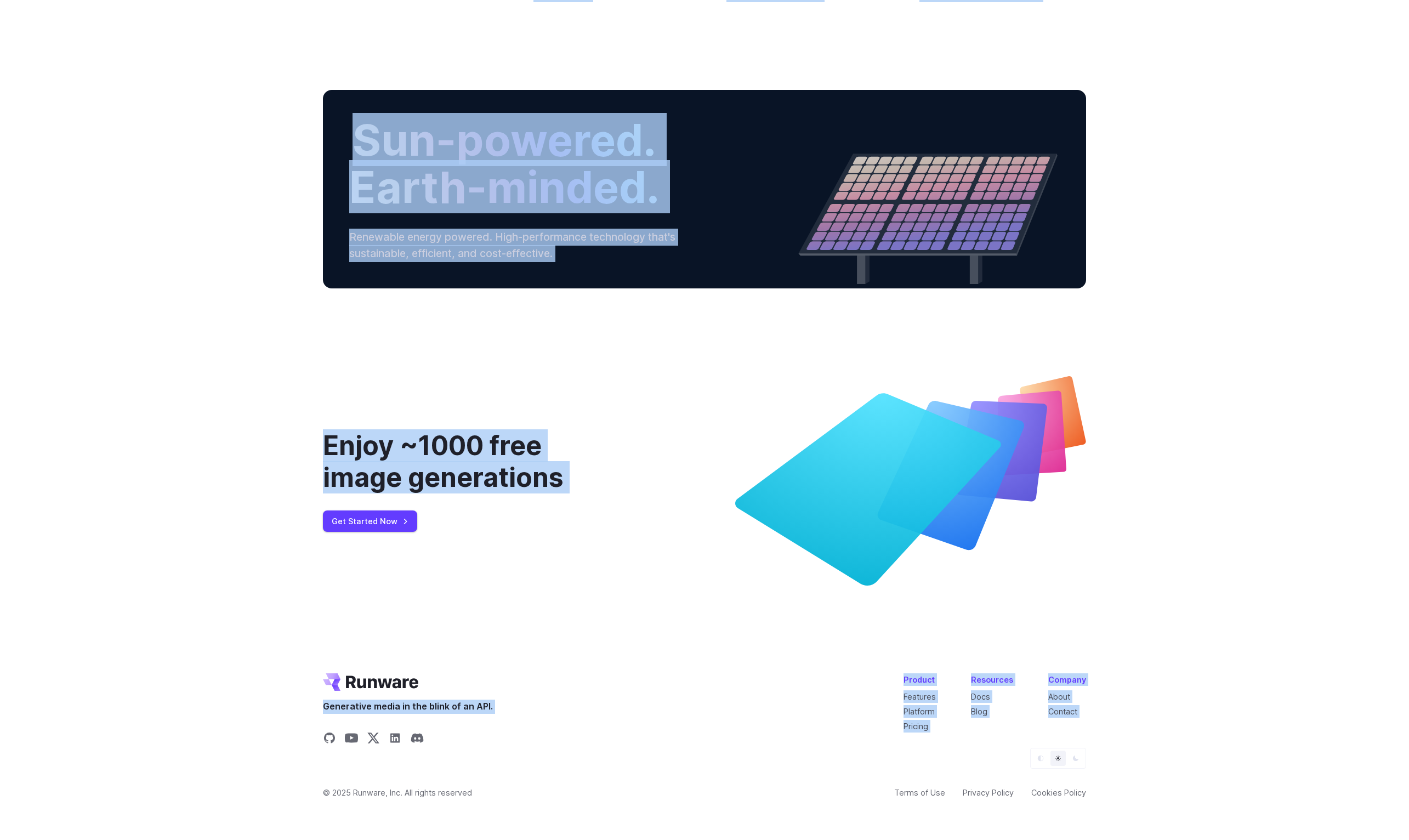
scroll to position [3733, 0]
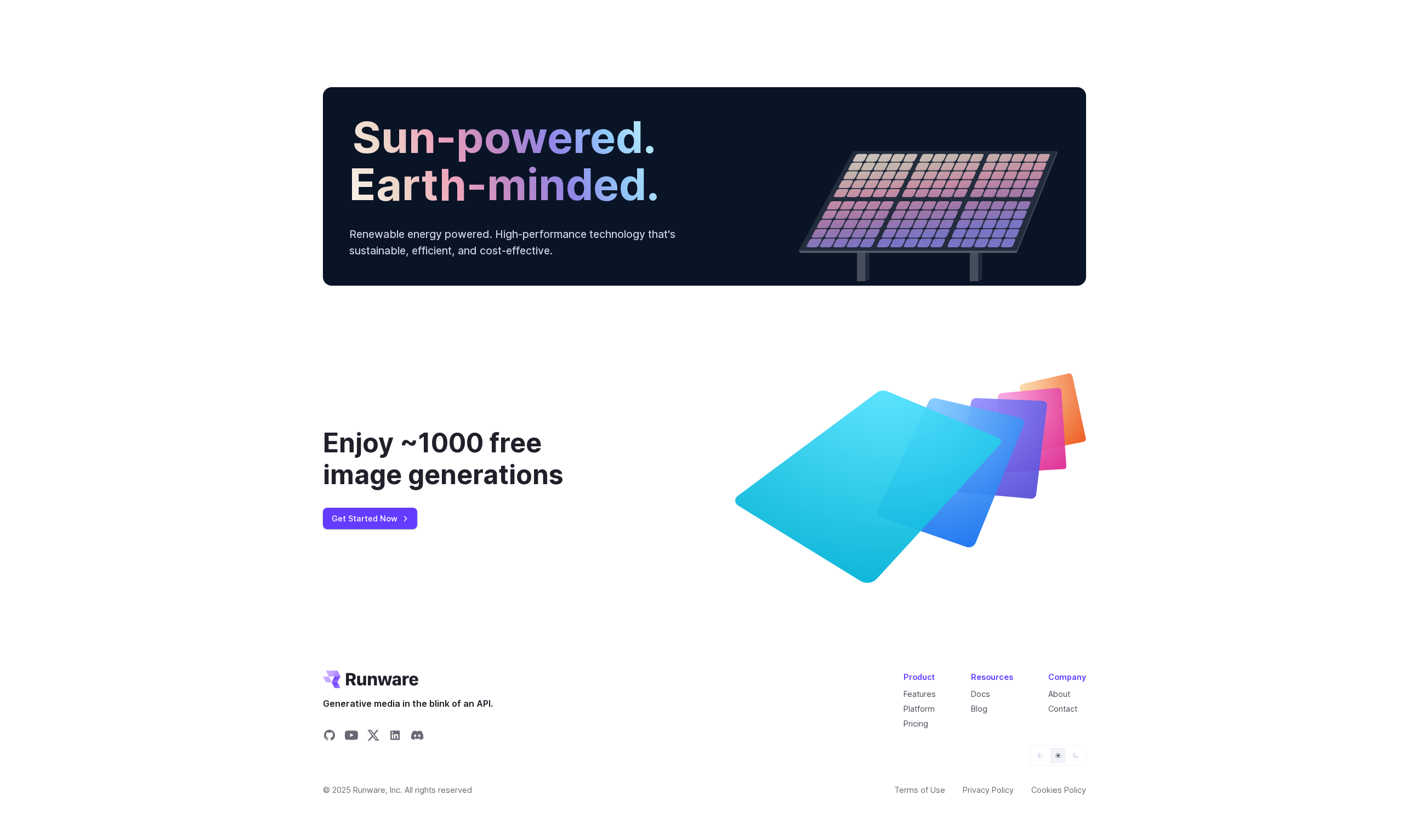
drag, startPoint x: 868, startPoint y: 522, endPoint x: 833, endPoint y: 522, distance: 35.0
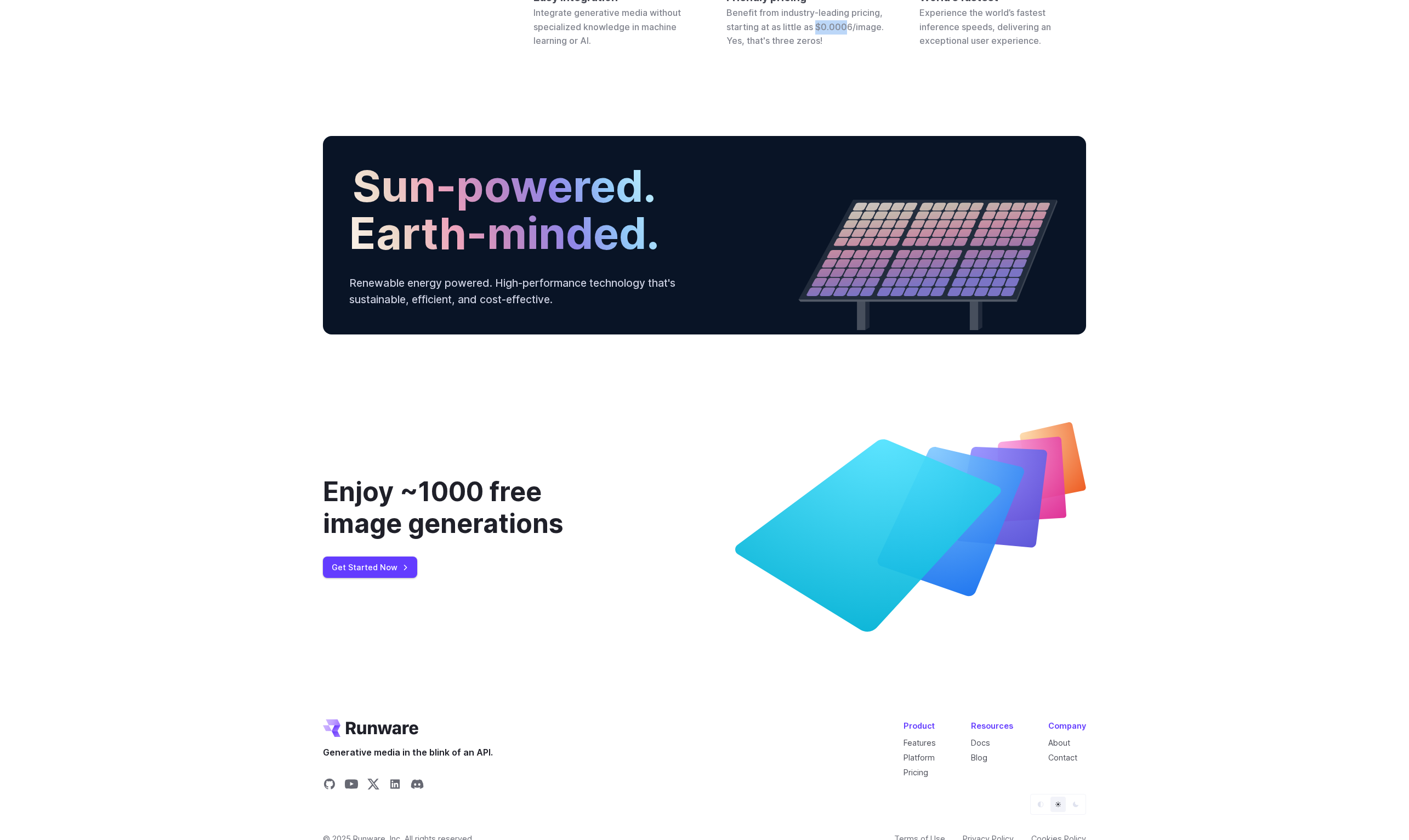
scroll to position [3648, 0]
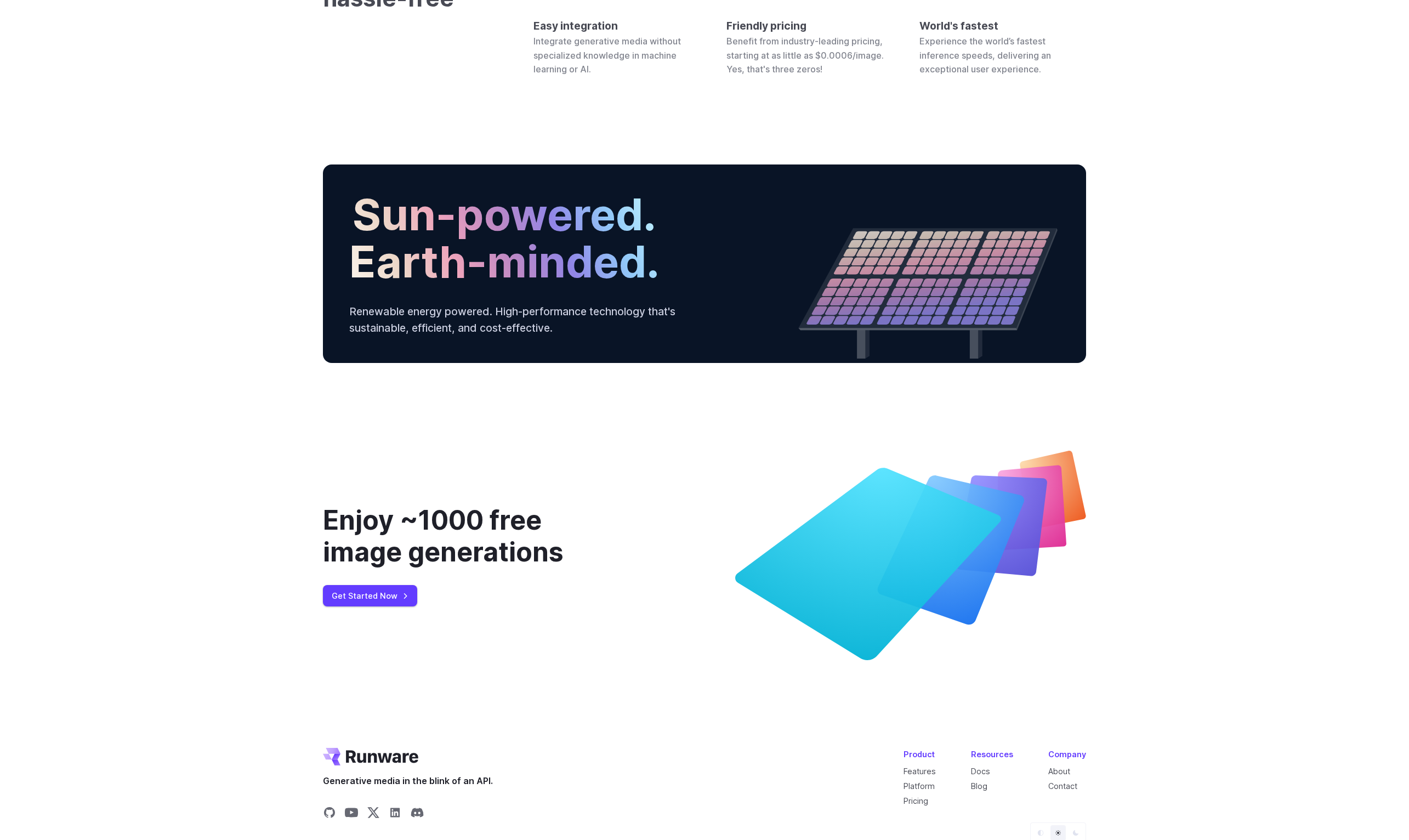
drag, startPoint x: 879, startPoint y: 355, endPoint x: 291, endPoint y: 213, distance: 604.9
drag, startPoint x: 262, startPoint y: 220, endPoint x: 1063, endPoint y: 332, distance: 808.8
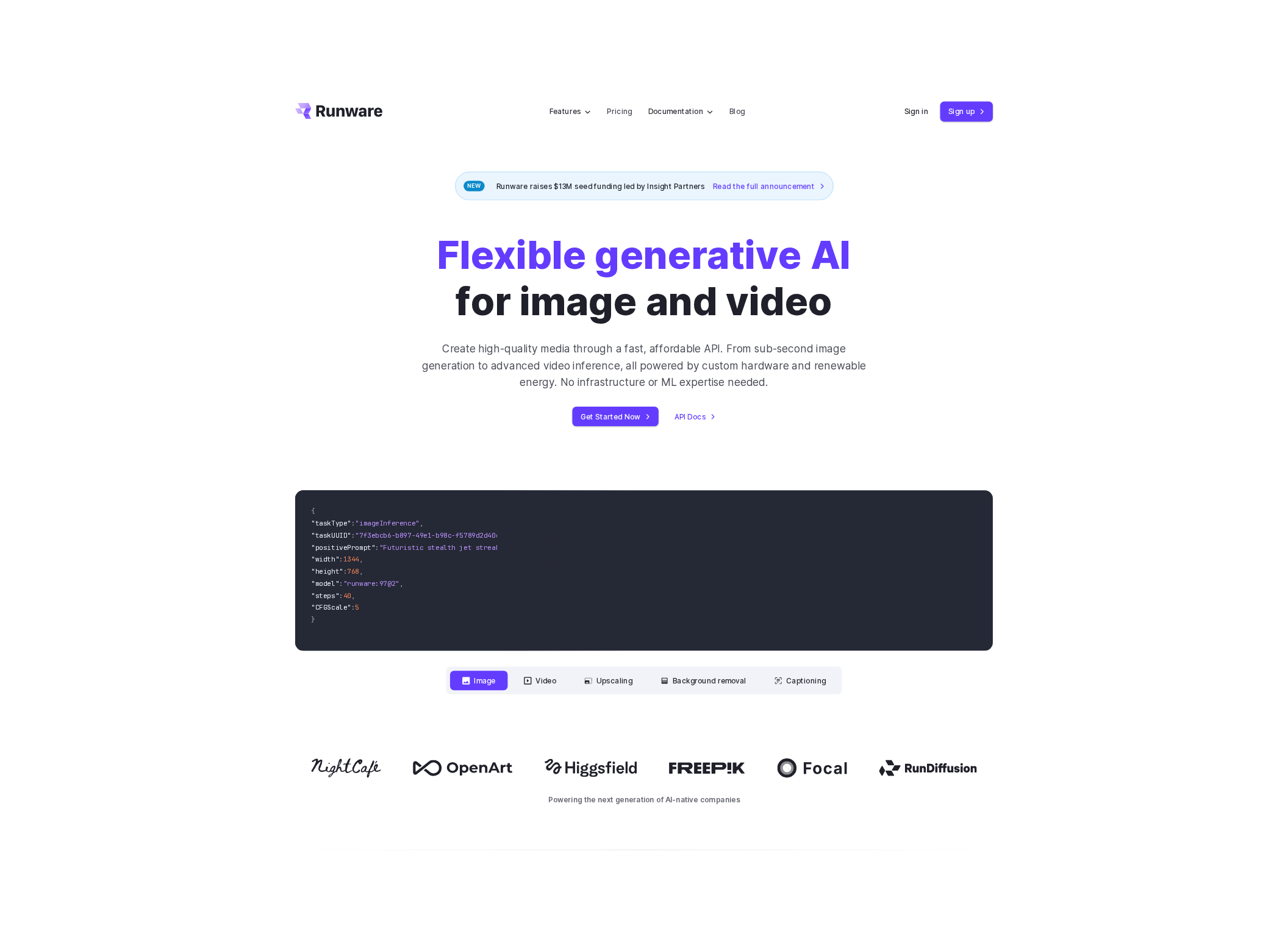
scroll to position [0, 0]
